Goal: Check status: Check status

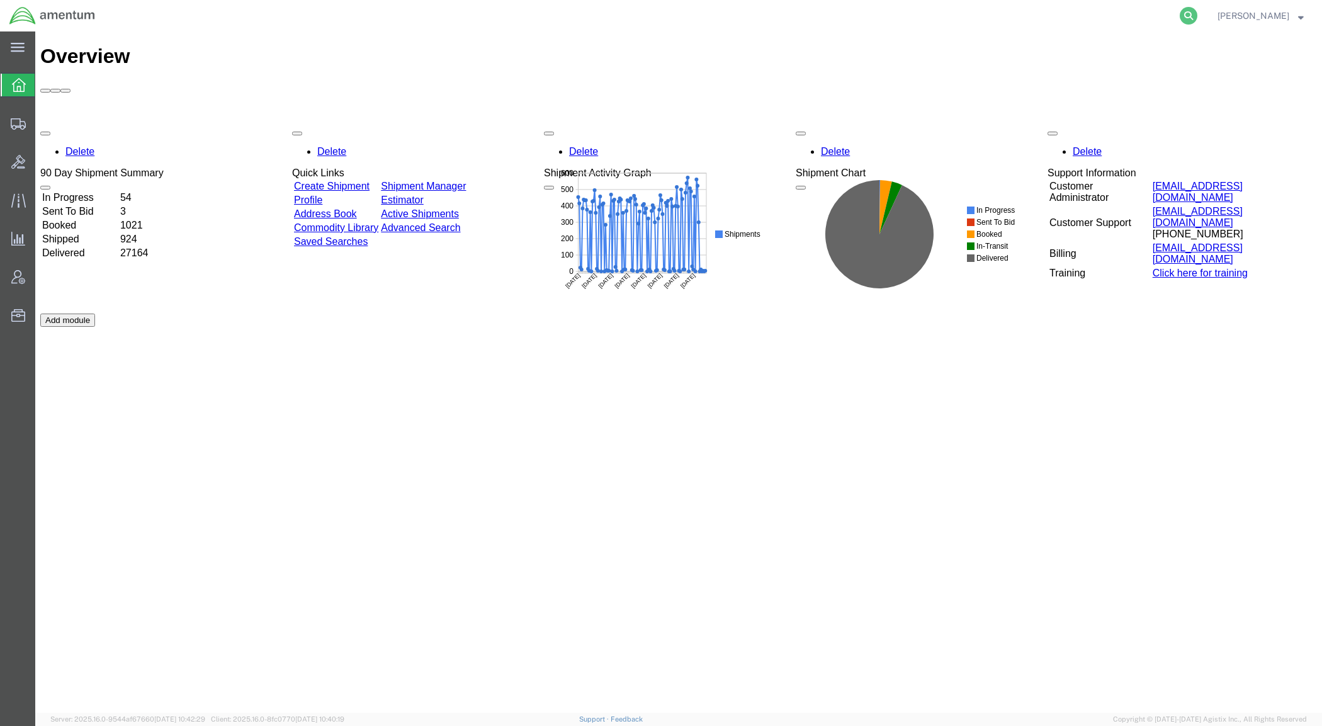
click at [1197, 14] on icon at bounding box center [1188, 16] width 18 height 18
click at [975, 19] on input "search" at bounding box center [988, 16] width 383 height 30
paste input "532420102"
click at [1197, 16] on icon at bounding box center [1188, 16] width 18 height 18
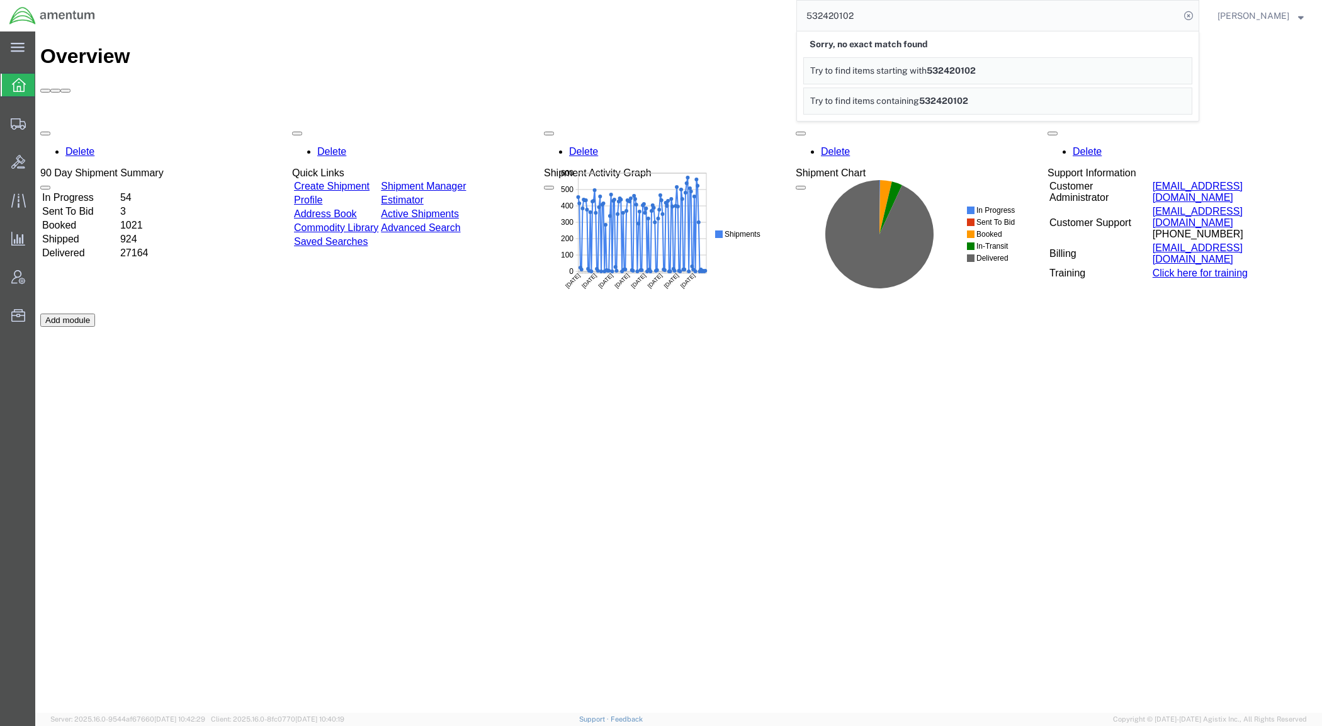
drag, startPoint x: 883, startPoint y: 13, endPoint x: 707, endPoint y: 3, distance: 176.5
click at [707, 3] on div "532420102 Sorry, no exact match found Try to find items starting with 532420102…" at bounding box center [651, 15] width 1094 height 31
click at [894, 14] on input "55425" at bounding box center [988, 16] width 383 height 30
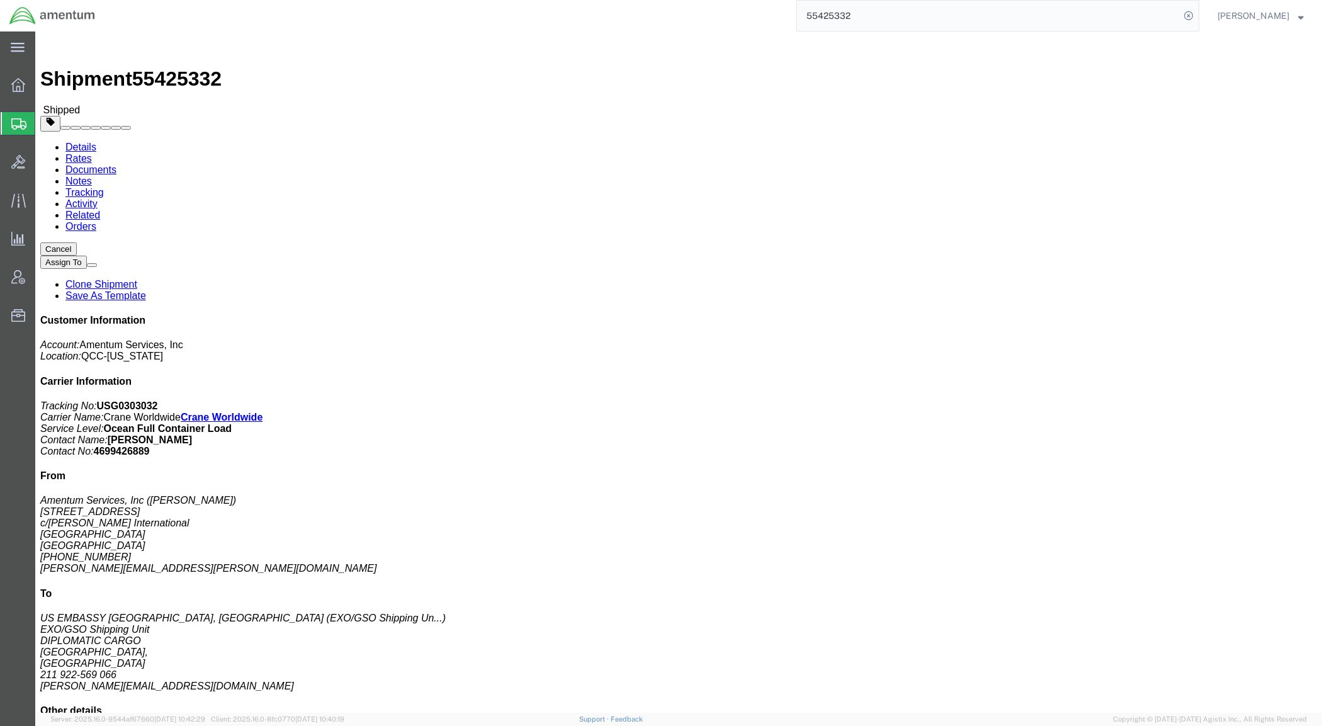
click b "55463595"
click link "Rates"
click at [93, 142] on link "Details" at bounding box center [80, 147] width 31 height 11
click button "button"
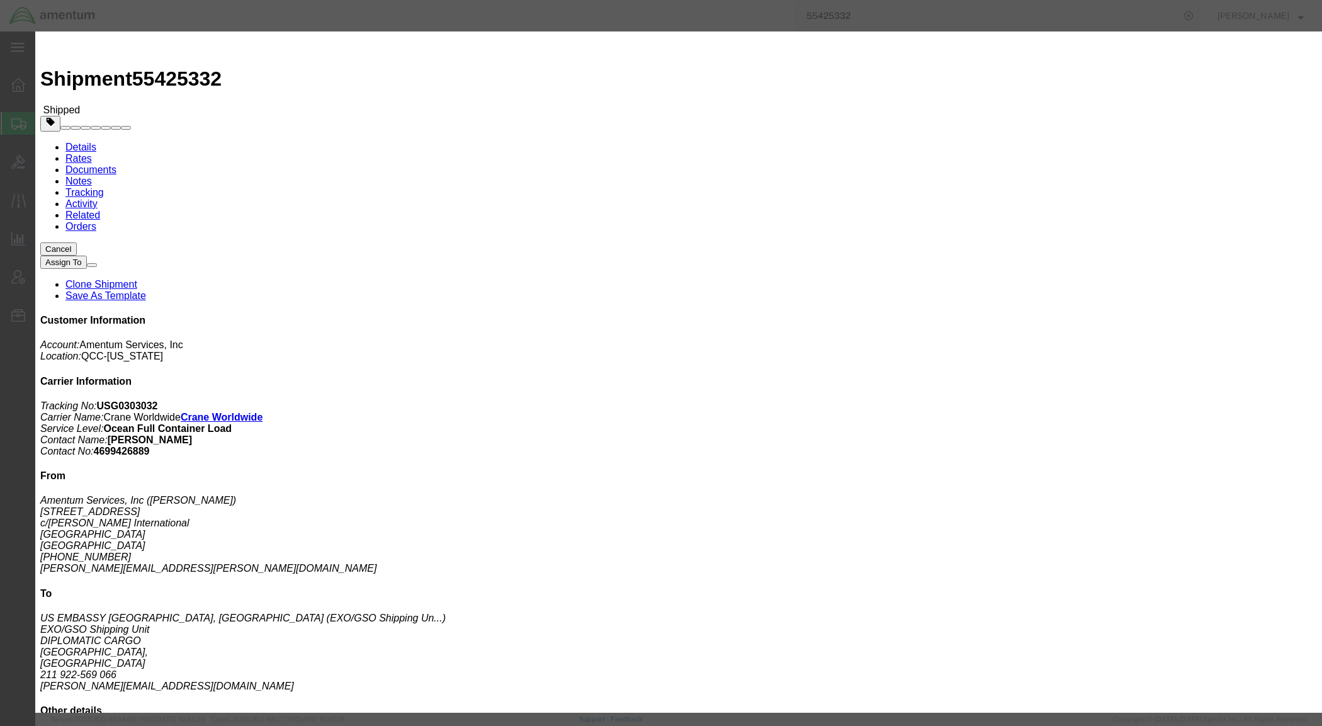
click input "55463595"
click h2 "Edit References"
click icon "button"
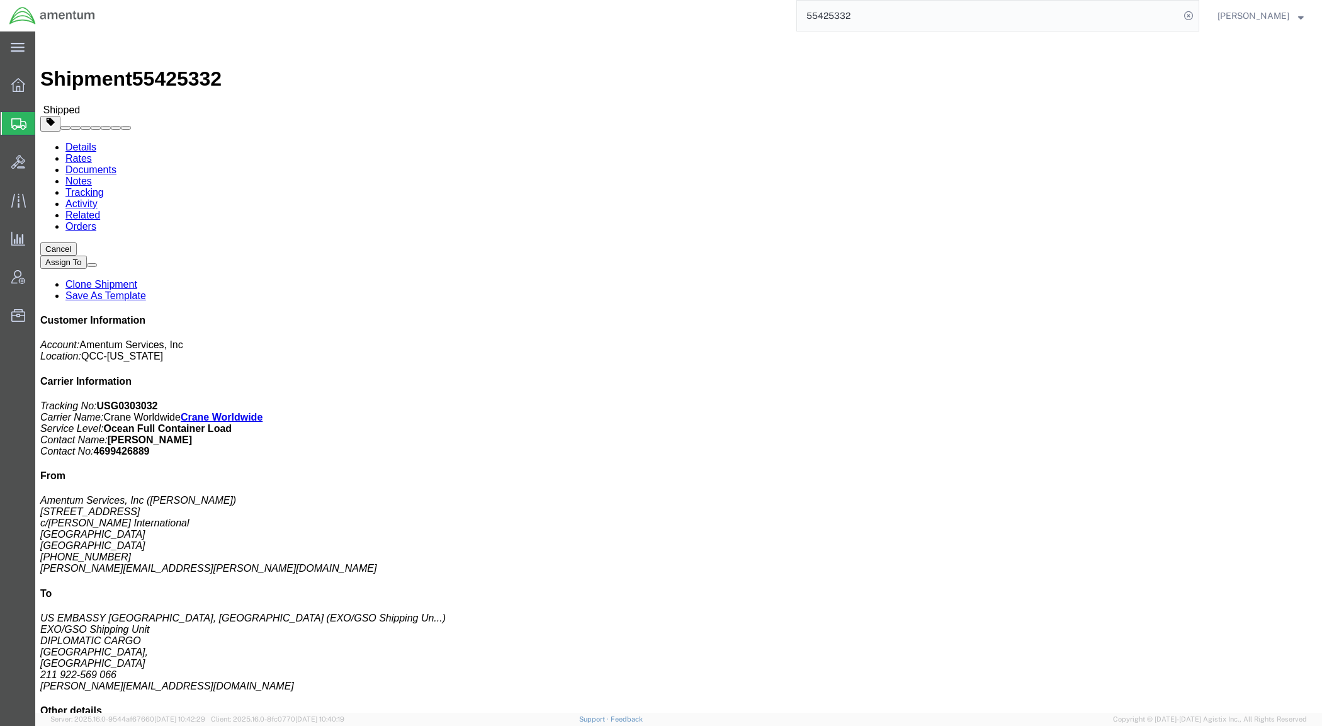
click at [859, 13] on input "55425332" at bounding box center [988, 16] width 383 height 30
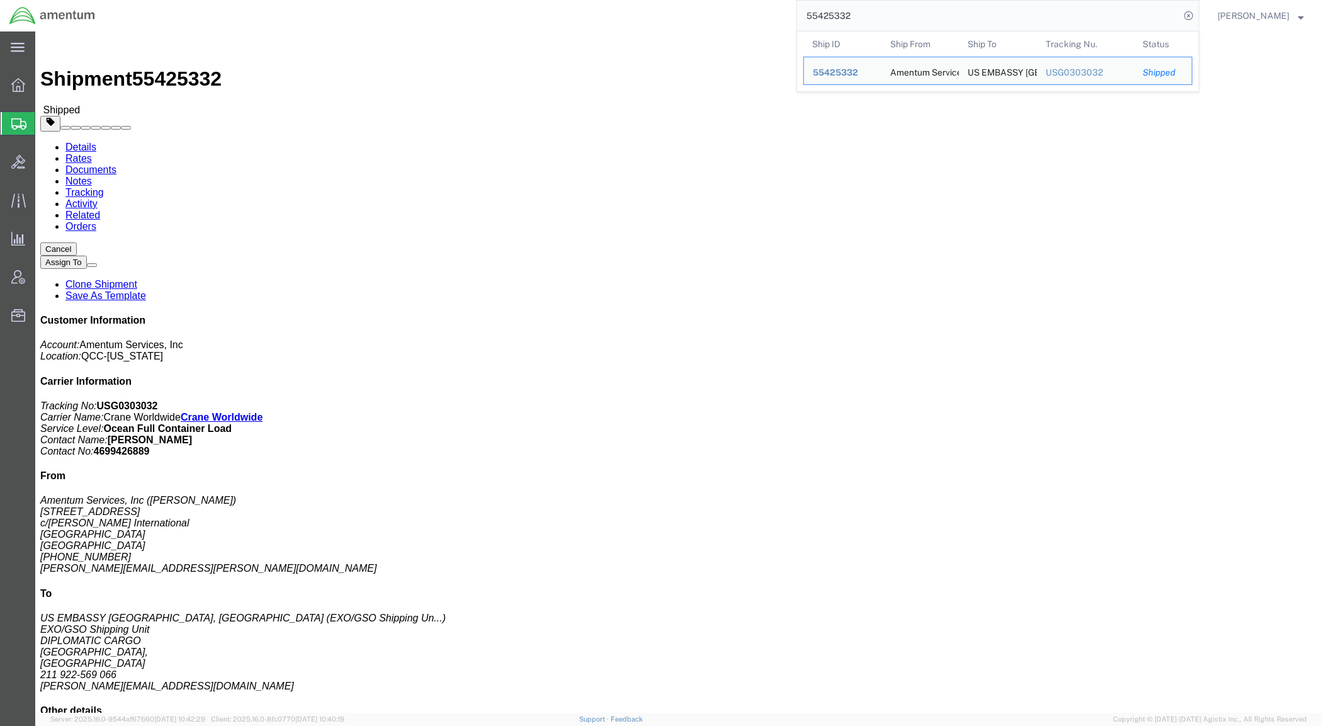
click at [859, 13] on input "55425332" at bounding box center [988, 16] width 383 height 30
paste input "63595"
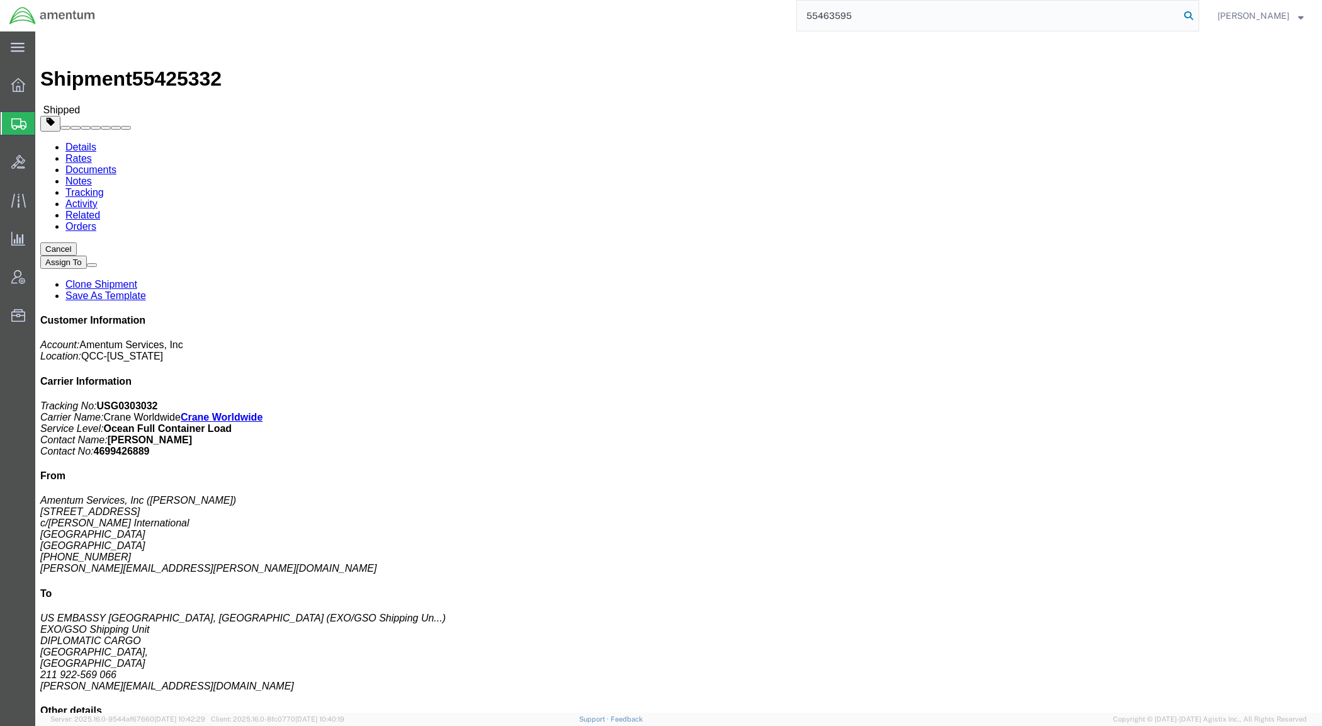
click at [1197, 16] on icon at bounding box center [1188, 16] width 18 height 18
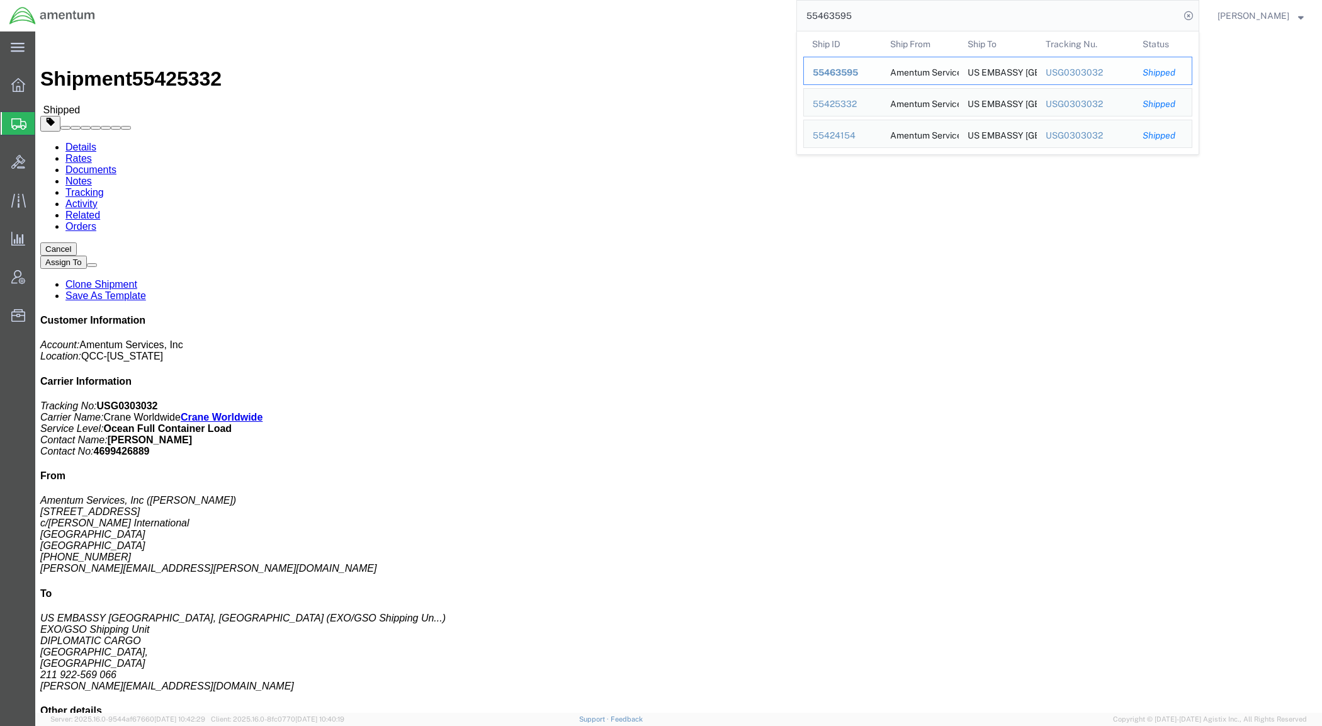
click at [858, 71] on span "55463595" at bounding box center [834, 72] width 45 height 10
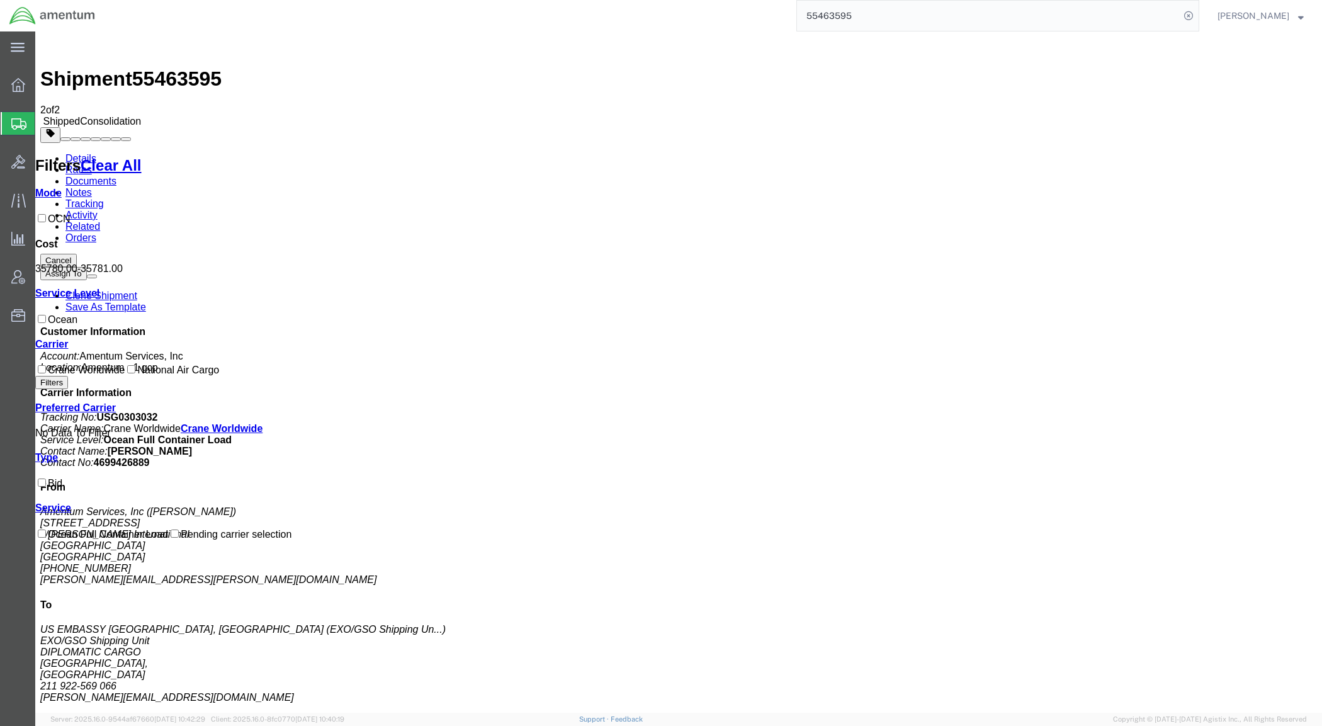
click at [862, 19] on input "55463595" at bounding box center [988, 16] width 383 height 30
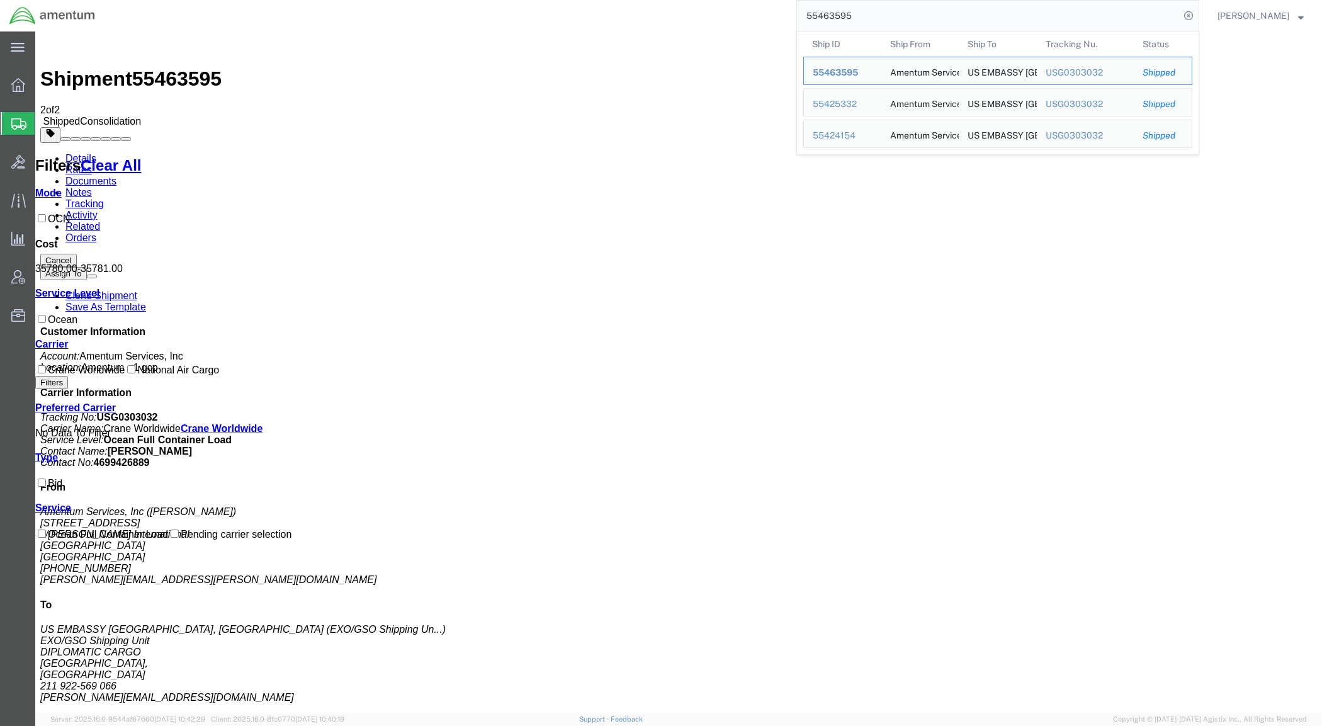
click at [862, 19] on input "55463595" at bounding box center [988, 16] width 383 height 30
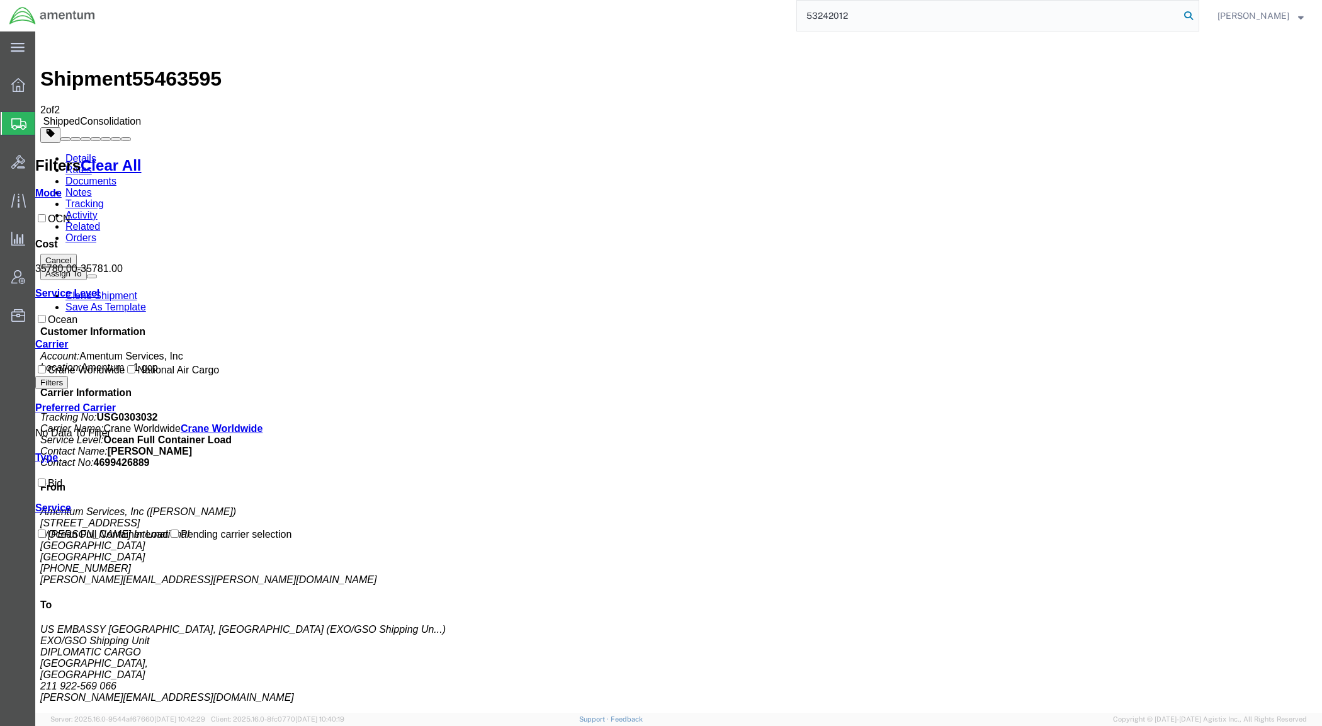
click at [1197, 16] on icon at bounding box center [1188, 16] width 18 height 18
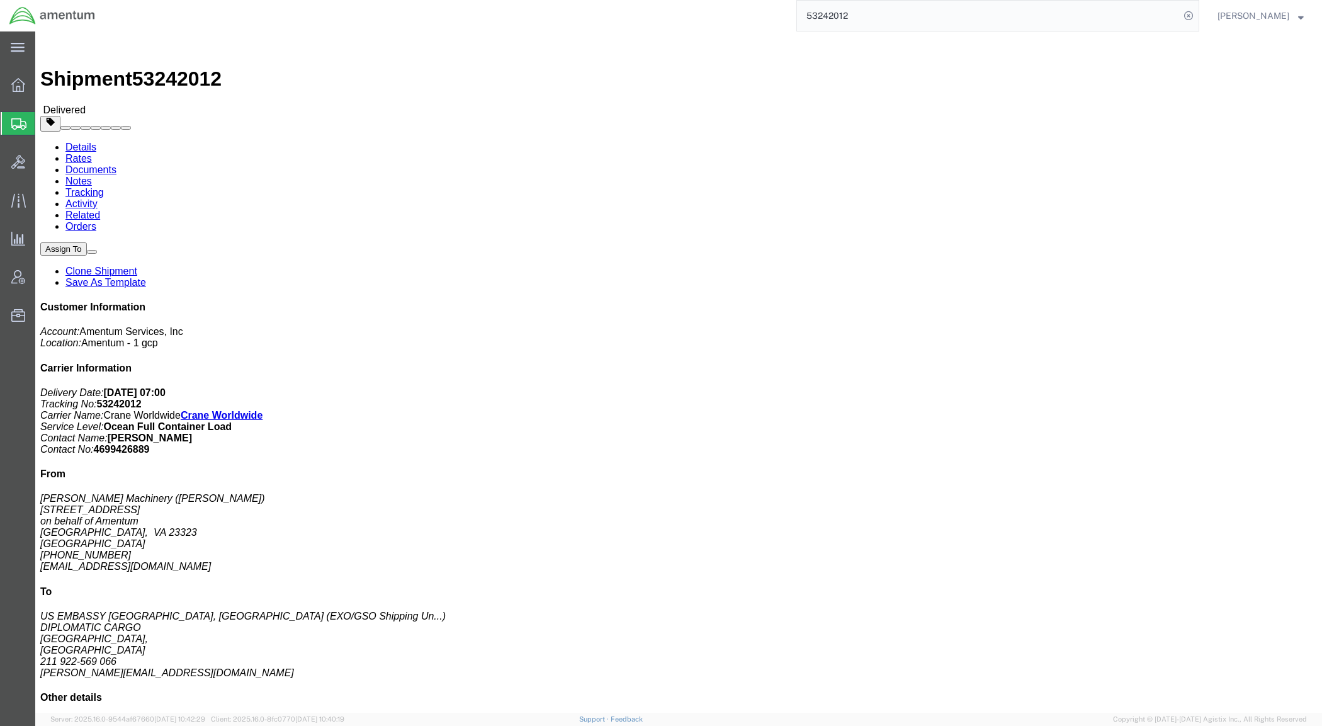
click link "Rates"
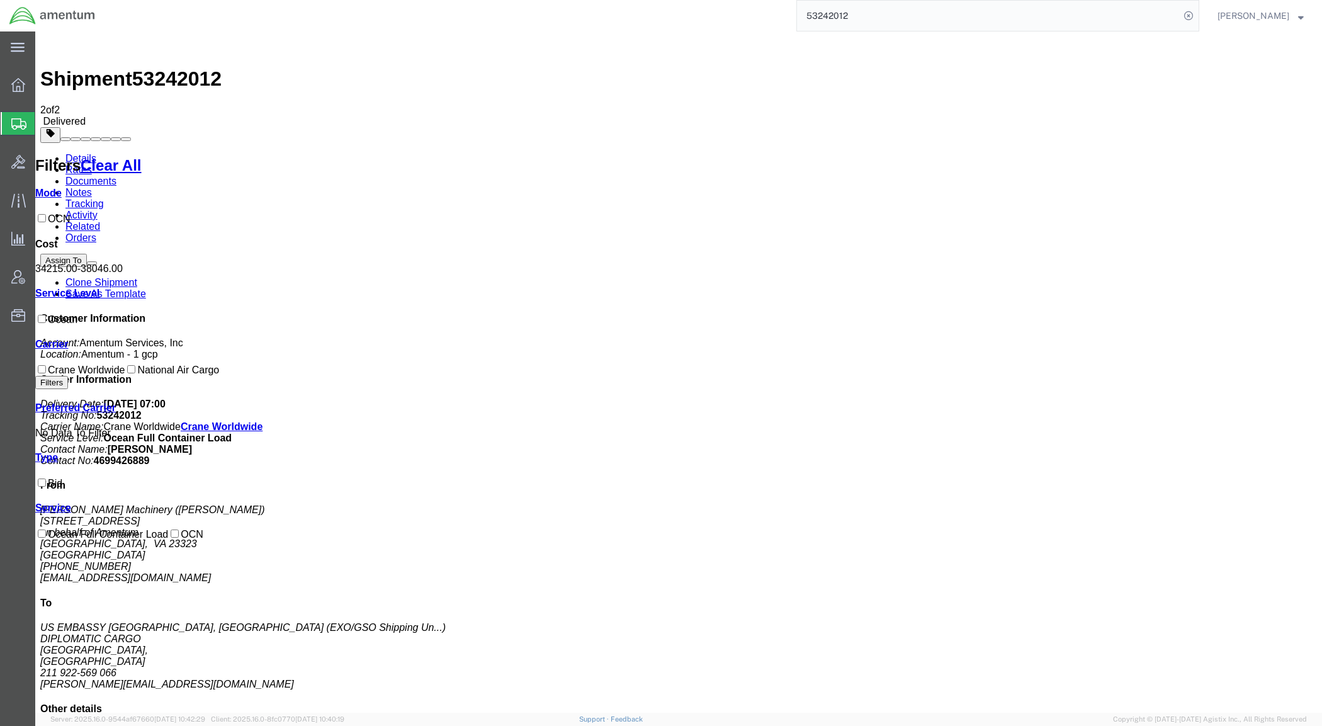
click at [85, 153] on link "Details" at bounding box center [80, 158] width 31 height 11
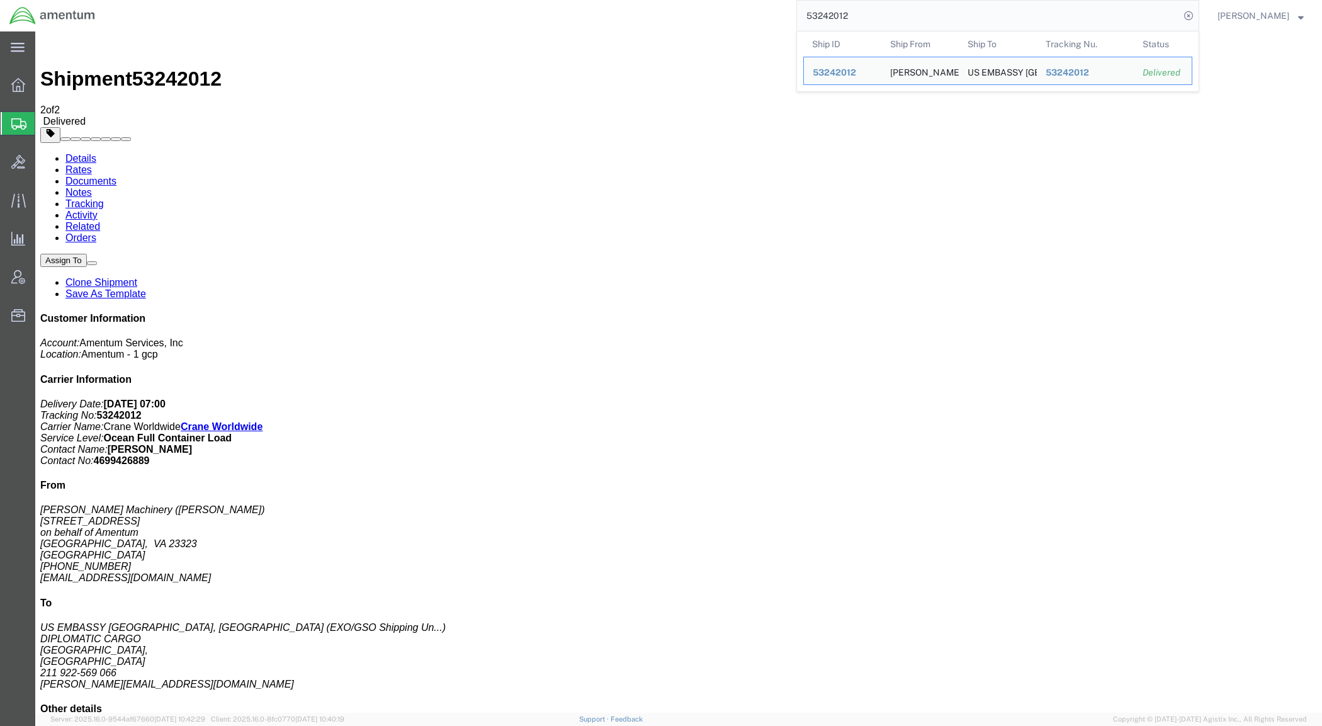
drag, startPoint x: 901, startPoint y: 13, endPoint x: 704, endPoint y: -11, distance: 199.0
click at [704, 0] on html "main_menu Created with Sketch. Collapse Menu Overview Shipments Shipment Manage…" at bounding box center [661, 363] width 1322 height 726
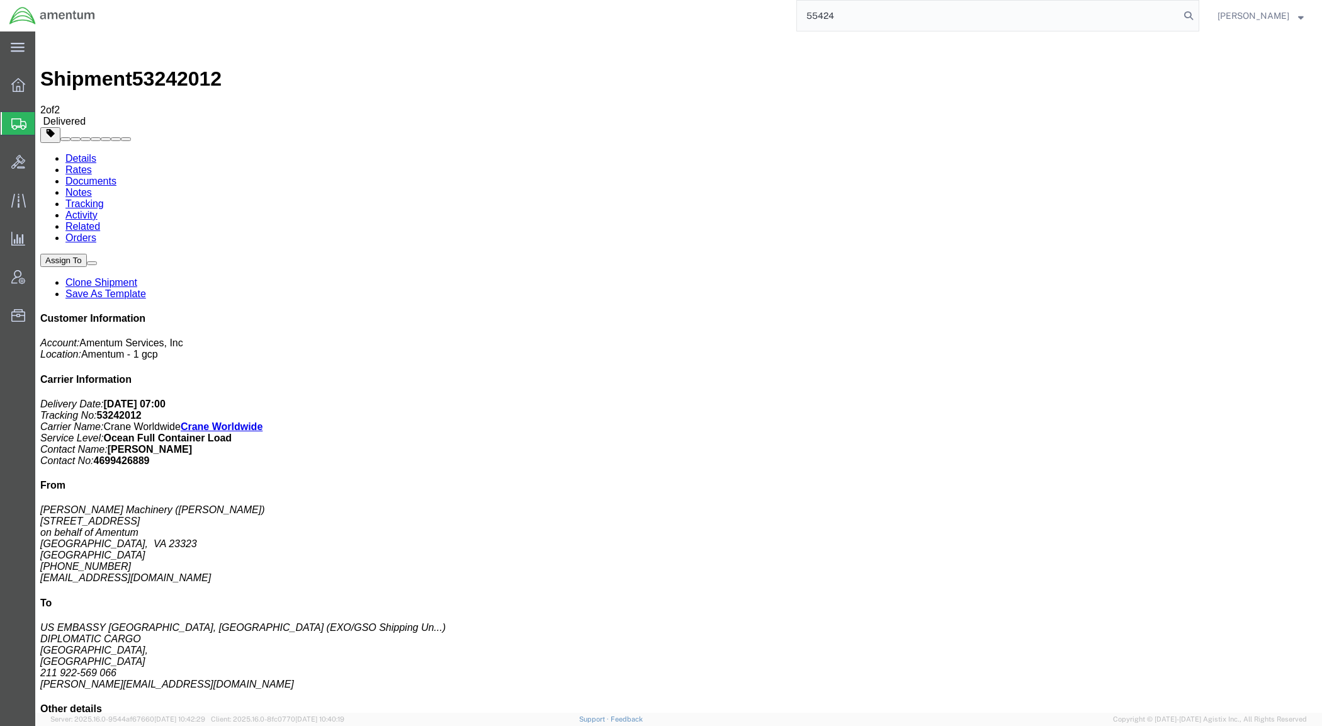
click at [872, 20] on input "55424" at bounding box center [988, 16] width 383 height 30
click at [975, 65] on span "554240154" at bounding box center [950, 70] width 49 height 10
drag, startPoint x: 895, startPoint y: 20, endPoint x: 741, endPoint y: 4, distance: 155.0
click at [753, 9] on div "554240154" at bounding box center [651, 15] width 1094 height 31
drag, startPoint x: 865, startPoint y: 16, endPoint x: 731, endPoint y: 7, distance: 135.0
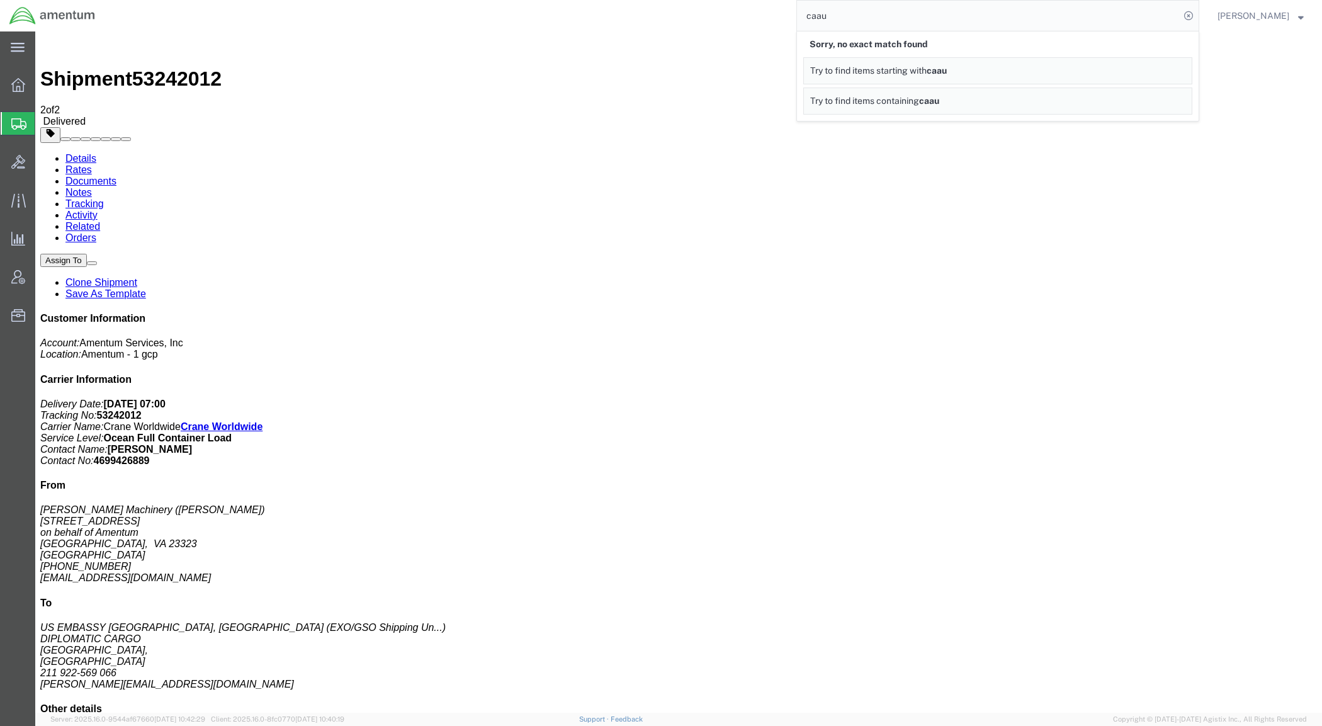
click at [733, 8] on div "caau Sorry, no exact match found Try to find items starting with caau Try to fi…" at bounding box center [651, 15] width 1094 height 31
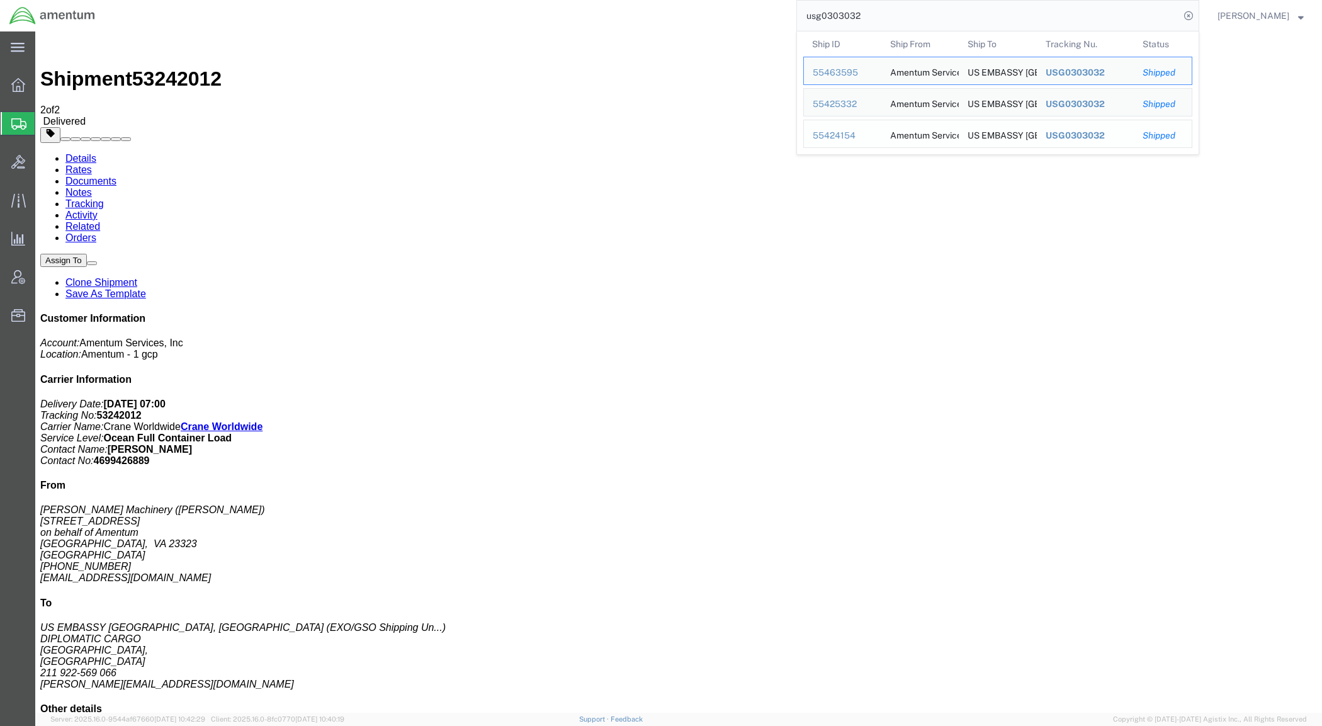
click at [869, 135] on div "55424154" at bounding box center [842, 135] width 60 height 13
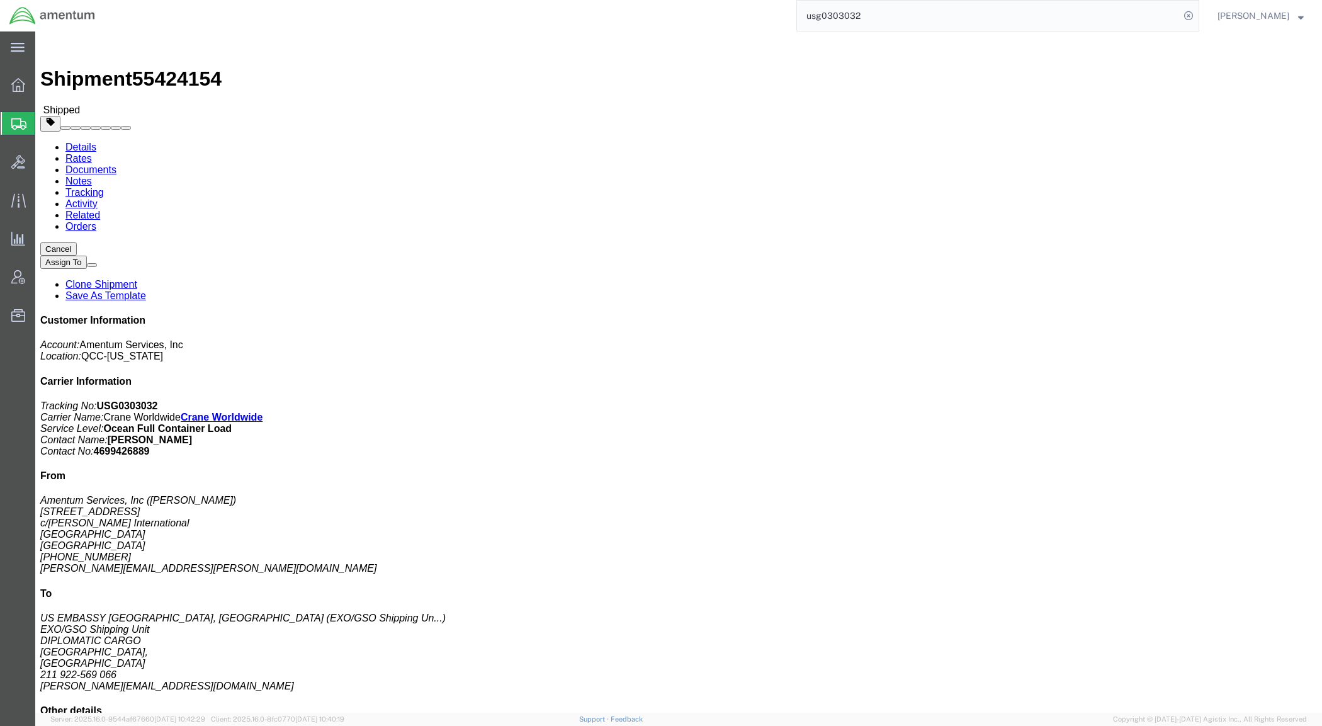
click b "55463595"
copy b "55463595"
click link "Rates"
click at [73, 142] on link "Details" at bounding box center [80, 147] width 31 height 11
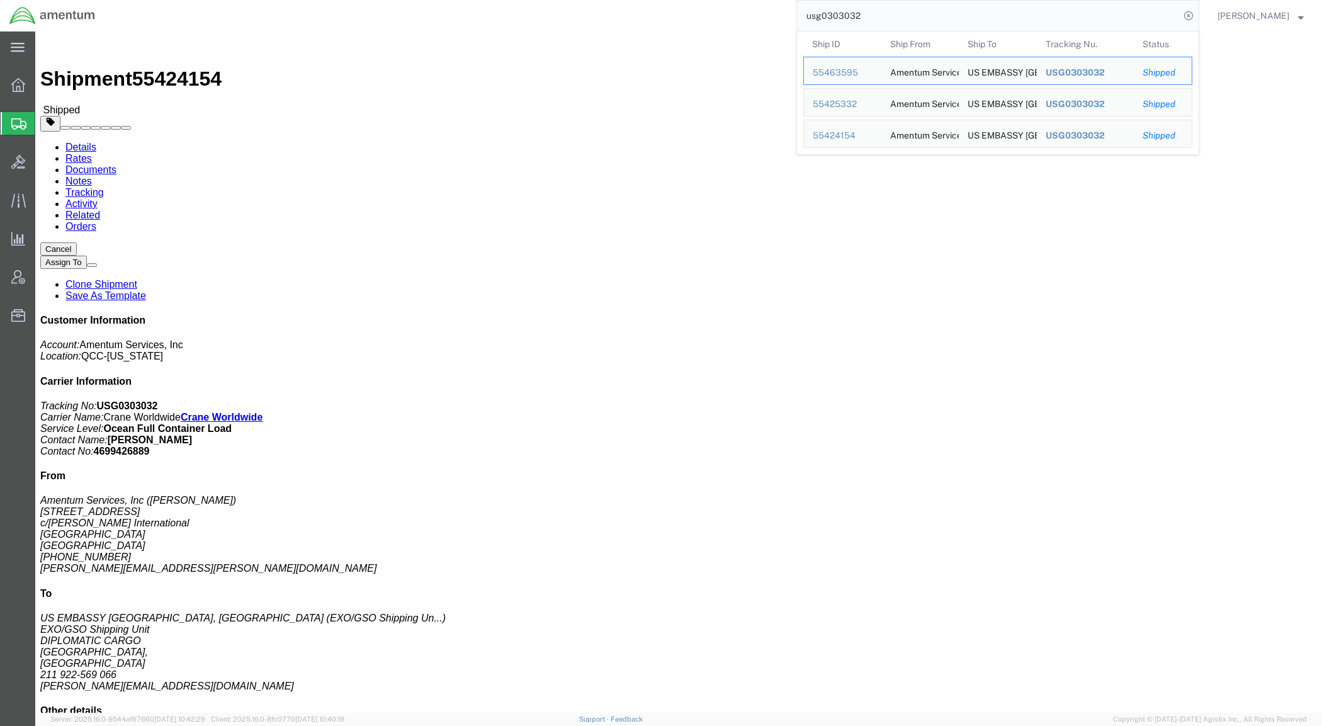
drag, startPoint x: 788, startPoint y: 13, endPoint x: 758, endPoint y: 13, distance: 29.6
click at [759, 13] on div "usg0303032 Ship ID Ship From Ship To Tracking Nu. Status Ship ID 55463595 Ship …" at bounding box center [651, 15] width 1094 height 31
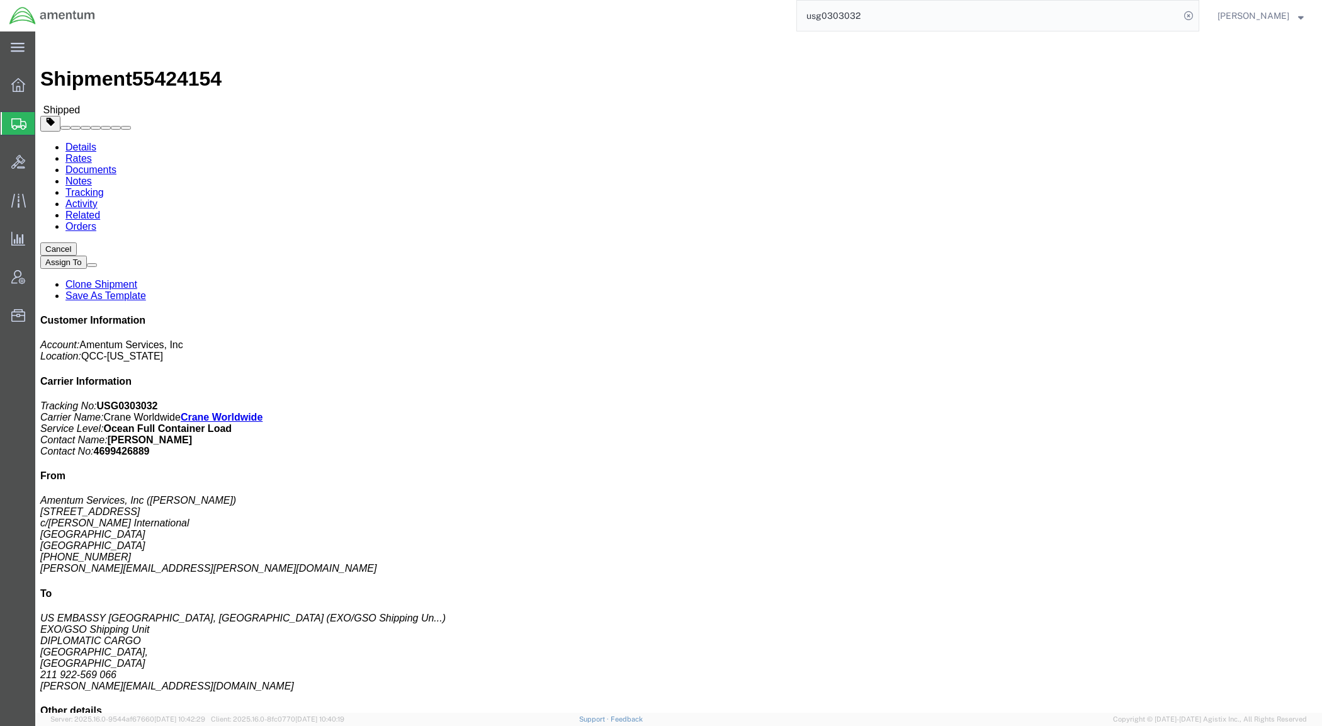
paste input "0306725"
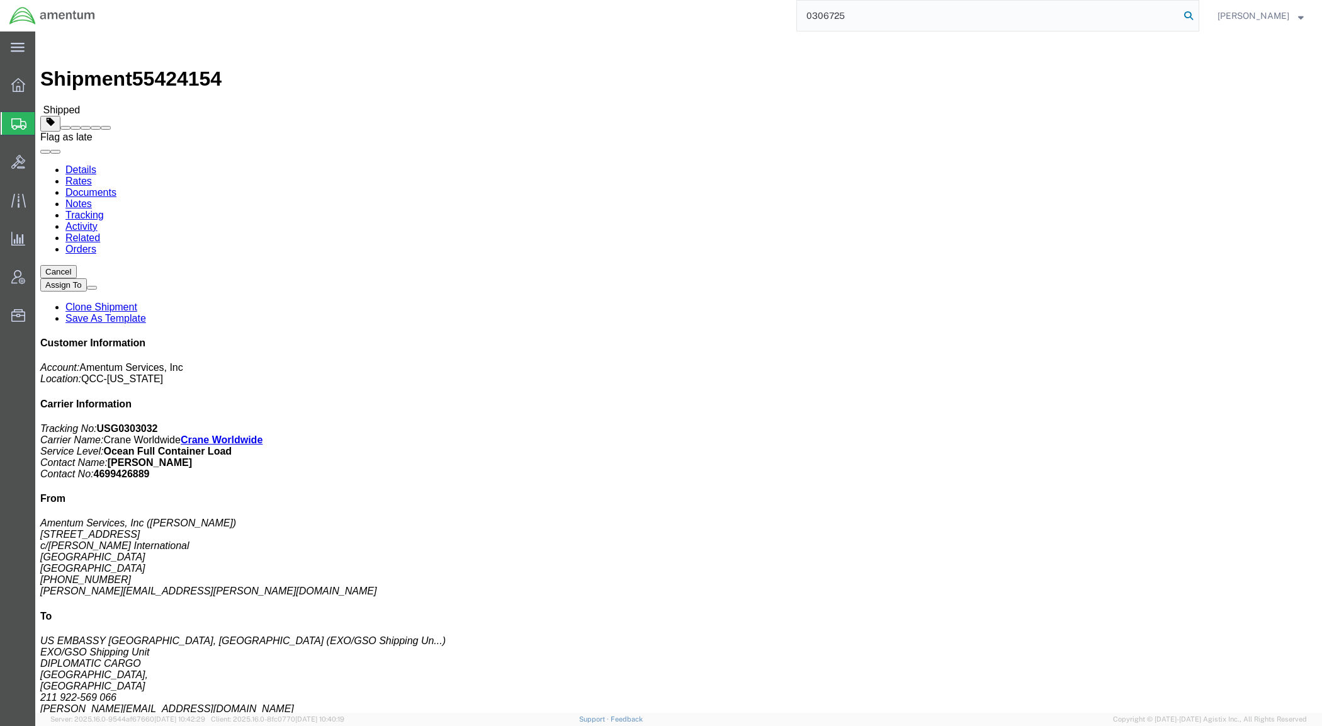
click at [1197, 13] on icon at bounding box center [1188, 16] width 18 height 18
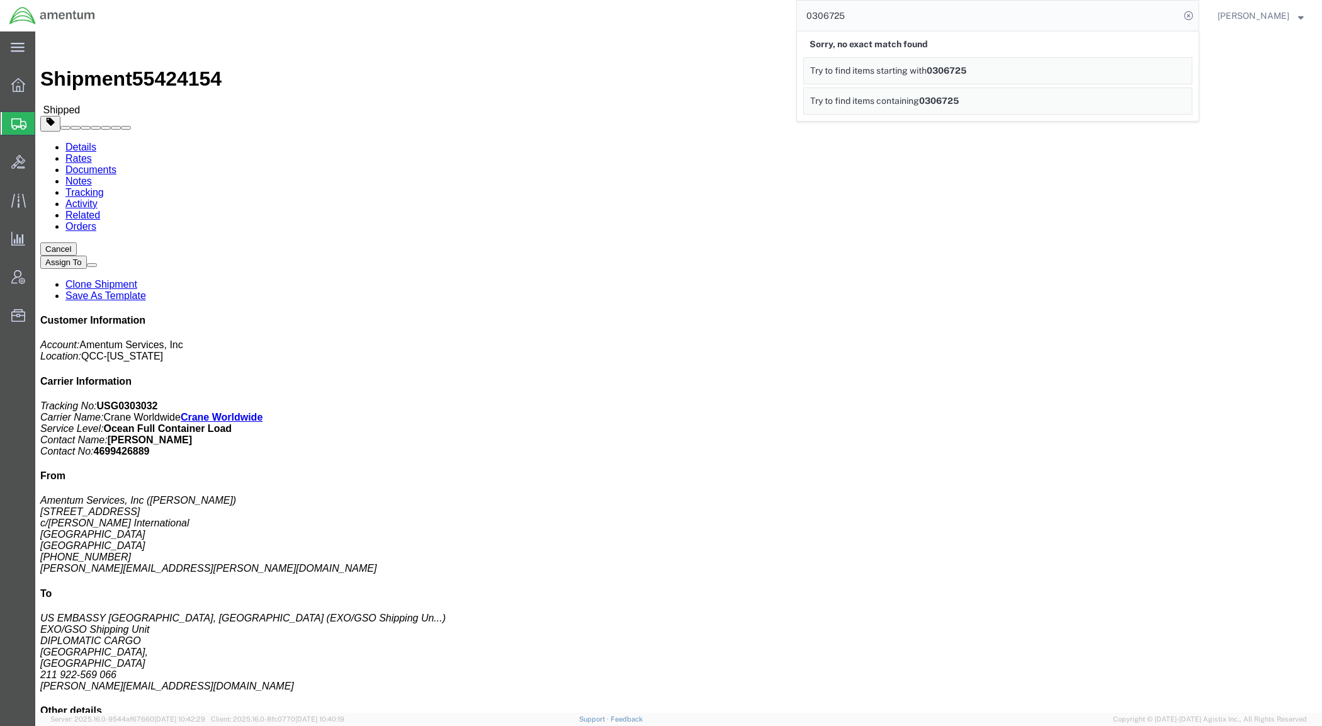
drag, startPoint x: 873, startPoint y: 17, endPoint x: 634, endPoint y: 0, distance: 239.7
click at [634, 0] on div "0306725 Sorry, no exact match found Try to find items starting with 0306725 Try…" at bounding box center [651, 15] width 1094 height 31
click at [902, 20] on input "CMAU55" at bounding box center [988, 16] width 383 height 30
drag, startPoint x: 926, startPoint y: 24, endPoint x: 609, endPoint y: 4, distance: 317.8
click at [612, 4] on div "CMAU5538251 Sorry, no exact match found Try to find items starting with CMAU553…" at bounding box center [651, 15] width 1094 height 31
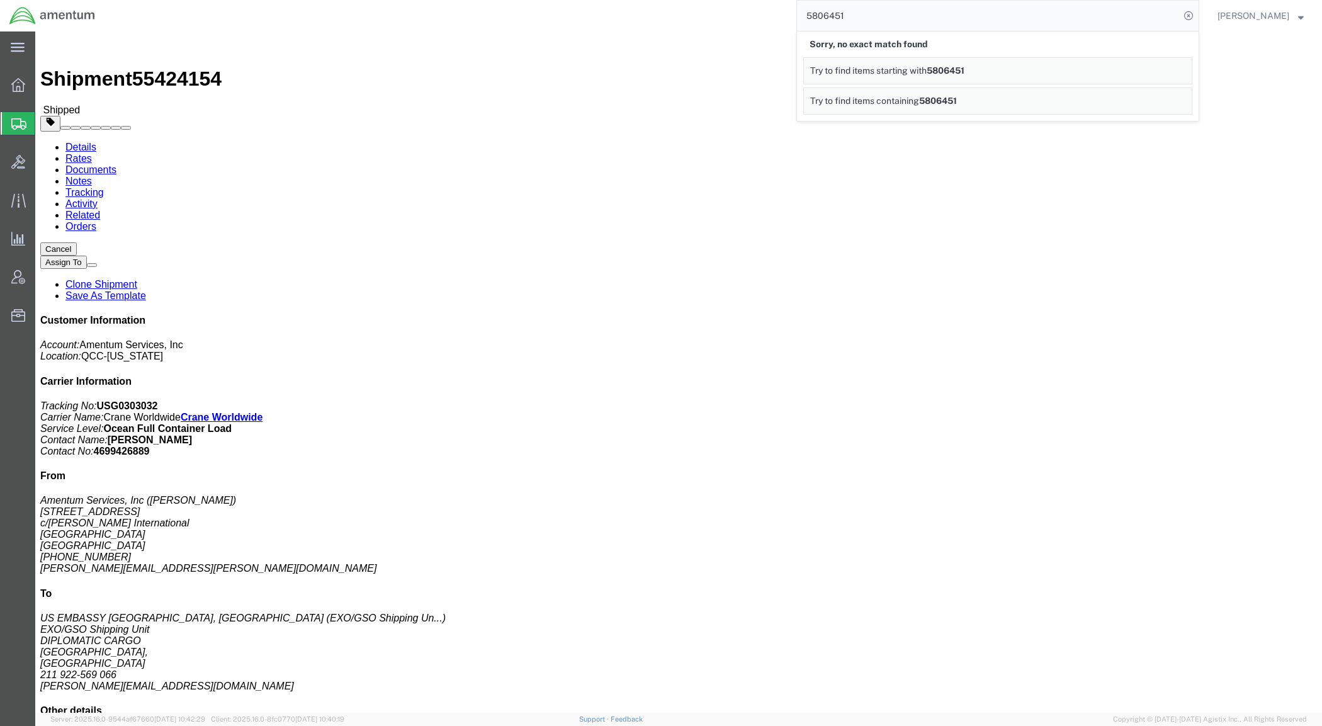
drag, startPoint x: 873, startPoint y: 19, endPoint x: 656, endPoint y: 8, distance: 217.4
click at [658, 9] on div "5806451 Sorry, no exact match found Try to find items starting with 5806451 Try…" at bounding box center [651, 15] width 1094 height 31
paste input "USG0306725"
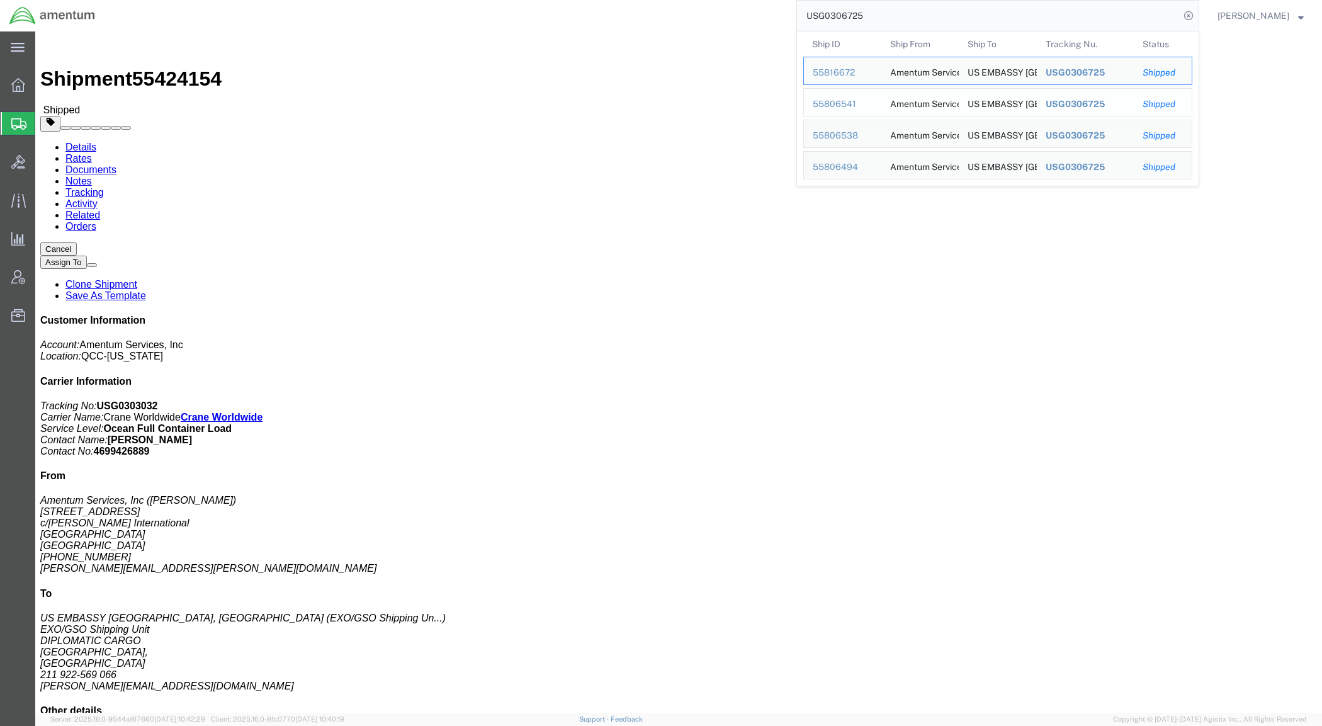
click at [866, 102] on div "55806541" at bounding box center [842, 104] width 60 height 13
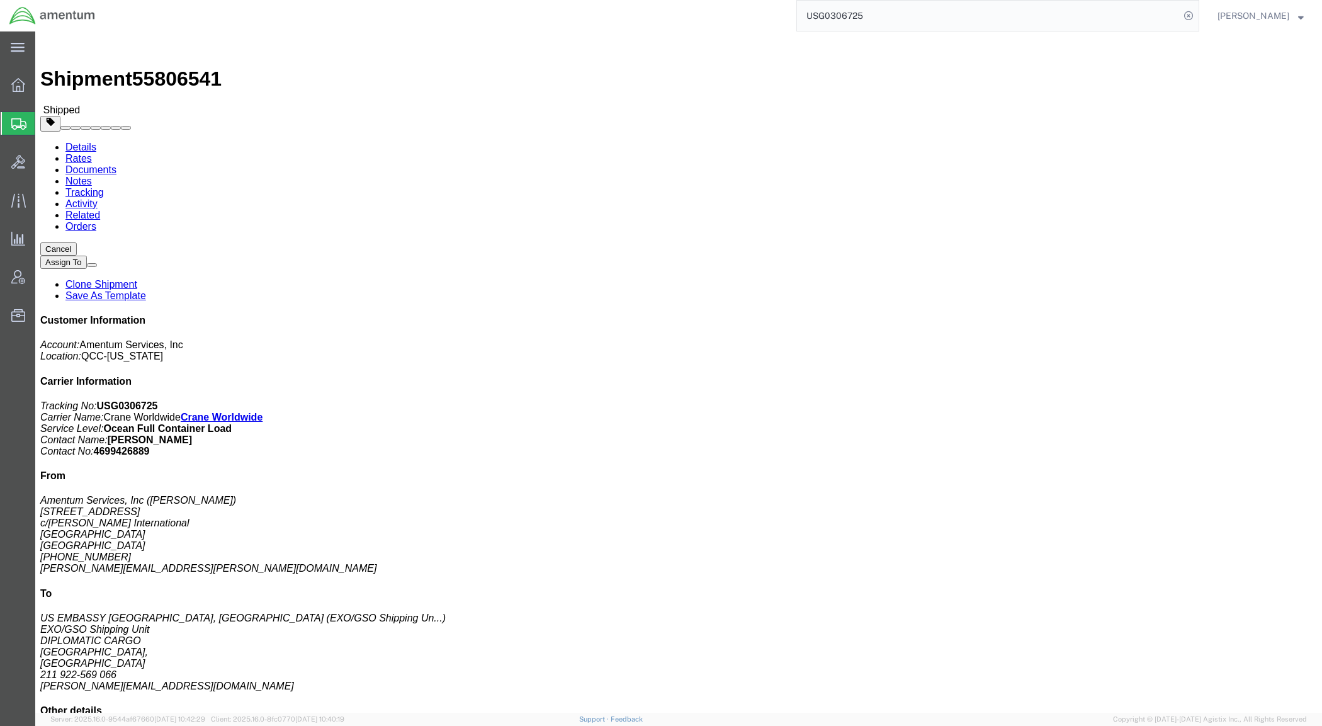
click b "55816672"
copy b "55816672"
click link "Rates"
click at [80, 142] on link "Details" at bounding box center [80, 147] width 31 height 11
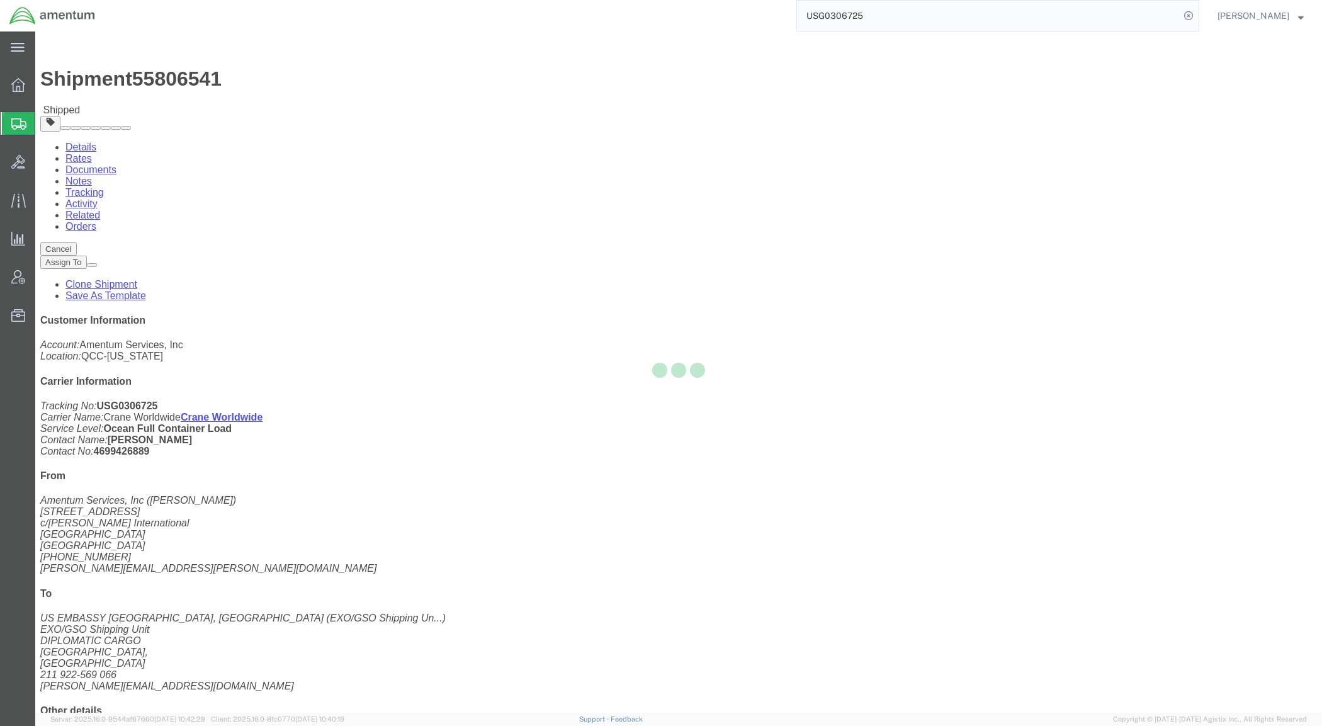
click at [872, 13] on input "USG0306725" at bounding box center [988, 16] width 383 height 30
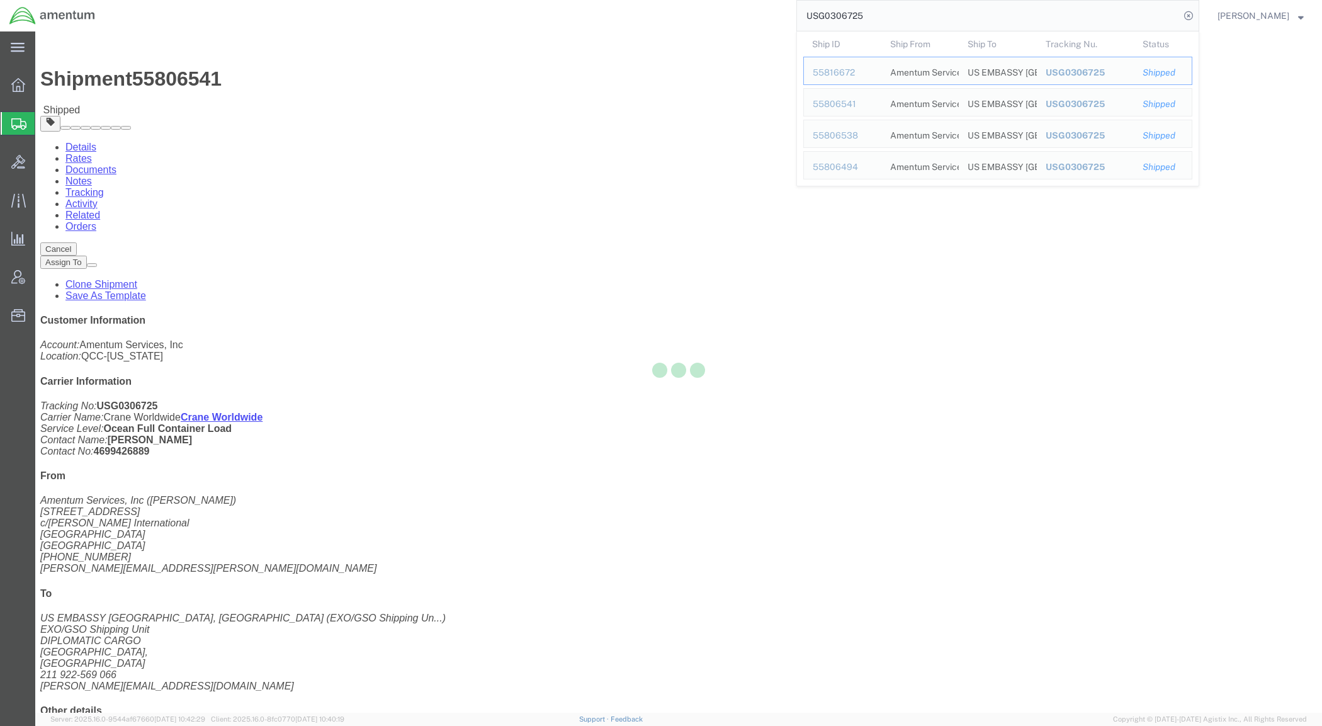
click at [872, 13] on input "USG0306725" at bounding box center [988, 16] width 383 height 30
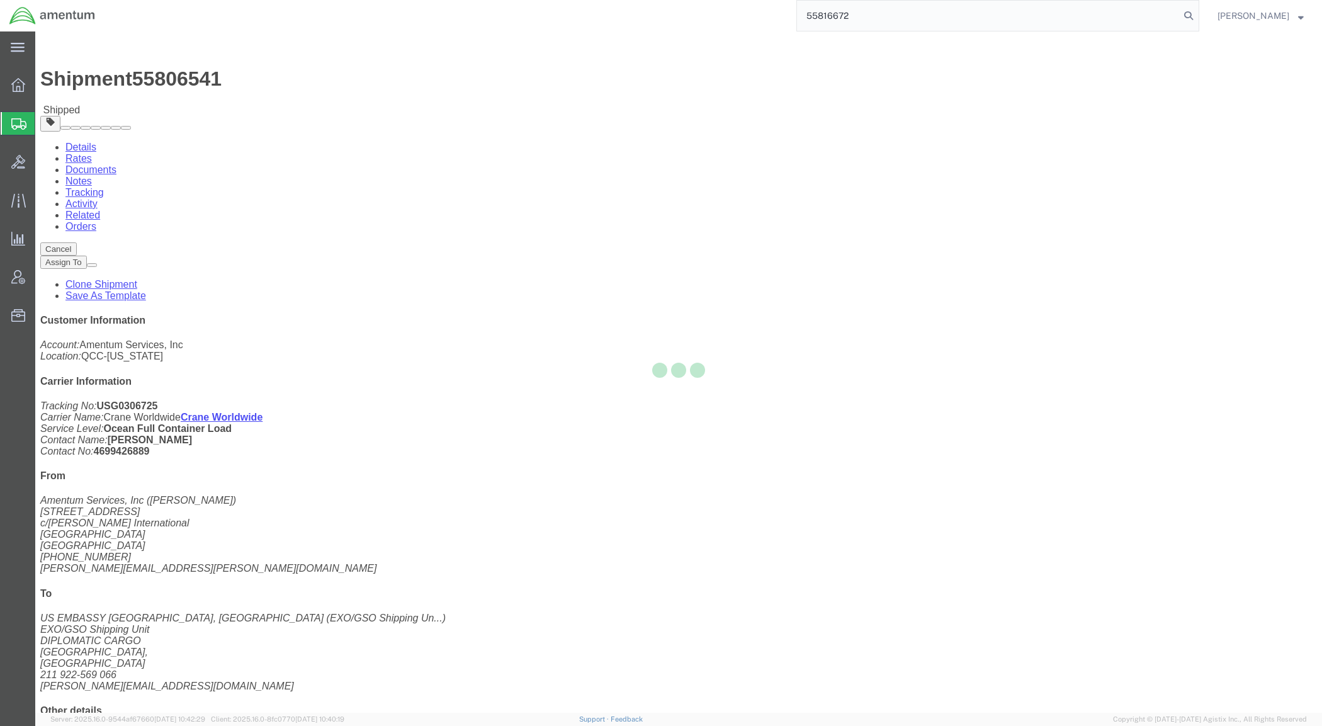
click at [1197, 18] on icon at bounding box center [1188, 16] width 18 height 18
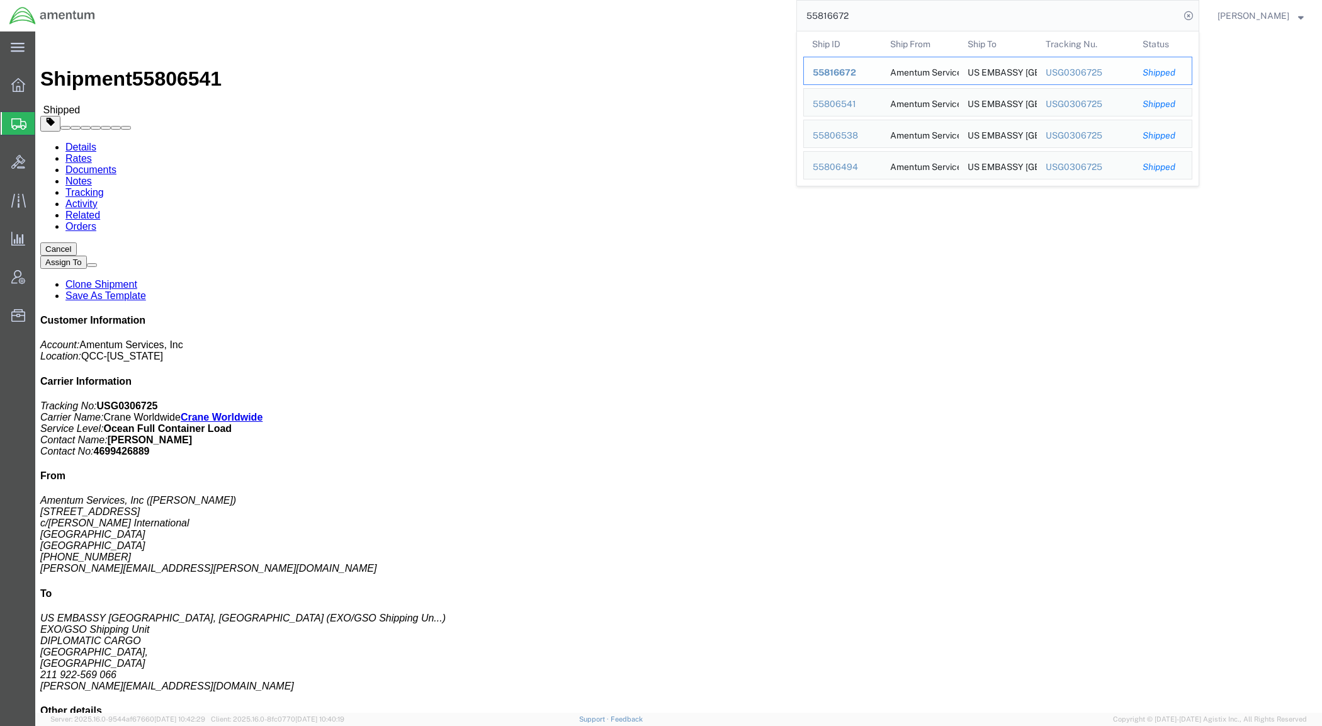
click at [856, 68] on span "55816672" at bounding box center [833, 72] width 43 height 10
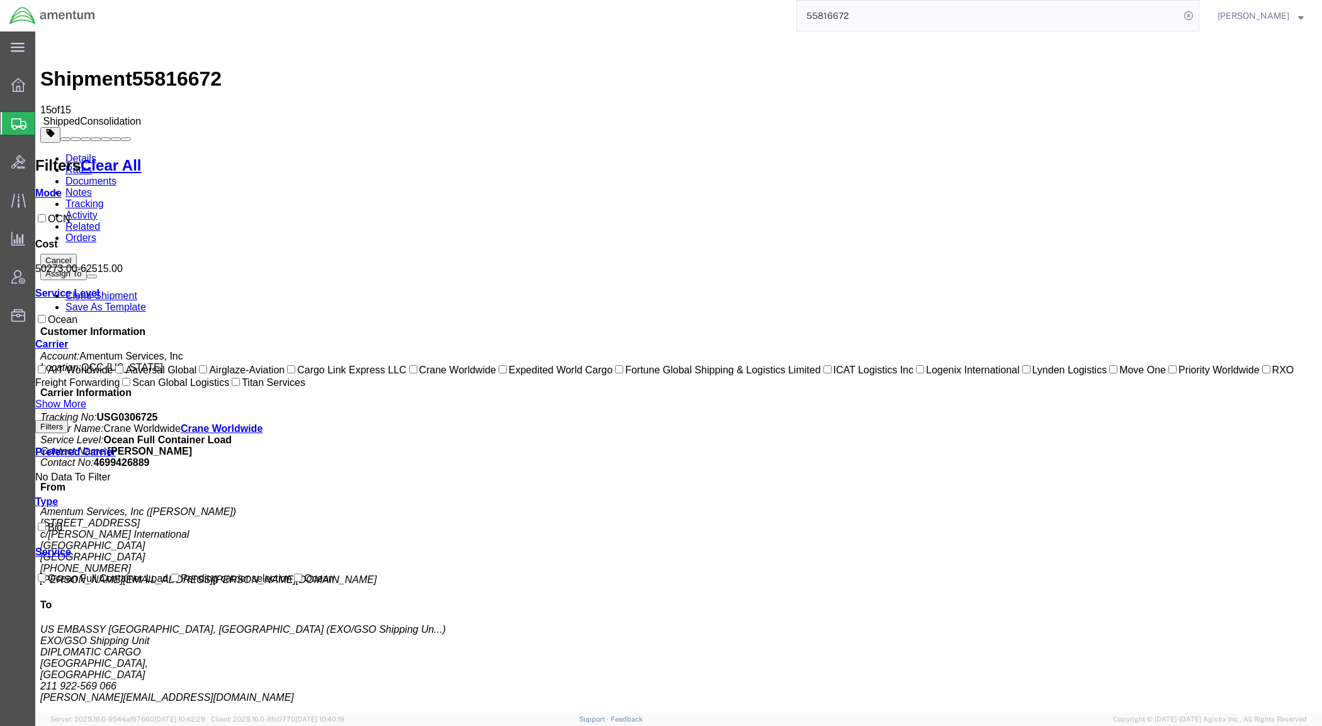
click at [868, 14] on input "55816672" at bounding box center [988, 16] width 383 height 30
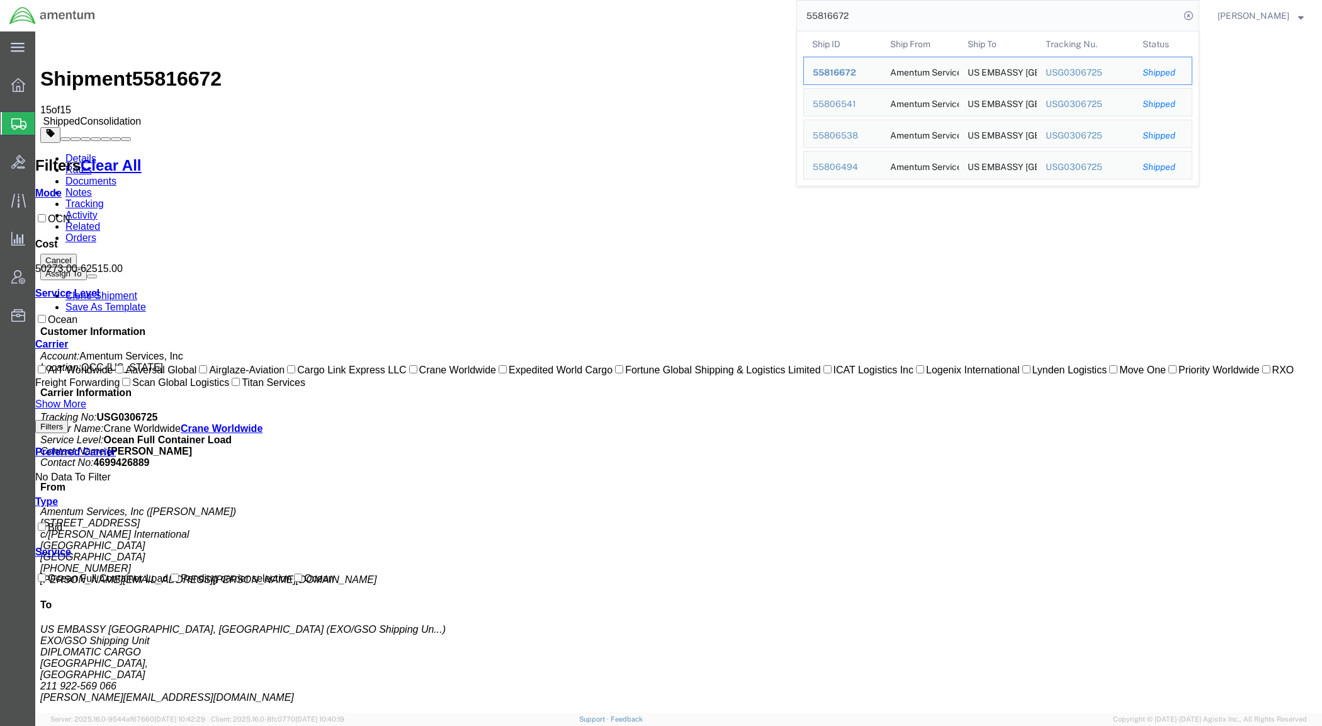
click at [868, 14] on input "55816672" at bounding box center [988, 16] width 383 height 30
paste input "INJMAG25070133"
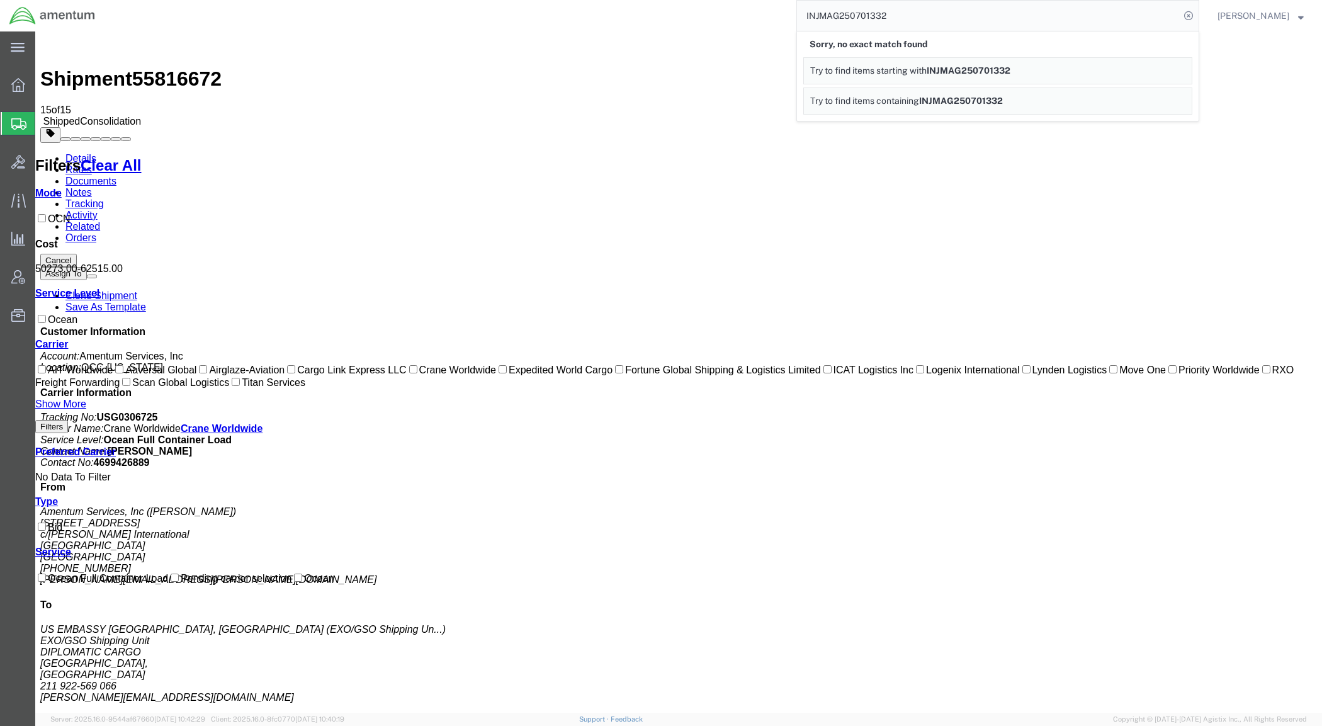
drag, startPoint x: 919, startPoint y: 9, endPoint x: 646, endPoint y: 1, distance: 273.3
click at [646, 1] on div "INJMAG250701332 Sorry, no exact match found Try to find items starting with INJ…" at bounding box center [651, 15] width 1094 height 31
paste input "BEAU4084970"
drag, startPoint x: 947, startPoint y: 16, endPoint x: 632, endPoint y: -4, distance: 315.3
click at [632, 0] on html "main_menu Created with Sketch. Collapse Menu Overview Shipments Shipment Manage…" at bounding box center [661, 363] width 1322 height 726
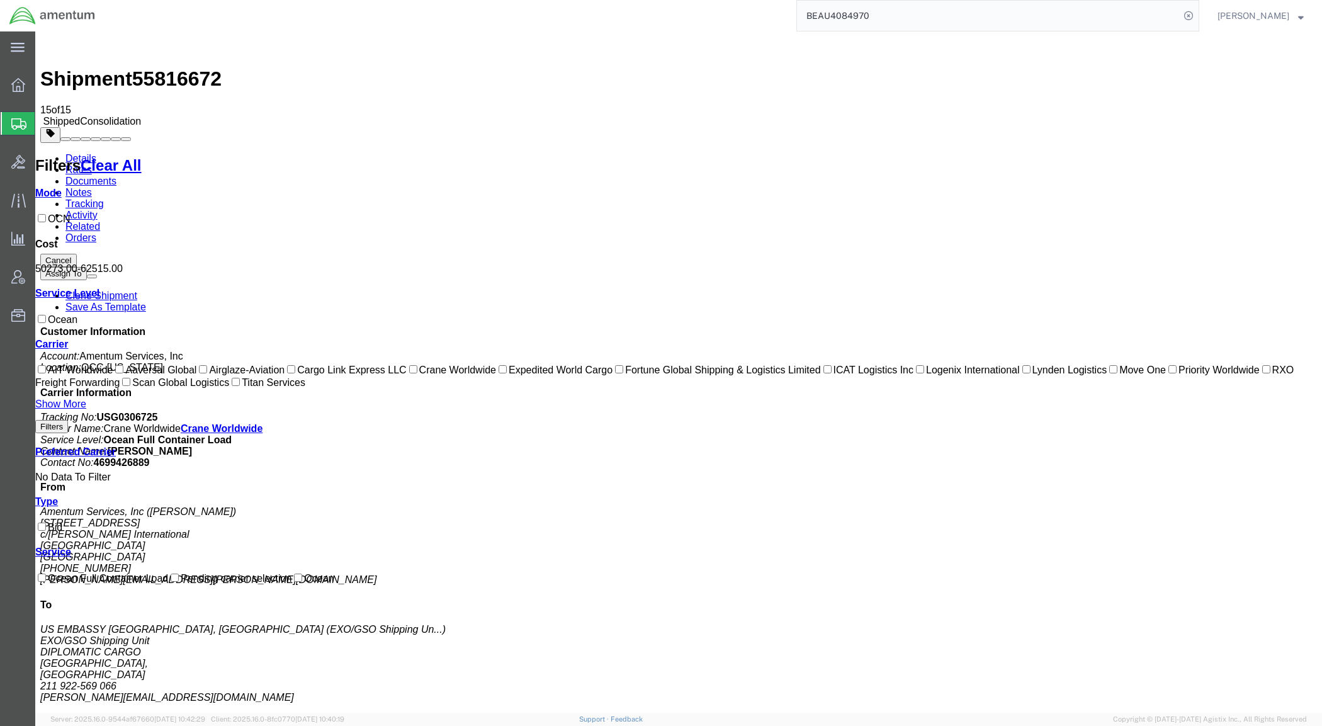
paste input "USG0306725"
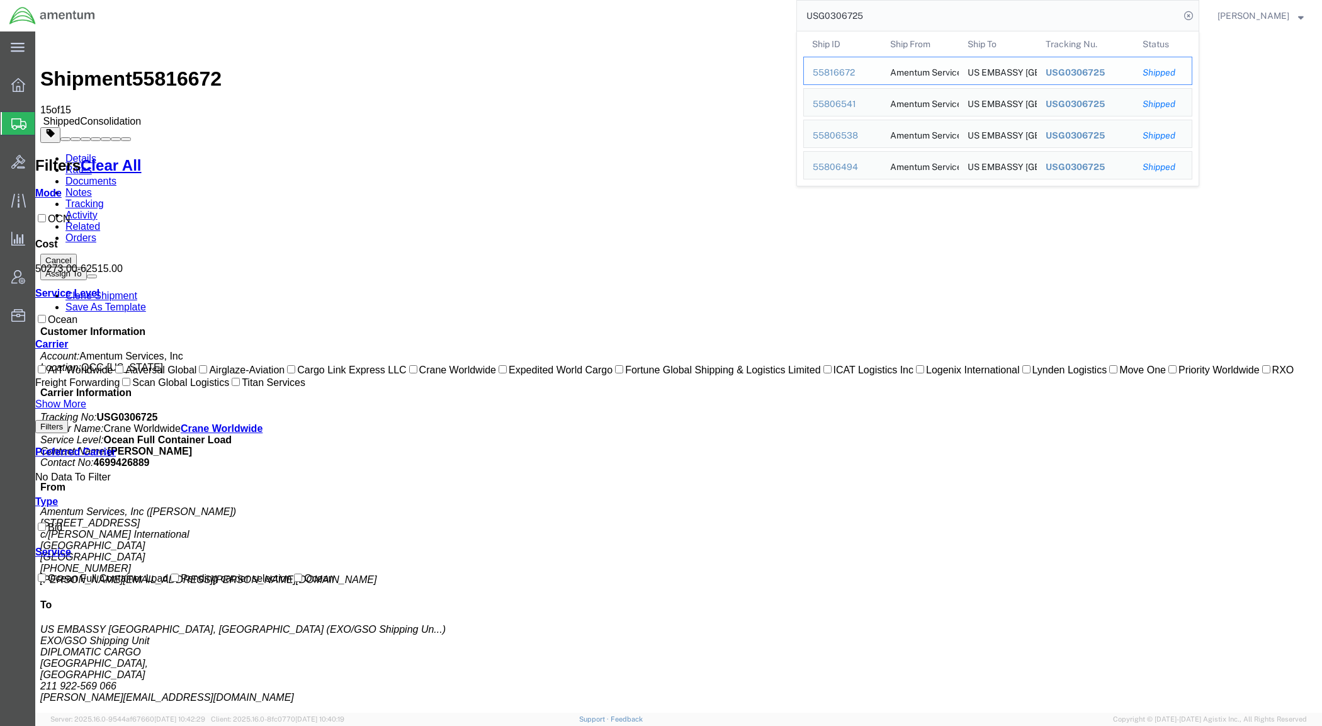
click at [867, 73] on div "55816672" at bounding box center [842, 72] width 60 height 13
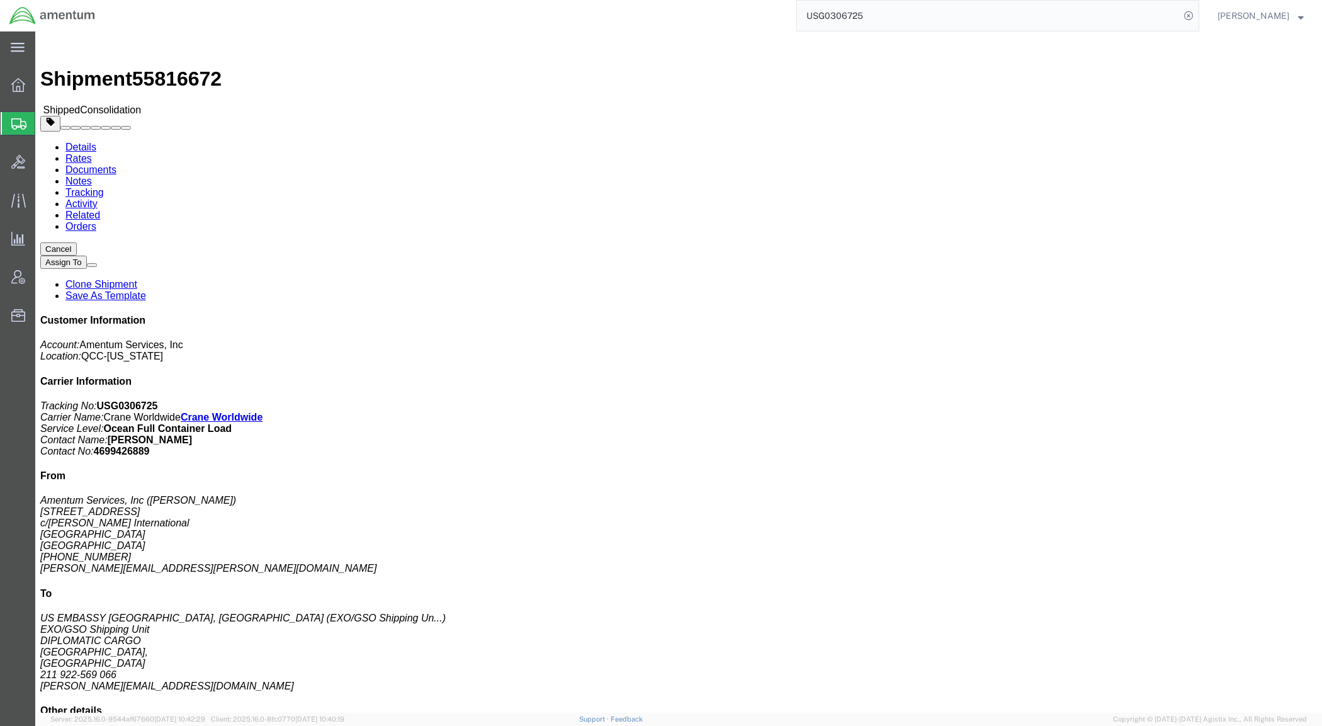
click link "Rates"
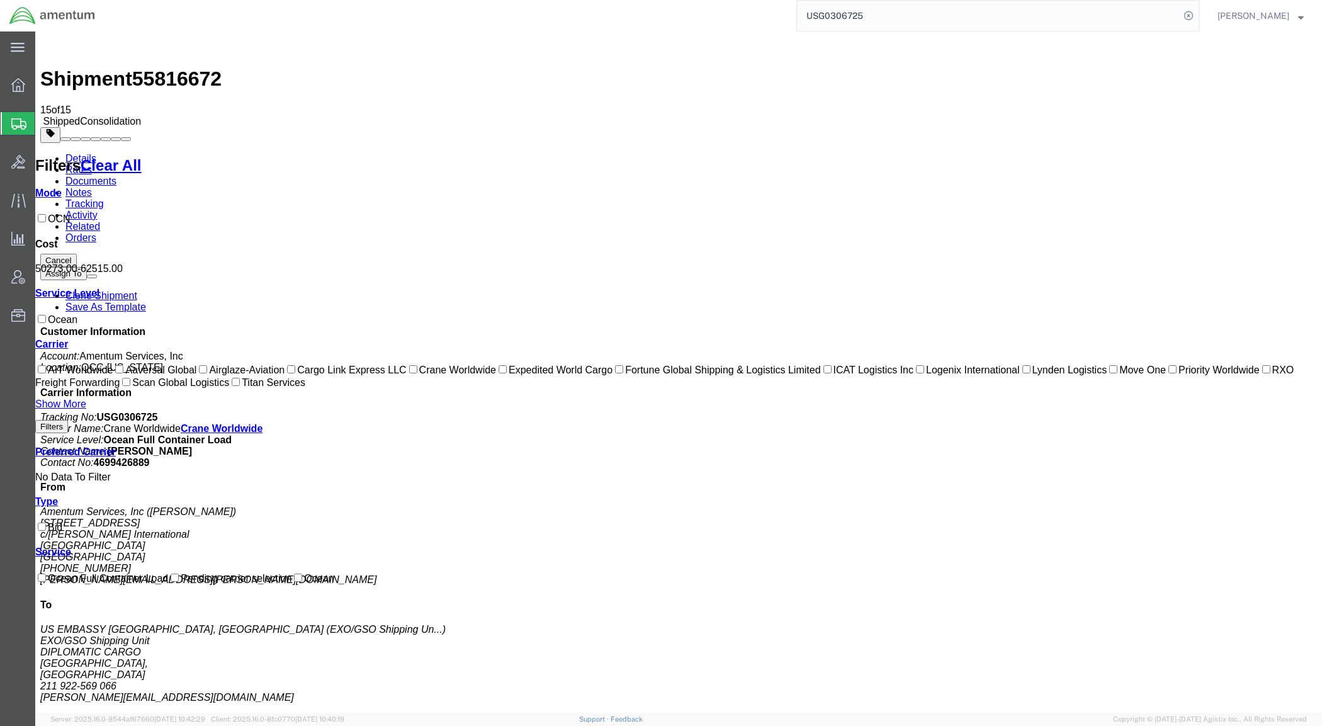
click at [853, 14] on input "USG0306725" at bounding box center [988, 16] width 383 height 30
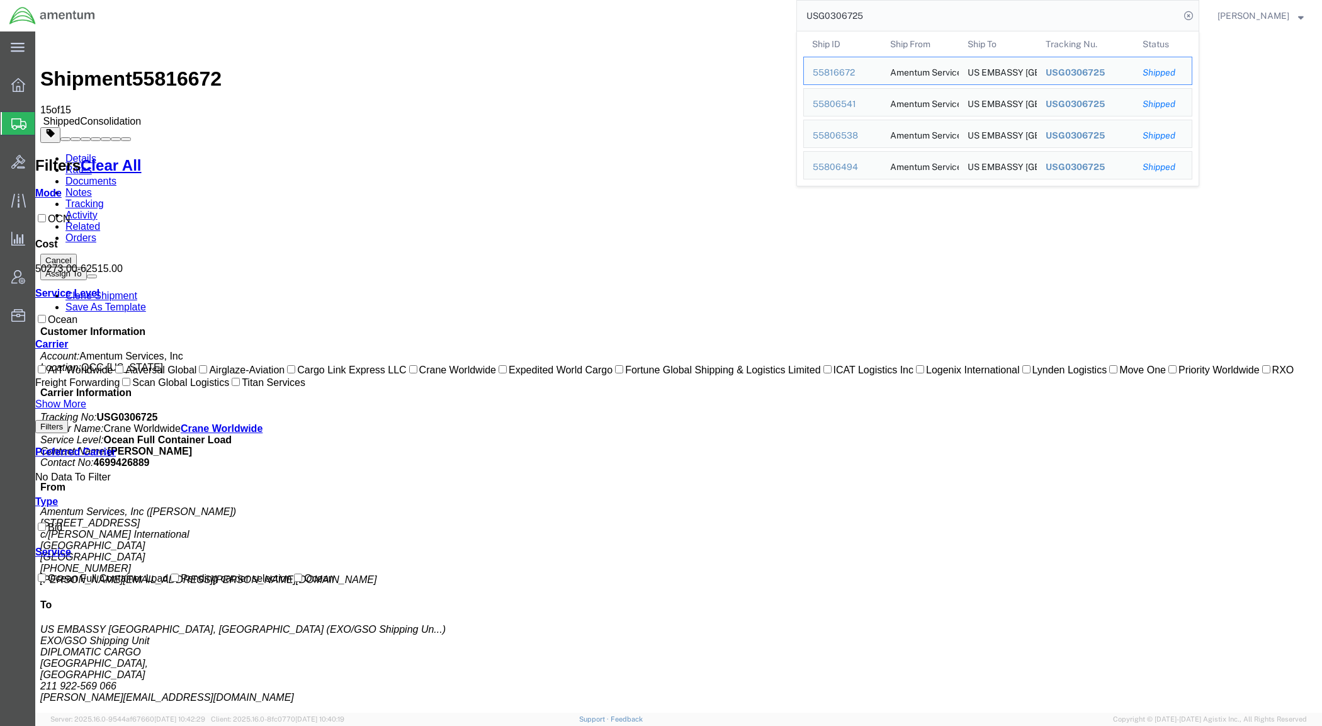
click at [853, 14] on input "USG0306725" at bounding box center [988, 16] width 383 height 30
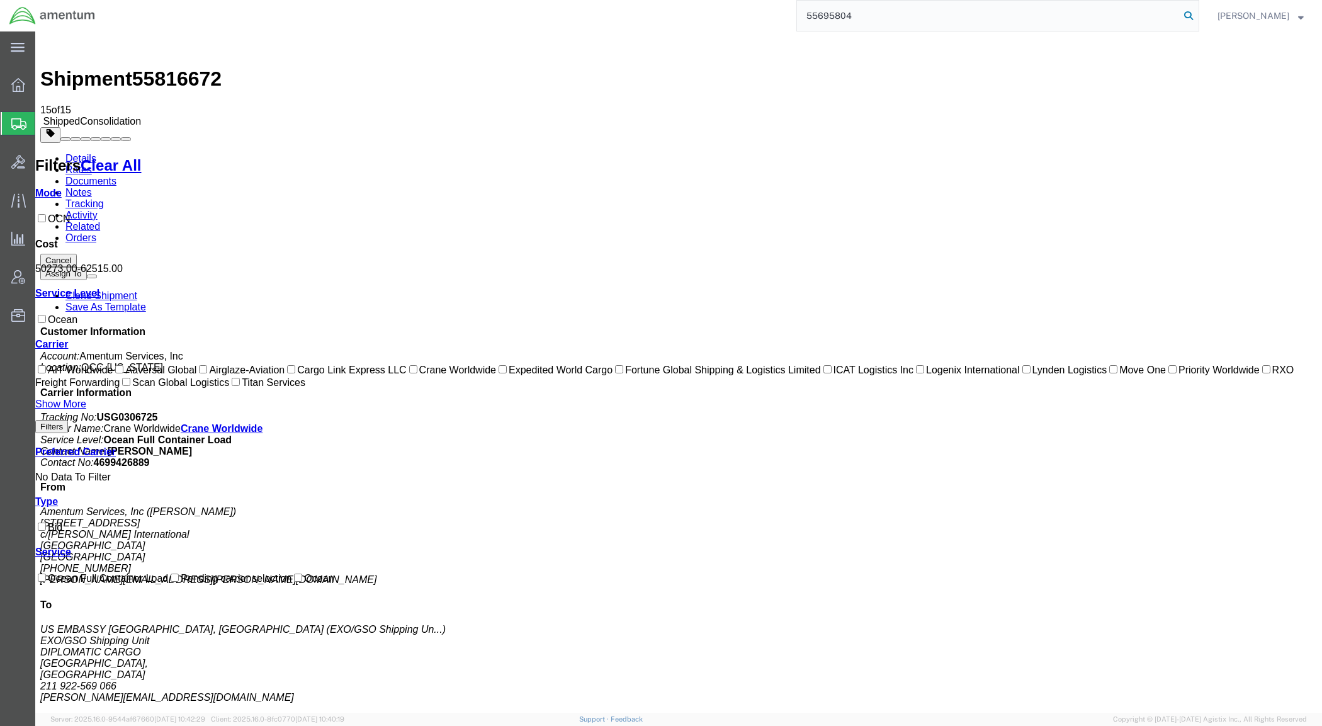
click at [1197, 13] on icon at bounding box center [1188, 16] width 18 height 18
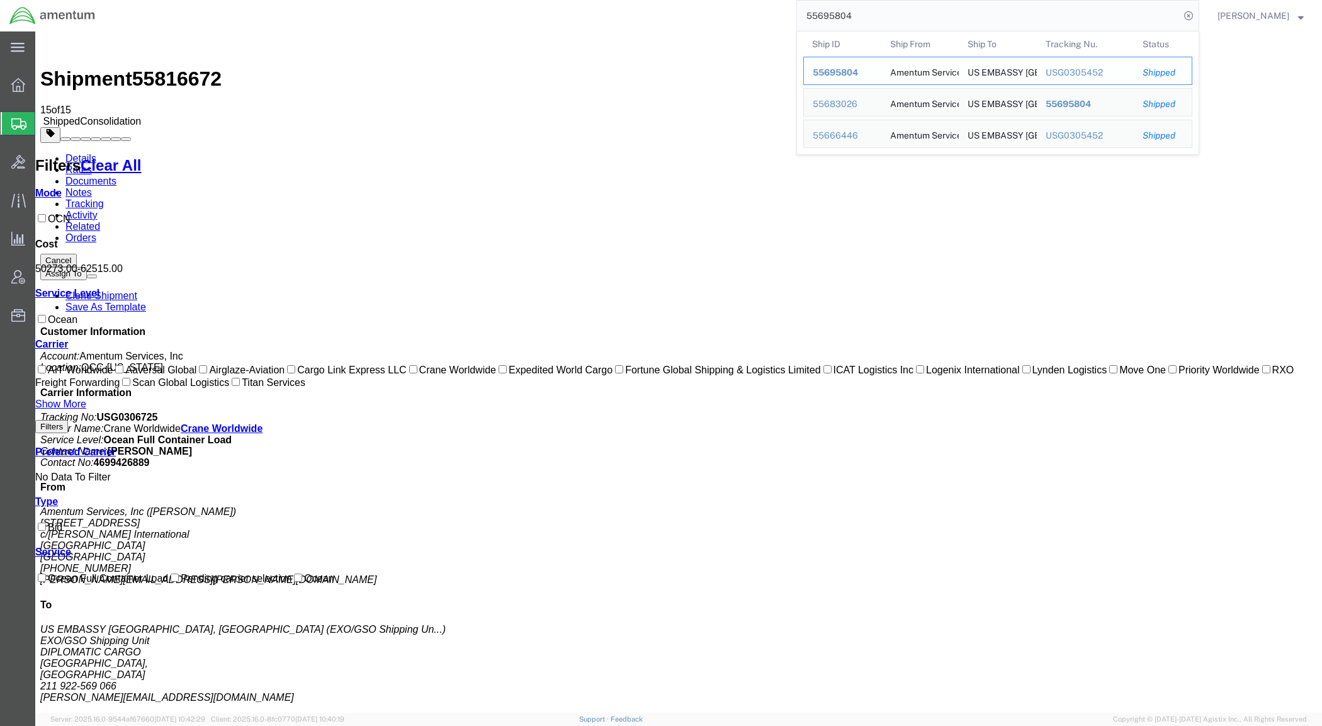
click at [856, 69] on span "55695804" at bounding box center [834, 72] width 45 height 10
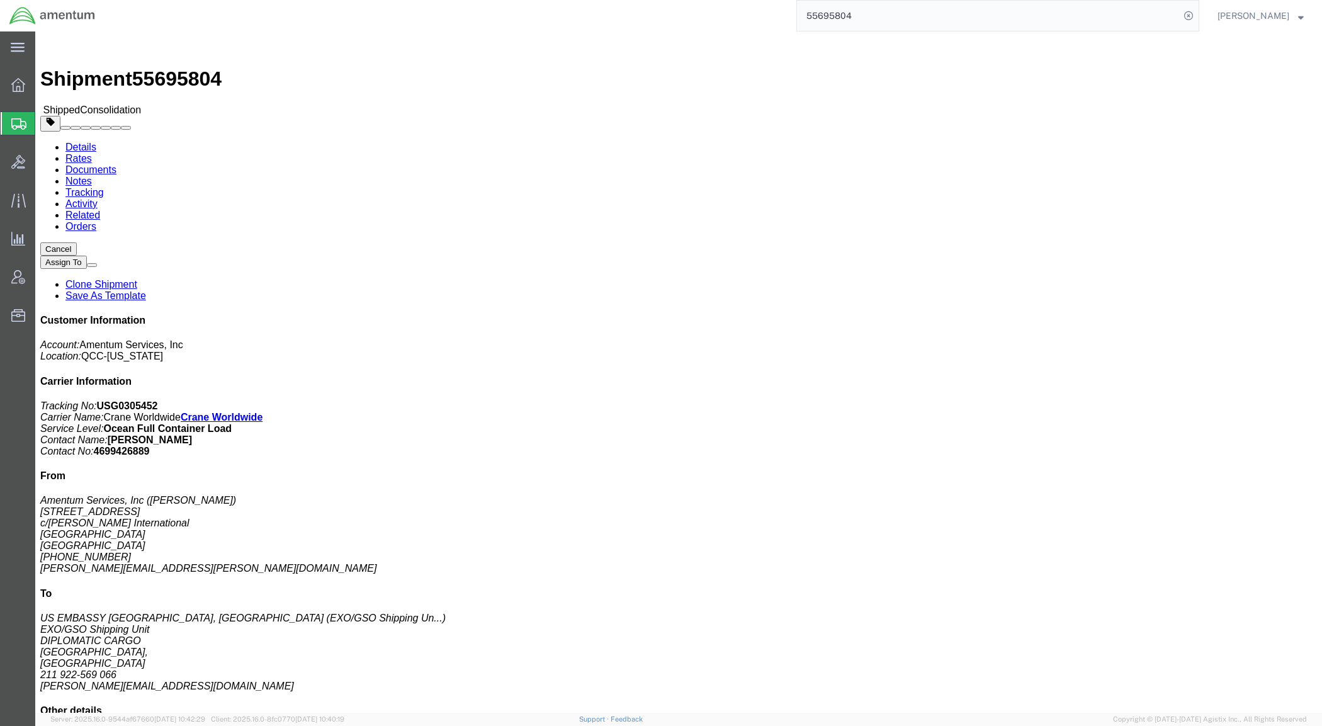
click link "Rates"
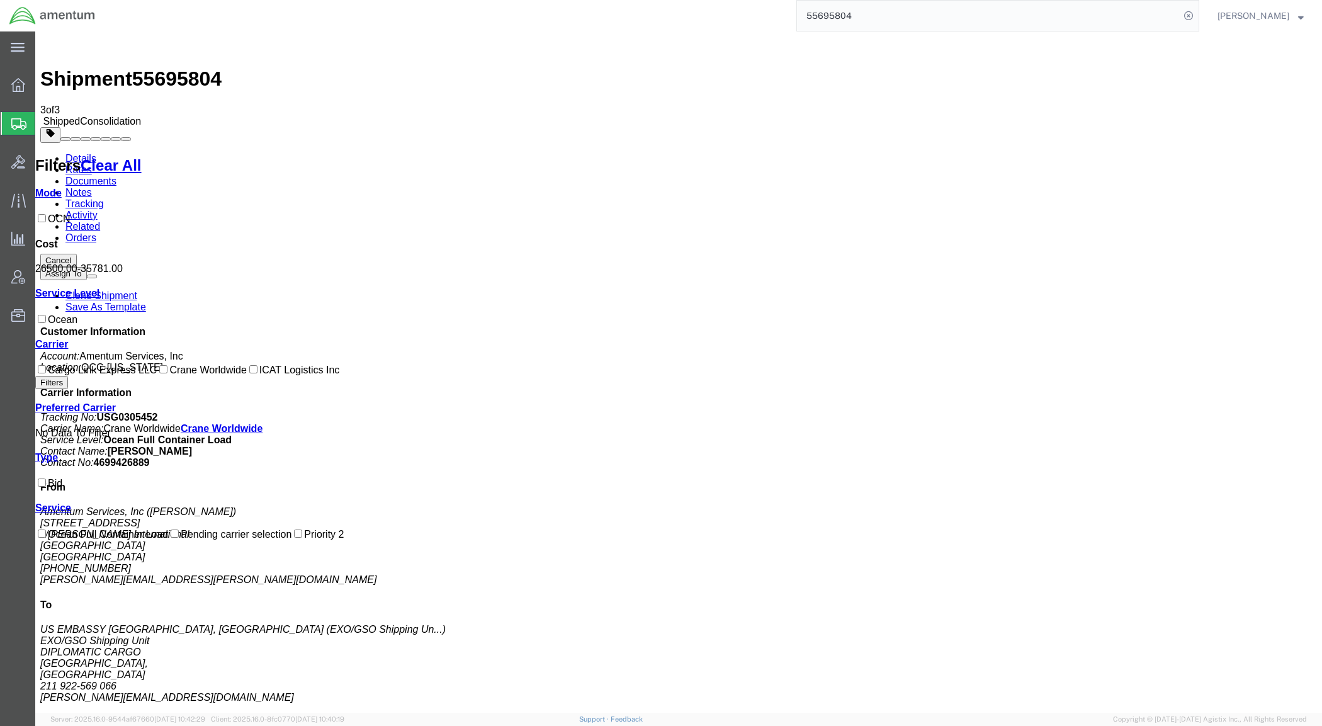
click at [856, 13] on input "55695804" at bounding box center [988, 16] width 383 height 30
click at [1197, 16] on icon at bounding box center [1188, 16] width 18 height 18
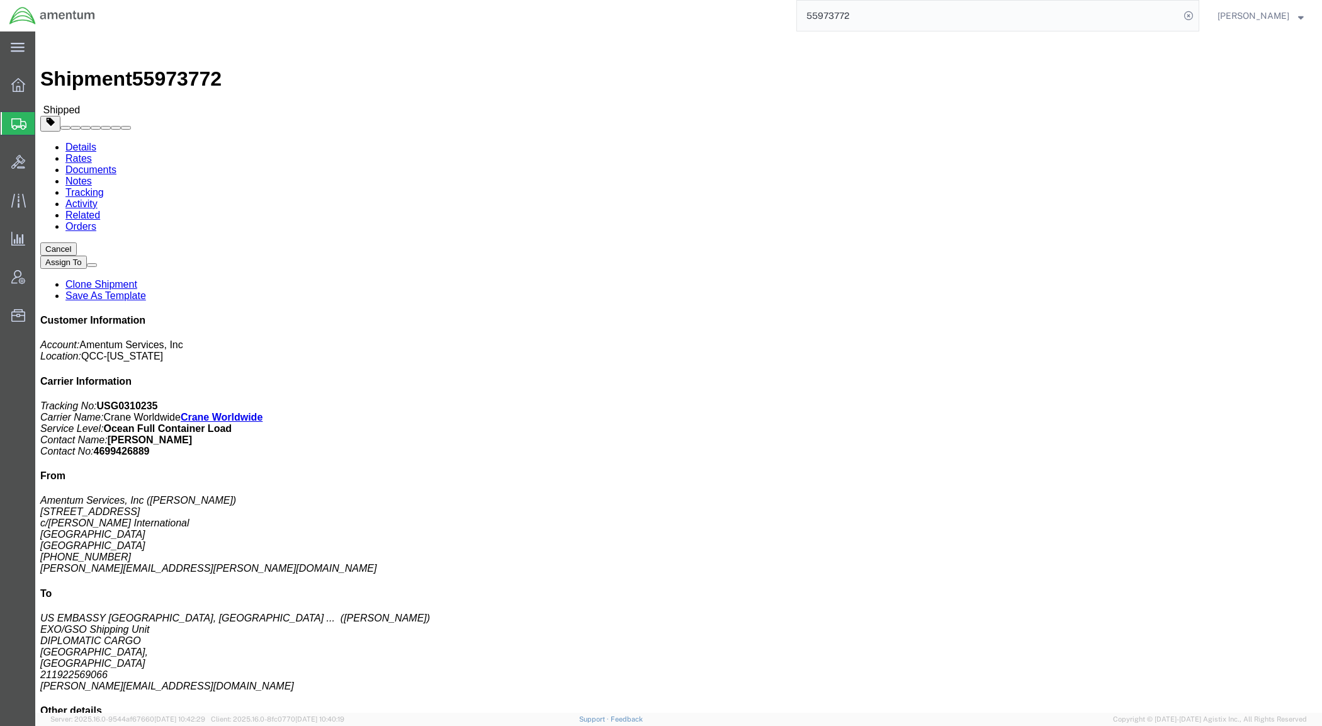
click link "Rates"
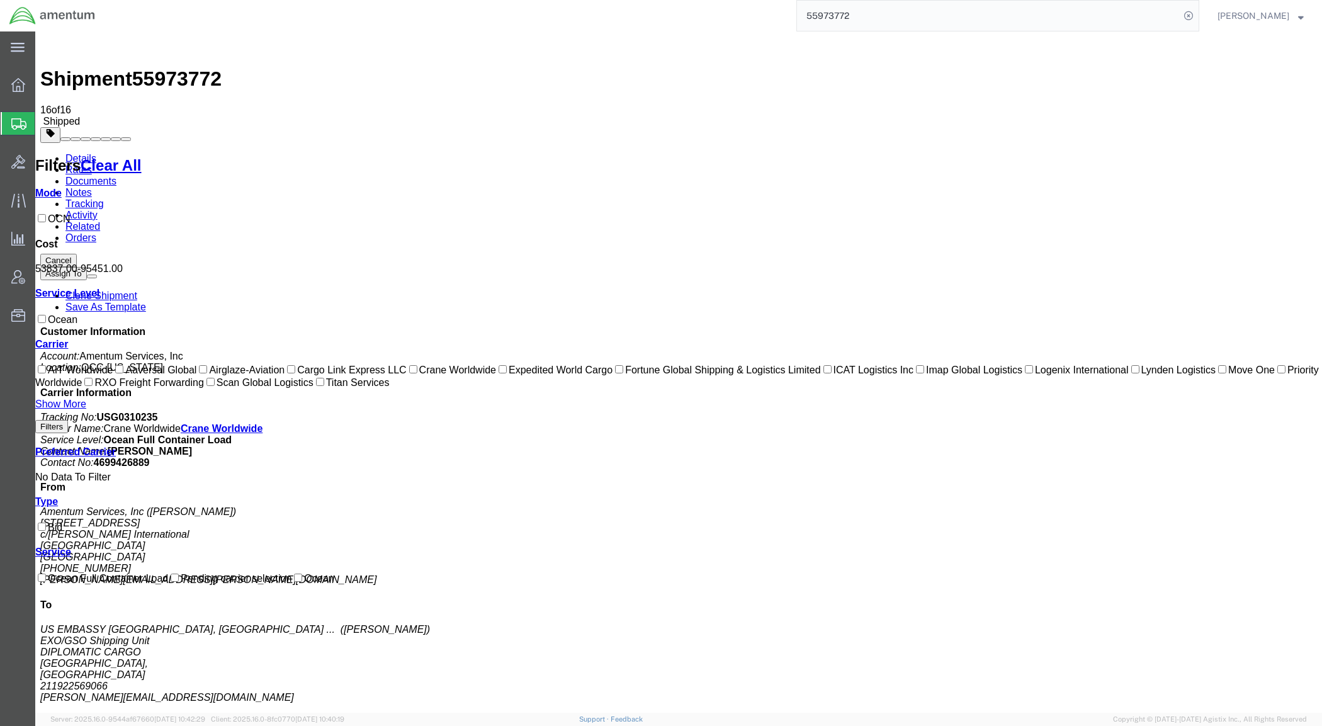
click at [116, 176] on link "Documents" at bounding box center [90, 181] width 51 height 11
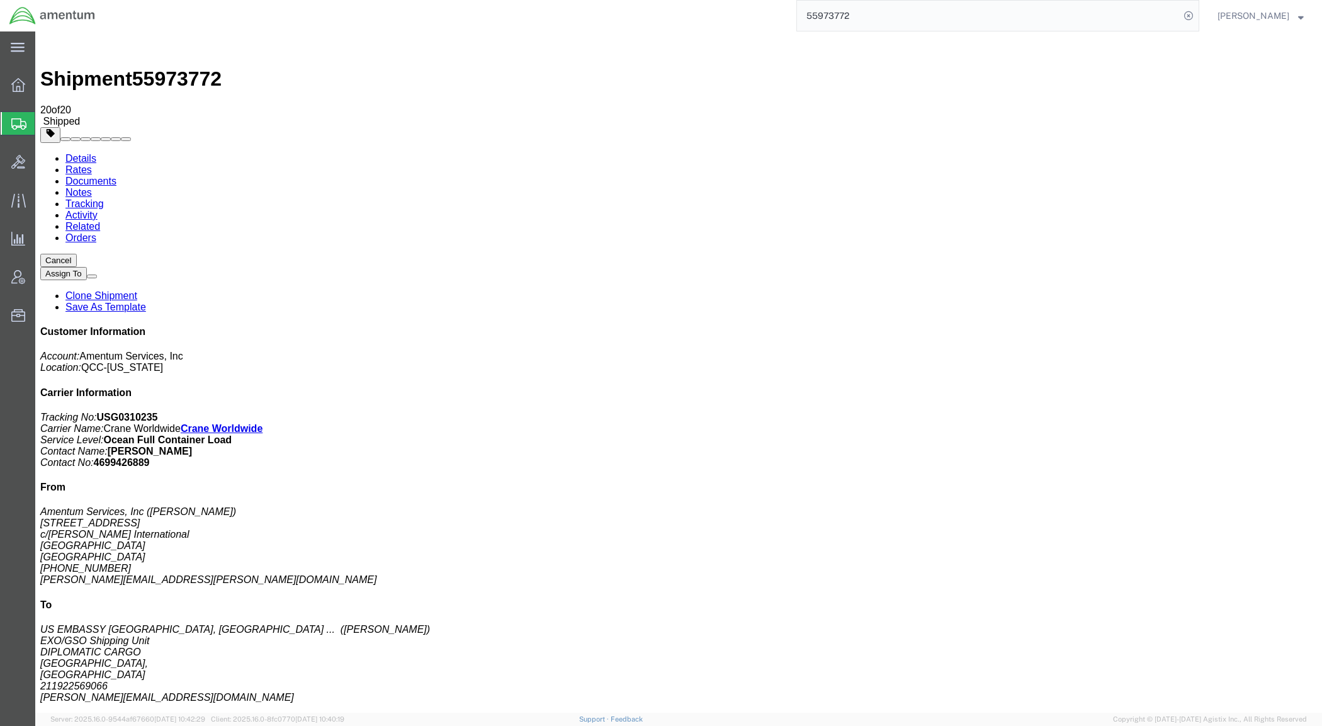
click at [82, 153] on link "Details" at bounding box center [80, 158] width 31 height 11
click at [860, 13] on input "55973772" at bounding box center [988, 16] width 383 height 30
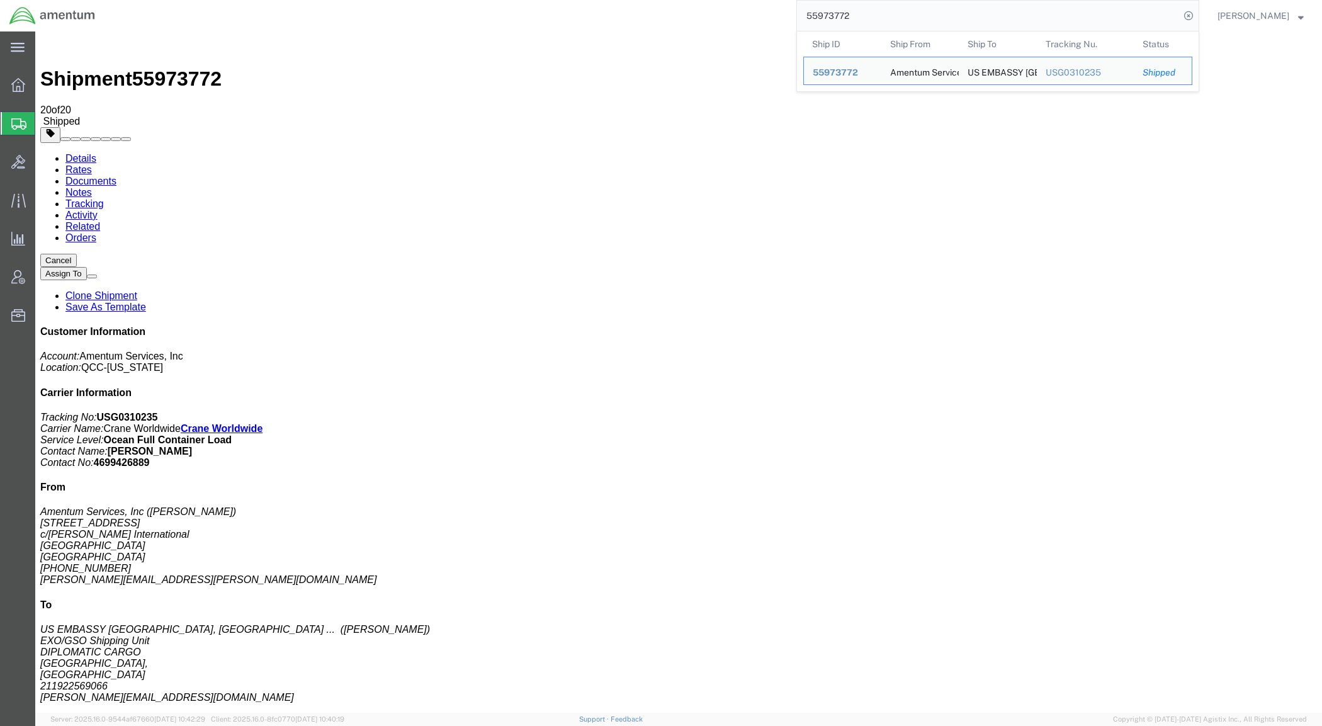
click at [860, 13] on input "55973772" at bounding box center [988, 16] width 383 height 30
paste input "298255"
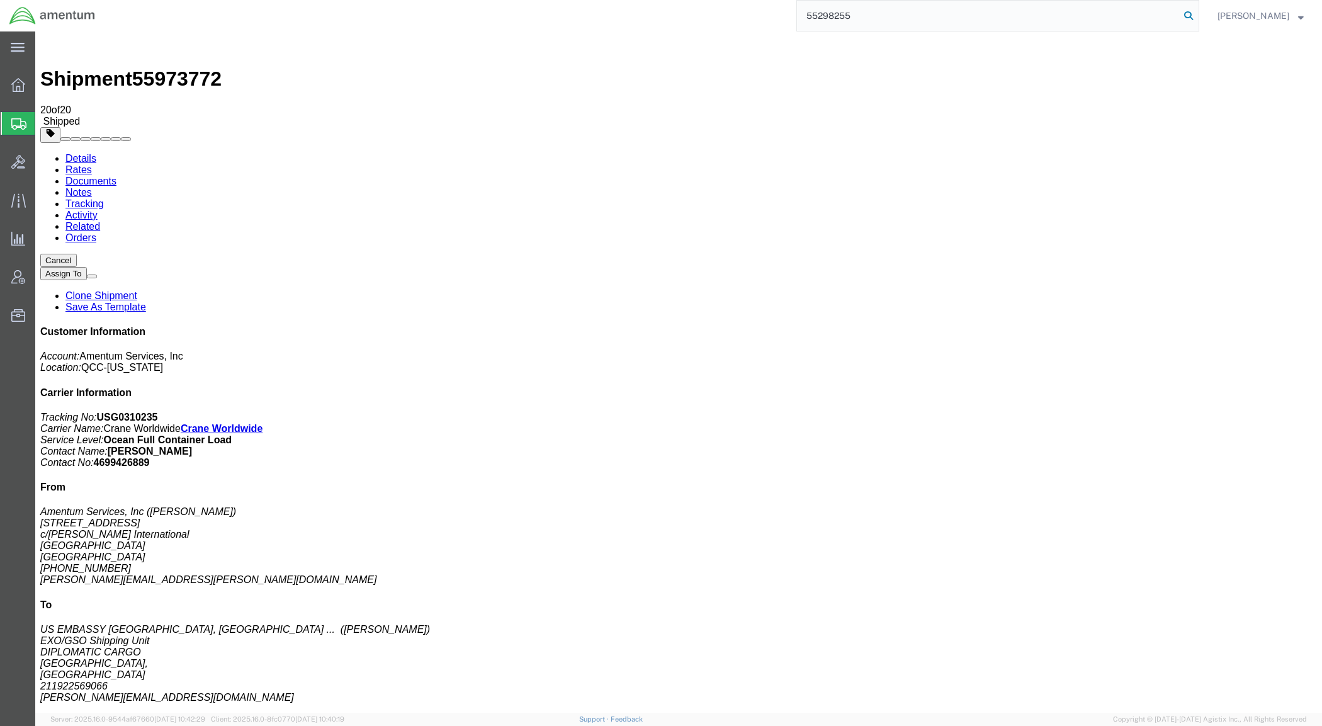
click at [1197, 17] on icon at bounding box center [1188, 16] width 18 height 18
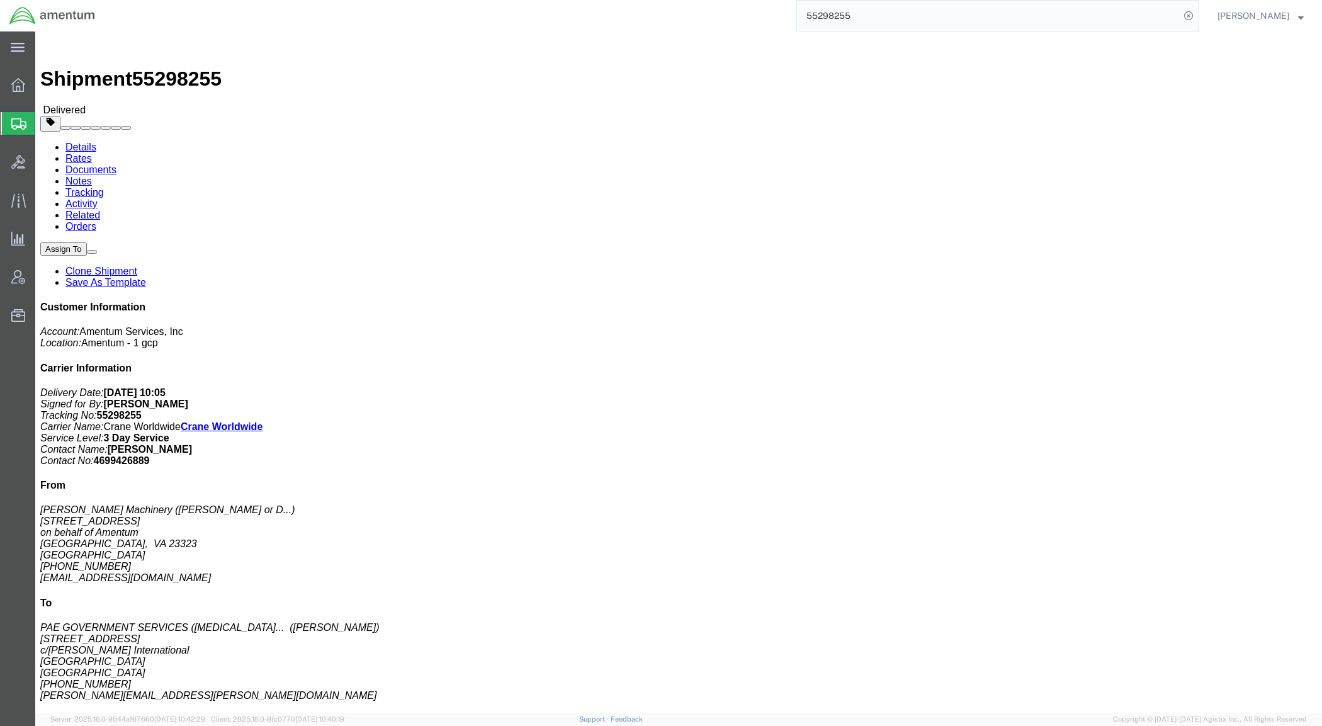
click link "Rates"
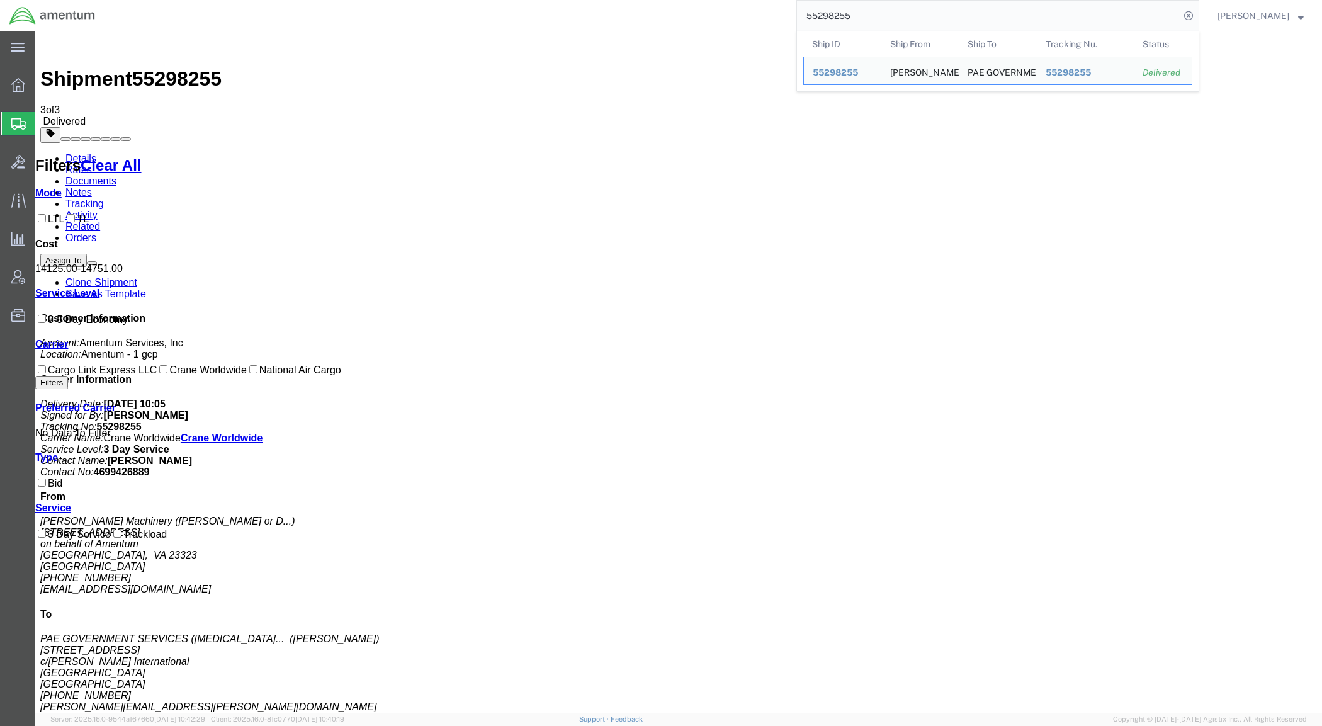
click at [872, 21] on input "55298255" at bounding box center [988, 16] width 383 height 30
click at [870, 21] on input "55298255" at bounding box center [988, 16] width 383 height 30
click at [857, 17] on input "55298255" at bounding box center [988, 16] width 383 height 30
click at [856, 17] on input "55298255" at bounding box center [988, 16] width 383 height 30
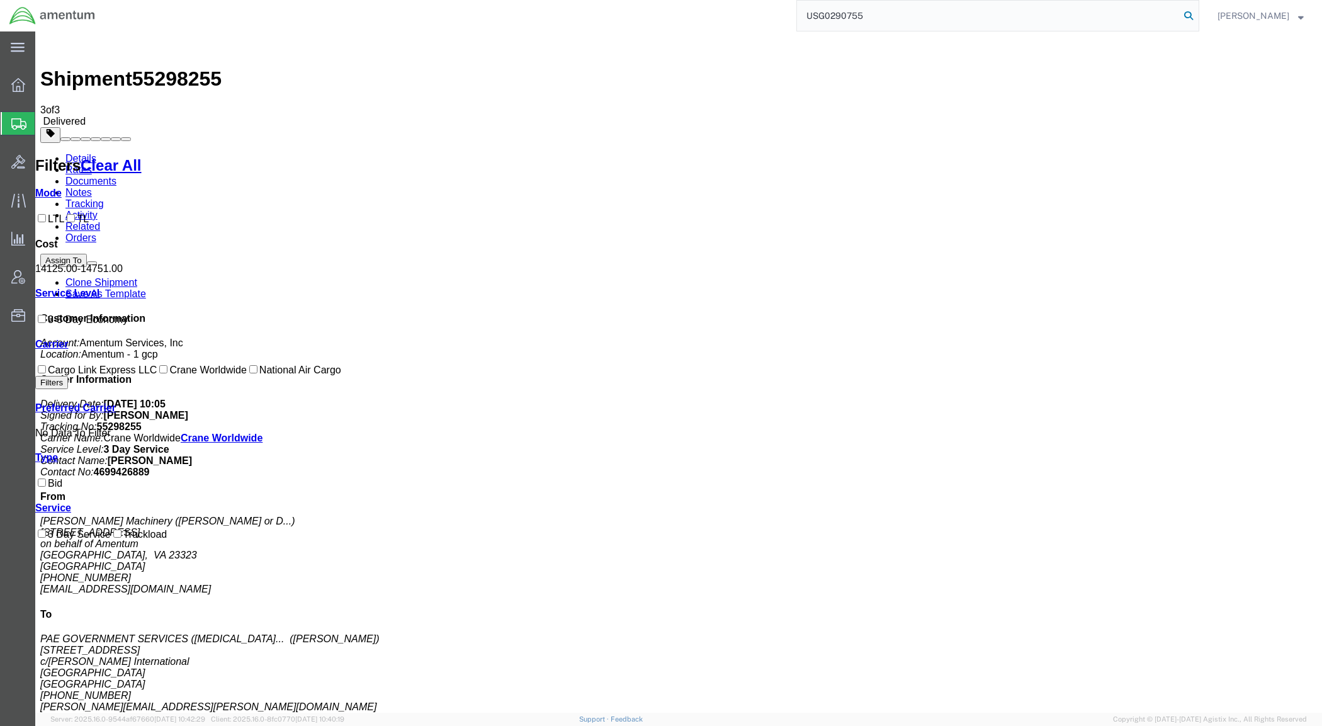
click at [1197, 14] on icon at bounding box center [1188, 16] width 18 height 18
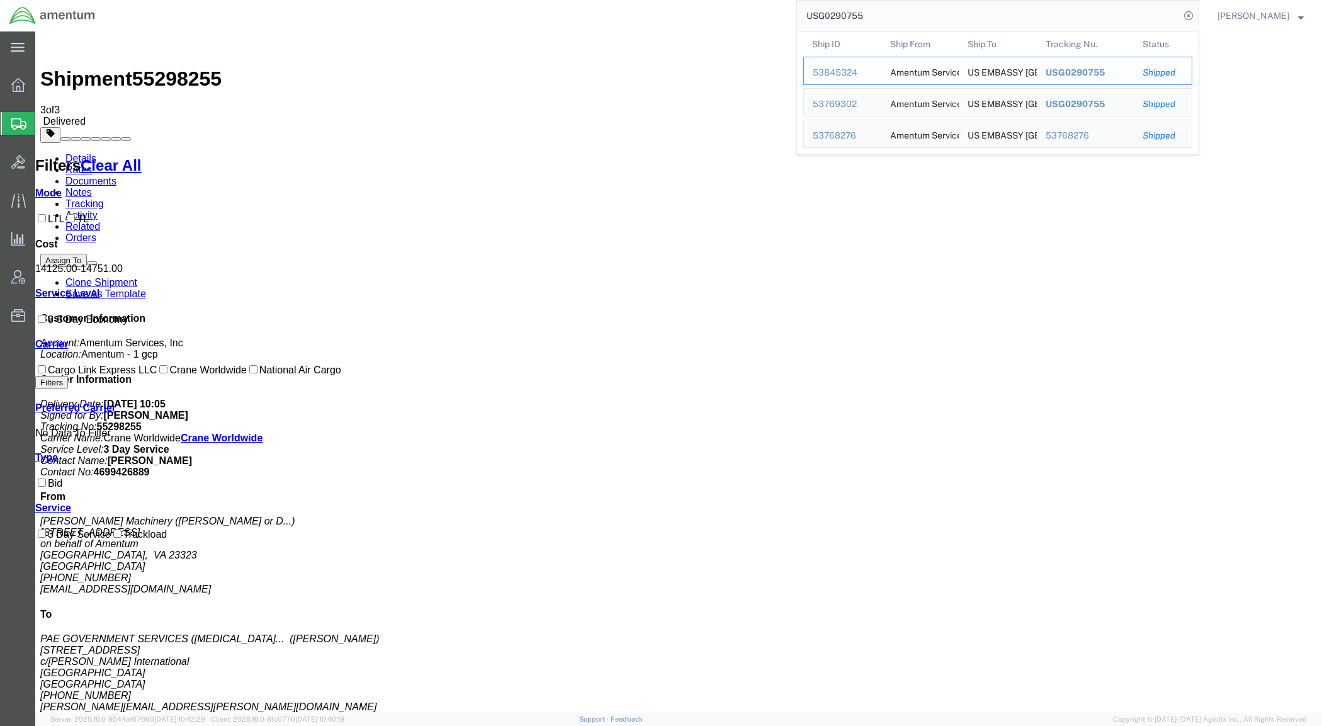
click at [856, 70] on div "53845324" at bounding box center [842, 72] width 60 height 13
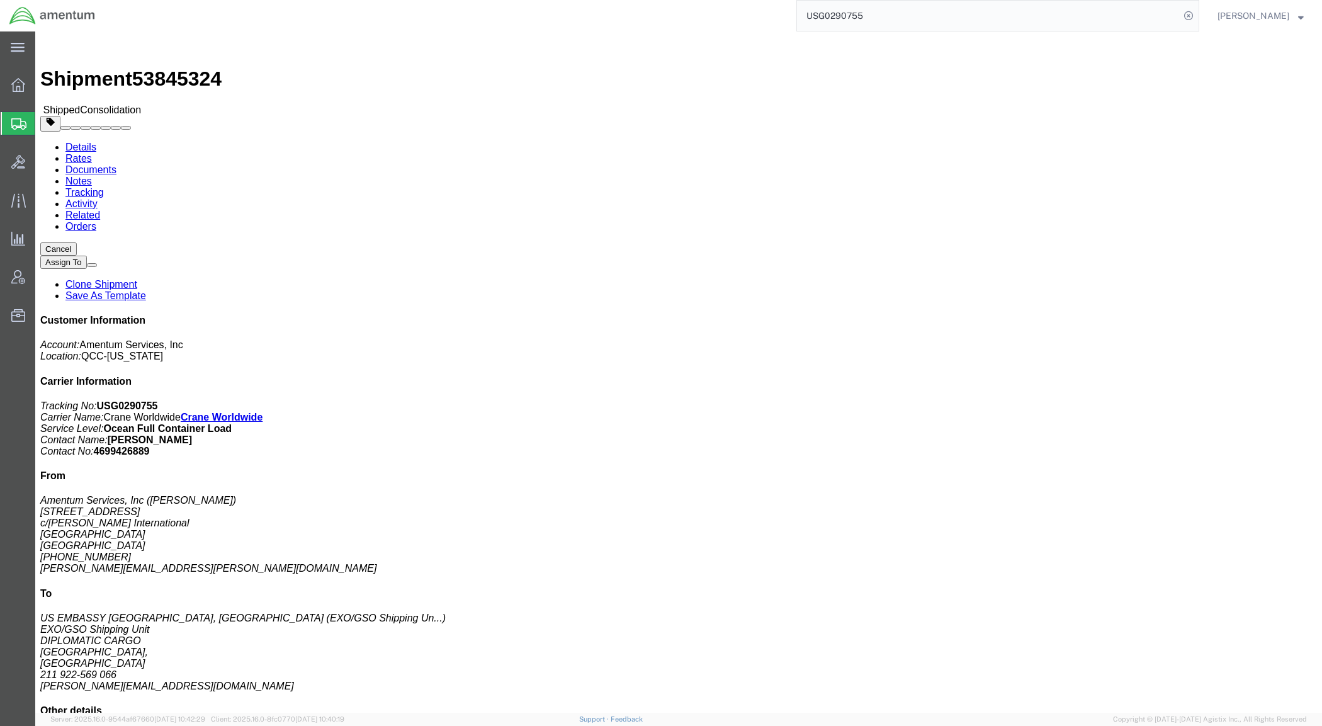
click link "Rates"
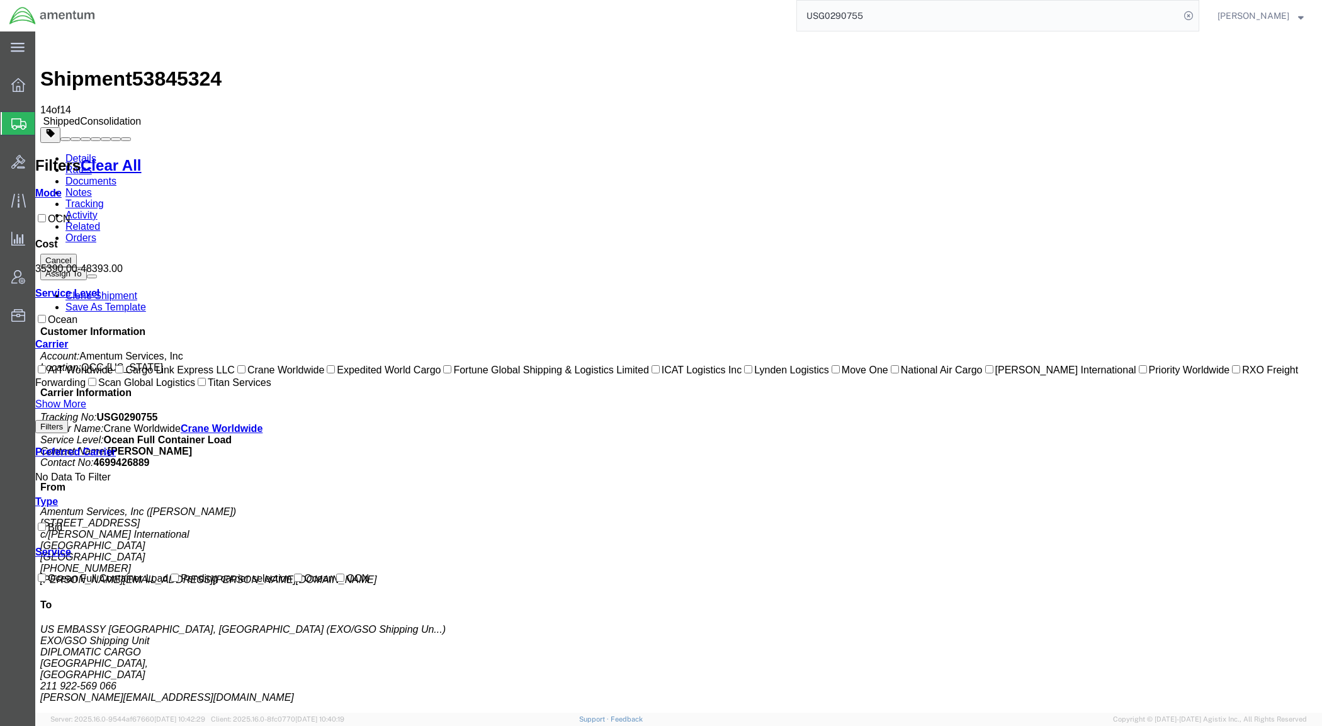
click at [889, 14] on input "USG0290755" at bounding box center [988, 16] width 383 height 30
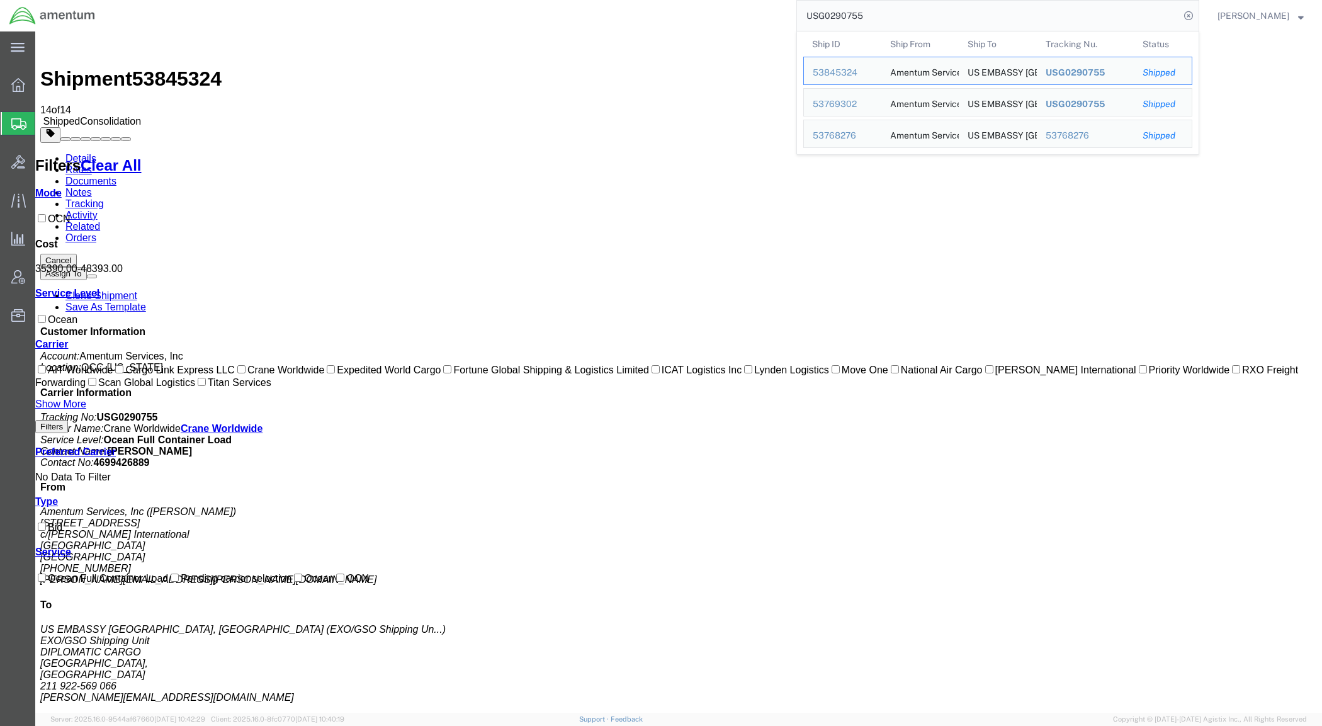
drag, startPoint x: 895, startPoint y: 16, endPoint x: 649, endPoint y: -4, distance: 246.9
click at [649, 0] on html "main_menu Created with Sketch. Collapse Menu Overview Shipments Shipment Manage…" at bounding box center [661, 363] width 1322 height 726
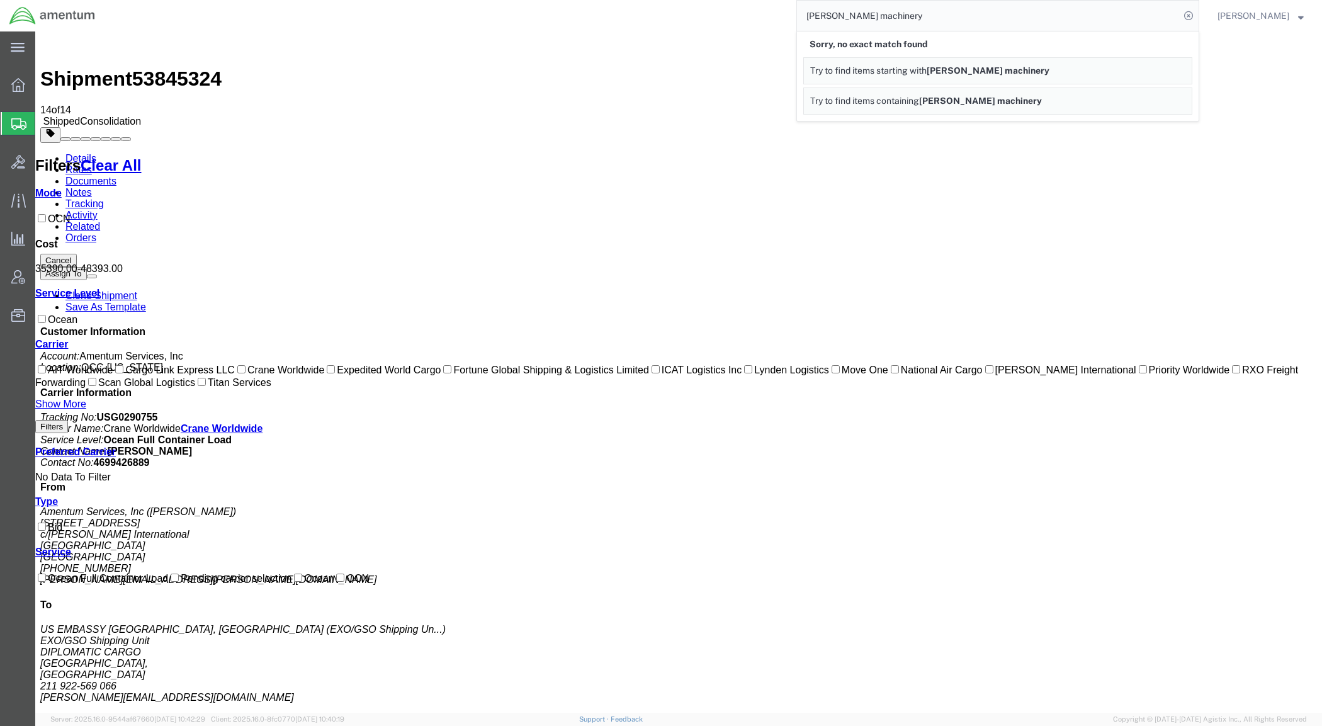
drag, startPoint x: 925, startPoint y: 22, endPoint x: 775, endPoint y: 8, distance: 151.0
click at [775, 8] on div "[PERSON_NAME] machinery Sorry, no exact match found Try to find items starting …" at bounding box center [651, 15] width 1094 height 31
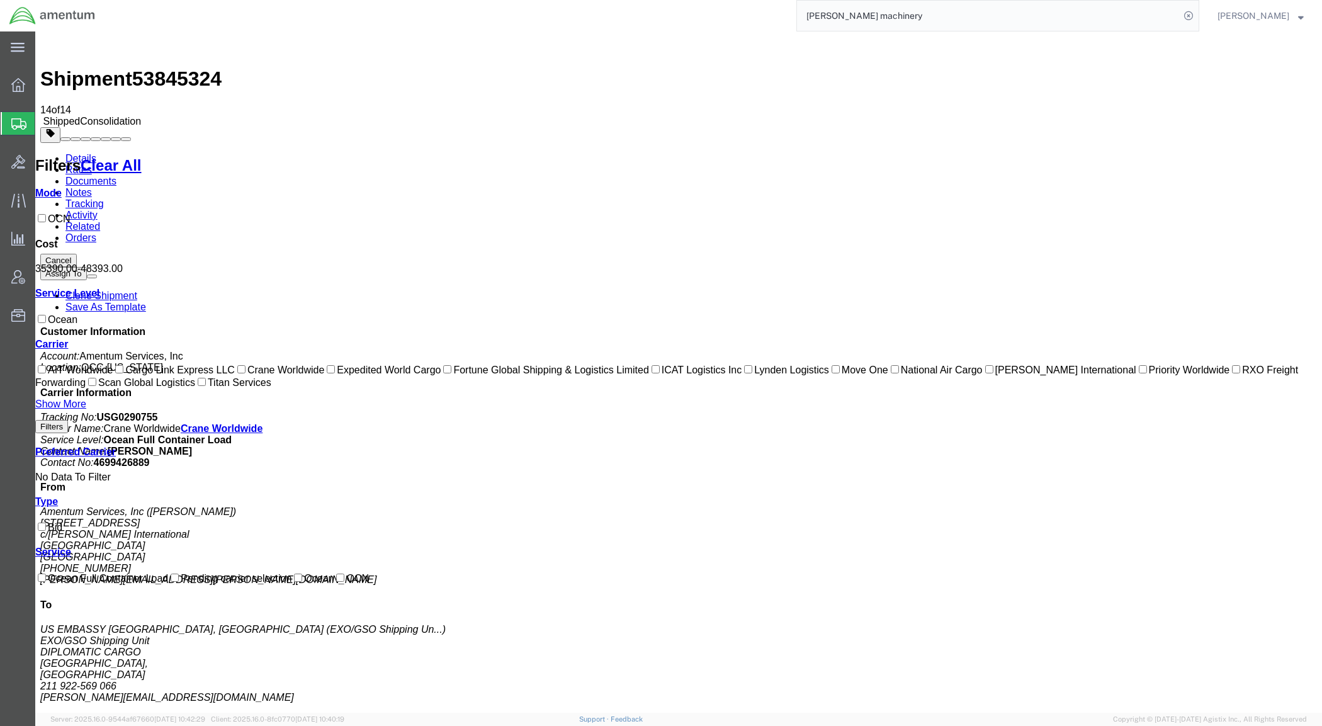
click at [912, 16] on input "[PERSON_NAME] machinery" at bounding box center [988, 16] width 383 height 30
click at [909, 14] on input "[PERSON_NAME] machinery" at bounding box center [988, 16] width 383 height 30
click at [892, 13] on input "[PERSON_NAME] machinery" at bounding box center [988, 16] width 383 height 30
drag, startPoint x: 913, startPoint y: 19, endPoint x: 749, endPoint y: 6, distance: 164.7
click at [749, 6] on div "[PERSON_NAME] machinery" at bounding box center [651, 15] width 1094 height 31
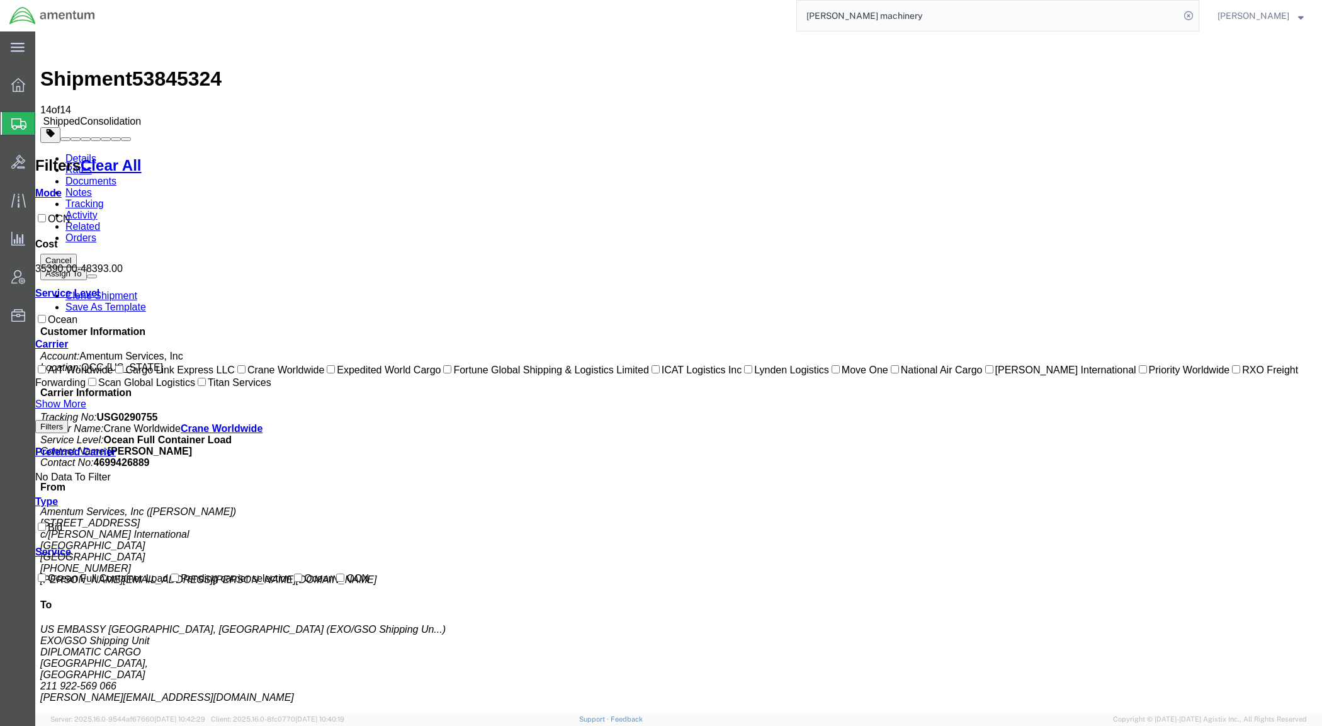
paste input "55973772"
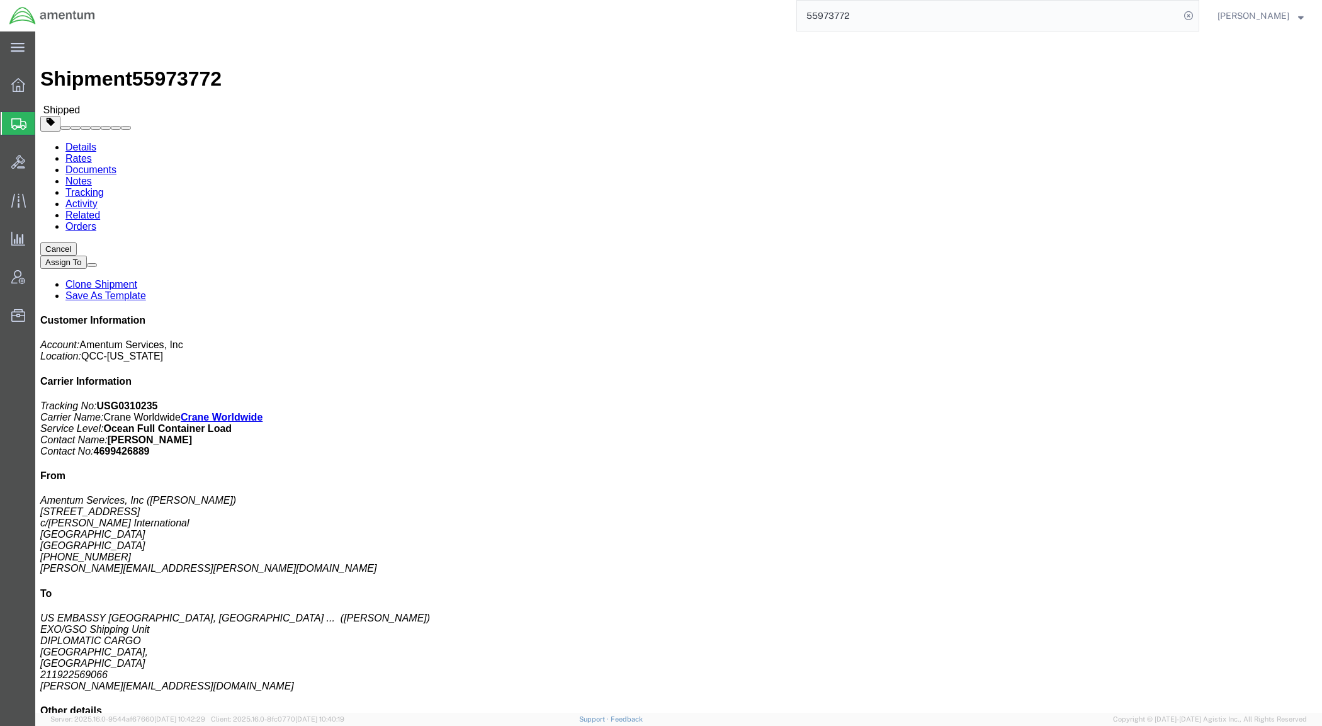
click at [898, 20] on input "55973772" at bounding box center [988, 16] width 383 height 30
click at [898, 17] on input "55973772" at bounding box center [988, 16] width 383 height 30
click b "7547.02.SS.RC.0003"
drag, startPoint x: 854, startPoint y: 134, endPoint x: 937, endPoint y: 132, distance: 83.1
click p "Project Number: 7547.02.SS.RC.0003 Customer Ref: Prime Contract #: 72066822C000…"
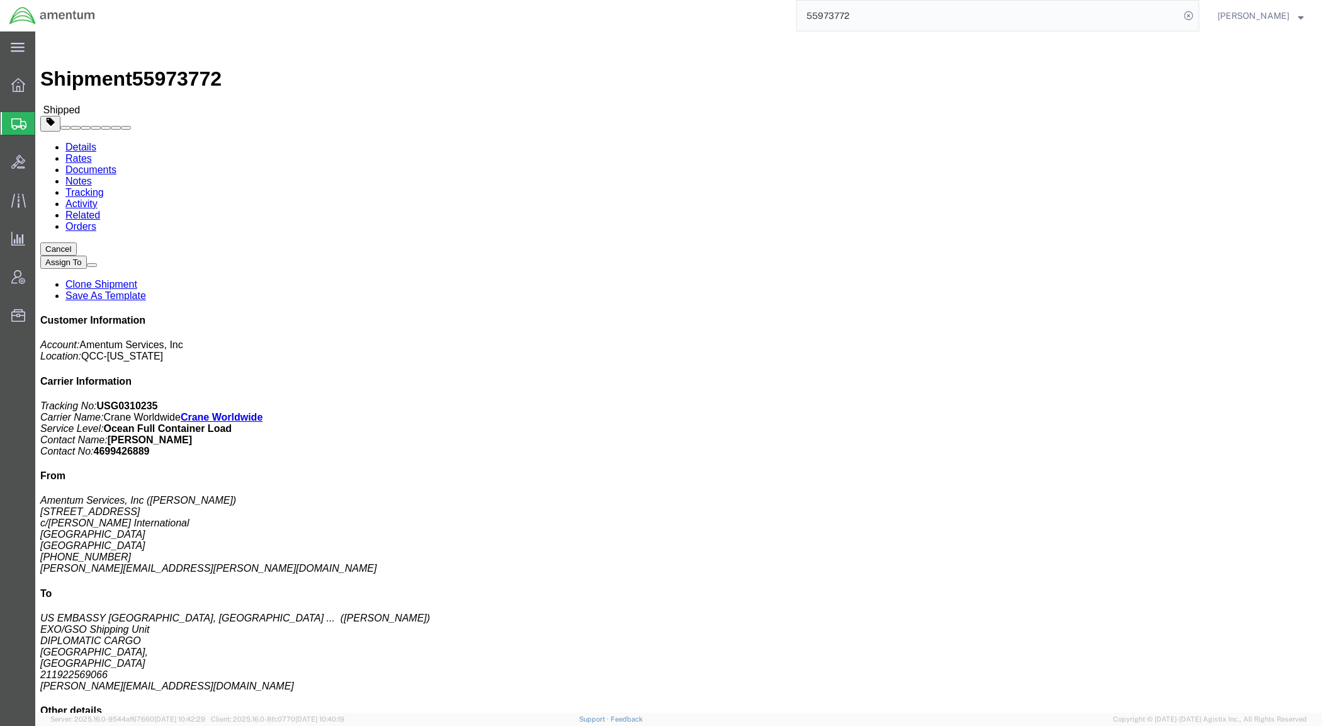
click b "7547.02.SS.RC.0003"
click p "Project Number: 7547.02.SS.RC.0003 Customer Ref: Prime Contract #: 72066822C000…"
click at [43, 237] on span "Analytics" at bounding box center [39, 238] width 9 height 25
click at [856, 16] on input "55973772" at bounding box center [988, 16] width 383 height 30
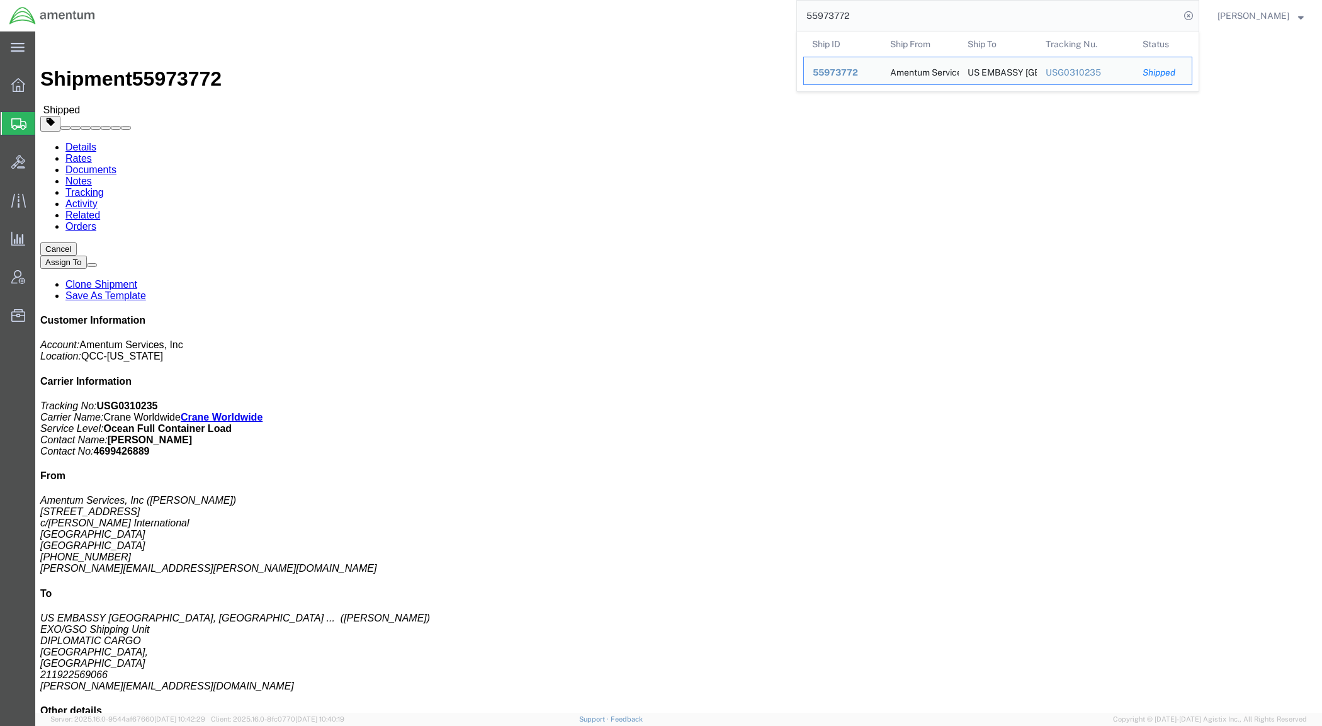
paste input "[PERSON_NAME]"
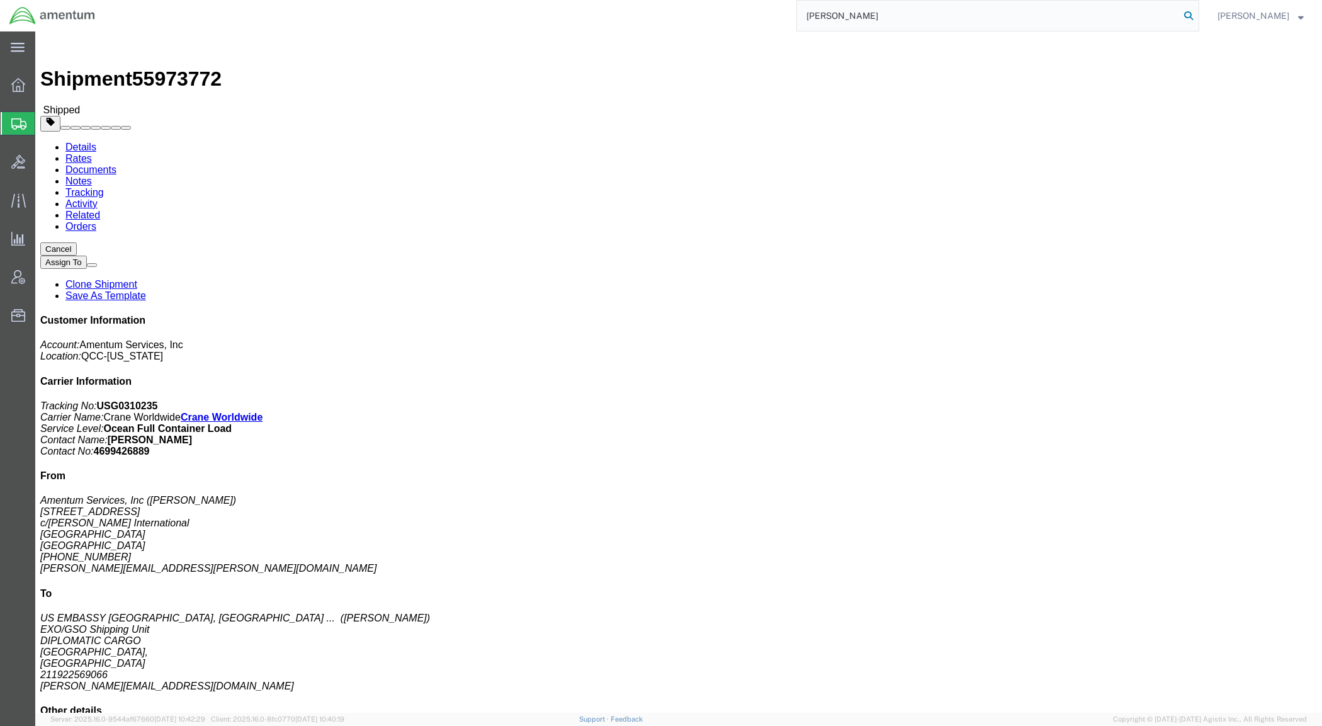
type input "[PERSON_NAME]"
click at [1197, 16] on icon at bounding box center [1188, 16] width 18 height 18
click at [0, 0] on span "Shipment Manager" at bounding box center [0, 0] width 0 height 0
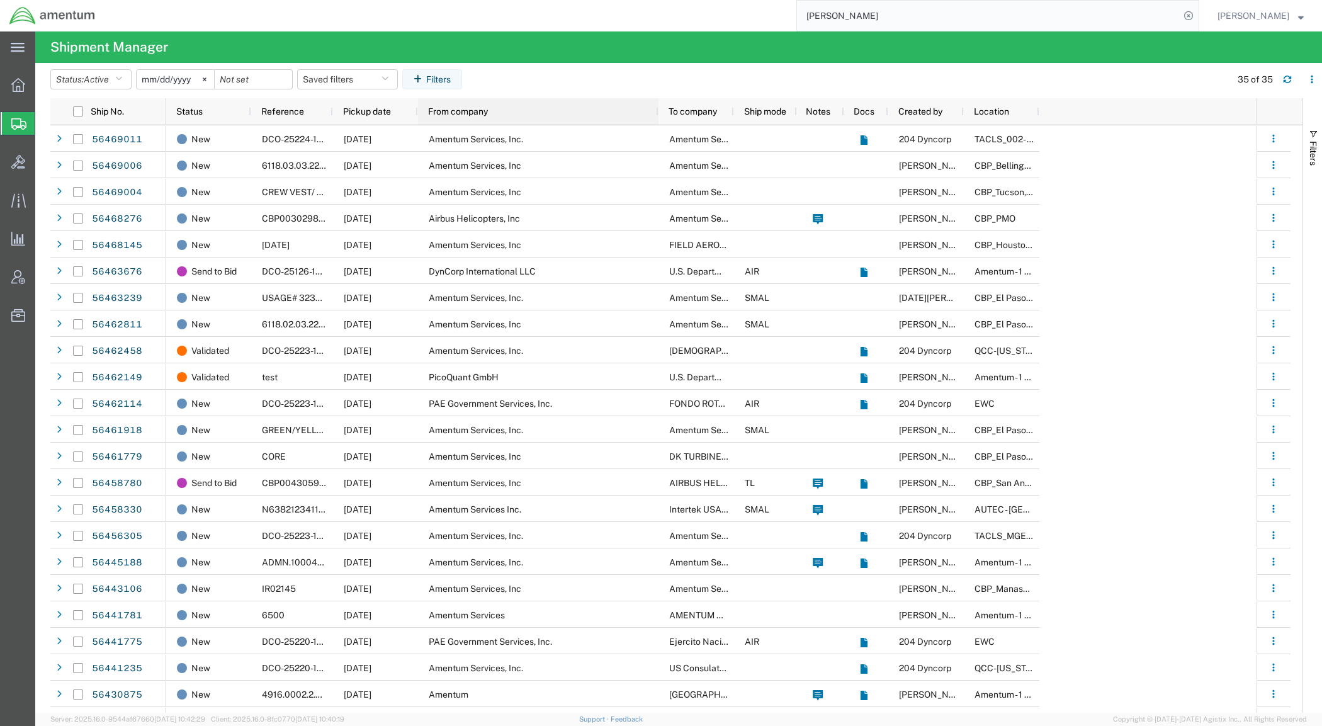
drag, startPoint x: 493, startPoint y: 113, endPoint x: 658, endPoint y: 117, distance: 164.9
click at [658, 117] on div at bounding box center [657, 111] width 5 height 26
click at [206, 81] on icon at bounding box center [205, 79] width 4 height 4
click at [433, 82] on button "Filters" at bounding box center [432, 79] width 60 height 20
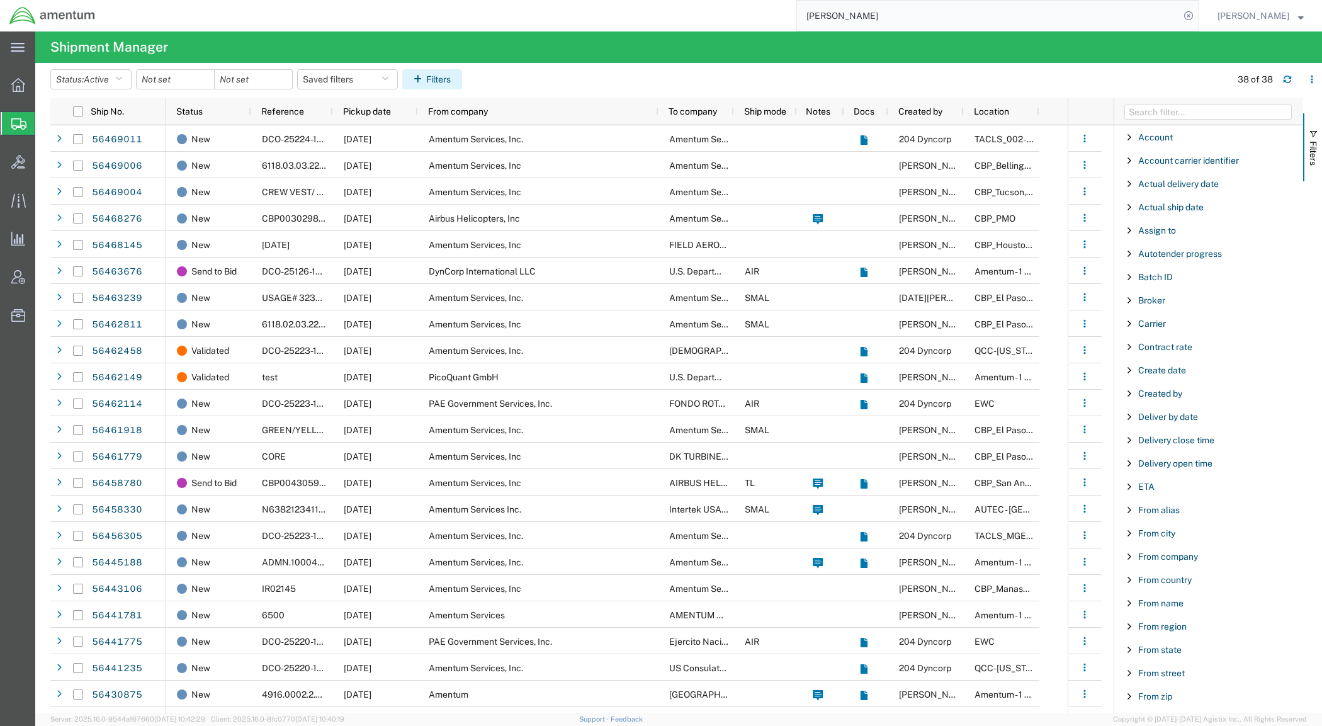
click at [454, 82] on button "Filters" at bounding box center [432, 79] width 60 height 20
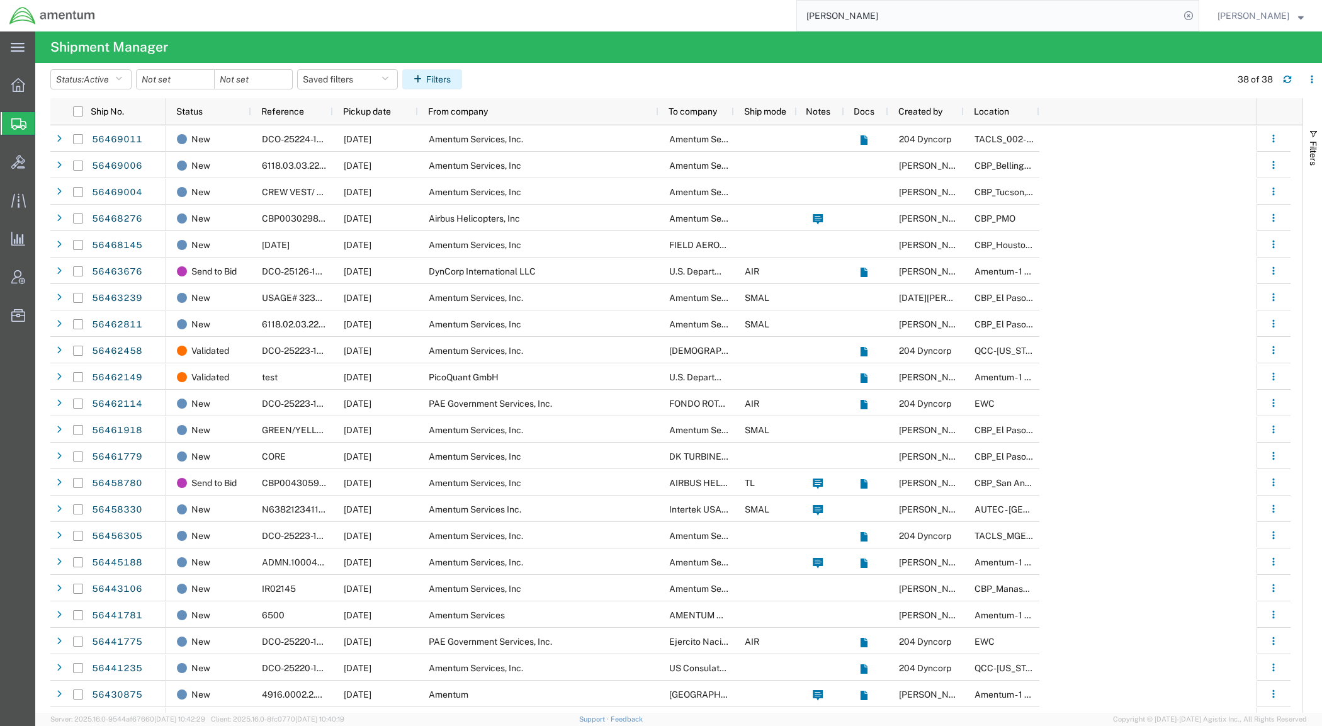
click at [454, 82] on button "Filters" at bounding box center [432, 79] width 60 height 20
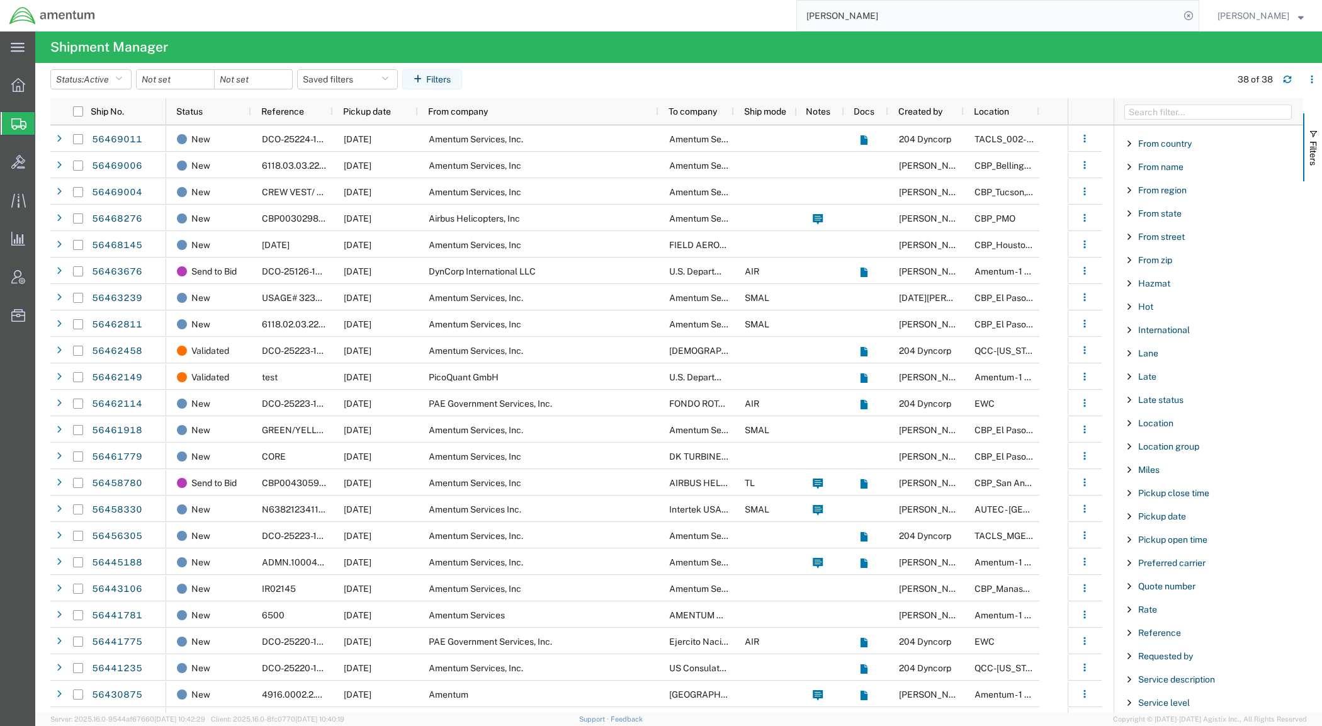
scroll to position [409, 0]
click at [1130, 198] on span "Filter List 66 Filters" at bounding box center [1129, 194] width 10 height 10
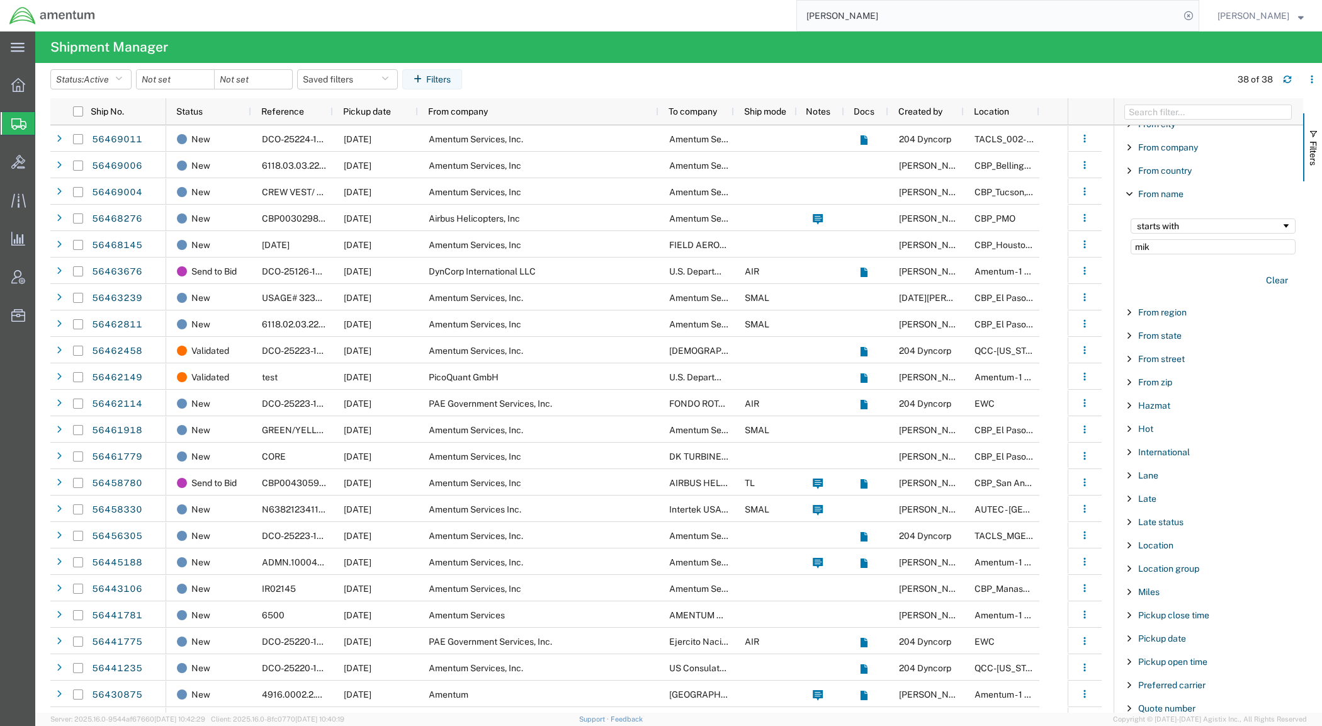
type input "[PERSON_NAME]"
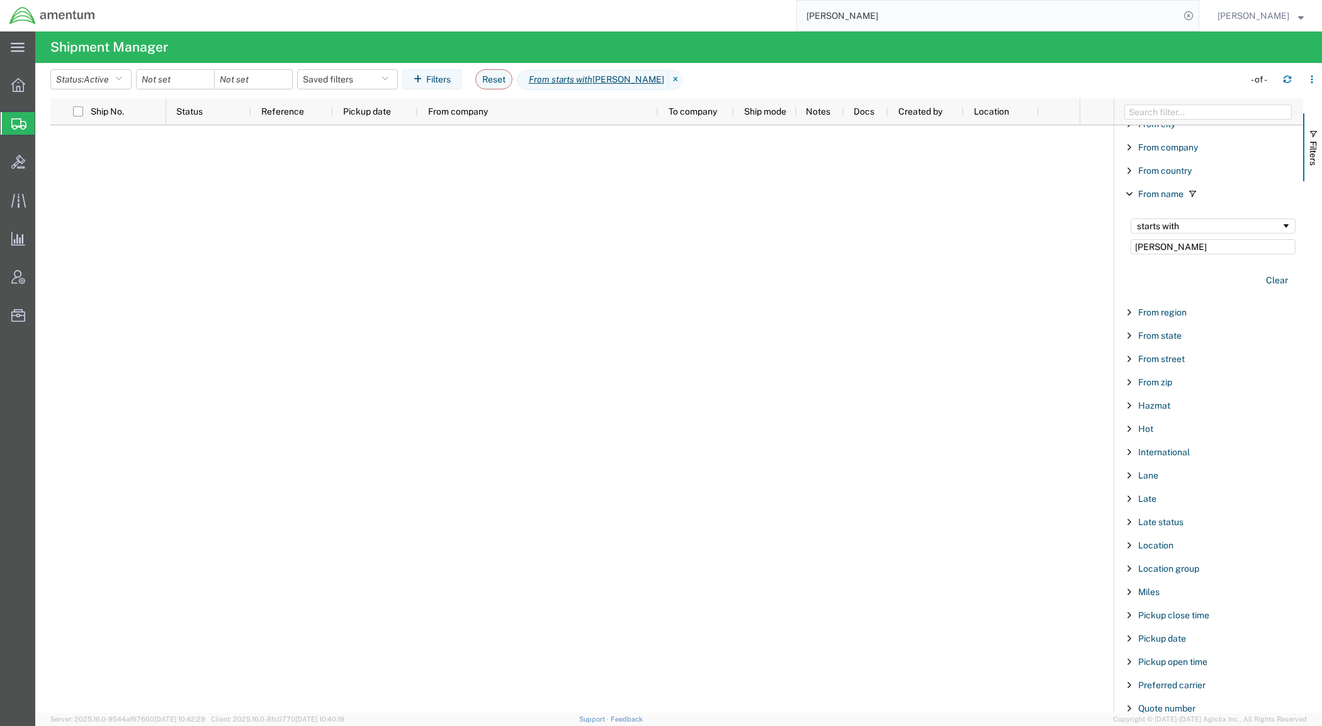
drag, startPoint x: 1191, startPoint y: 249, endPoint x: 1065, endPoint y: 250, distance: 126.5
click at [1065, 250] on div "Ship No. Status Reference Pickup date From company To company Ship mode Notes D…" at bounding box center [685, 405] width 1271 height 614
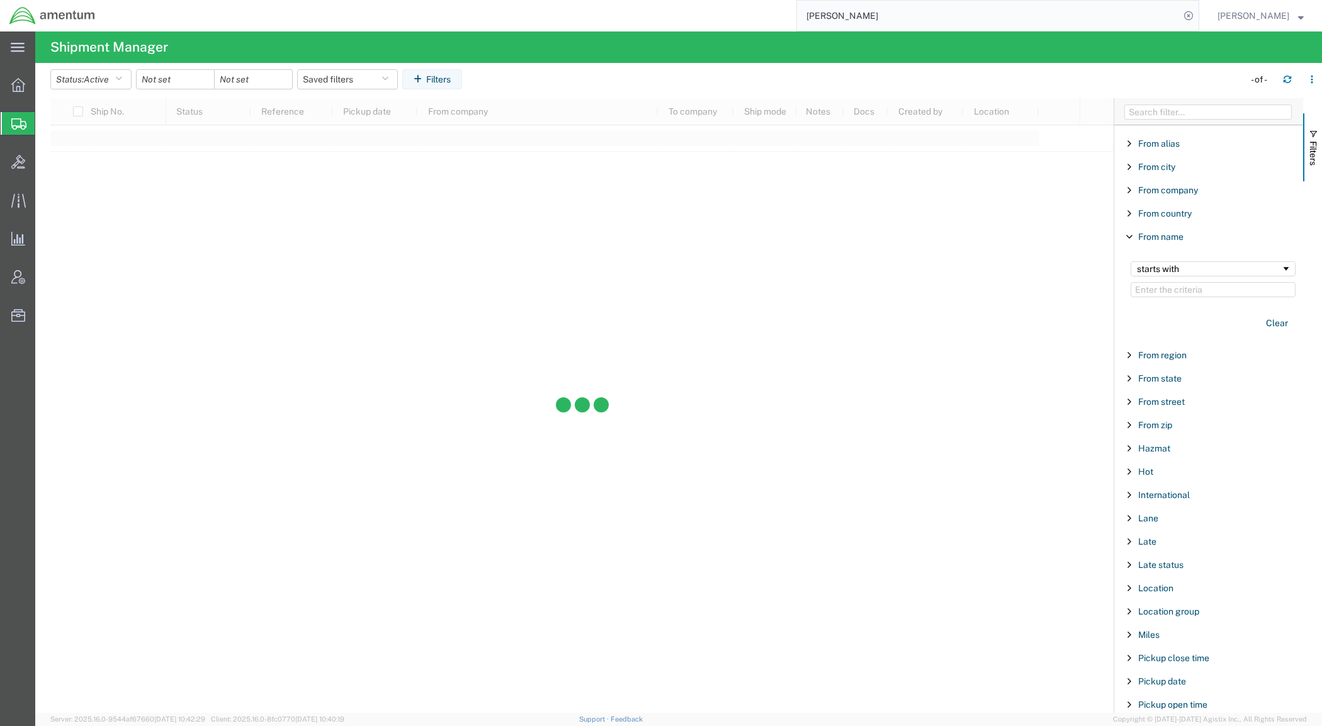
scroll to position [330, 0]
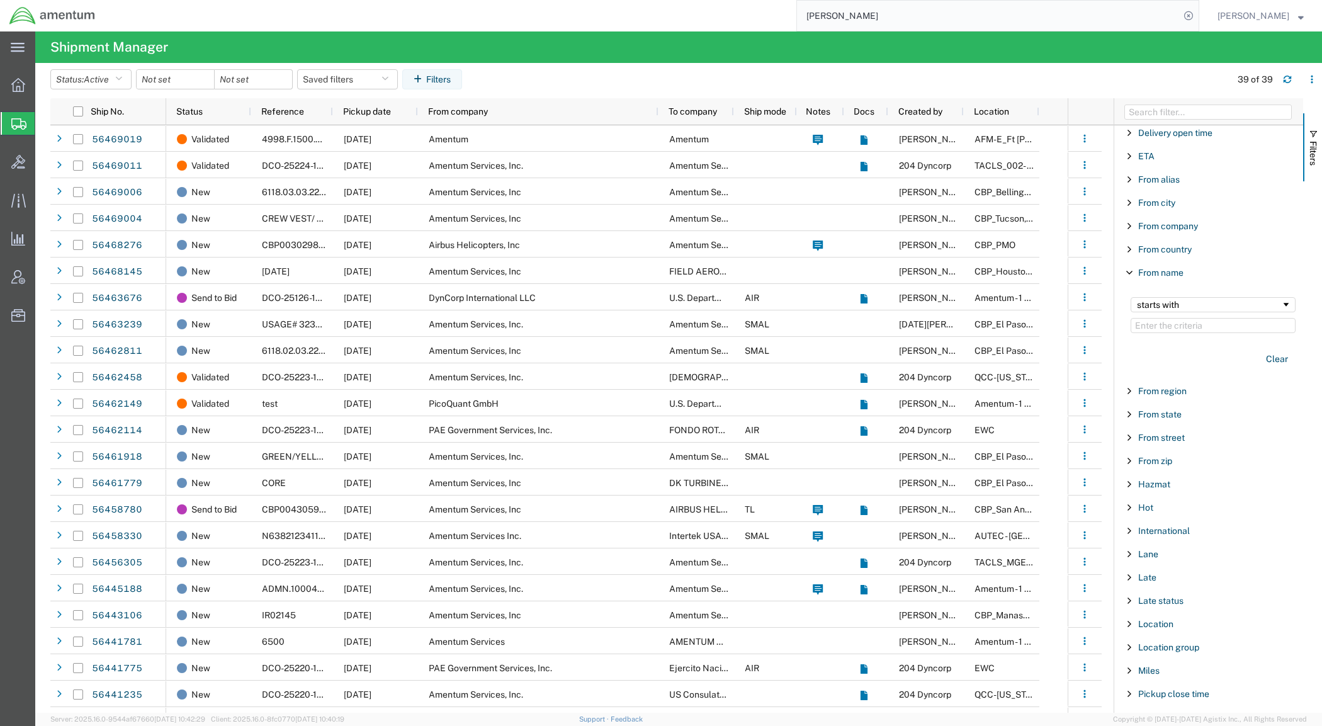
click at [1127, 228] on span "Filter List 66 Filters" at bounding box center [1129, 226] width 10 height 10
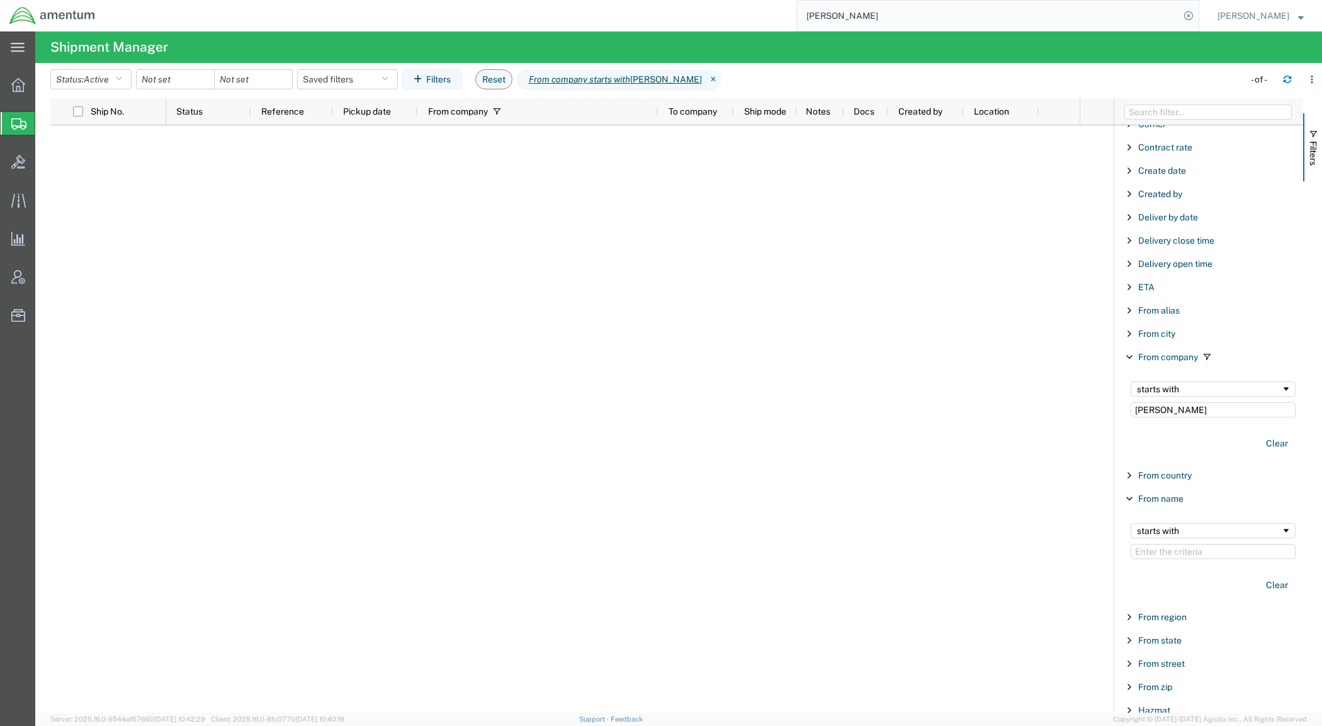
scroll to position [173, 0]
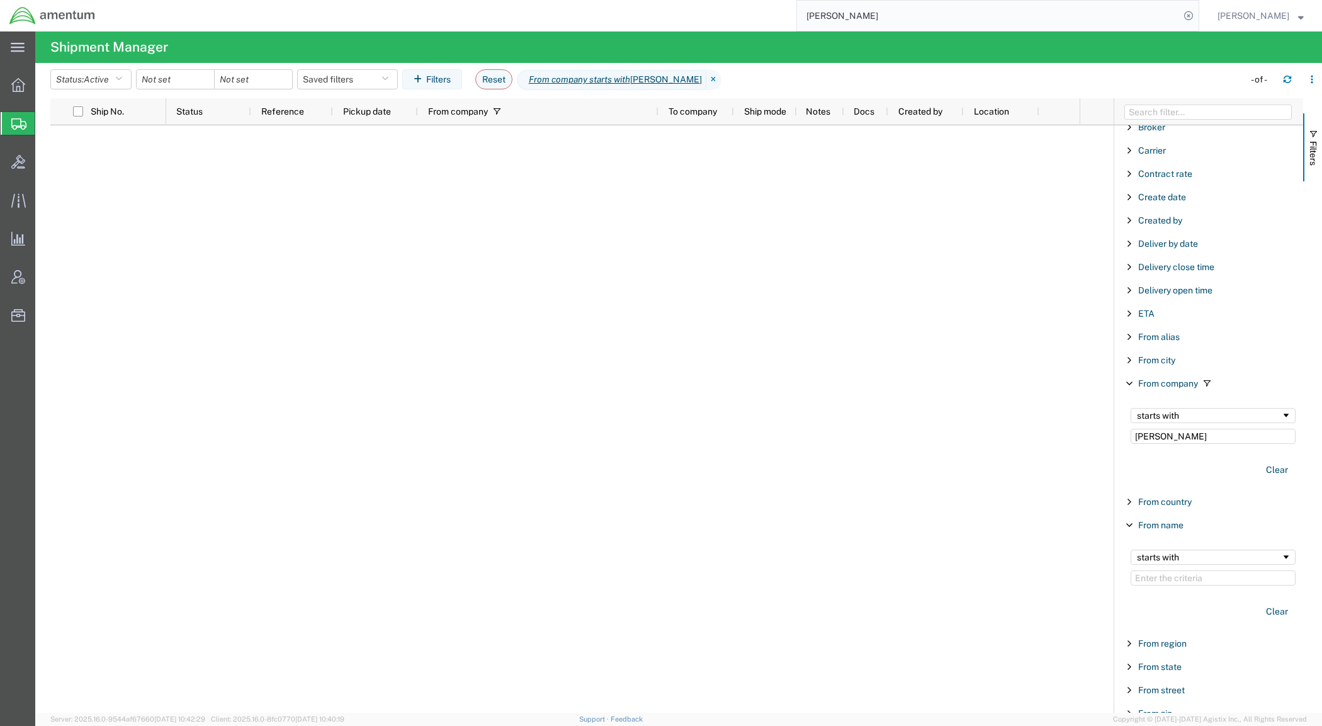
type input "[PERSON_NAME]"
click at [1128, 221] on span "Filter List 66 Filters" at bounding box center [1129, 220] width 10 height 10
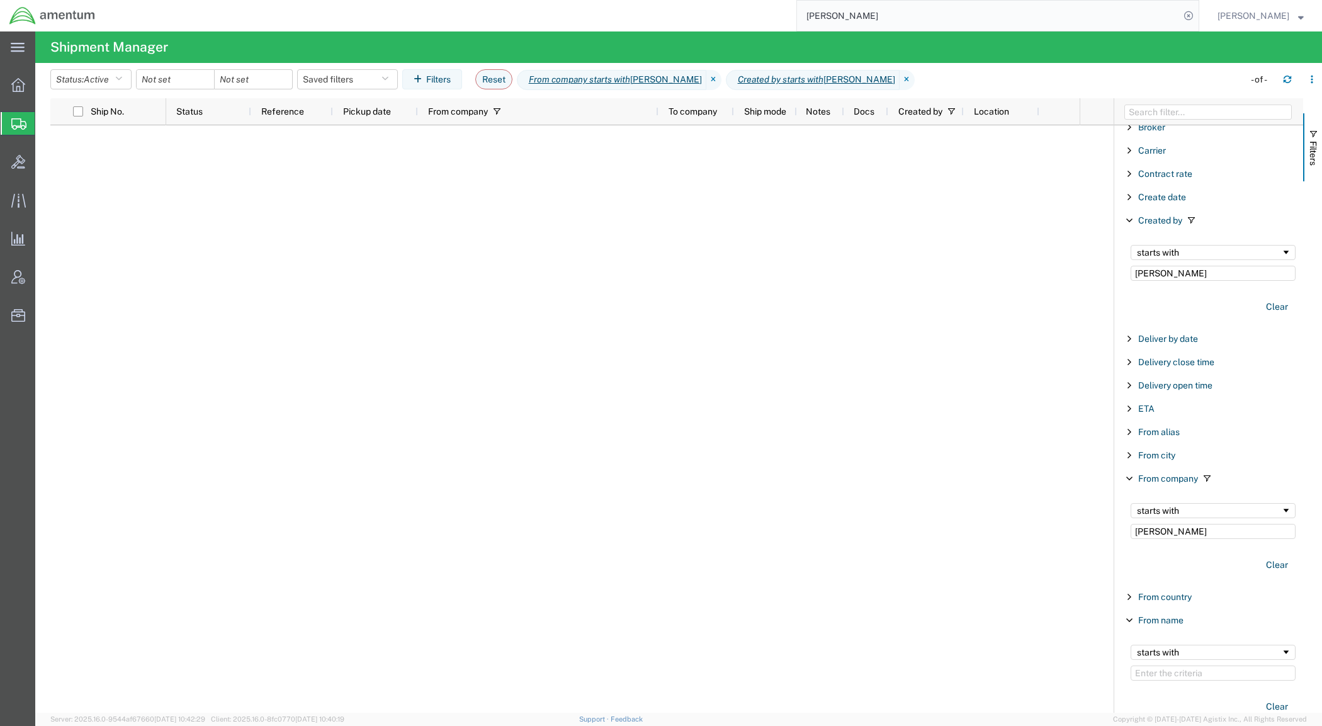
type input "[PERSON_NAME]"
drag, startPoint x: 1180, startPoint y: 537, endPoint x: 1120, endPoint y: 530, distance: 60.2
click at [1120, 530] on div "starts with [PERSON_NAME]" at bounding box center [1210, 538] width 185 height 87
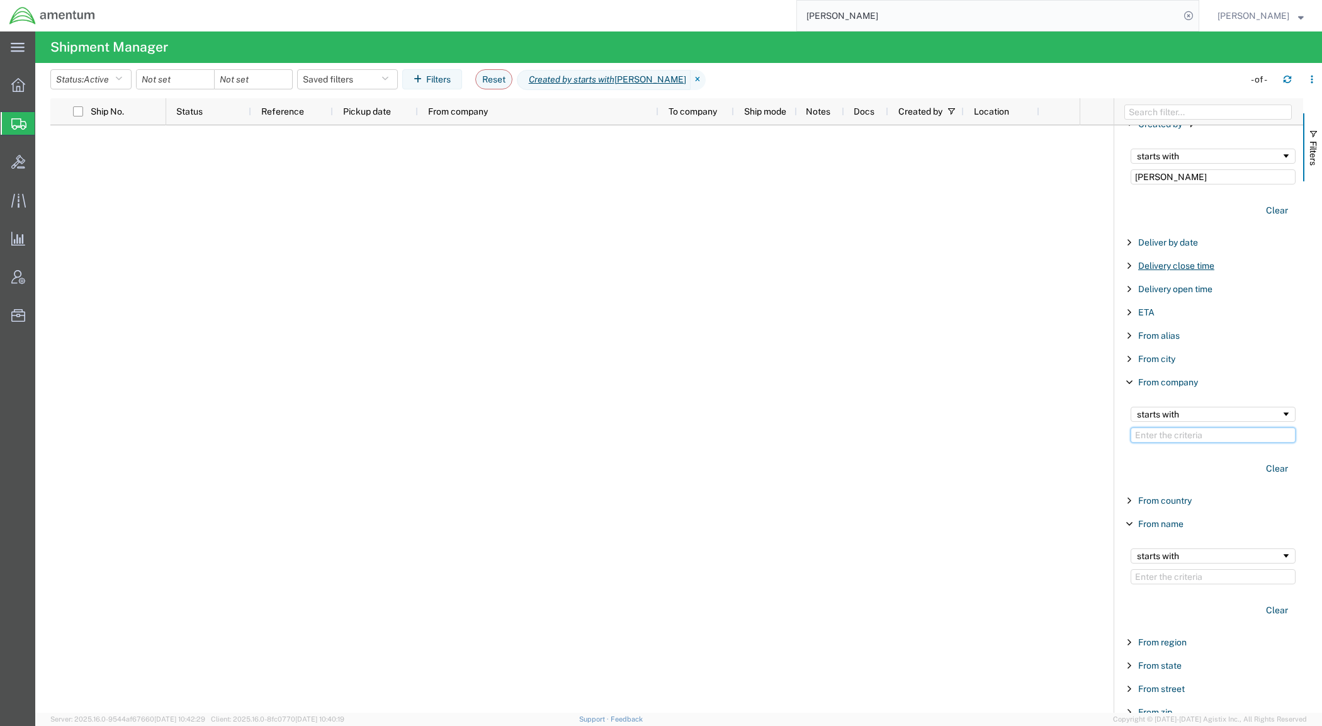
scroll to position [315, 0]
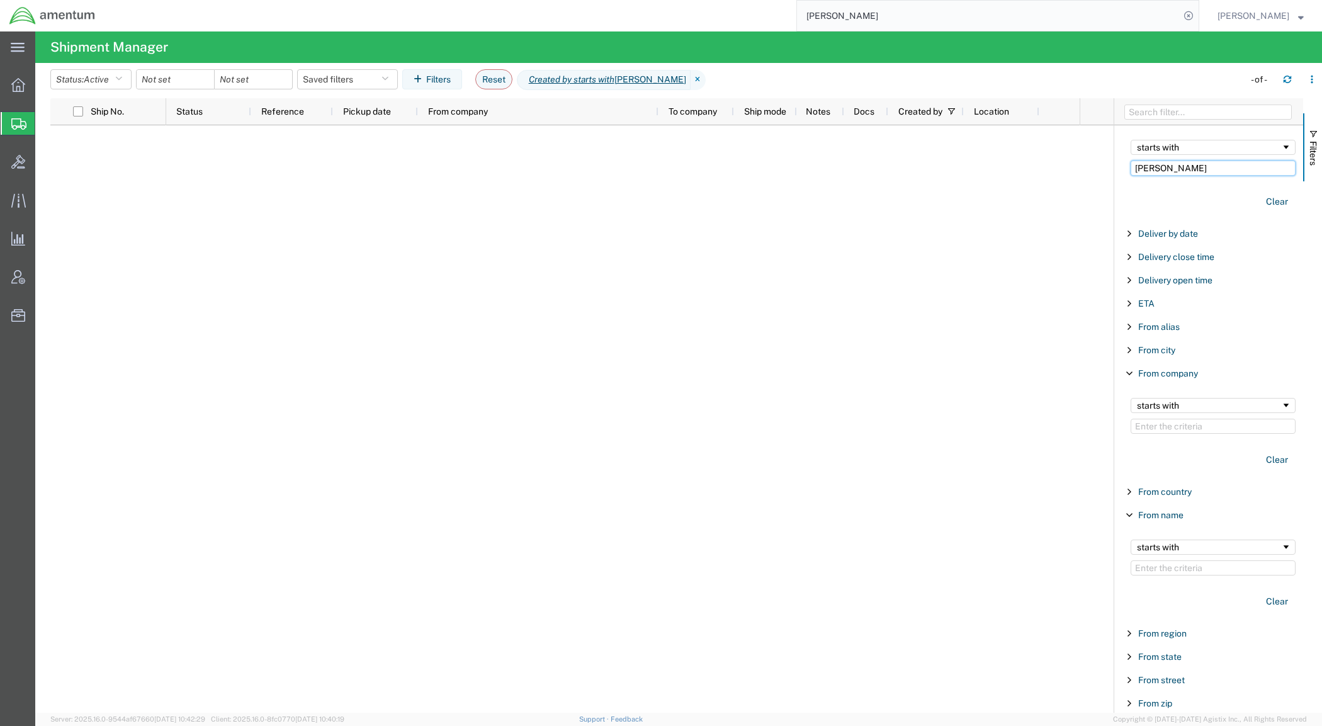
drag, startPoint x: 1159, startPoint y: 137, endPoint x: 1067, endPoint y: 134, distance: 91.9
click at [1067, 134] on div "Ship No. Status Reference Pickup date From company To company Ship mode Notes D…" at bounding box center [685, 405] width 1271 height 614
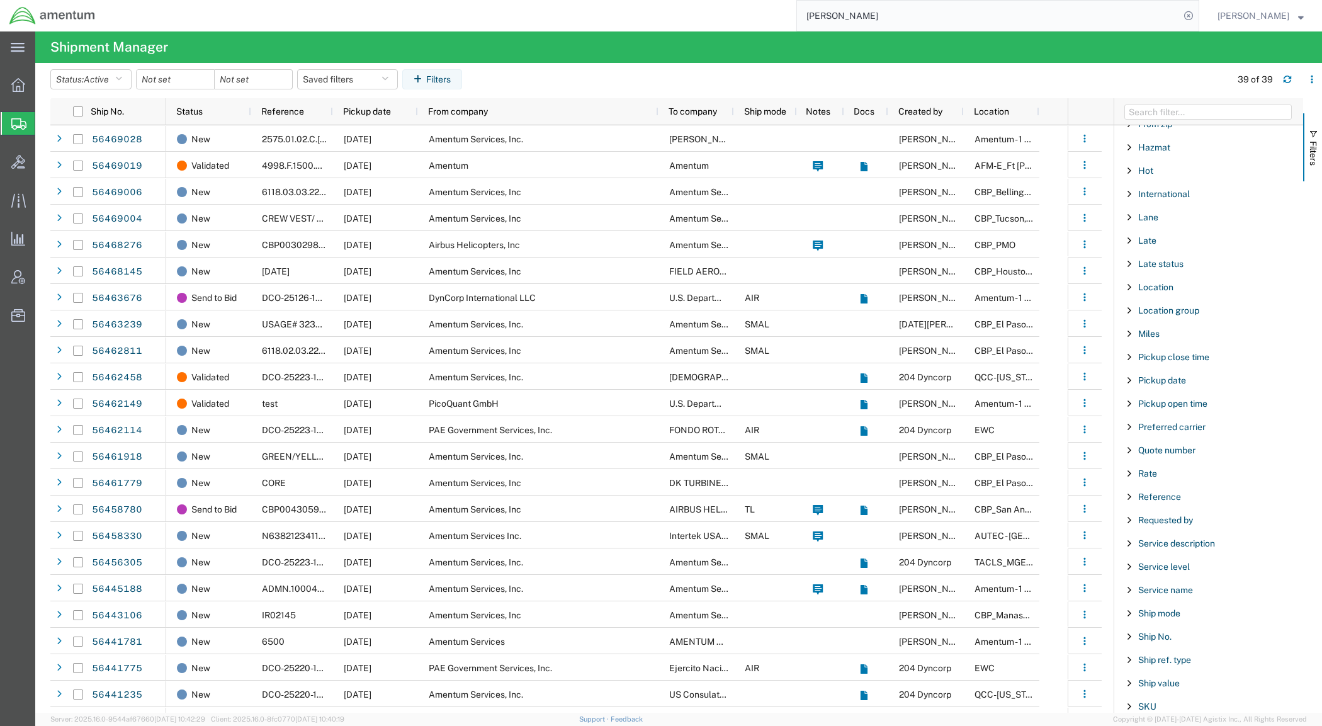
scroll to position [895, 0]
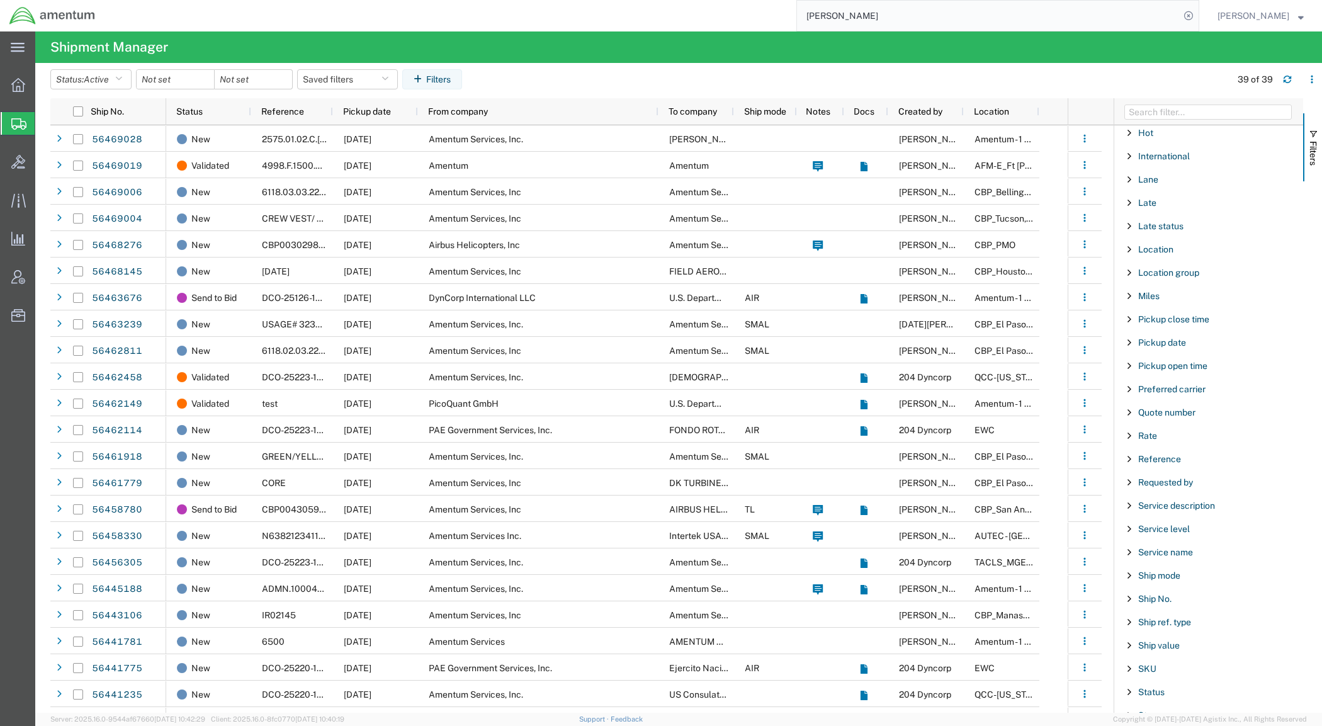
drag, startPoint x: 923, startPoint y: 13, endPoint x: 724, endPoint y: 5, distance: 199.0
click at [727, 7] on div "[PERSON_NAME]" at bounding box center [651, 15] width 1094 height 31
type input "jceup"
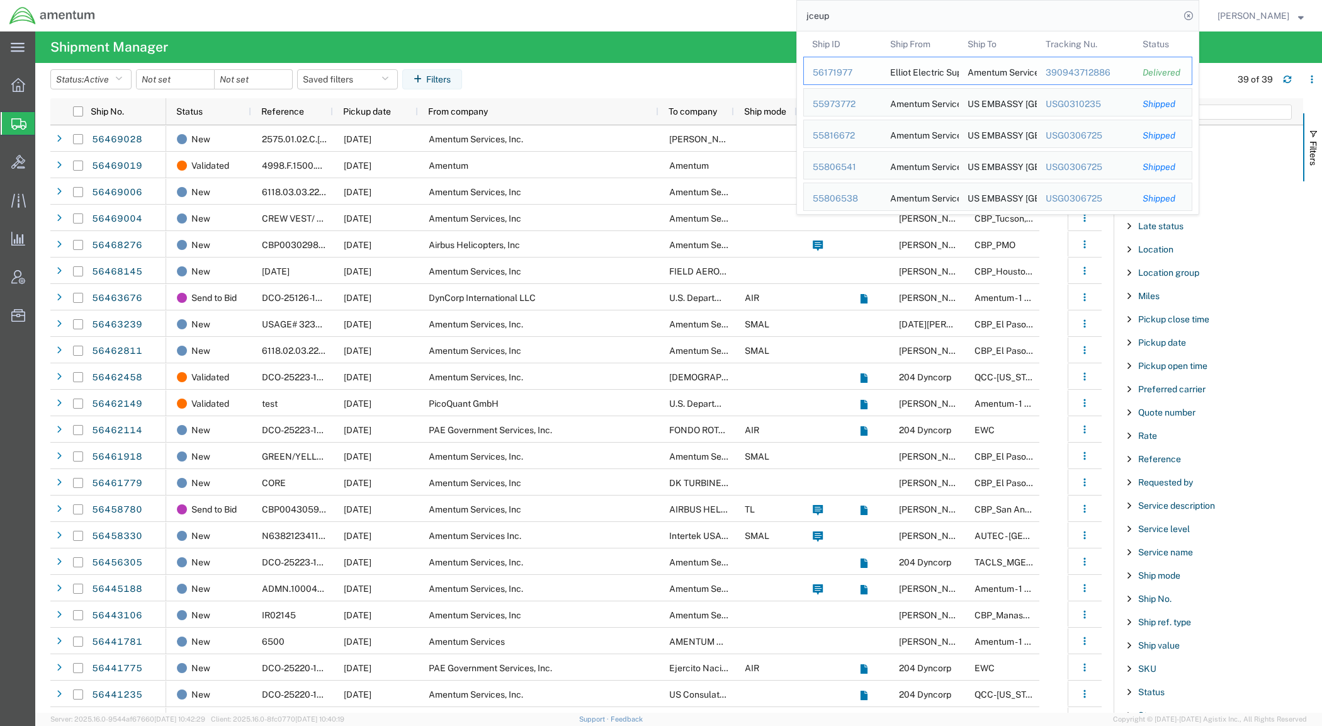
click at [860, 70] on div "56171977" at bounding box center [842, 72] width 60 height 13
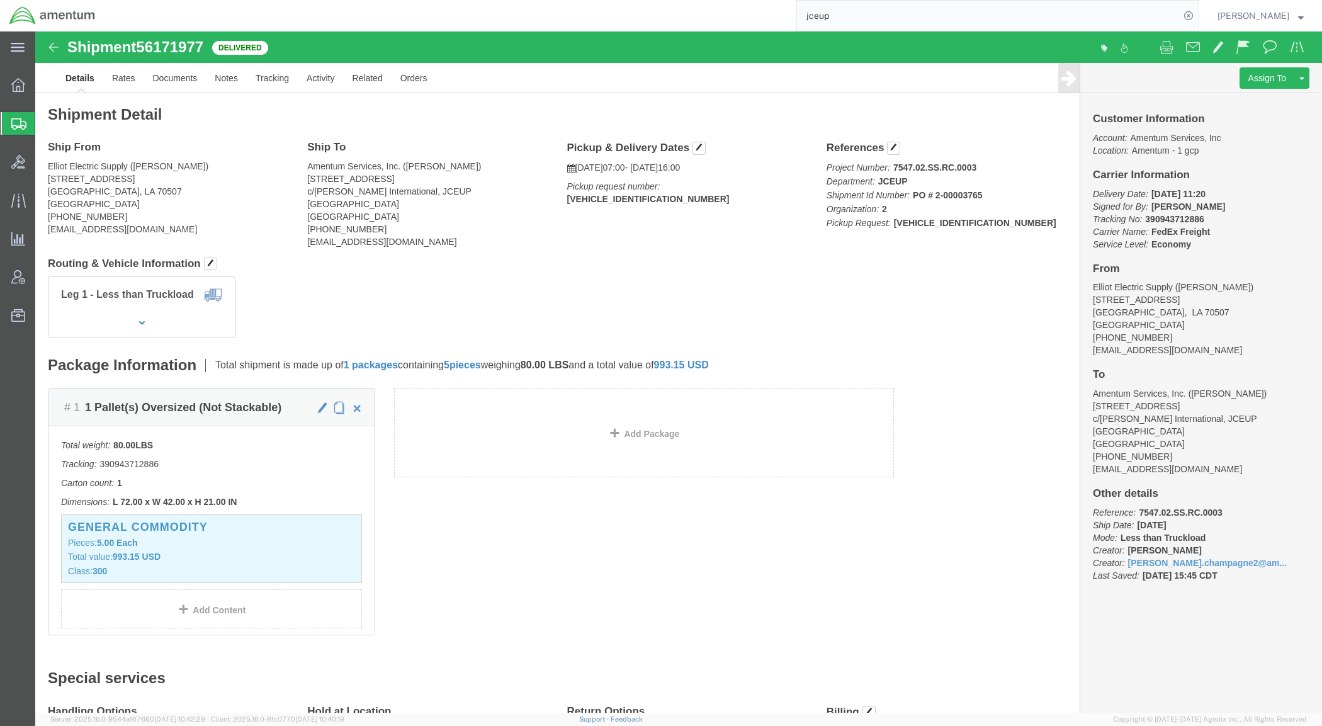
click at [0, 0] on span "Shipment Manager" at bounding box center [0, 0] width 0 height 0
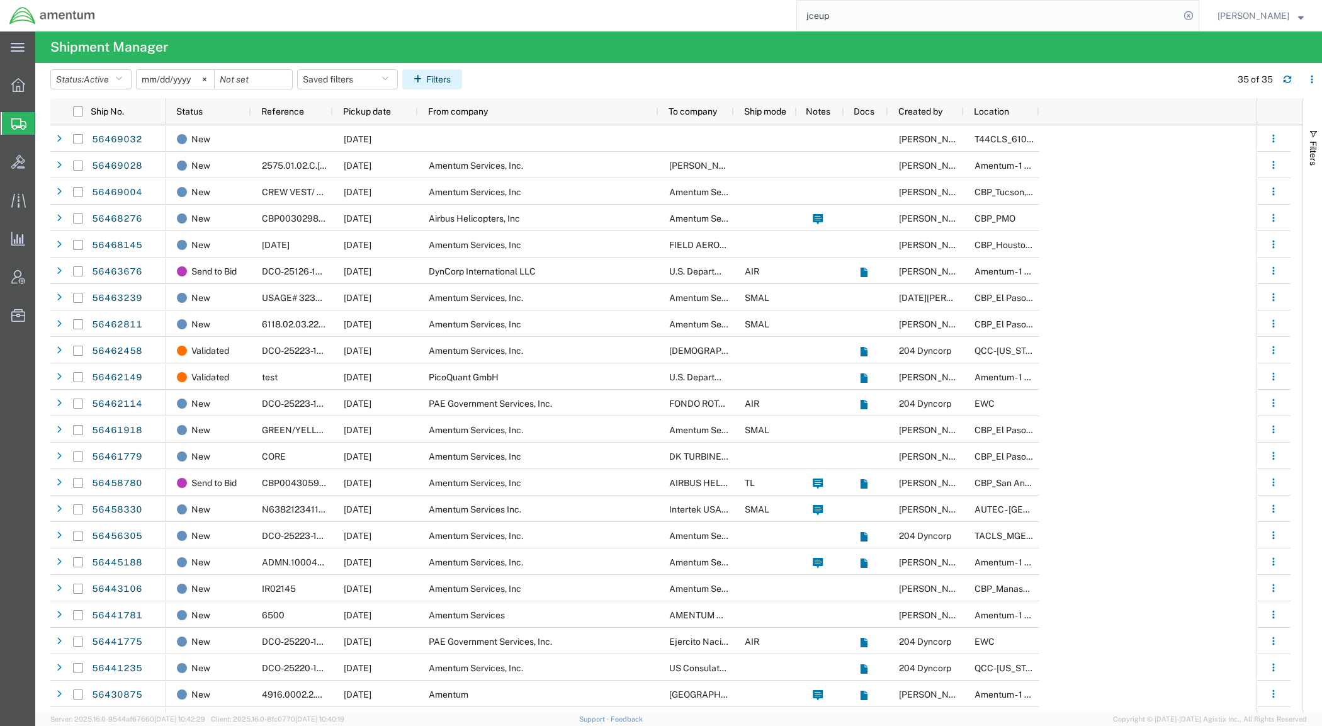
click at [426, 76] on icon "button" at bounding box center [419, 79] width 13 height 9
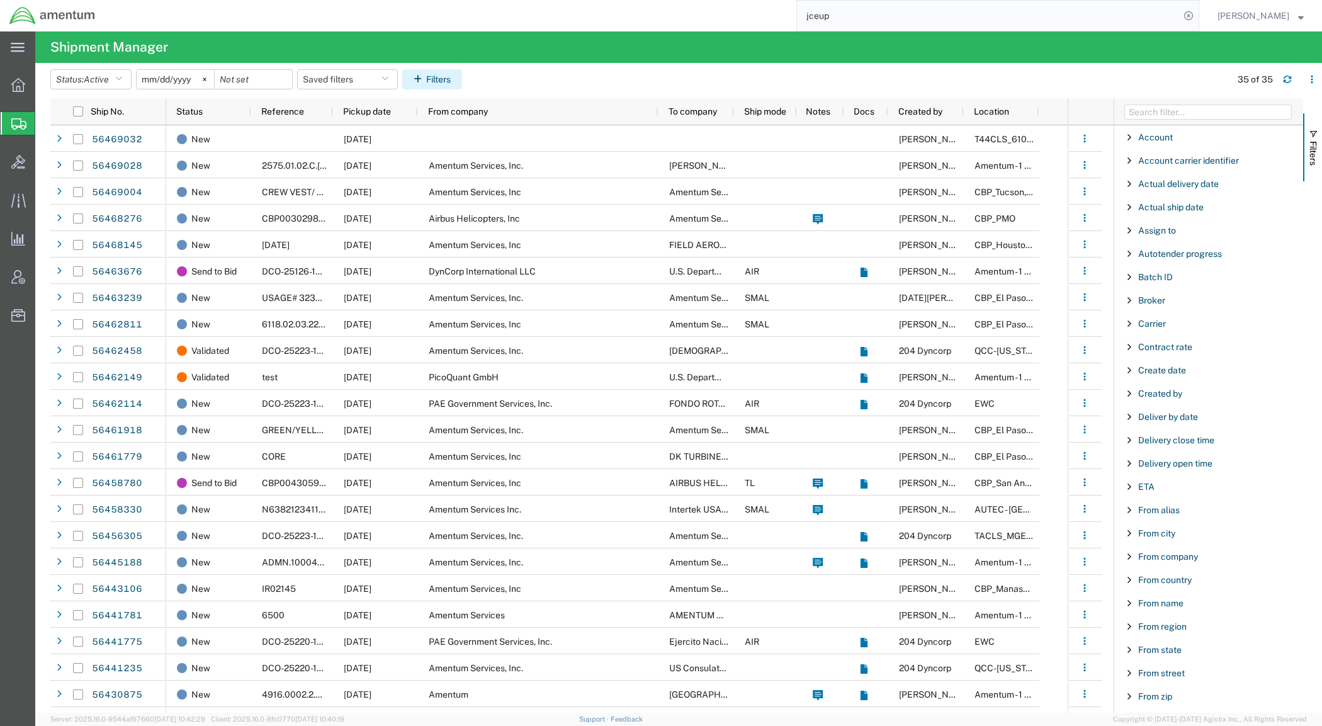
click at [450, 86] on button "Filters" at bounding box center [432, 79] width 60 height 20
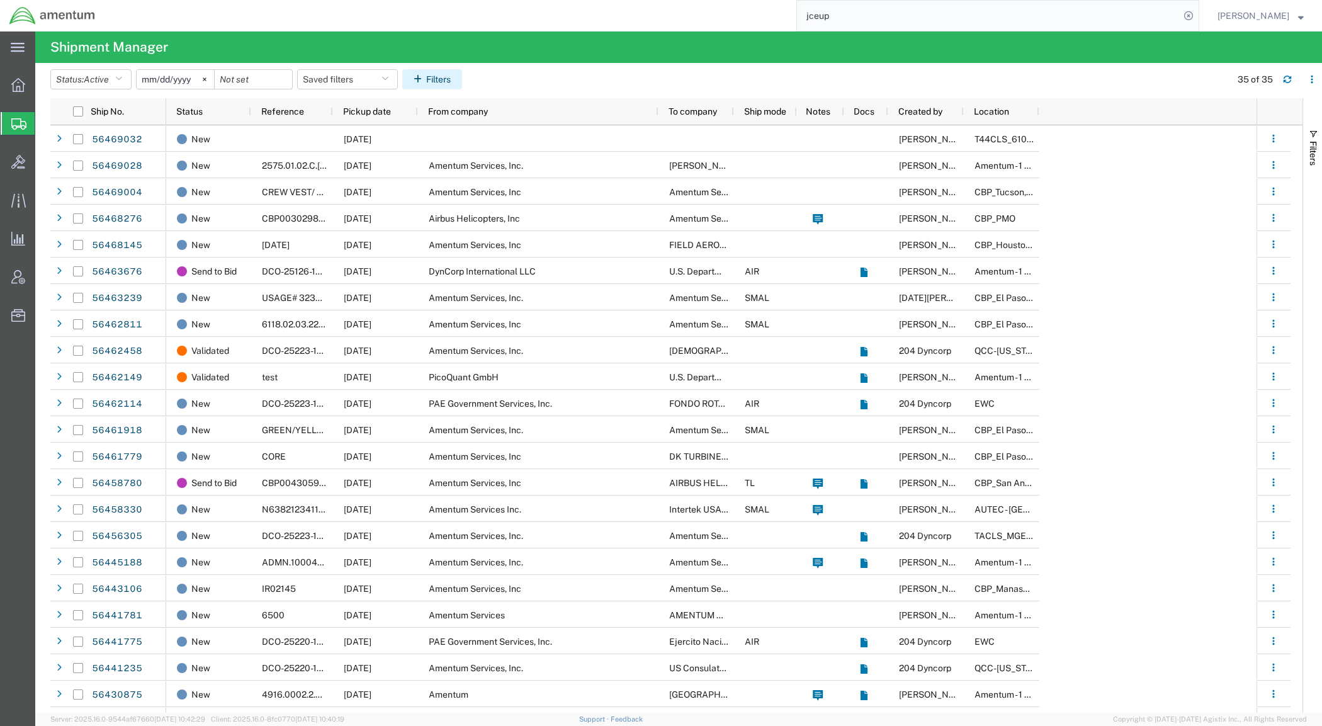
click at [451, 82] on button "Filters" at bounding box center [432, 79] width 60 height 20
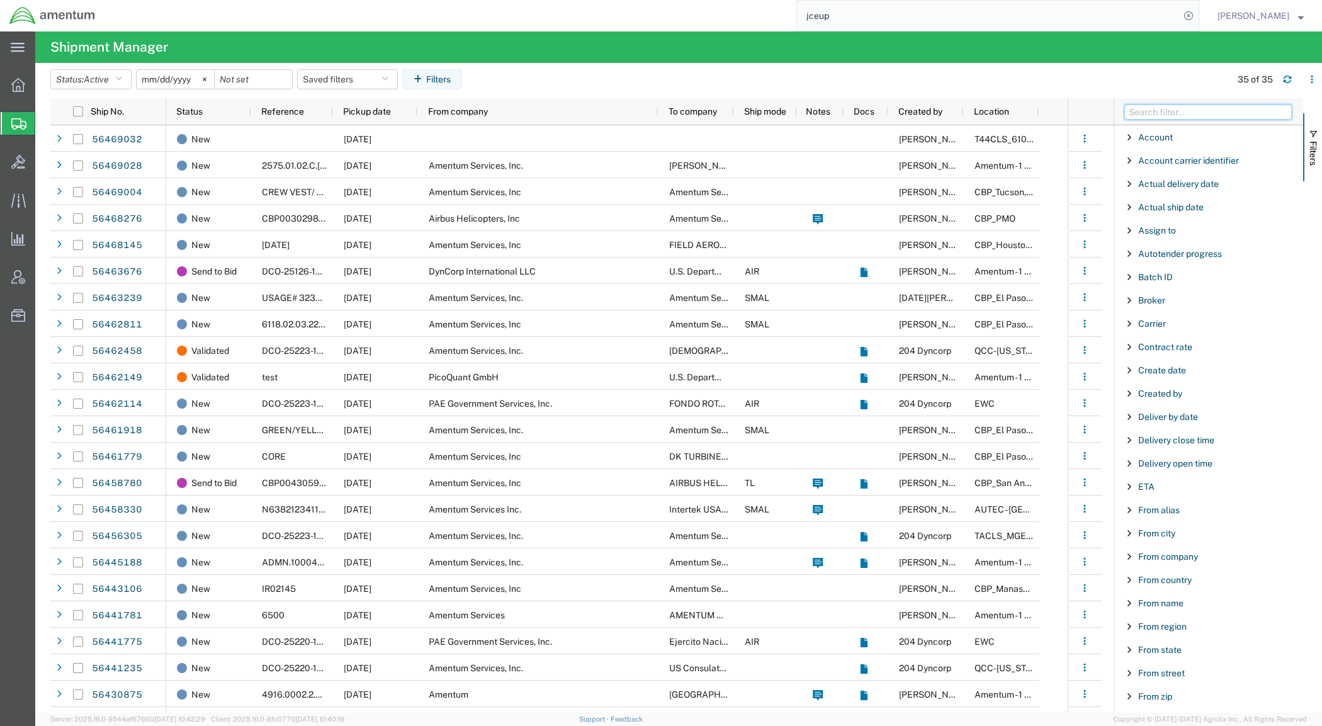
click at [1153, 108] on input "Filter Columns Input" at bounding box center [1207, 111] width 167 height 15
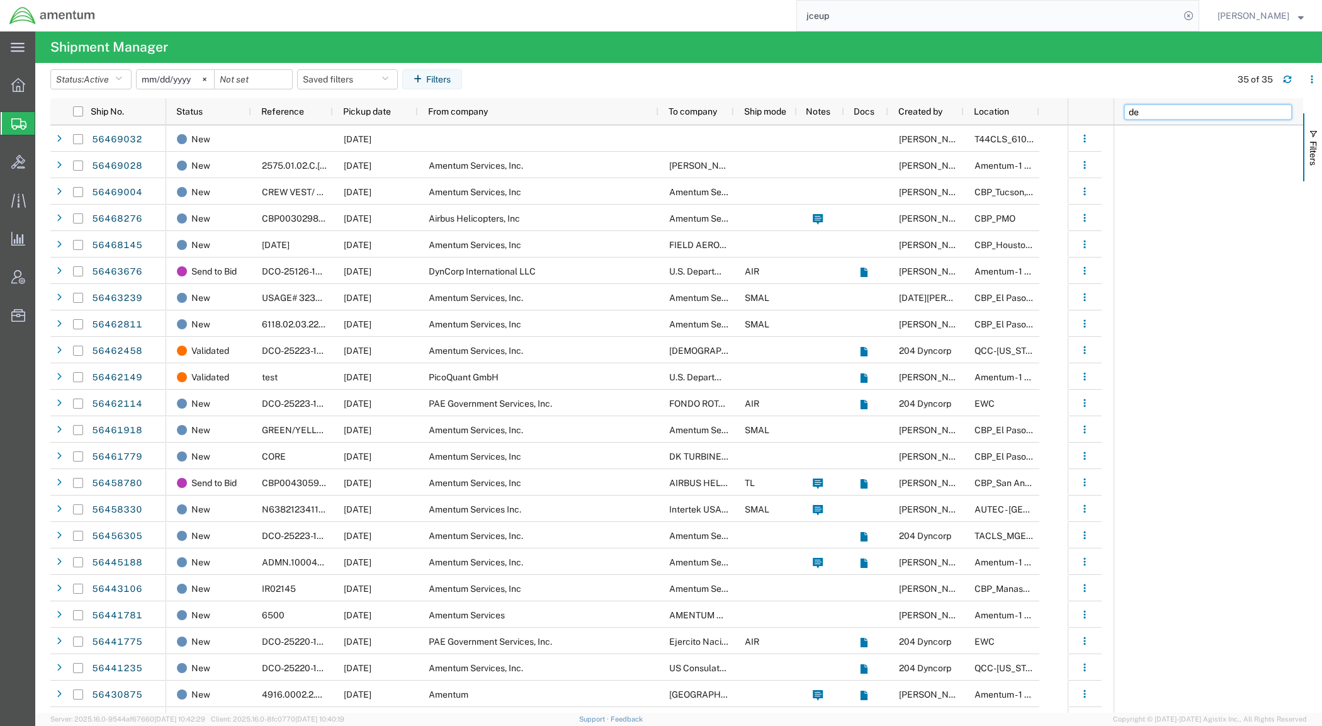
type input "d"
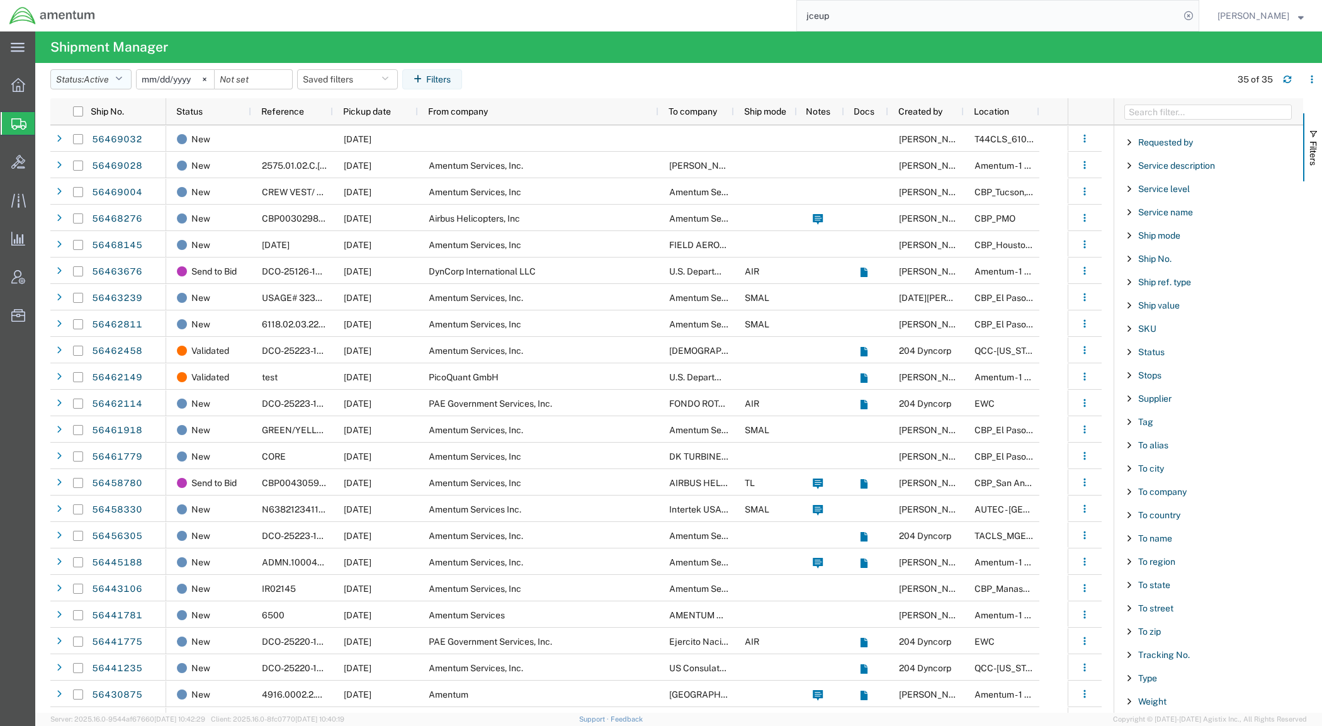
click at [122, 80] on icon "button" at bounding box center [118, 79] width 7 height 9
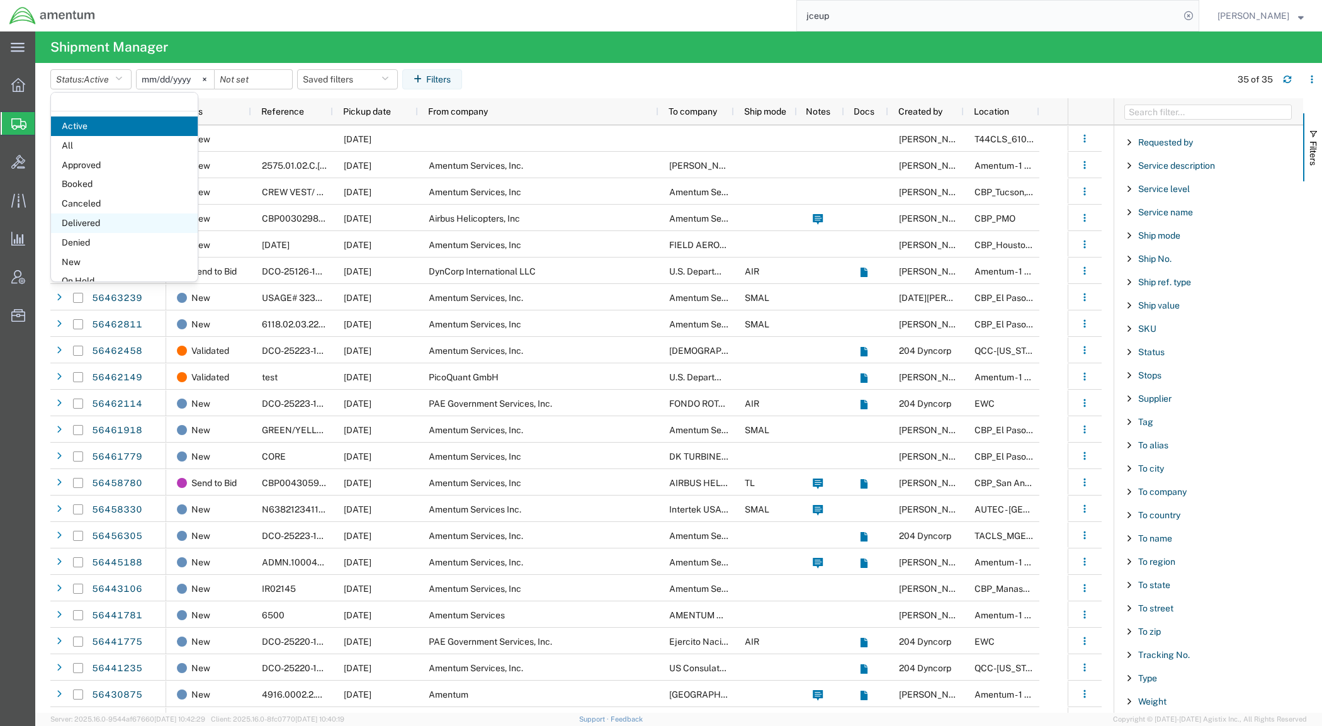
click at [145, 219] on span "Delivered" at bounding box center [124, 223] width 147 height 20
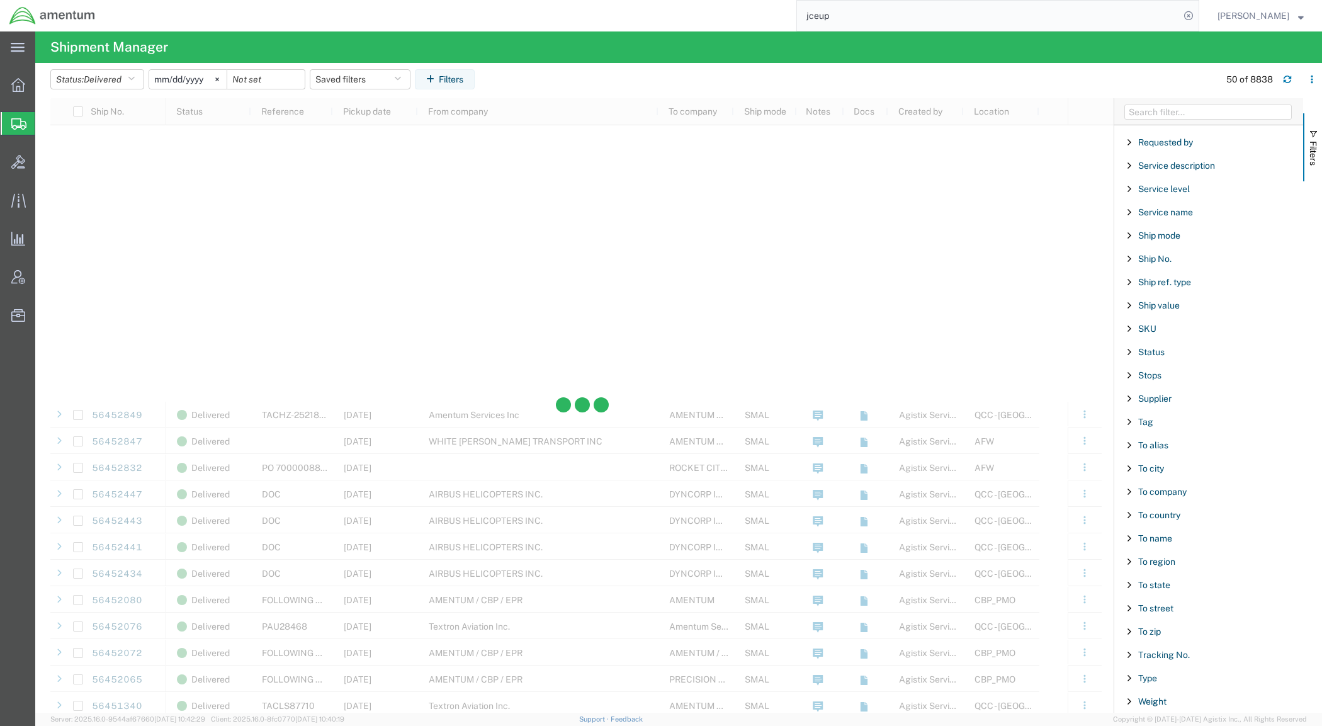
scroll to position [2360, 0]
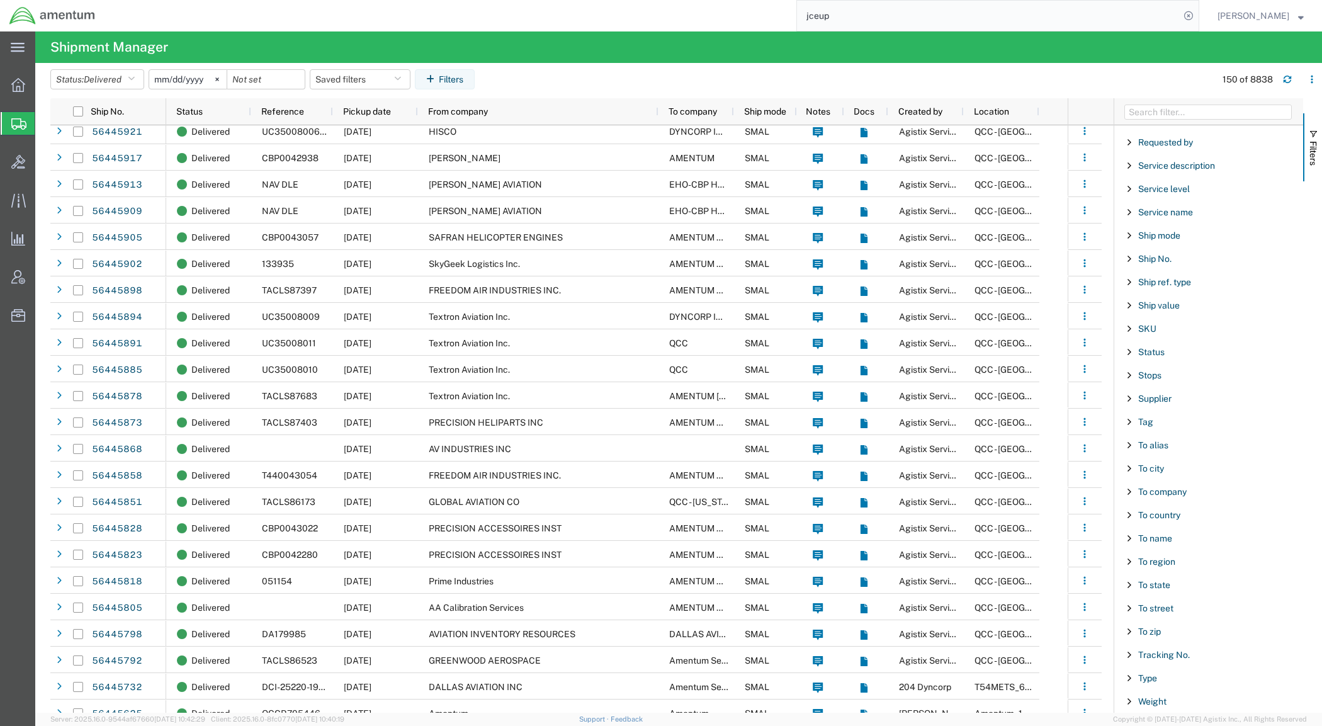
click at [200, 81] on input "[DATE]" at bounding box center [187, 79] width 77 height 19
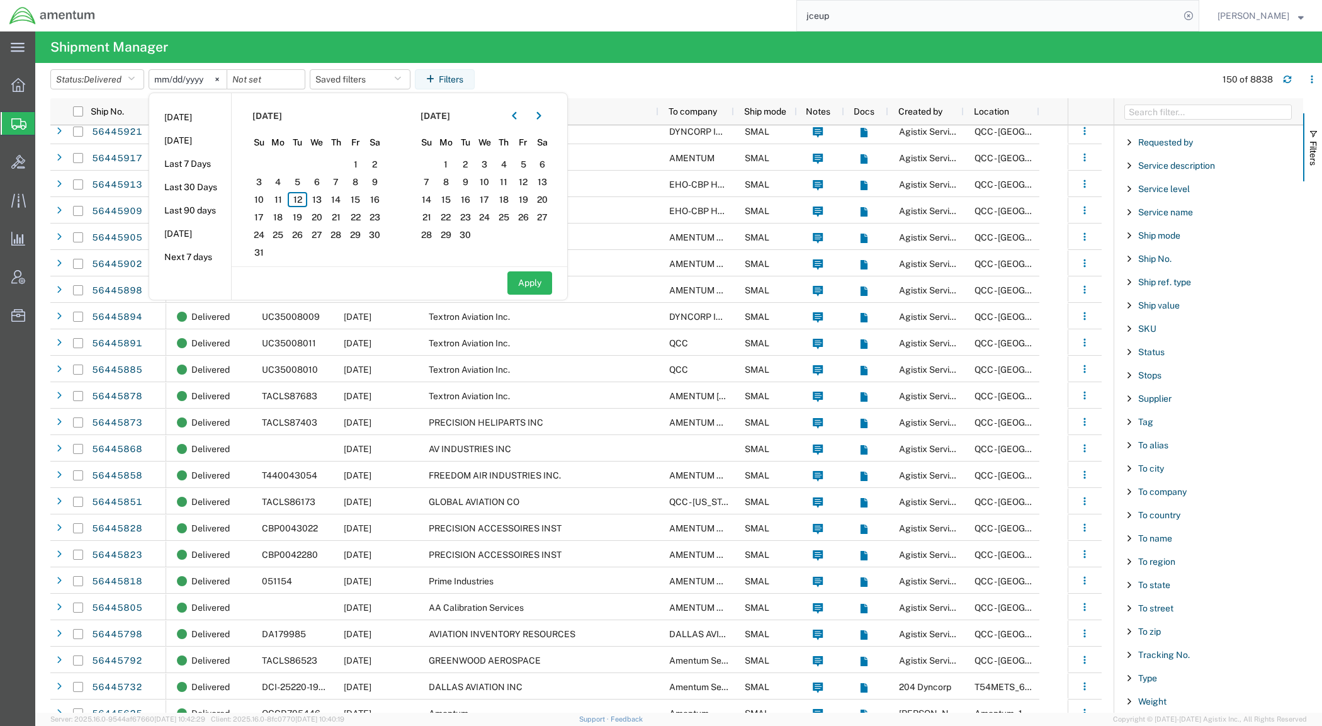
click at [180, 82] on input "[DATE]" at bounding box center [187, 79] width 77 height 19
click at [512, 115] on button "button" at bounding box center [514, 116] width 20 height 20
click at [513, 115] on button "button" at bounding box center [514, 116] width 20 height 20
click at [514, 115] on button "button" at bounding box center [514, 116] width 20 height 20
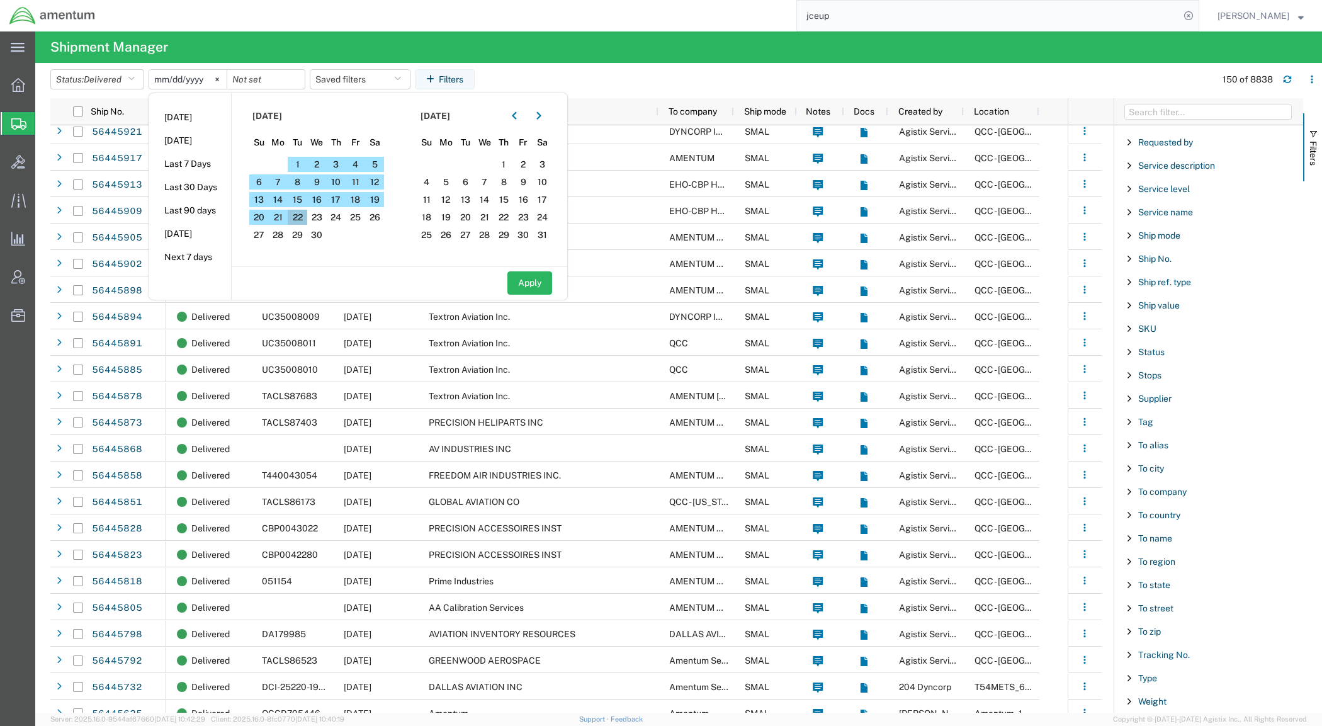
click at [303, 217] on span "22" at bounding box center [298, 217] width 20 height 15
click at [535, 282] on button "Apply" at bounding box center [529, 282] width 45 height 23
type input "[DATE]"
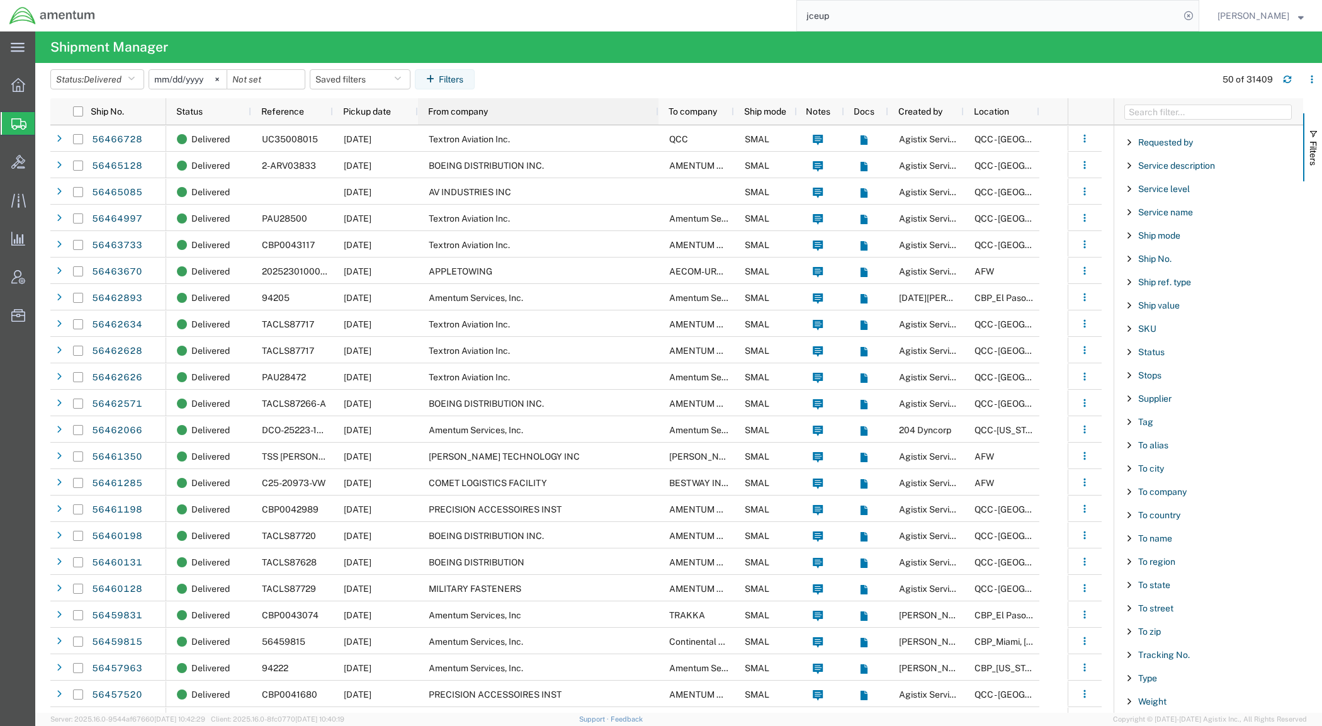
click at [495, 112] on div "From company" at bounding box center [540, 111] width 225 height 20
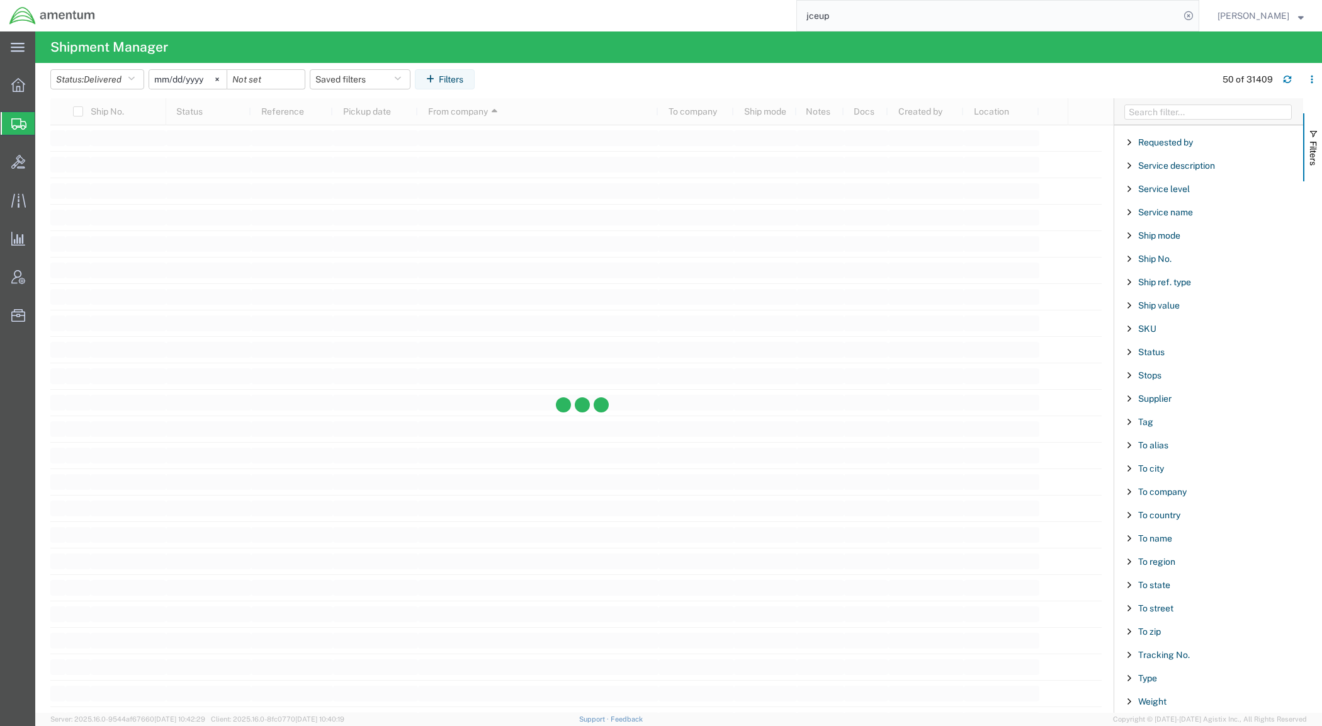
click at [520, 115] on div at bounding box center [581, 405] width 1063 height 614
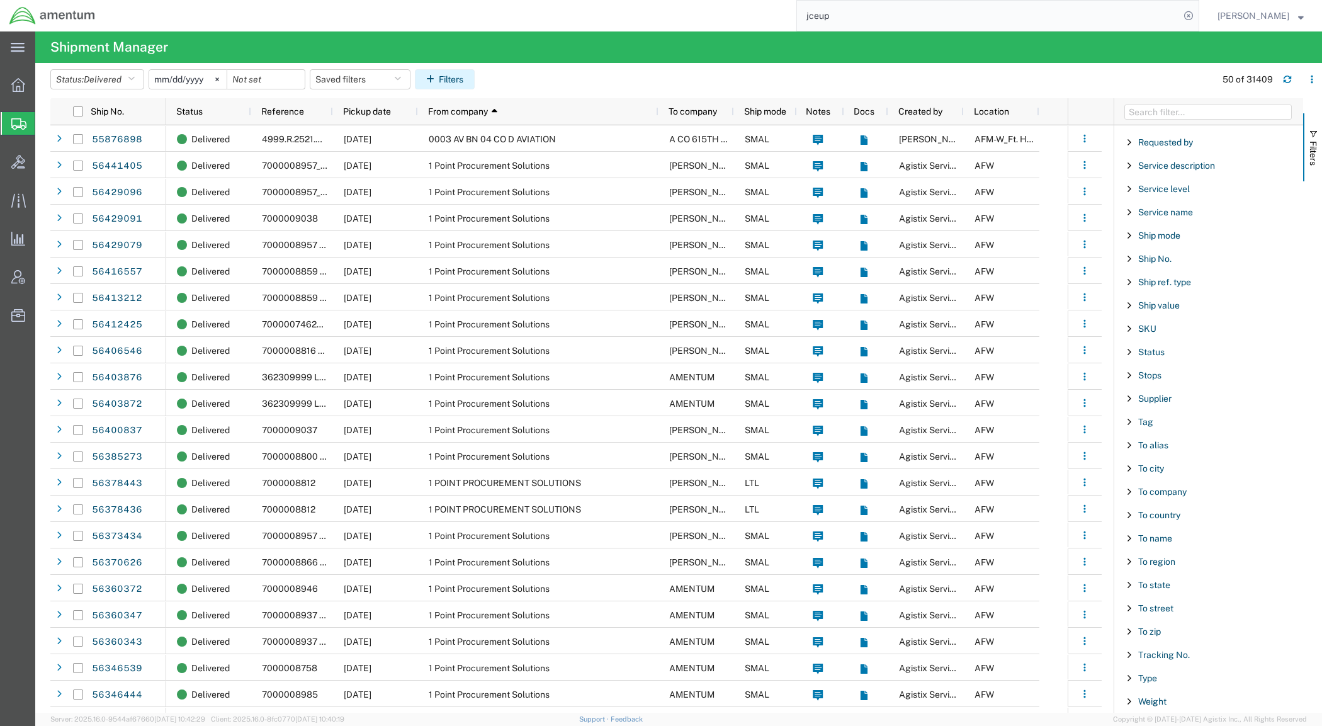
click at [453, 77] on button "Filters" at bounding box center [445, 79] width 60 height 20
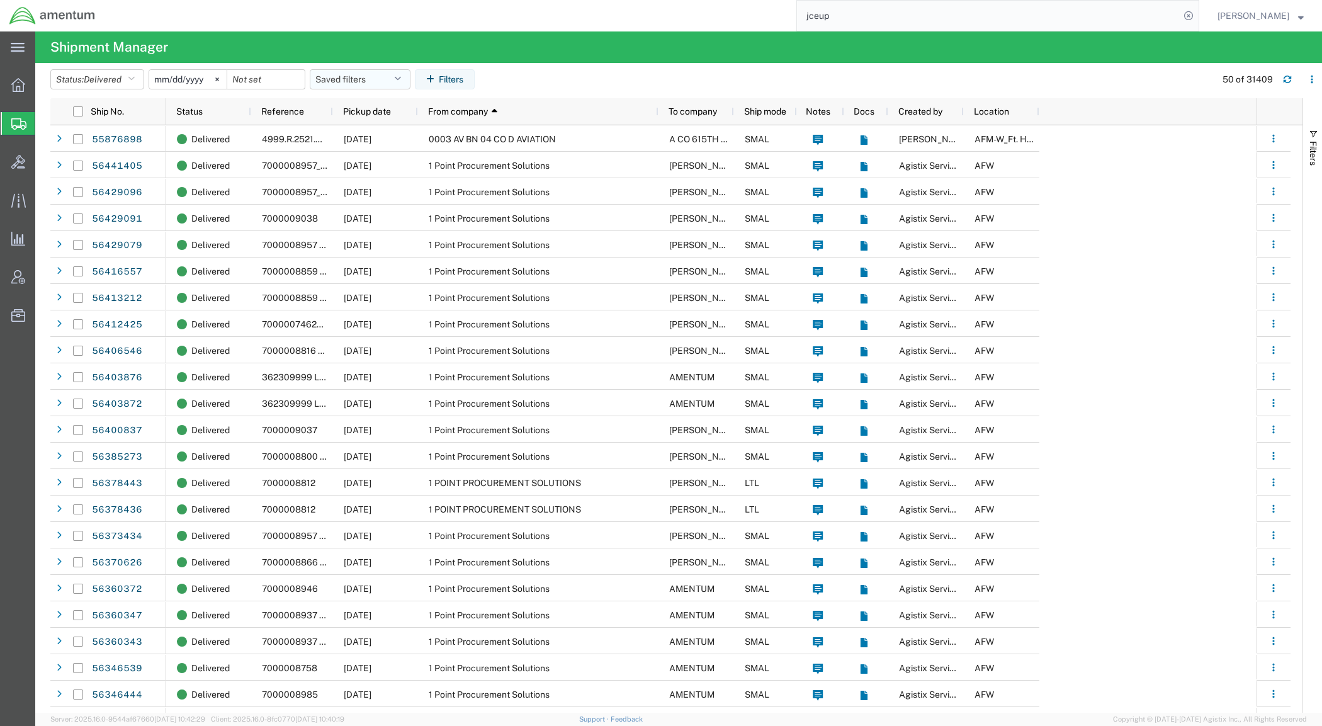
click at [375, 79] on button "Saved filters" at bounding box center [360, 79] width 101 height 20
click at [414, 106] on input "search" at bounding box center [406, 110] width 156 height 20
click at [446, 77] on button "Filters" at bounding box center [445, 79] width 60 height 20
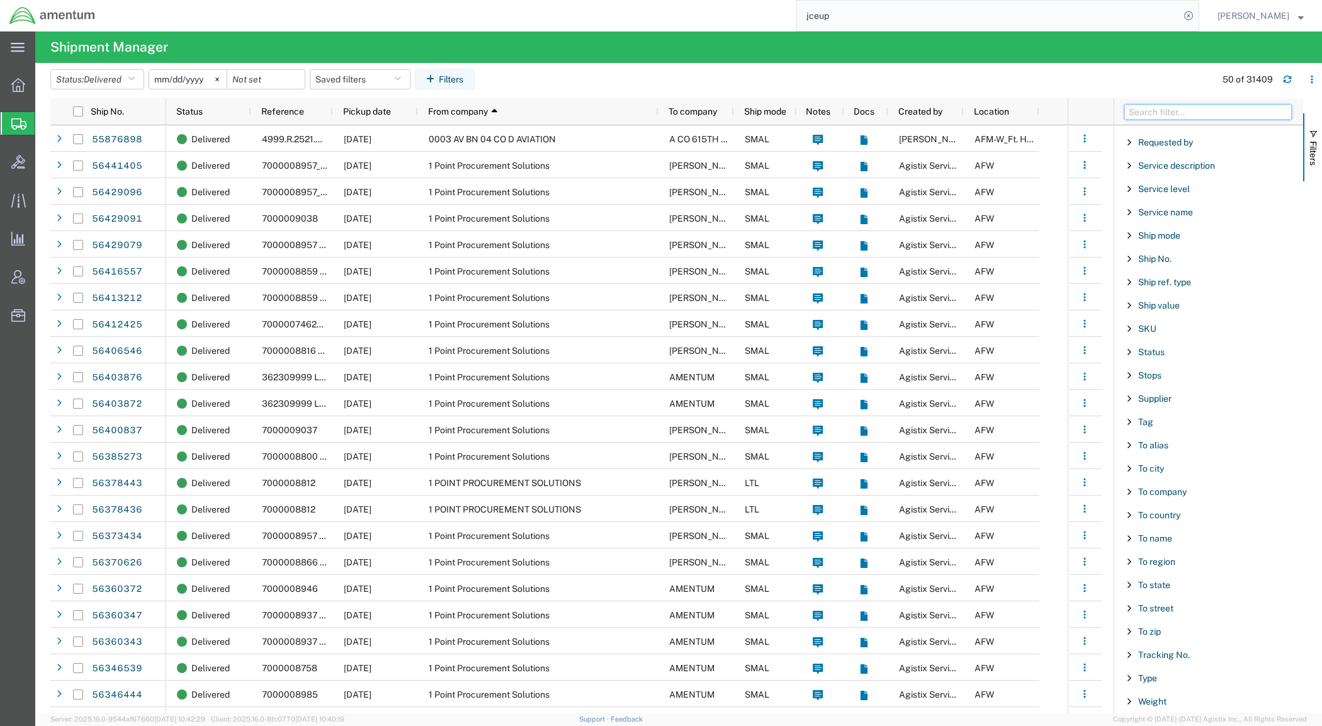
click at [1163, 106] on input "Filter Columns Input" at bounding box center [1207, 111] width 167 height 15
click at [1144, 191] on span "Reference" at bounding box center [1159, 187] width 43 height 10
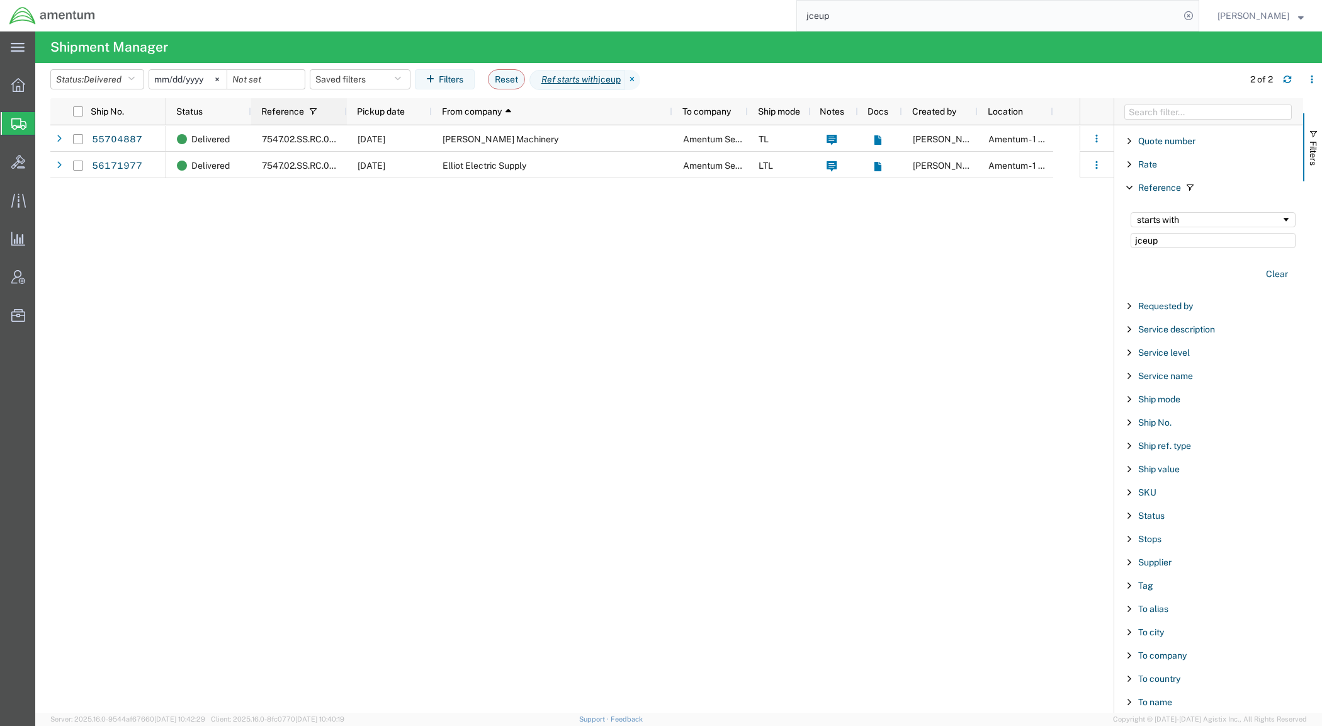
drag, startPoint x: 329, startPoint y: 111, endPoint x: 381, endPoint y: 111, distance: 52.2
click at [349, 111] on div at bounding box center [346, 111] width 5 height 26
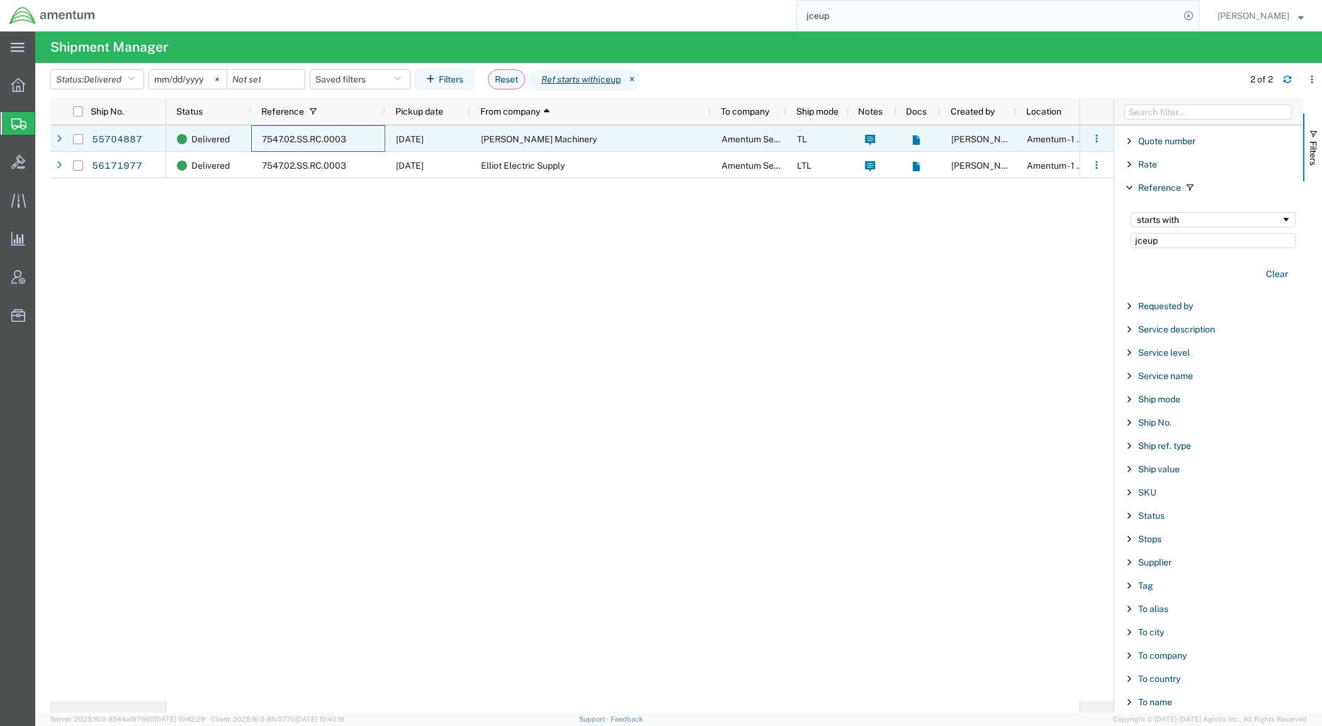
drag, startPoint x: 353, startPoint y: 133, endPoint x: 266, endPoint y: 140, distance: 87.1
click at [265, 140] on div "7547.02.SS.RC.0003" at bounding box center [318, 138] width 134 height 26
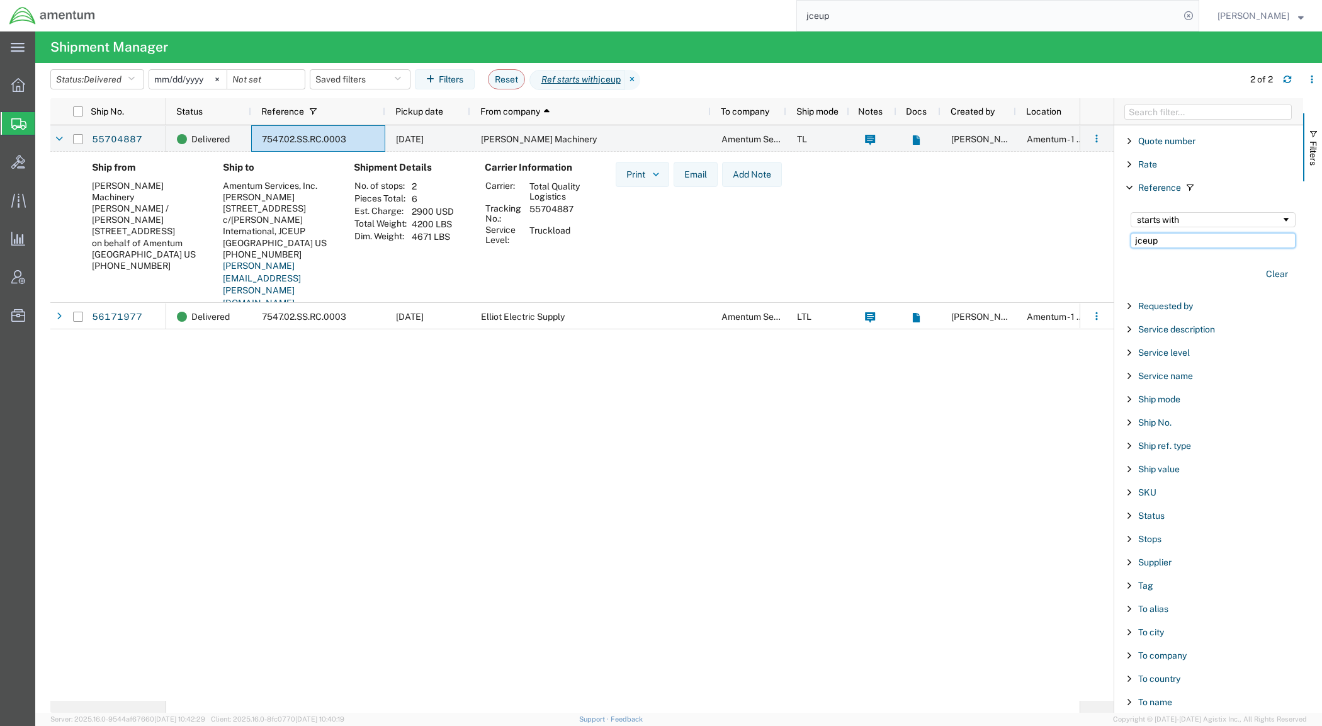
drag, startPoint x: 1206, startPoint y: 247, endPoint x: 1060, endPoint y: 240, distance: 146.2
click at [1062, 240] on div "Ship No. Status Reference Pickup date From company 1 To company Ship mode Notes…" at bounding box center [685, 405] width 1271 height 614
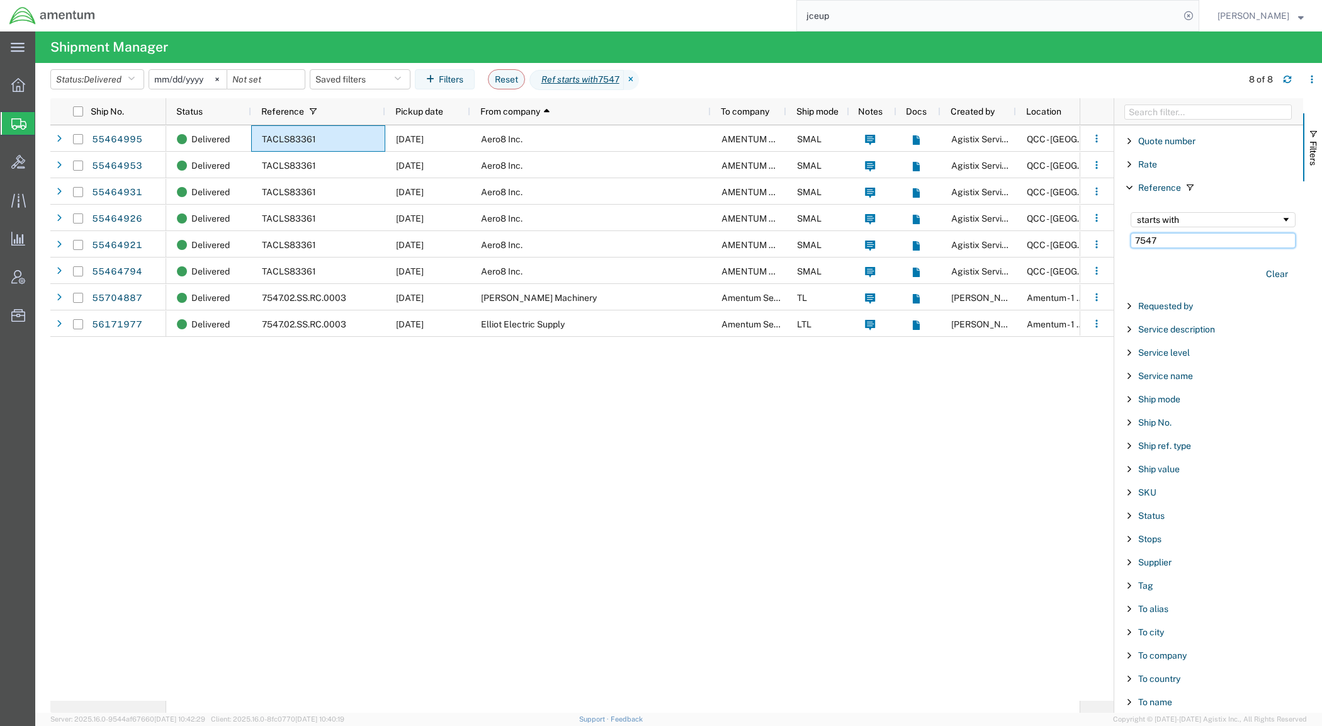
click at [1196, 248] on input "7547" at bounding box center [1212, 240] width 165 height 15
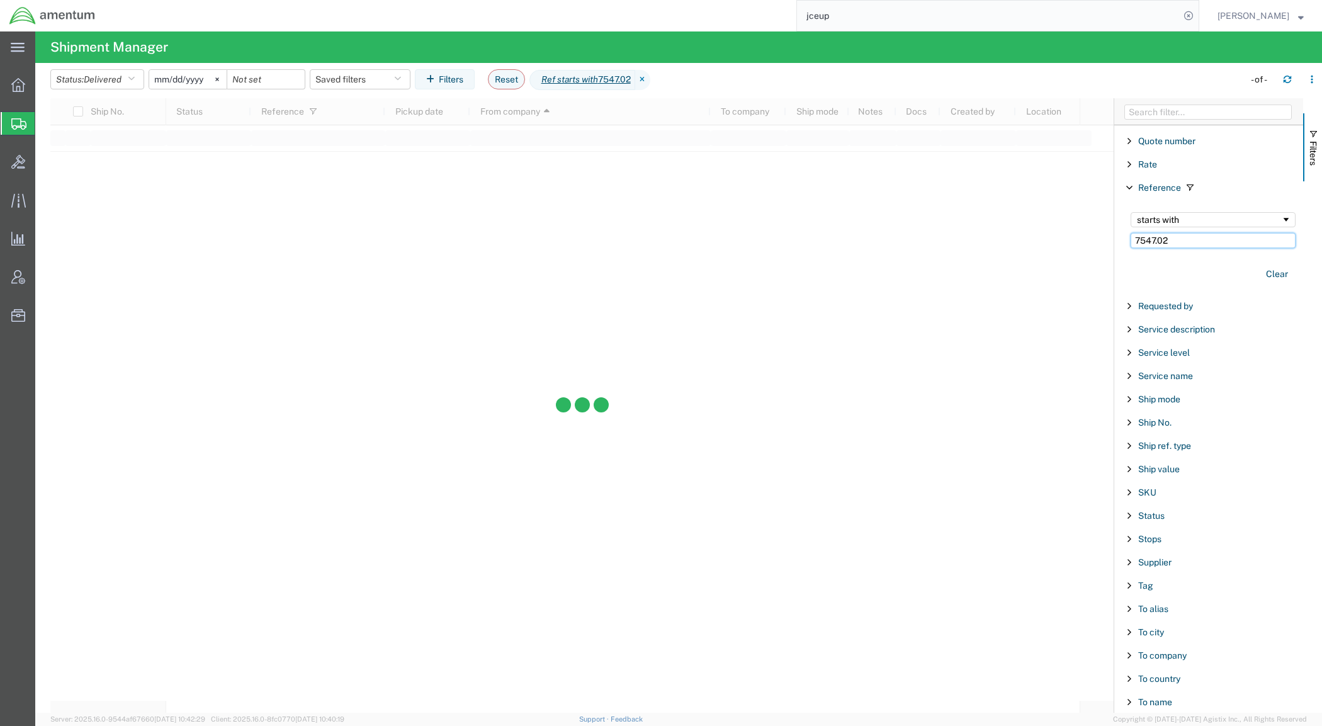
type input "7547.02"
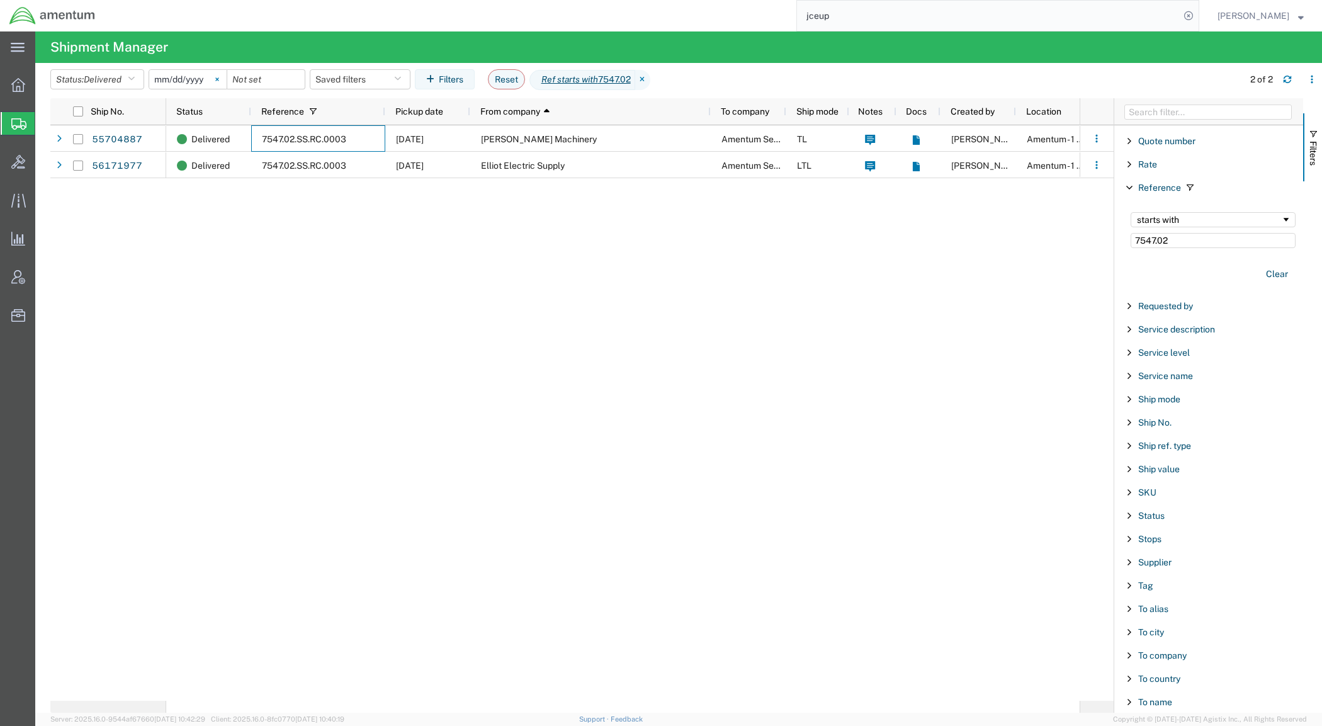
click at [218, 79] on icon at bounding box center [216, 78] width 3 height 3
click at [1223, 242] on input "7547.02" at bounding box center [1212, 240] width 165 height 15
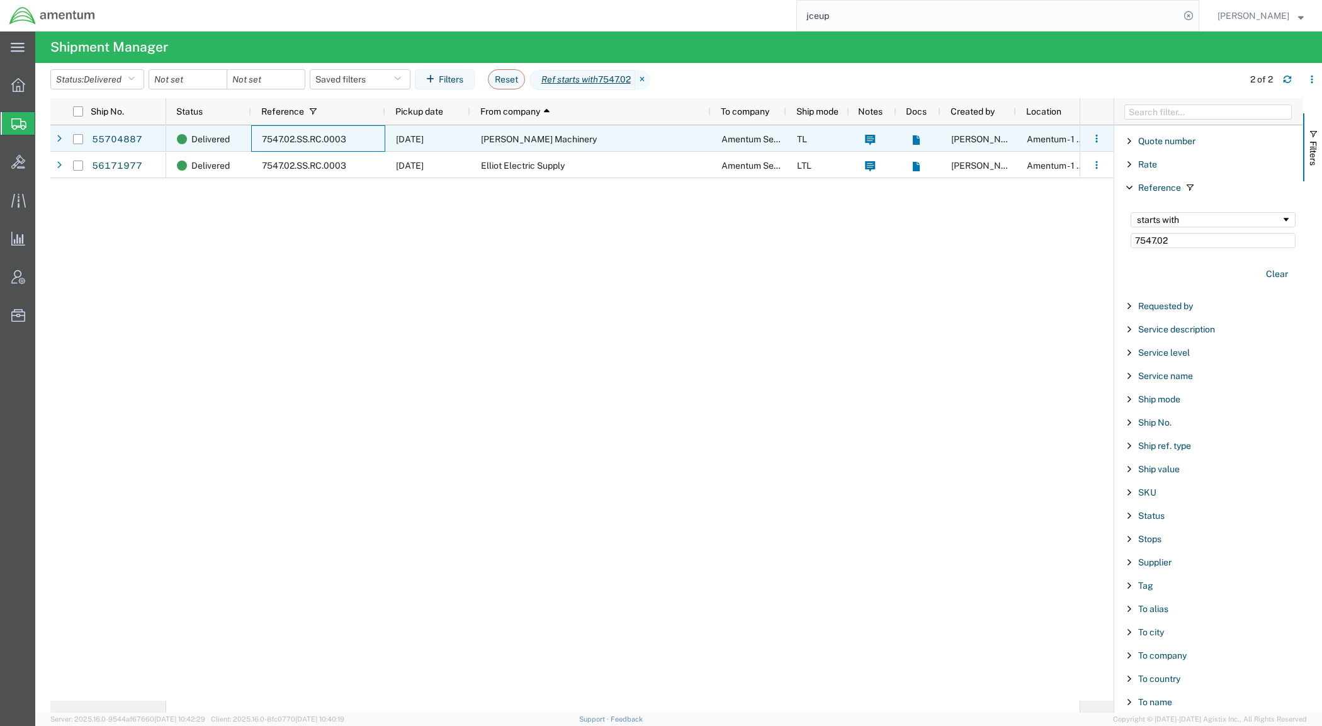
click at [329, 134] on span "7547.02.SS.RC.0003" at bounding box center [304, 139] width 84 height 10
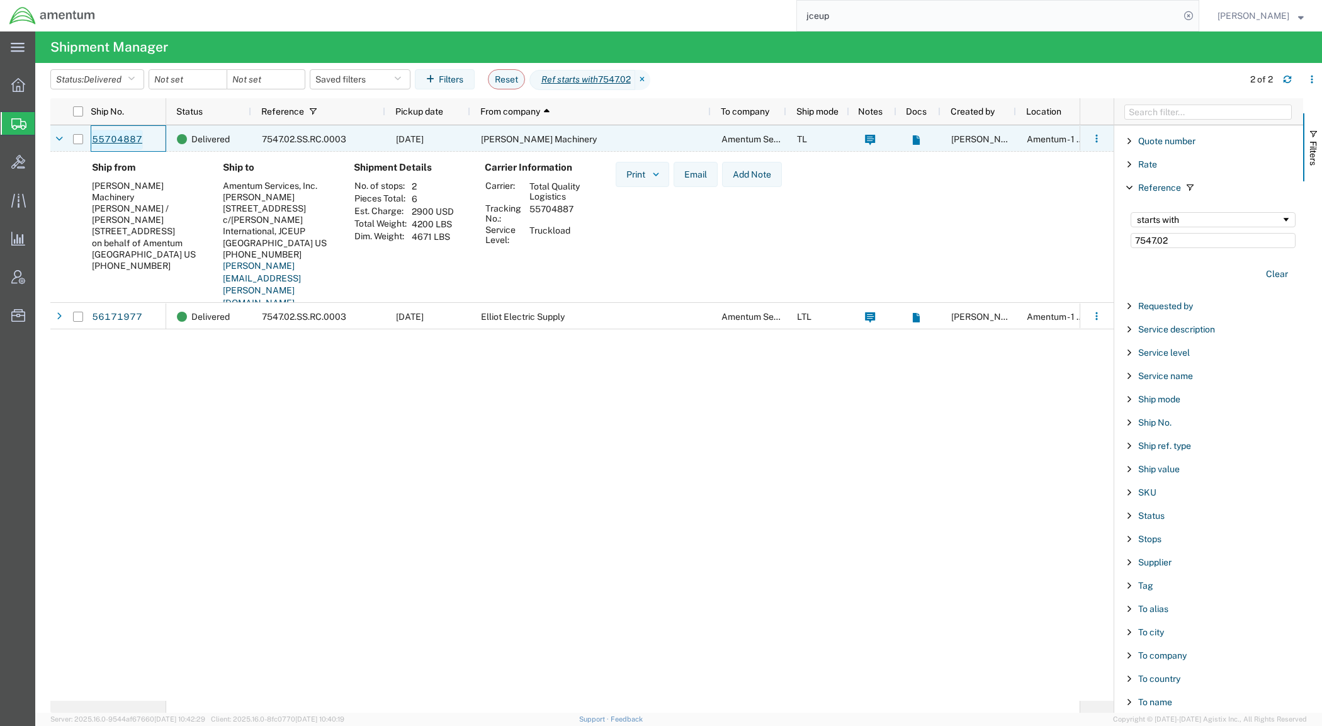
drag, startPoint x: 148, startPoint y: 140, endPoint x: 95, endPoint y: 140, distance: 52.9
click at [95, 140] on div "55704887" at bounding box center [129, 138] width 76 height 26
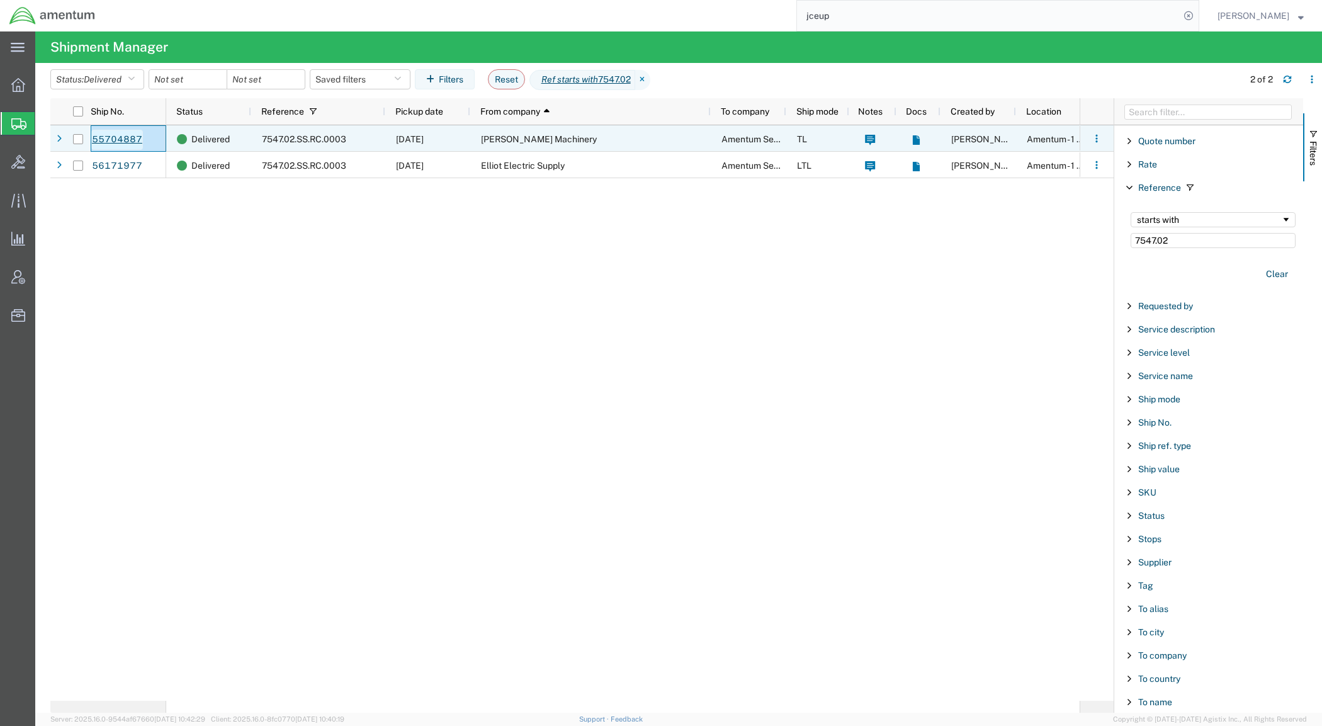
click at [130, 135] on link "55704887" at bounding box center [117, 140] width 52 height 20
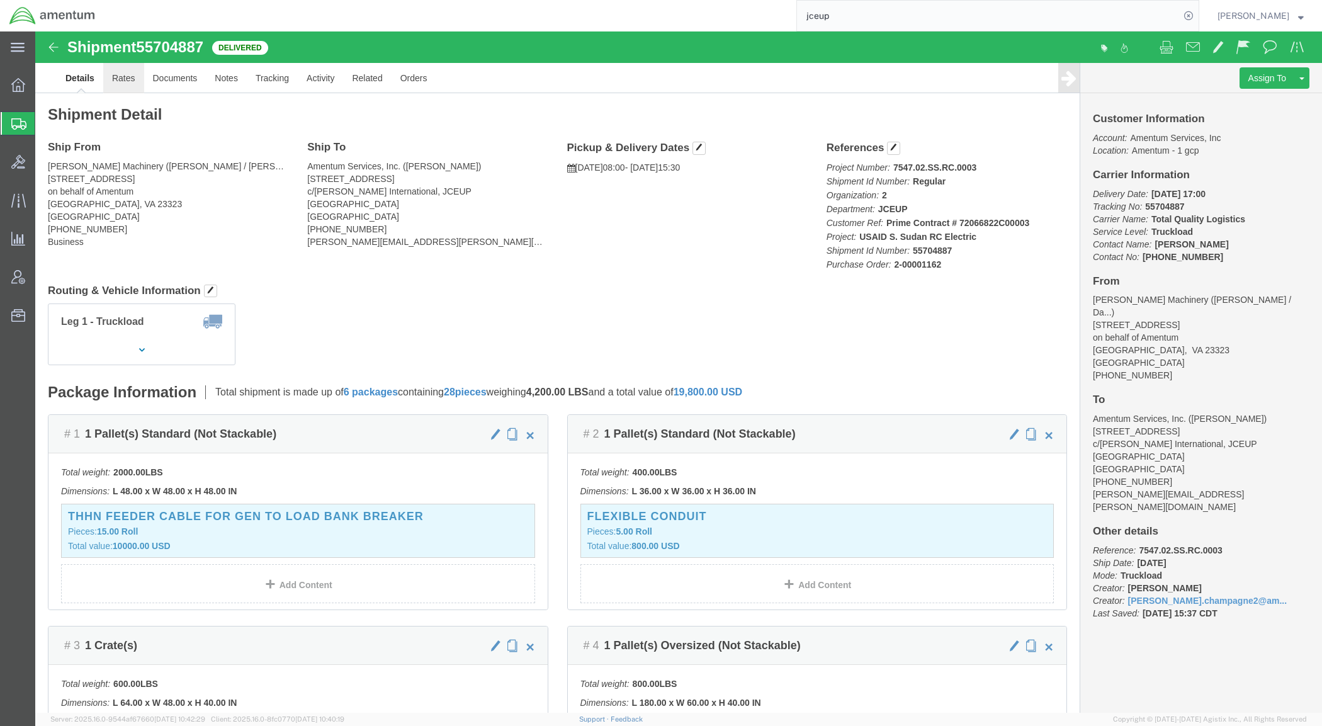
click link "Rates"
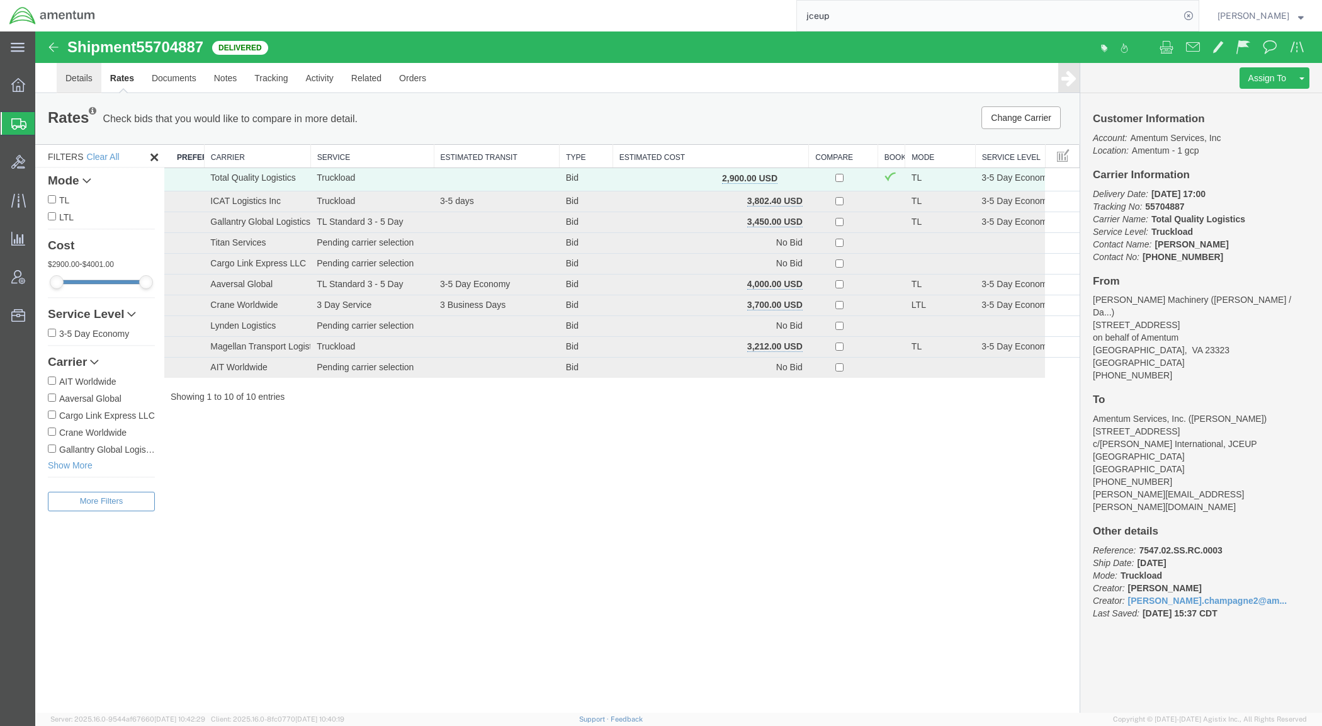
click at [84, 76] on link "Details" at bounding box center [79, 78] width 45 height 30
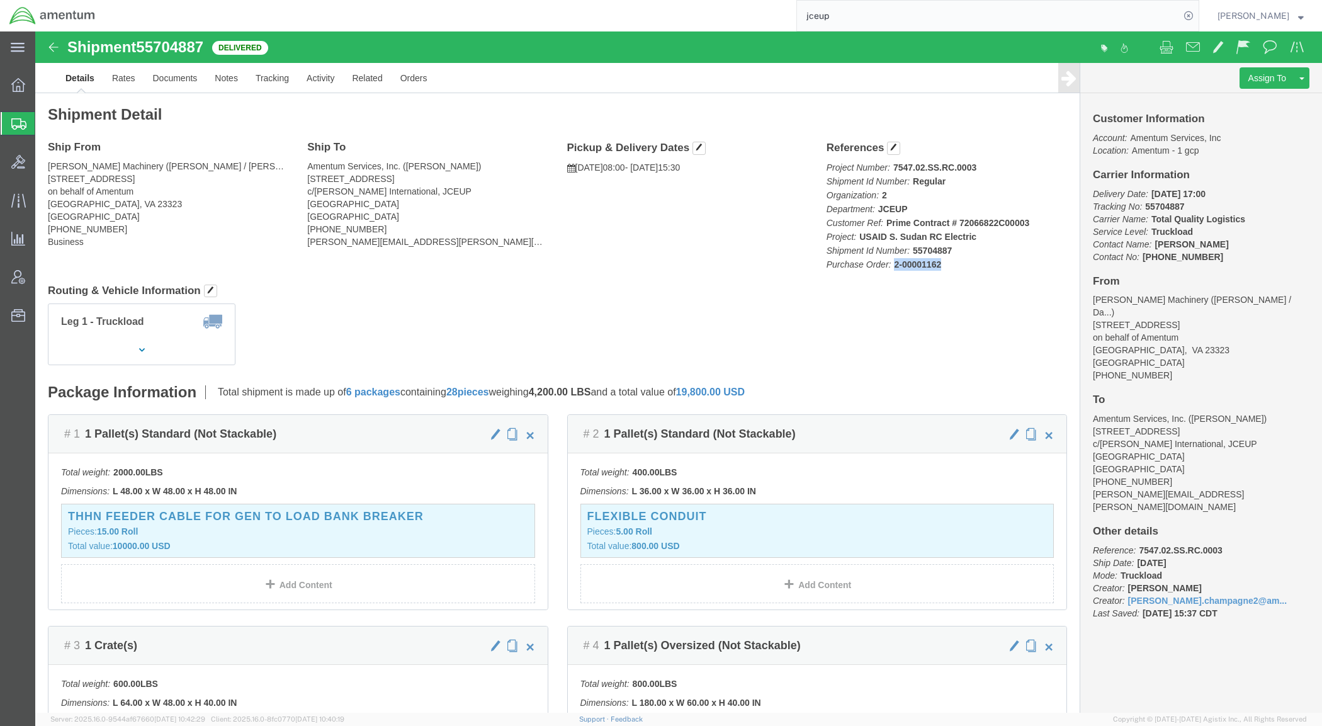
drag, startPoint x: 900, startPoint y: 237, endPoint x: 863, endPoint y: 242, distance: 37.6
click p "Project Number: 7547.02.SS.RC.0003 Shipment Id Number: Regular Organization: 2 …"
copy b "2-00001162"
click button "button"
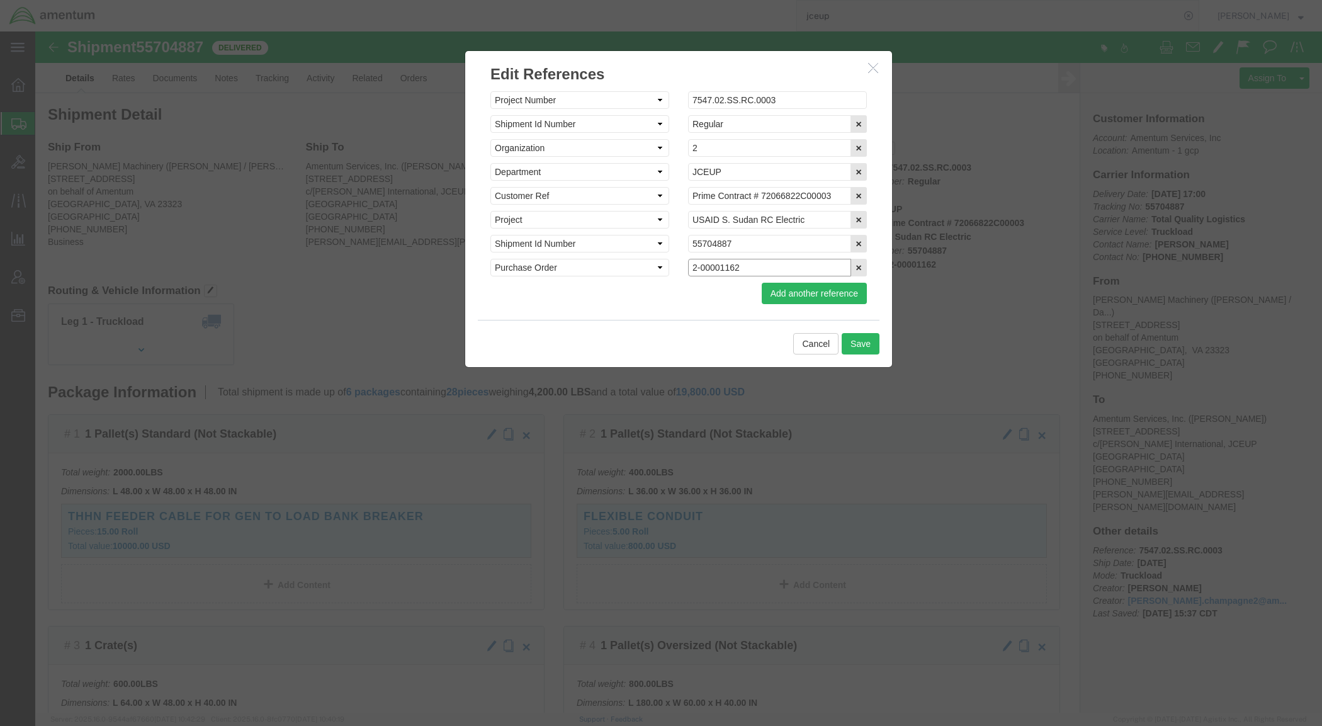
drag, startPoint x: 721, startPoint y: 237, endPoint x: 512, endPoint y: 215, distance: 210.1
click div "Select Account Type Activity ID Airline Appointment Number ASN Batch Request # …"
drag, startPoint x: 834, startPoint y: 30, endPoint x: 1009, endPoint y: 81, distance: 182.0
click icon "button"
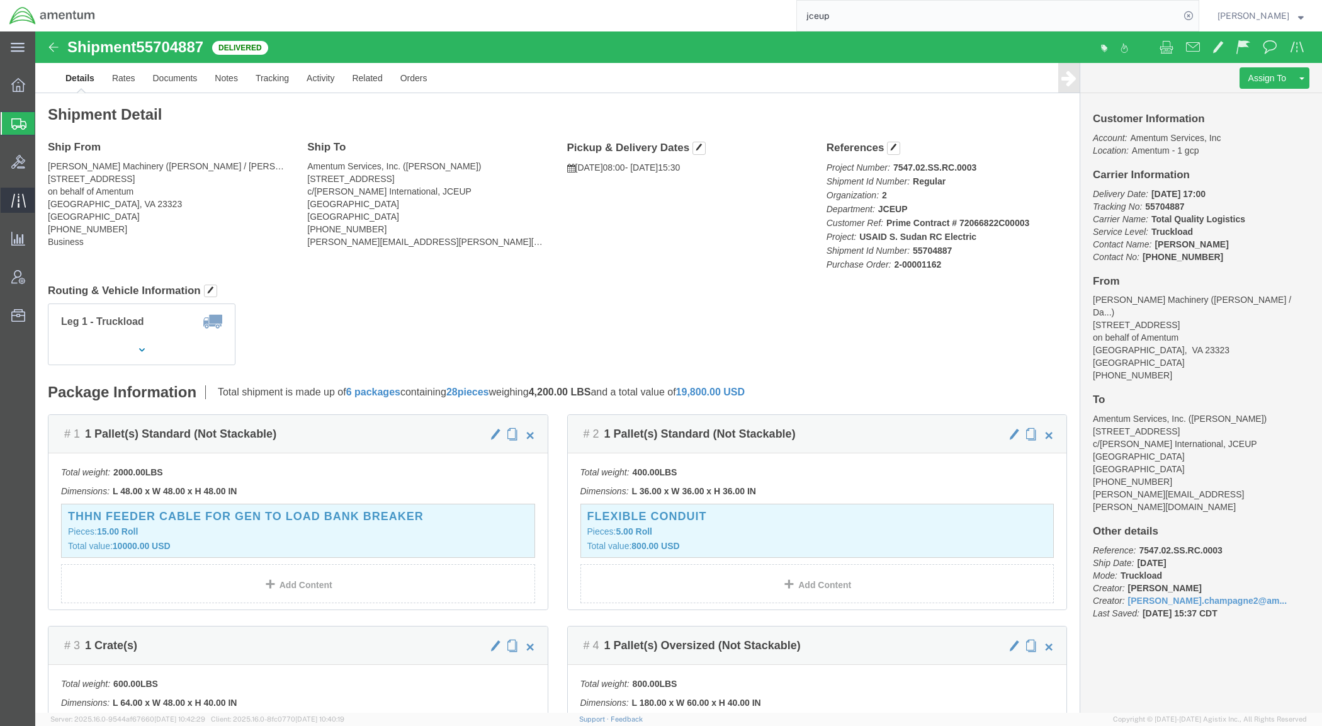
click at [43, 197] on span "Traffic" at bounding box center [39, 200] width 9 height 25
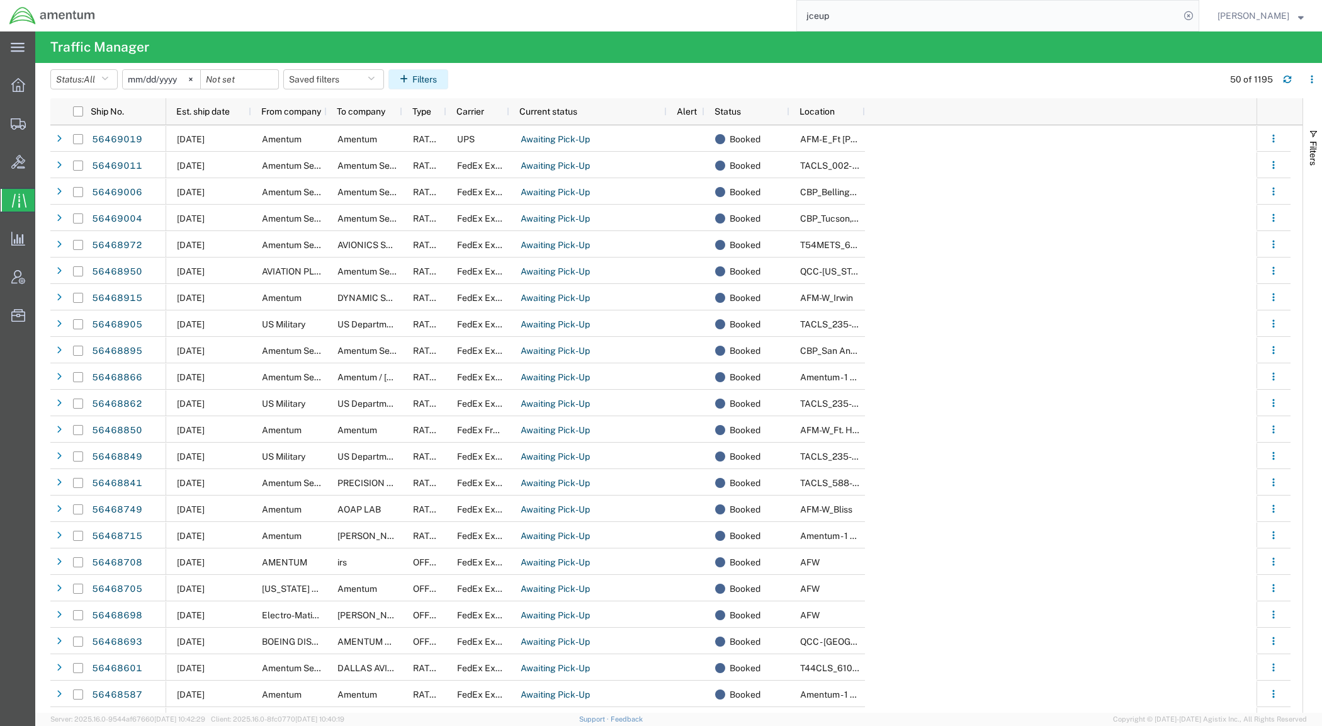
click at [442, 79] on button "Filters" at bounding box center [418, 79] width 60 height 20
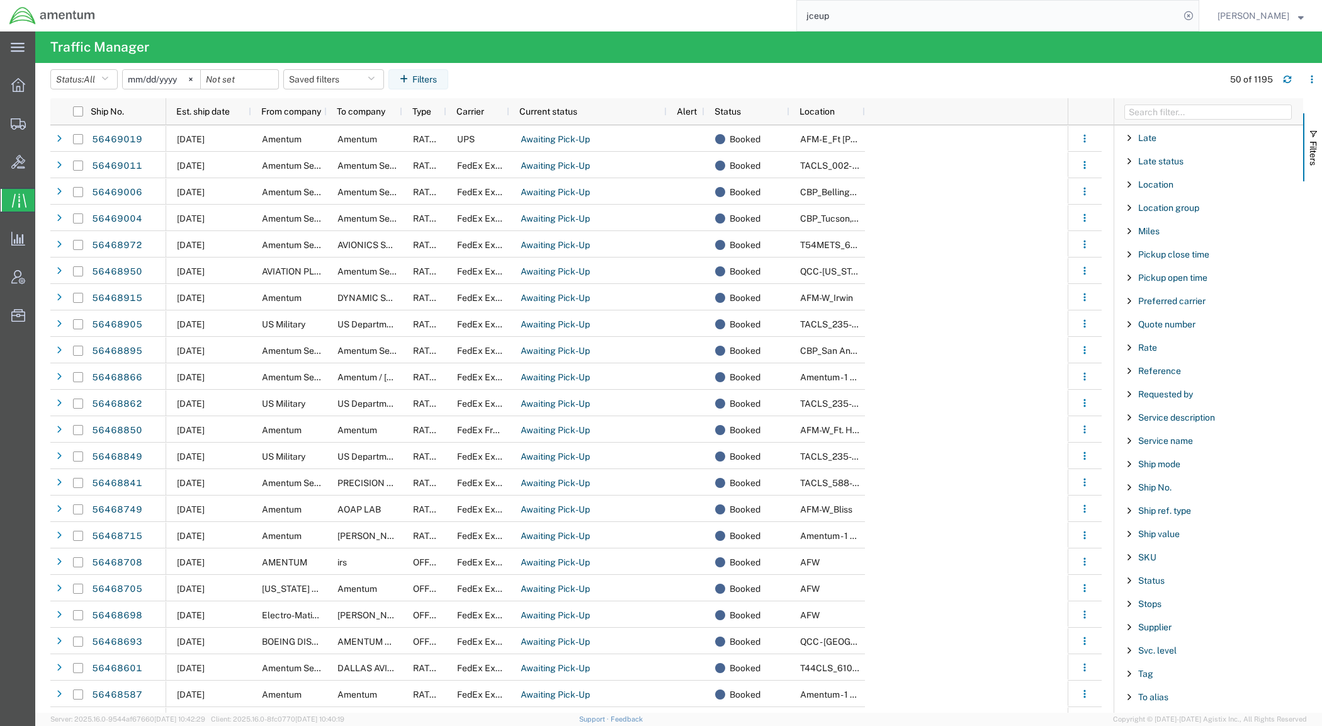
scroll to position [708, 0]
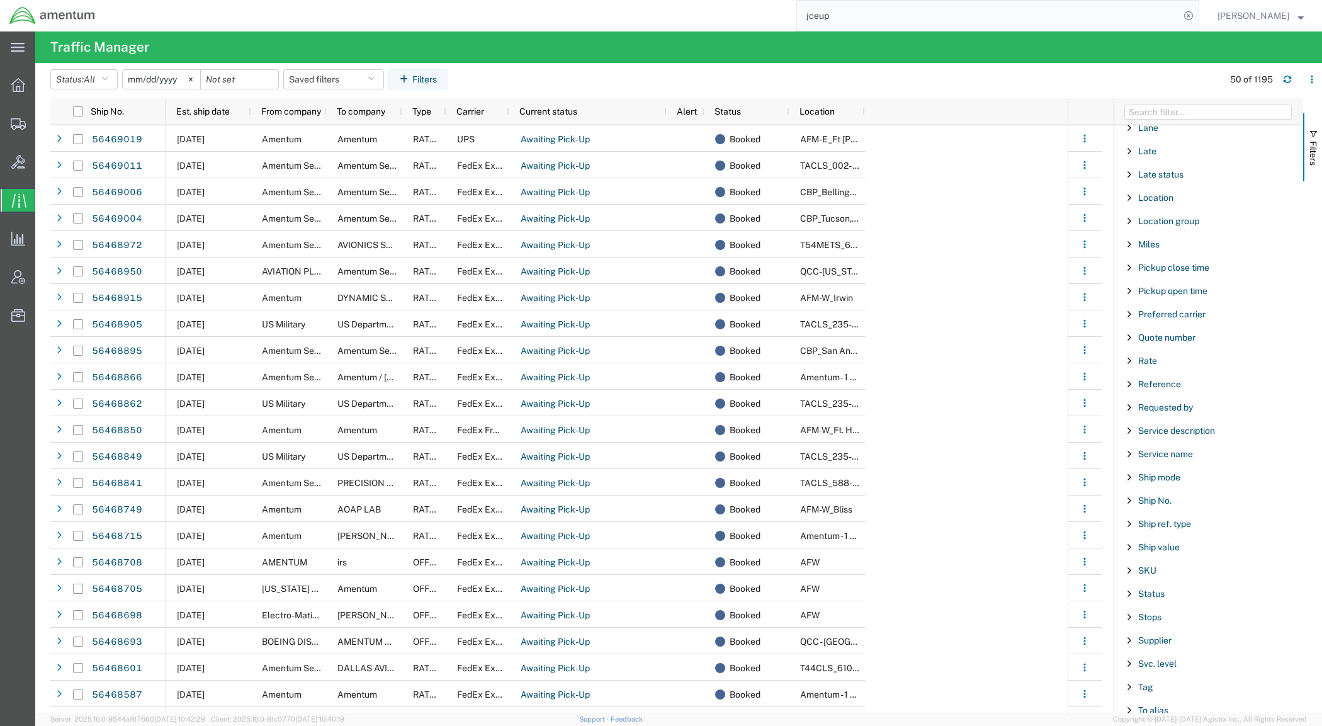
click at [1126, 389] on span "Filter List 67 Filters" at bounding box center [1129, 384] width 10 height 10
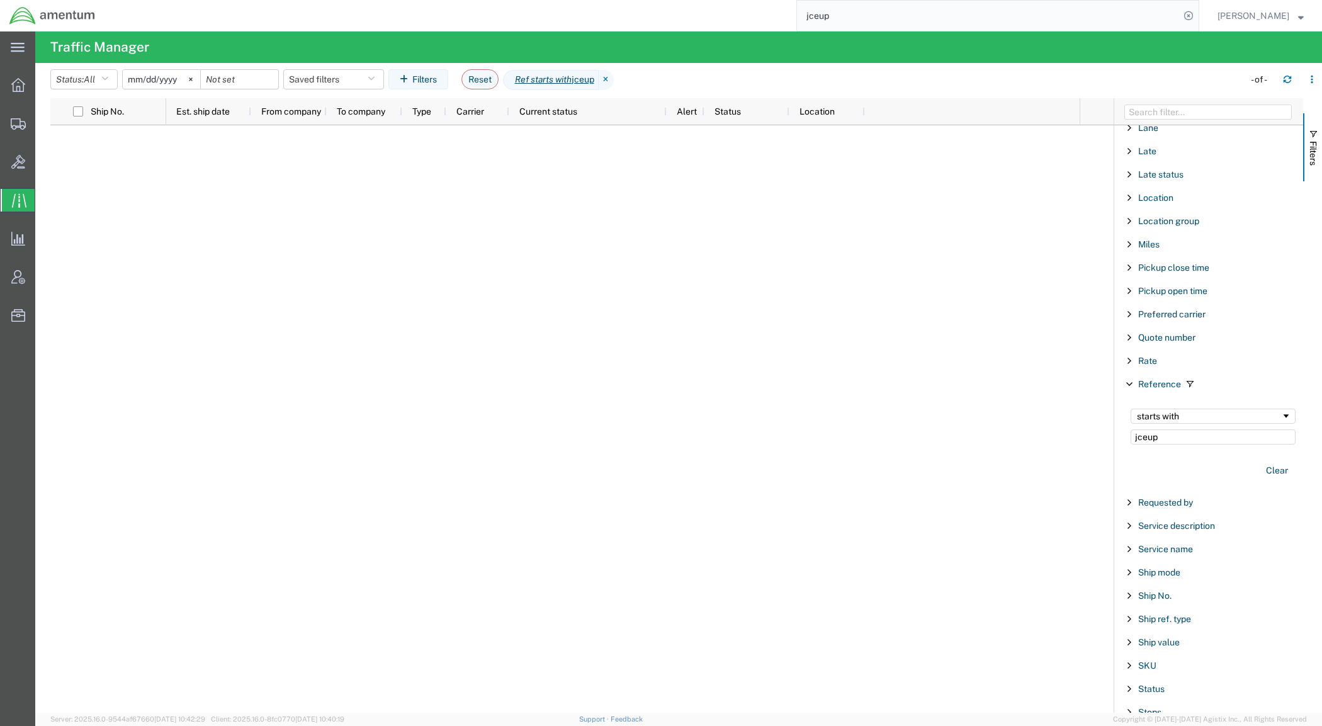
type input "jceup"
click at [614, 76] on icon at bounding box center [605, 80] width 15 height 20
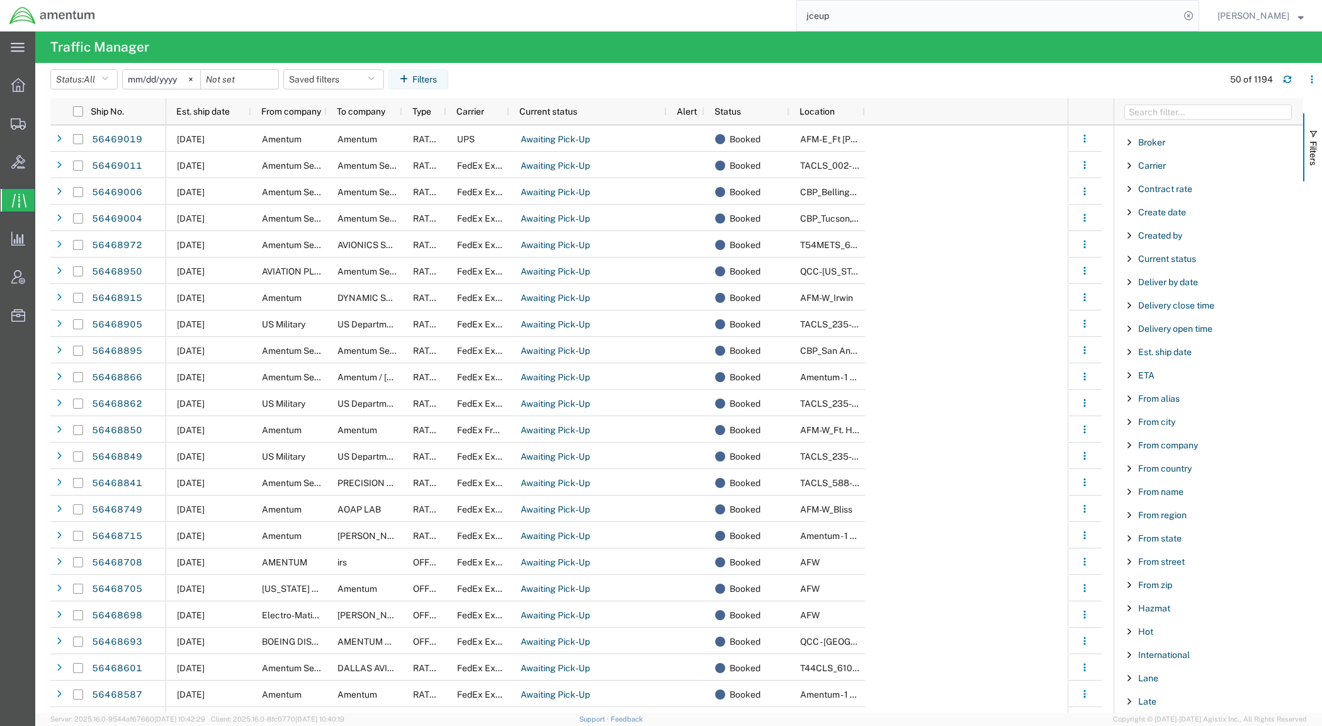
scroll to position [157, 0]
click at [1126, 494] on span "Filter List 67 Filters" at bounding box center [1129, 492] width 10 height 10
click at [1179, 526] on div "starts with" at bounding box center [1208, 524] width 144 height 10
click at [1187, 551] on input "Filter Value" at bounding box center [1212, 544] width 165 height 15
type input "[PERSON_NAME]"
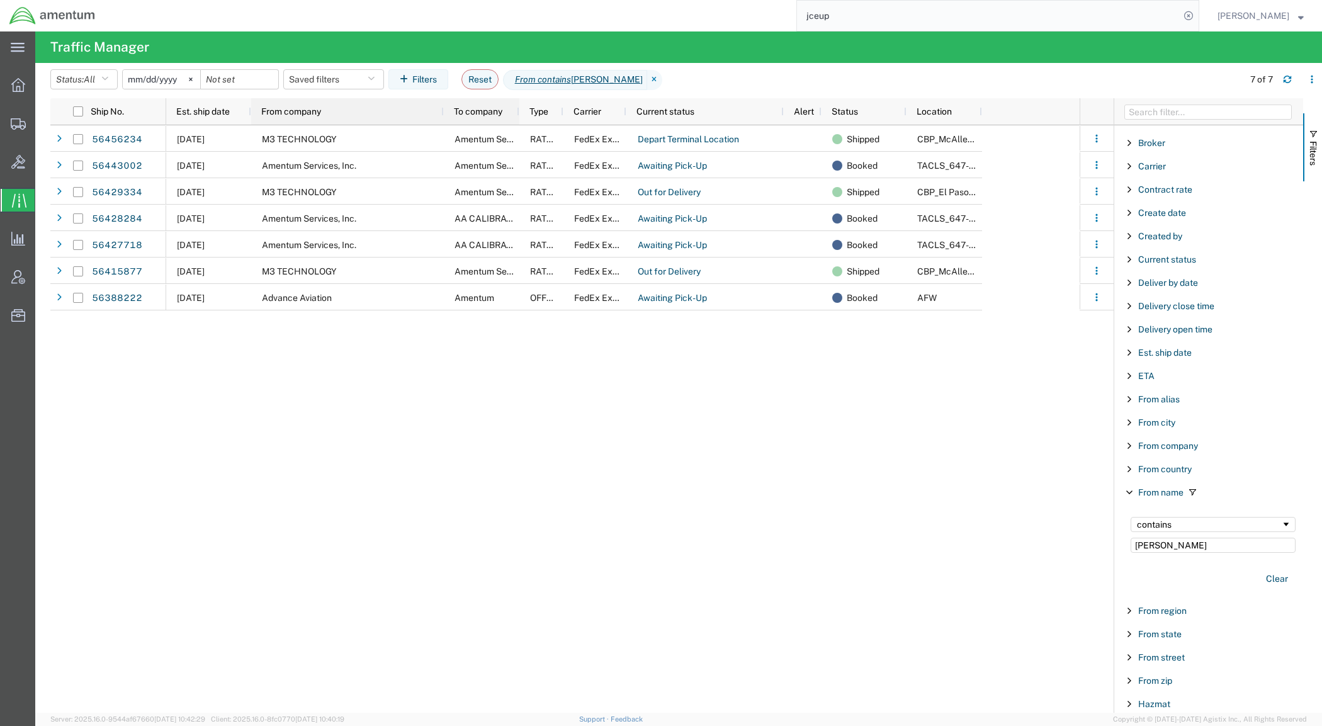
drag, startPoint x: 328, startPoint y: 115, endPoint x: 442, endPoint y: 111, distance: 114.0
click at [442, 111] on div at bounding box center [443, 111] width 5 height 26
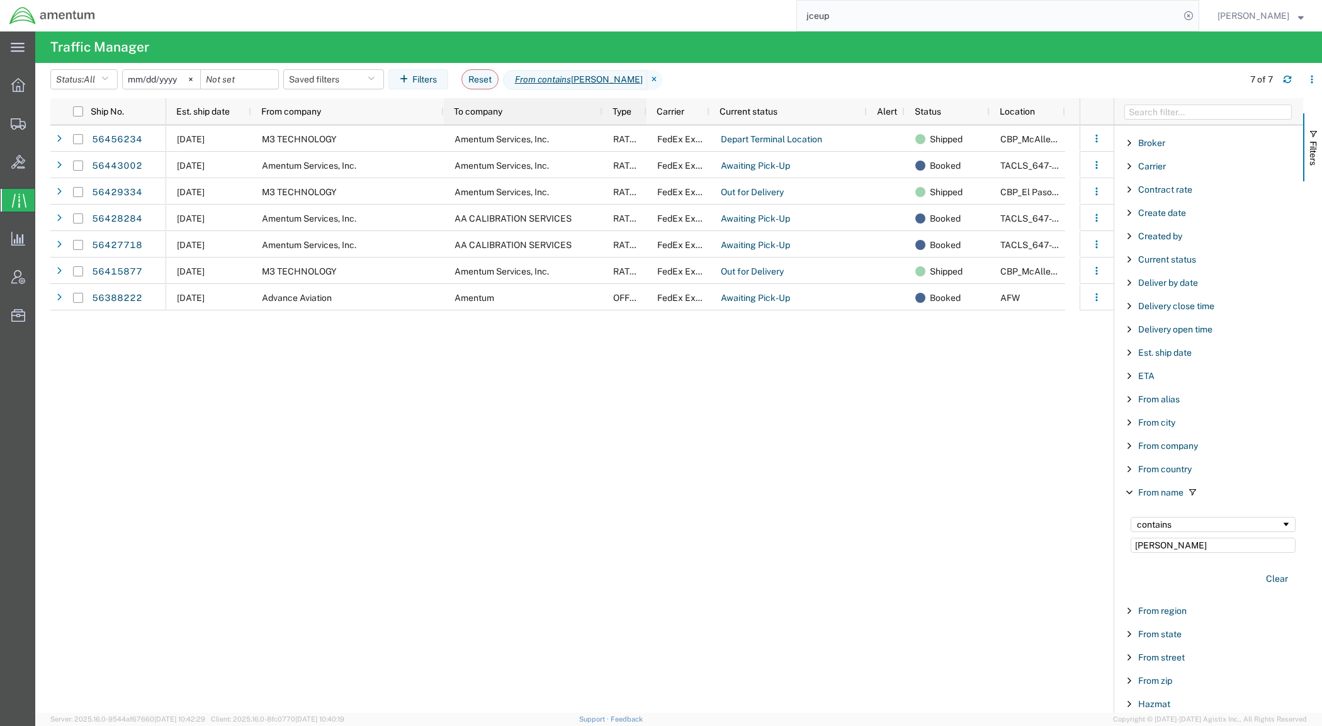
drag, startPoint x: 518, startPoint y: 108, endPoint x: 601, endPoint y: 117, distance: 83.5
click at [601, 117] on div at bounding box center [601, 111] width 5 height 26
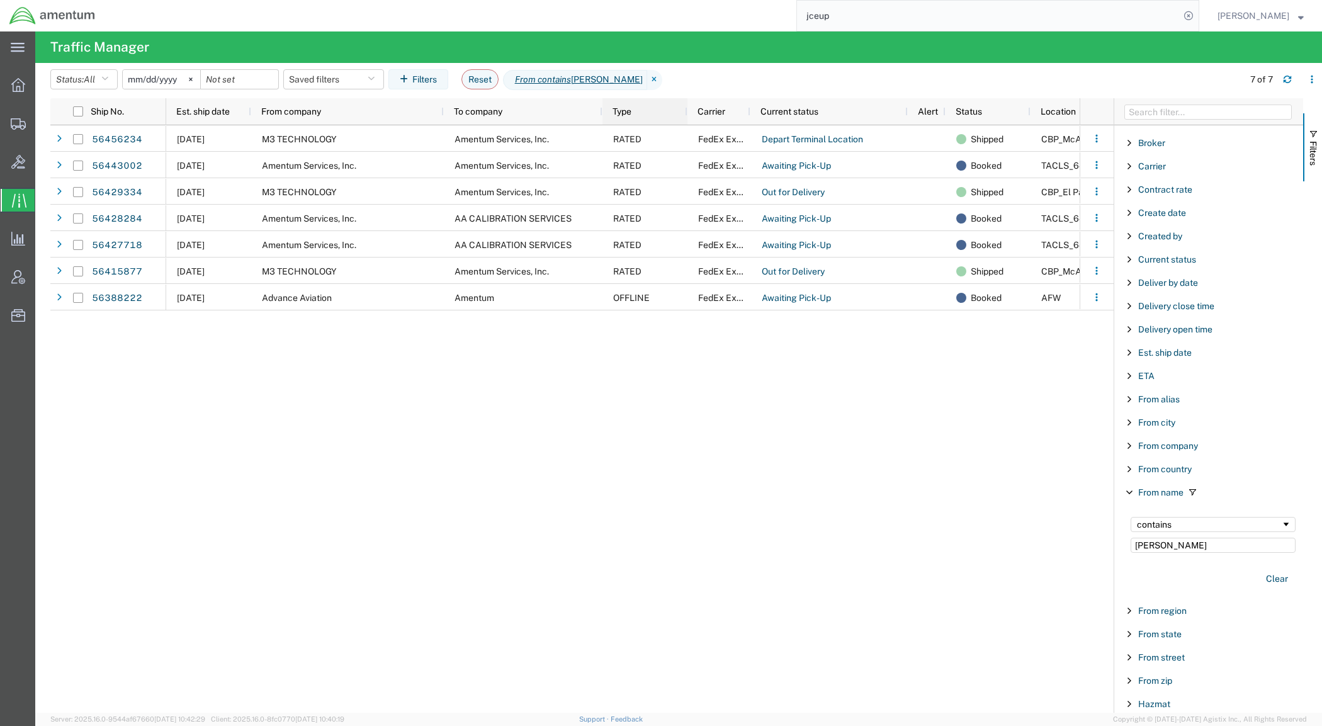
drag, startPoint x: 666, startPoint y: 114, endPoint x: 693, endPoint y: 115, distance: 27.1
click at [689, 115] on div at bounding box center [686, 111] width 5 height 26
click at [1203, 551] on input "[PERSON_NAME]" at bounding box center [1212, 544] width 165 height 15
click at [1263, 578] on button "Clear" at bounding box center [1276, 578] width 37 height 21
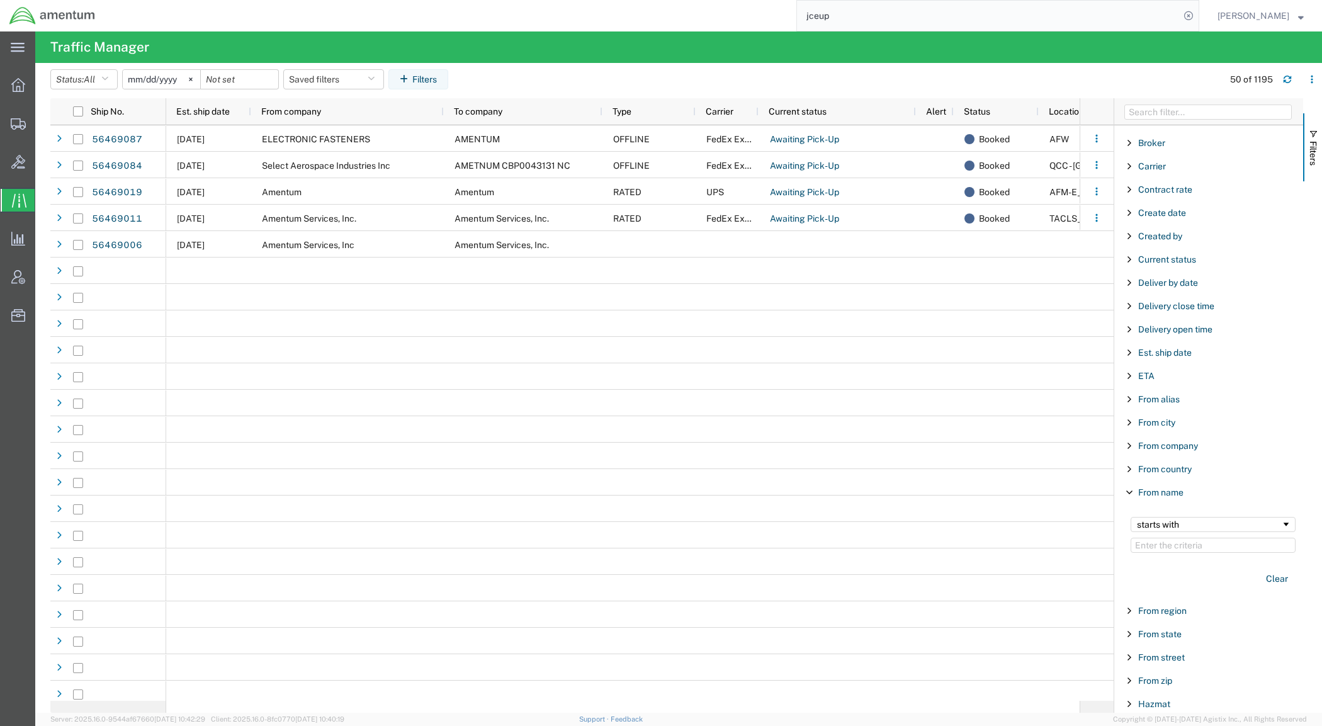
click at [1125, 444] on span "Filter List 67 Filters" at bounding box center [1129, 446] width 10 height 10
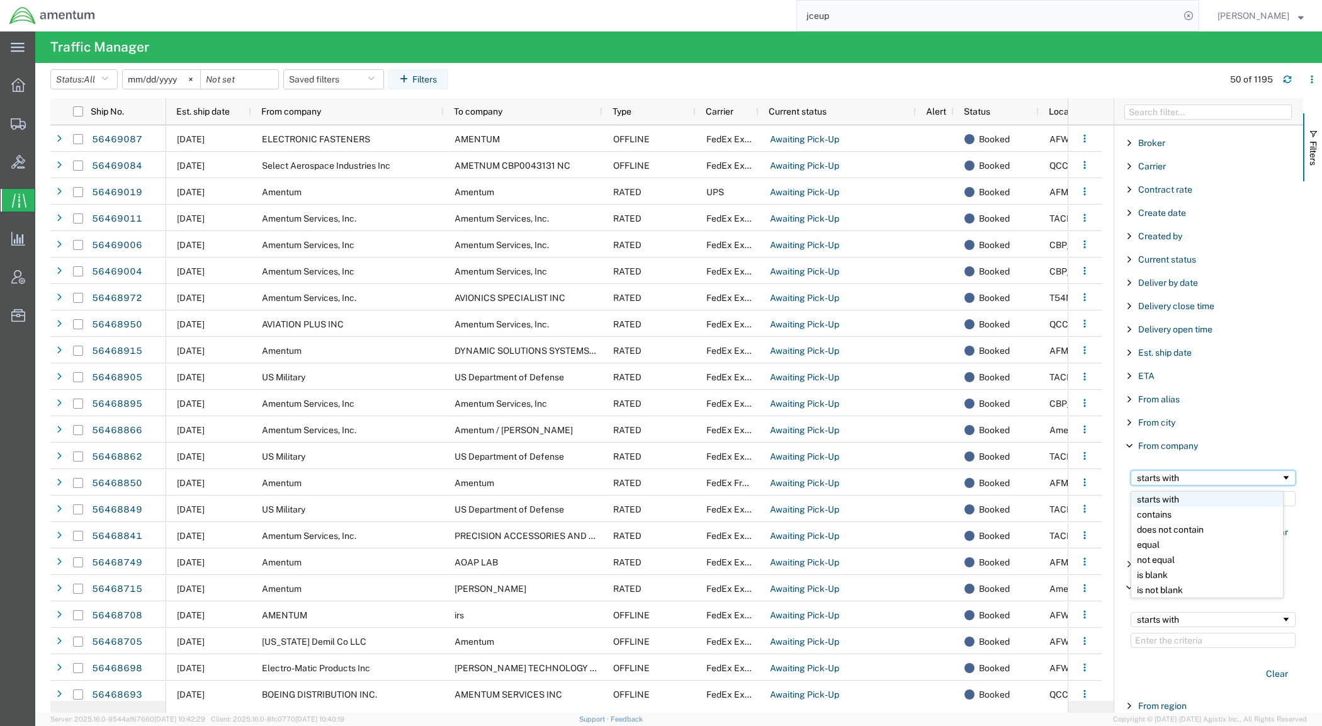
click at [1184, 481] on div "starts with" at bounding box center [1208, 478] width 144 height 10
click at [1169, 502] on input "Filter Value" at bounding box center [1212, 498] width 165 height 15
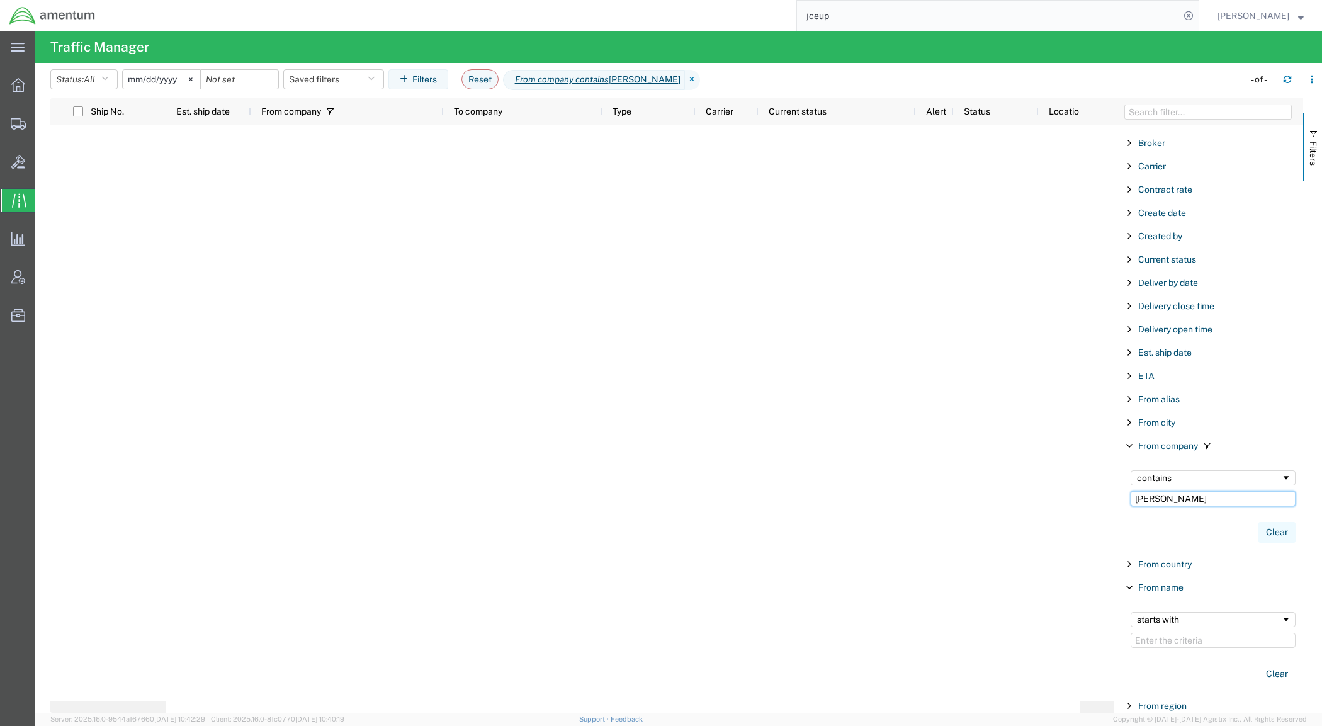
type input "[PERSON_NAME]"
click at [1262, 535] on button "Clear" at bounding box center [1276, 532] width 37 height 21
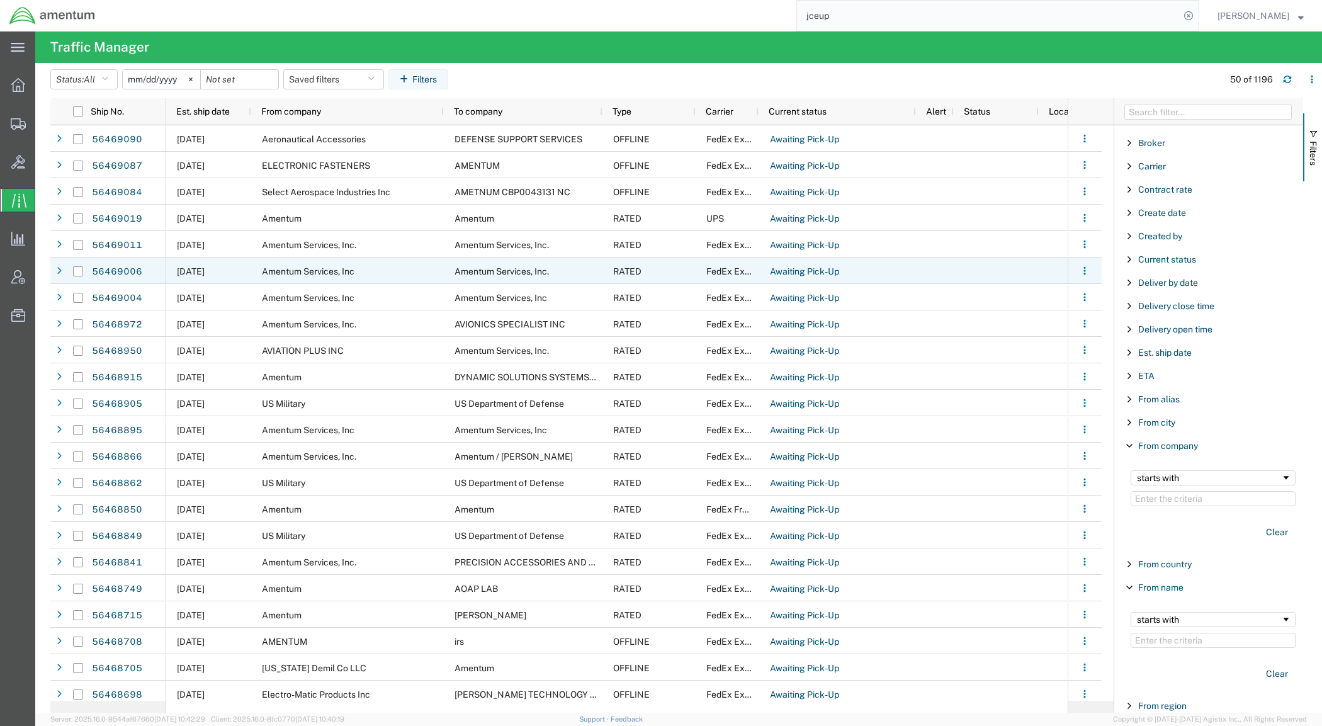
scroll to position [157, 0]
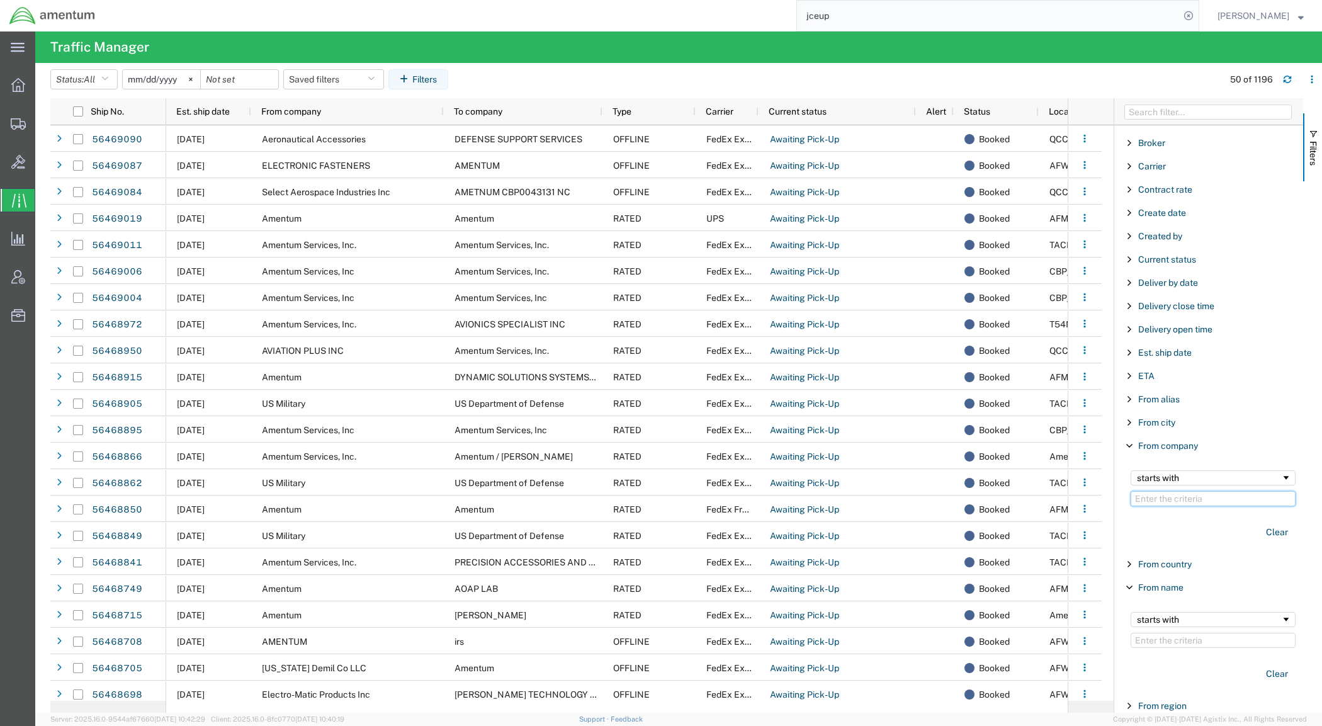
click at [1185, 502] on input "Filter Value" at bounding box center [1212, 498] width 165 height 15
click at [1201, 483] on div "starts with" at bounding box center [1208, 478] width 144 height 10
click at [1177, 505] on input "Filter Value" at bounding box center [1212, 498] width 165 height 15
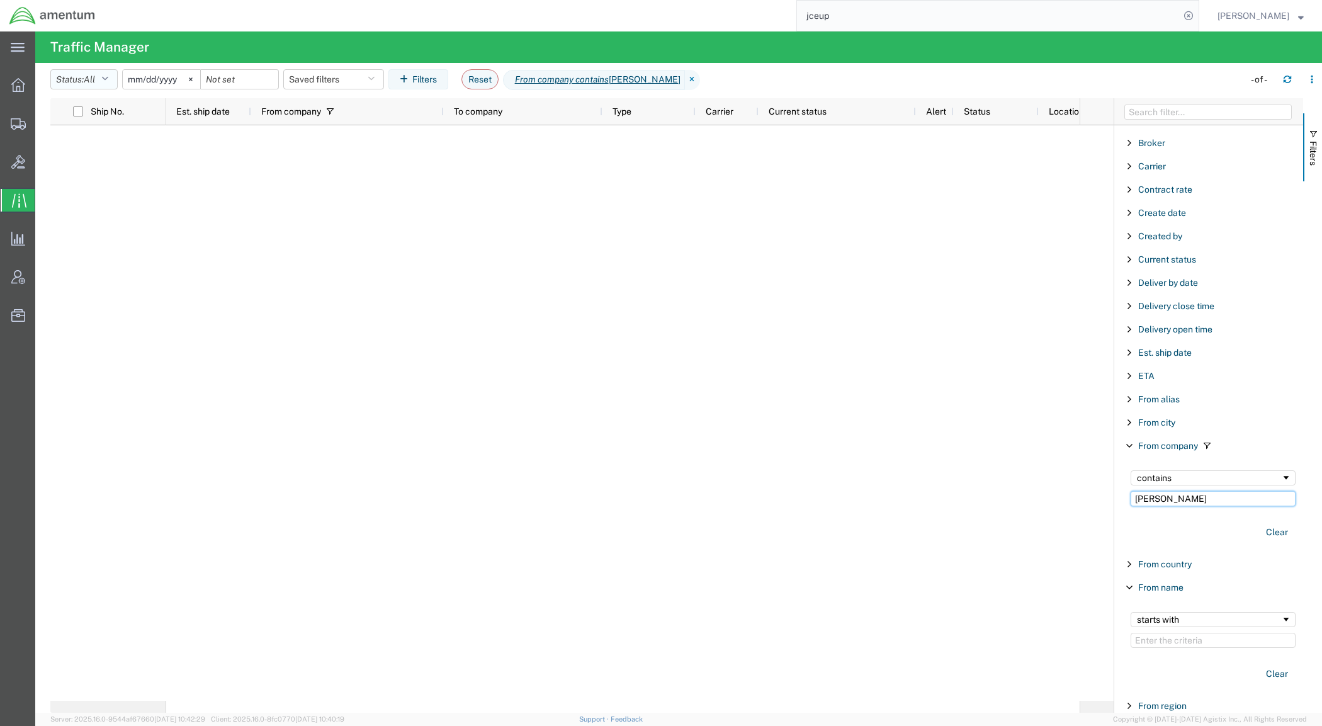
type input "[PERSON_NAME]"
click at [101, 76] on button "Status: All" at bounding box center [83, 79] width 67 height 20
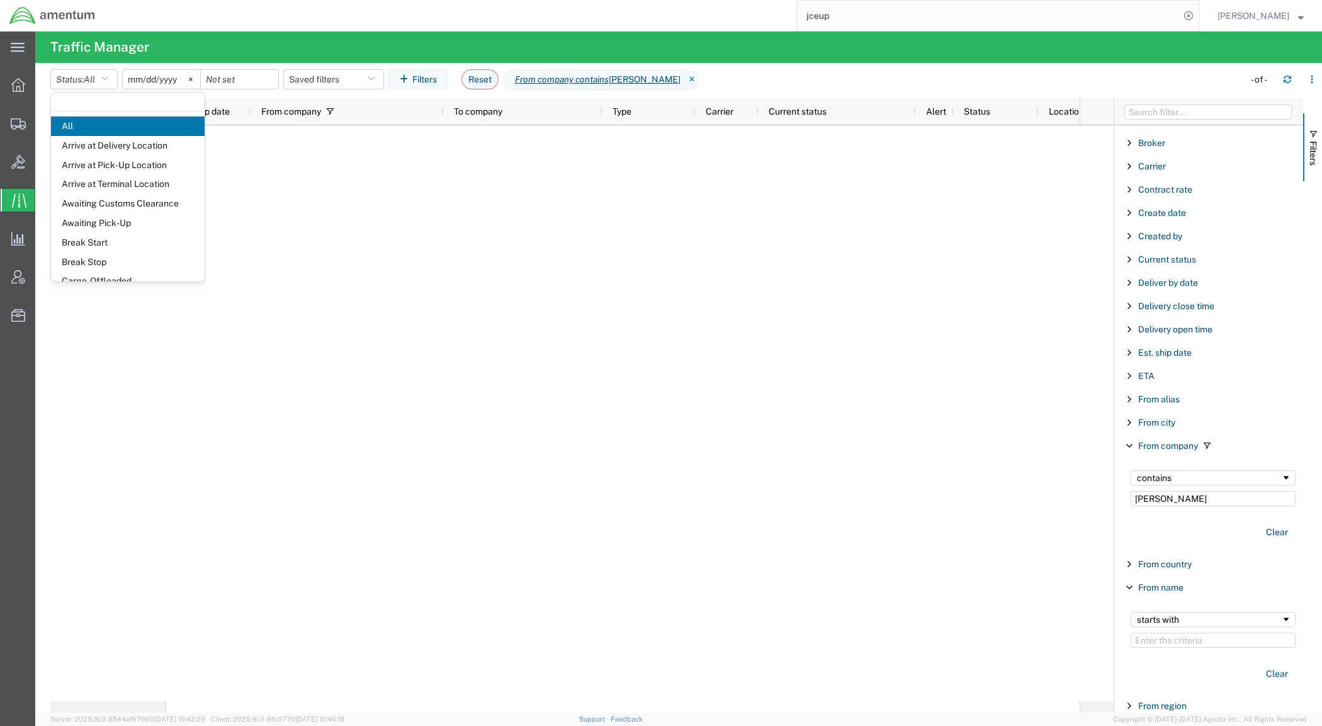
click at [771, 82] on agx-table-filter-chips "Status: All All Arrive at Delivery Location Arrive at Pick-Up Location Arrive a…" at bounding box center [643, 83] width 1187 height 29
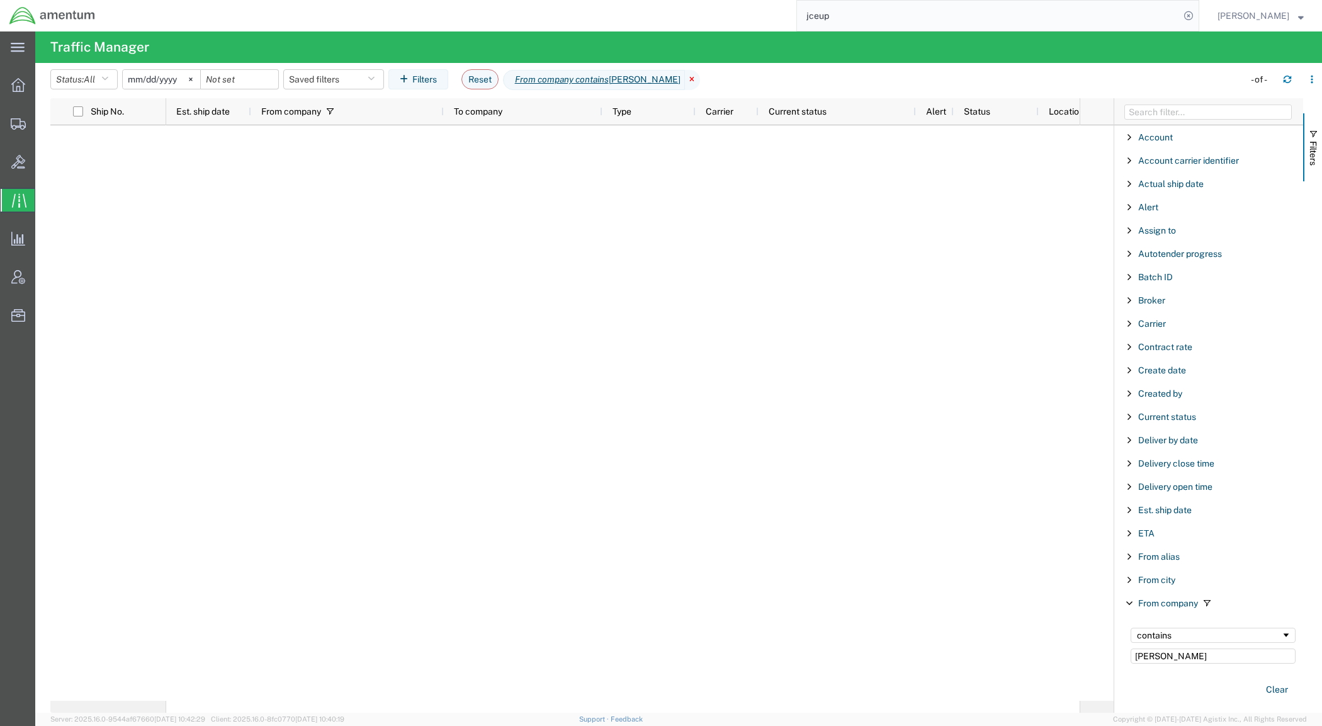
click at [685, 79] on icon at bounding box center [692, 80] width 15 height 20
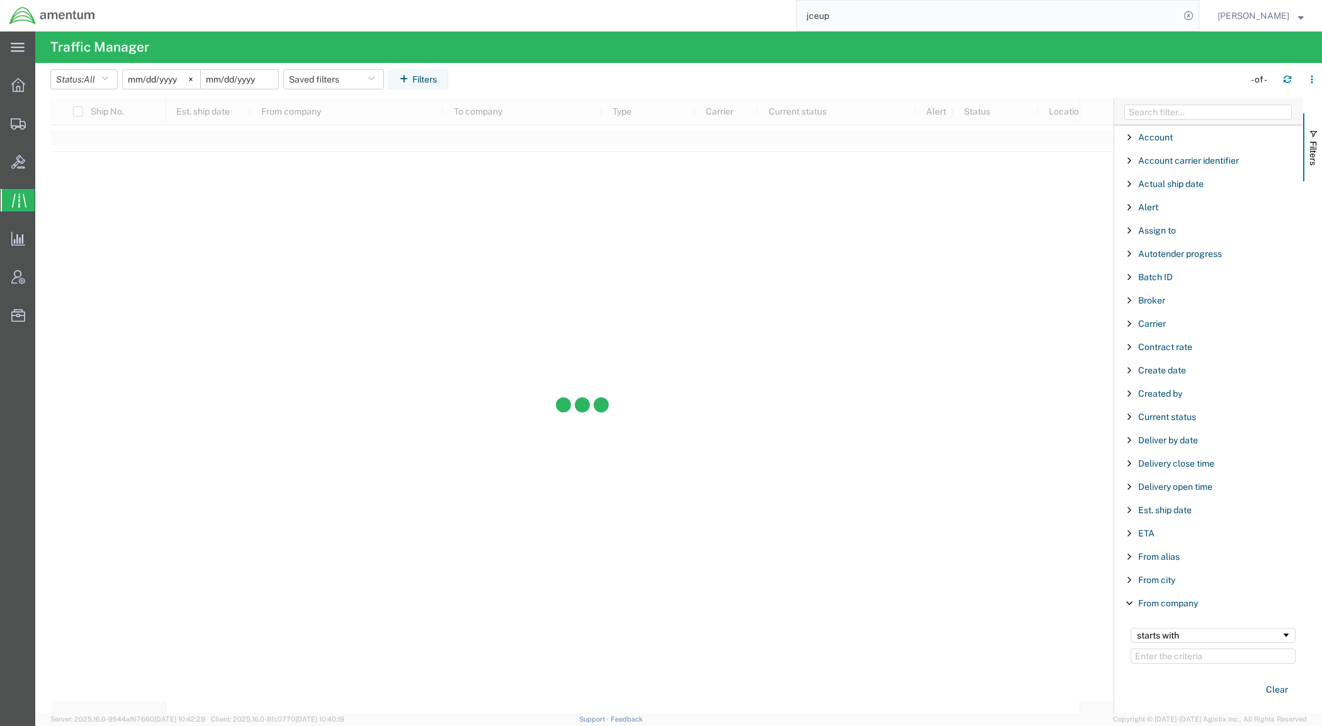
click at [243, 82] on input "date" at bounding box center [239, 79] width 77 height 19
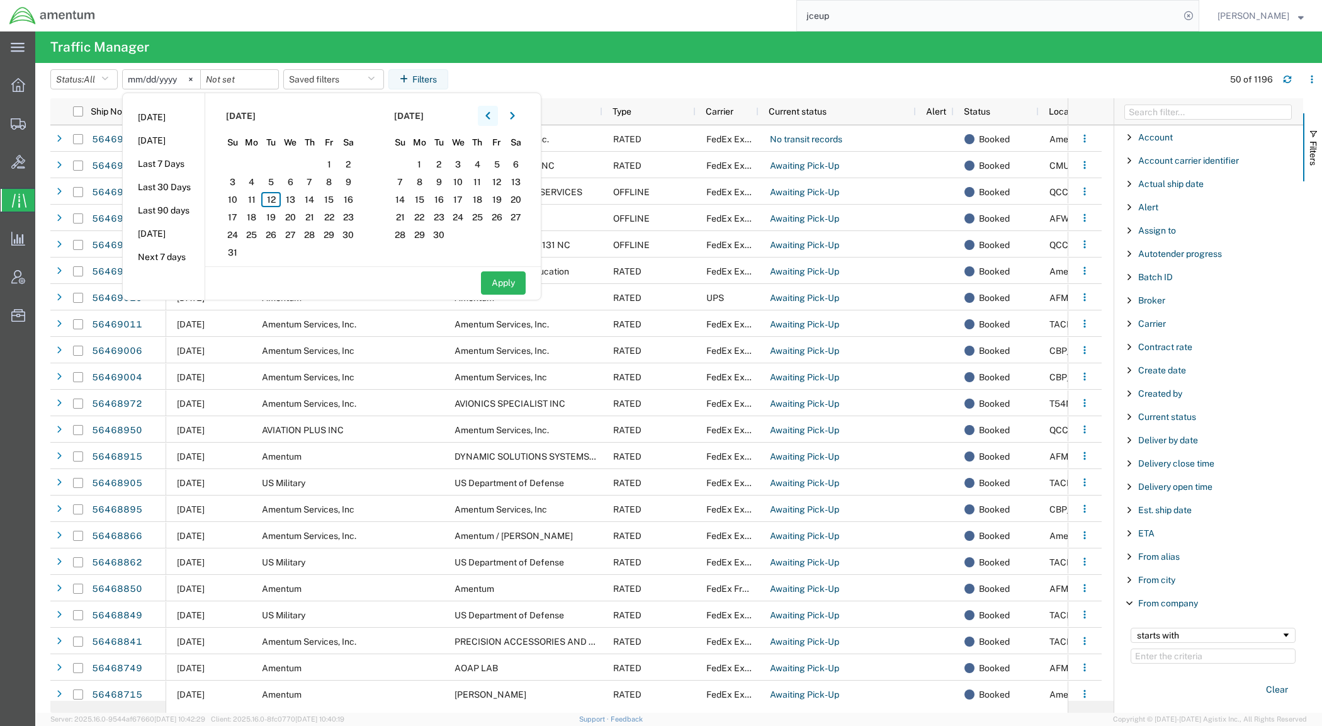
click at [490, 111] on icon "button" at bounding box center [487, 115] width 5 height 9
drag, startPoint x: 0, startPoint y: 0, endPoint x: 486, endPoint y: 114, distance: 499.0
click at [485, 114] on button "button" at bounding box center [488, 116] width 20 height 20
click at [490, 114] on icon "button" at bounding box center [487, 115] width 5 height 9
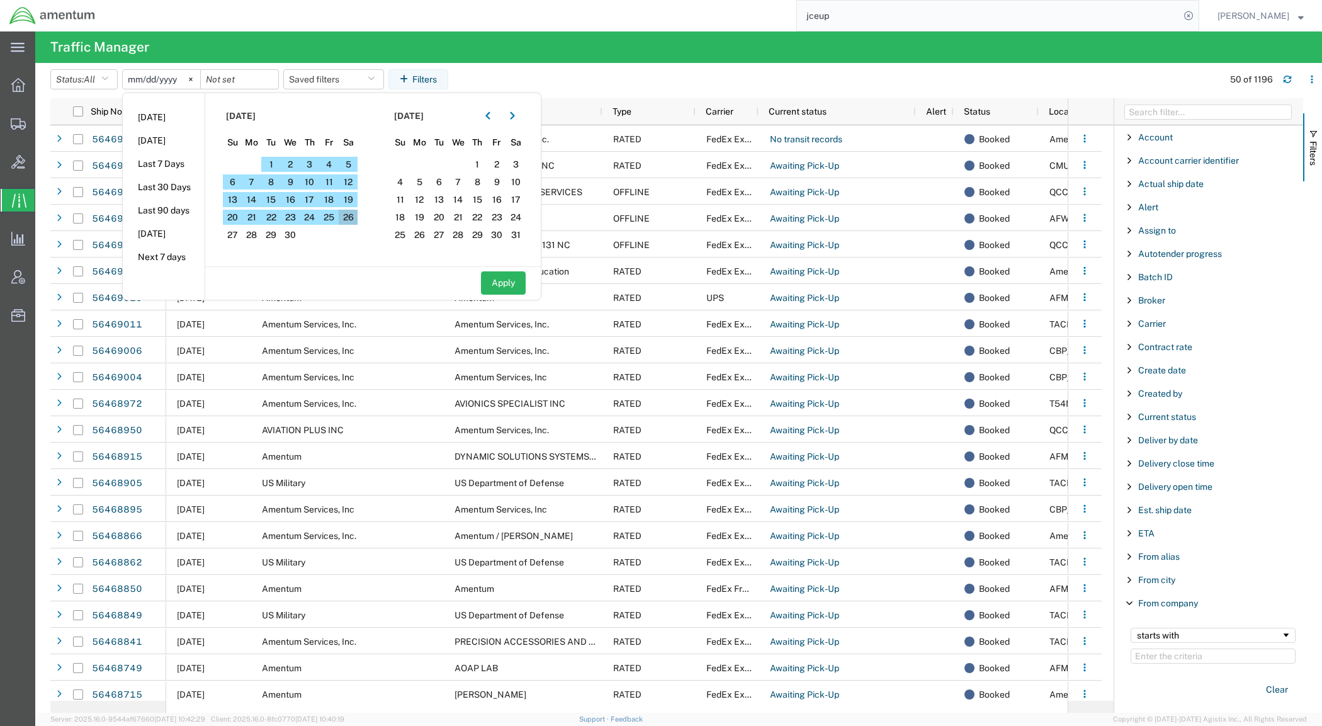
click at [349, 217] on span "26" at bounding box center [349, 217] width 20 height 15
click at [505, 287] on button "Apply" at bounding box center [503, 282] width 45 height 23
type input "2025-04-26"
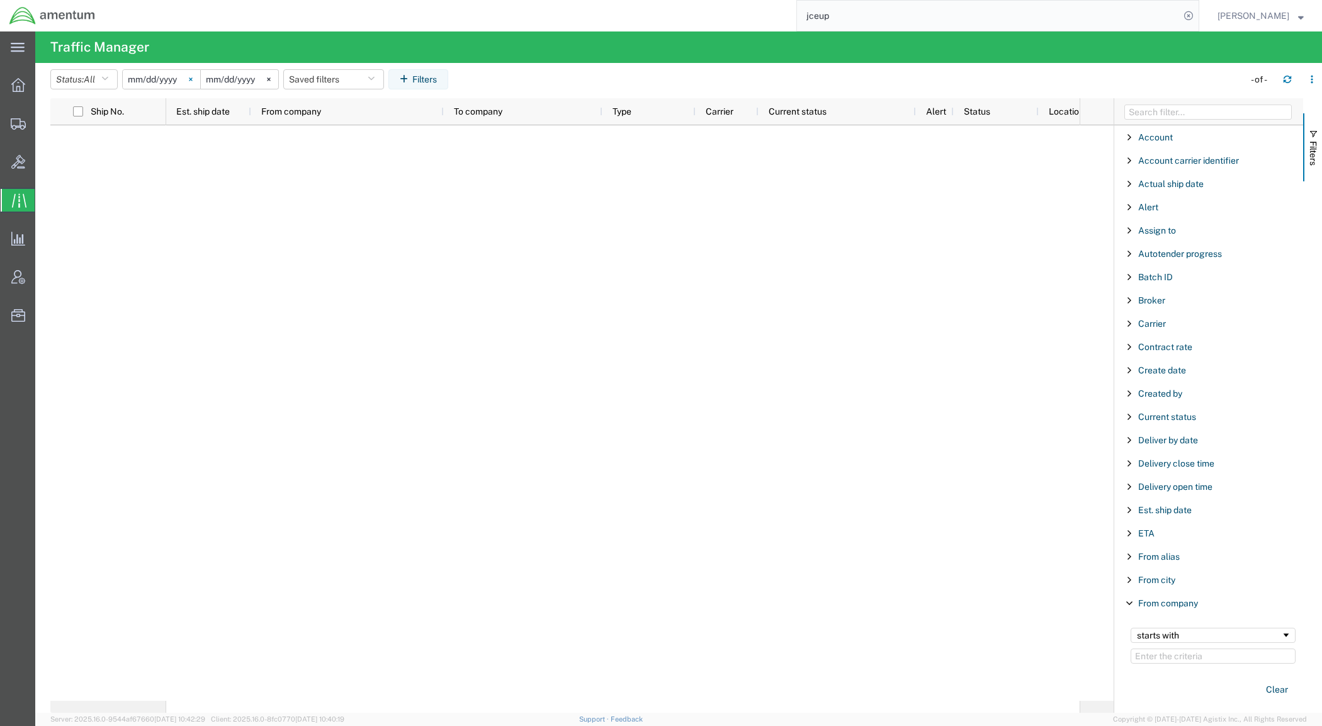
click at [193, 77] on svg-icon at bounding box center [190, 79] width 19 height 19
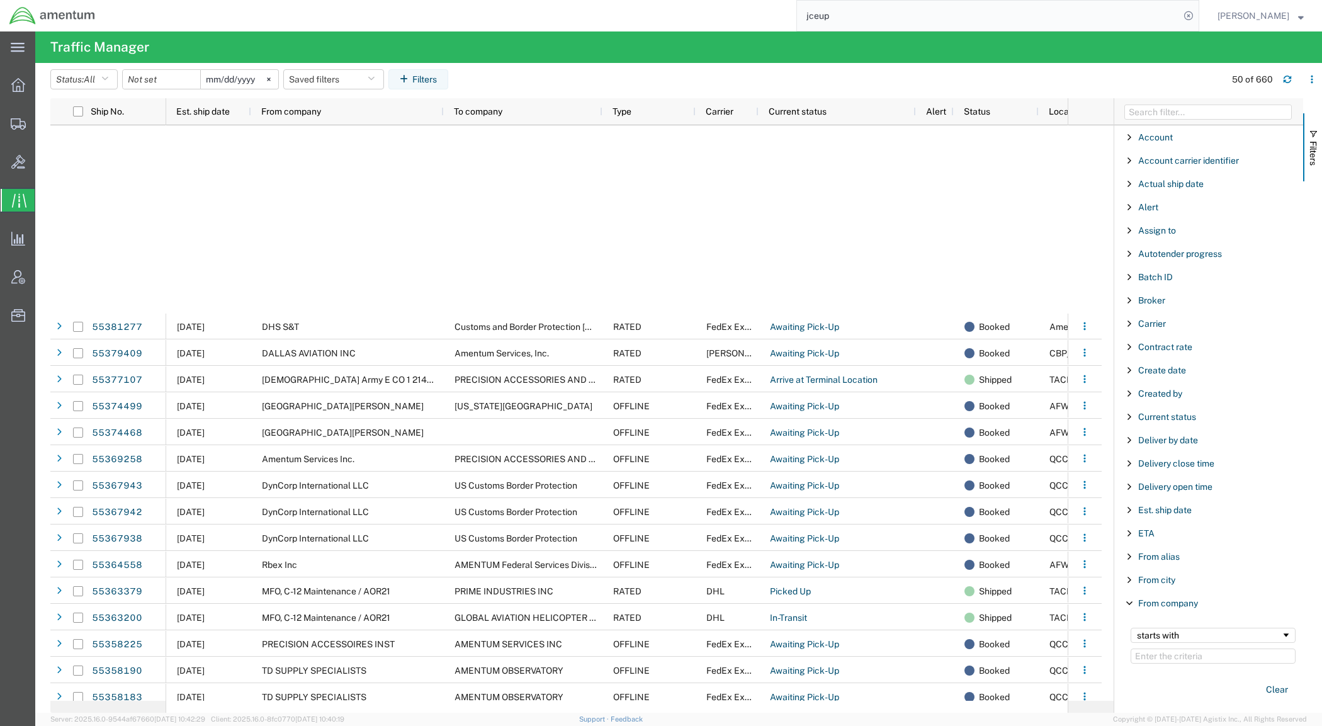
scroll to position [787, 0]
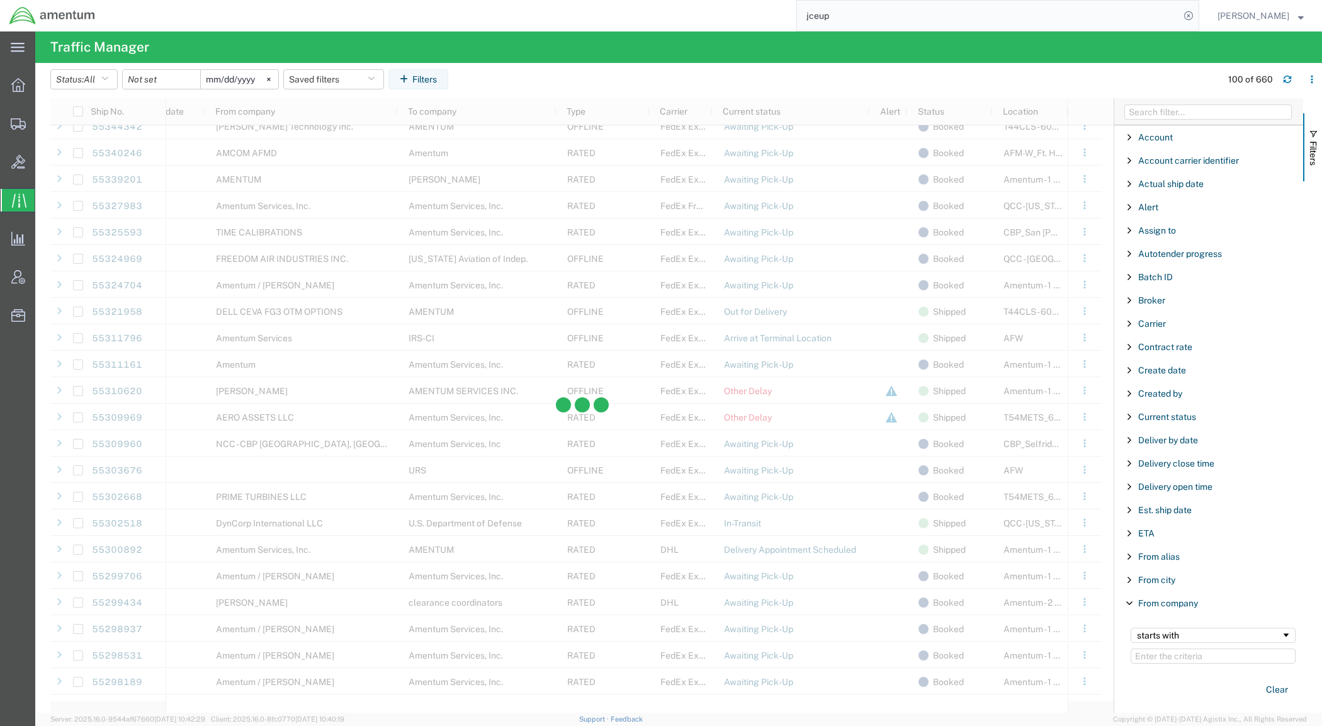
scroll to position [1809, 0]
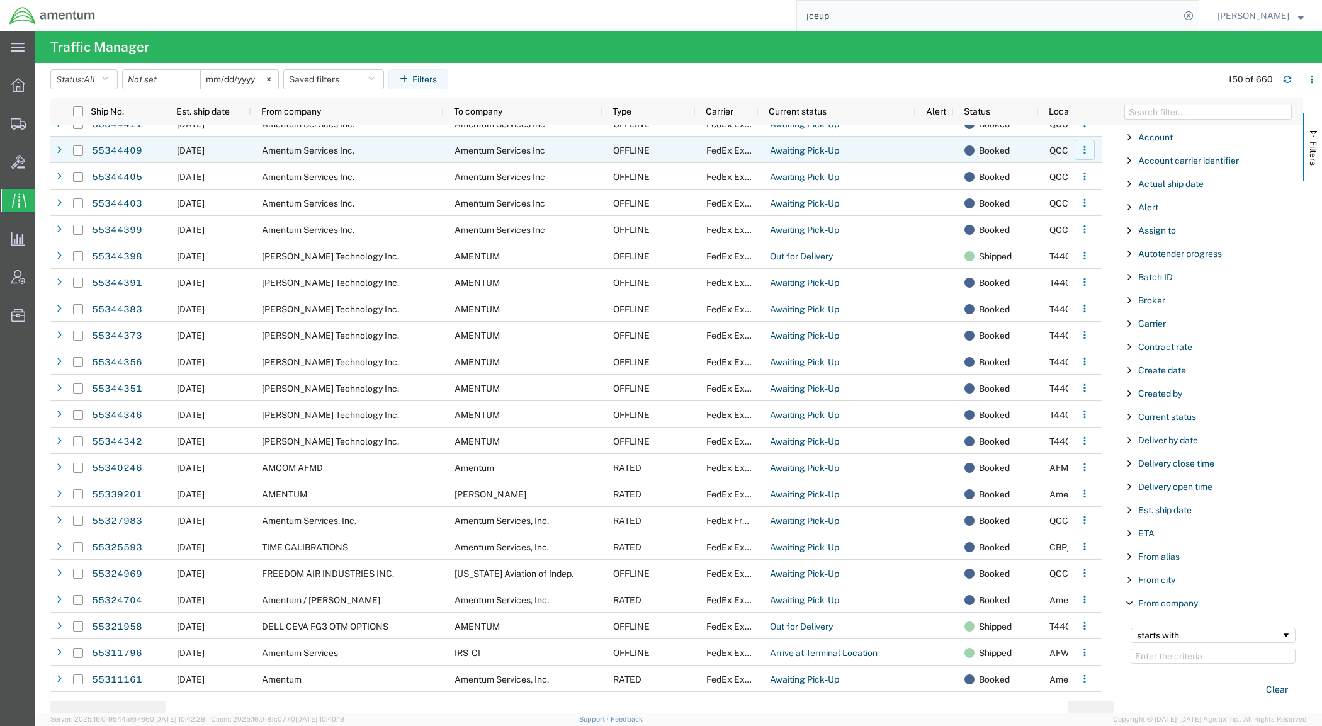
click at [1081, 151] on icon "button" at bounding box center [1084, 149] width 9 height 9
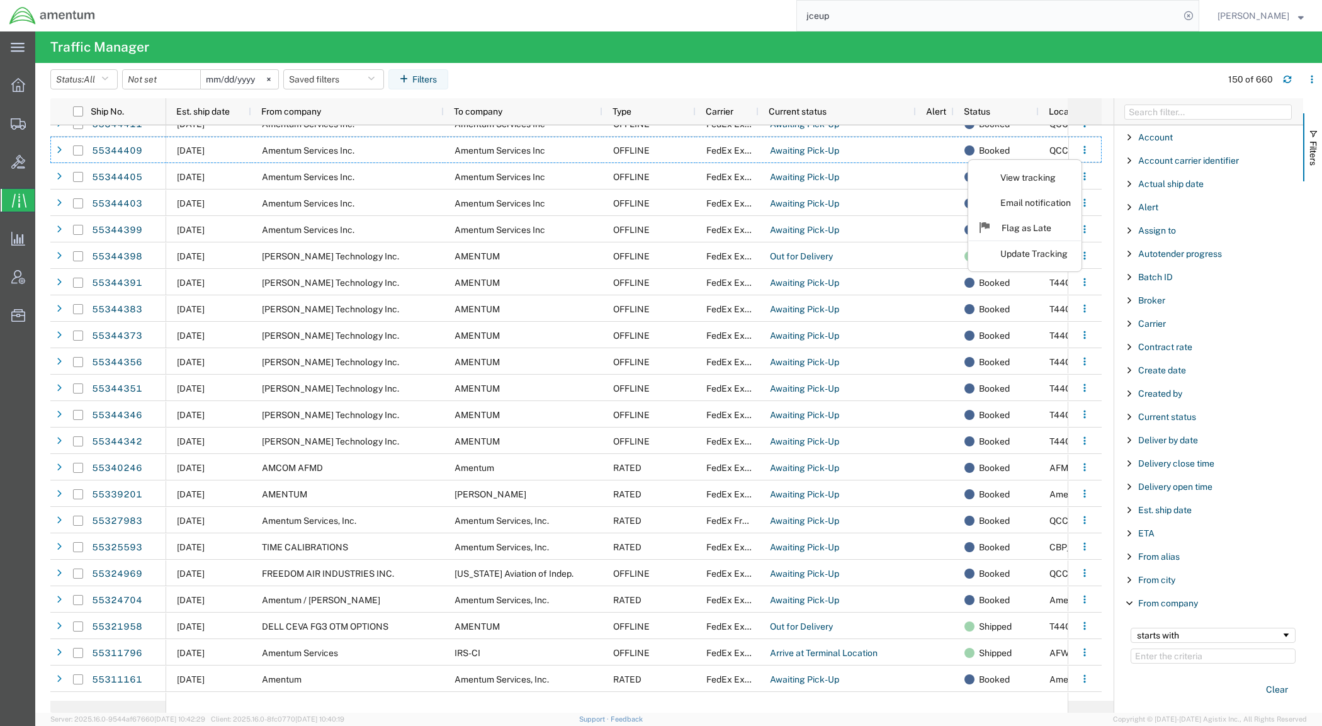
click at [1095, 108] on div at bounding box center [1086, 111] width 19 height 20
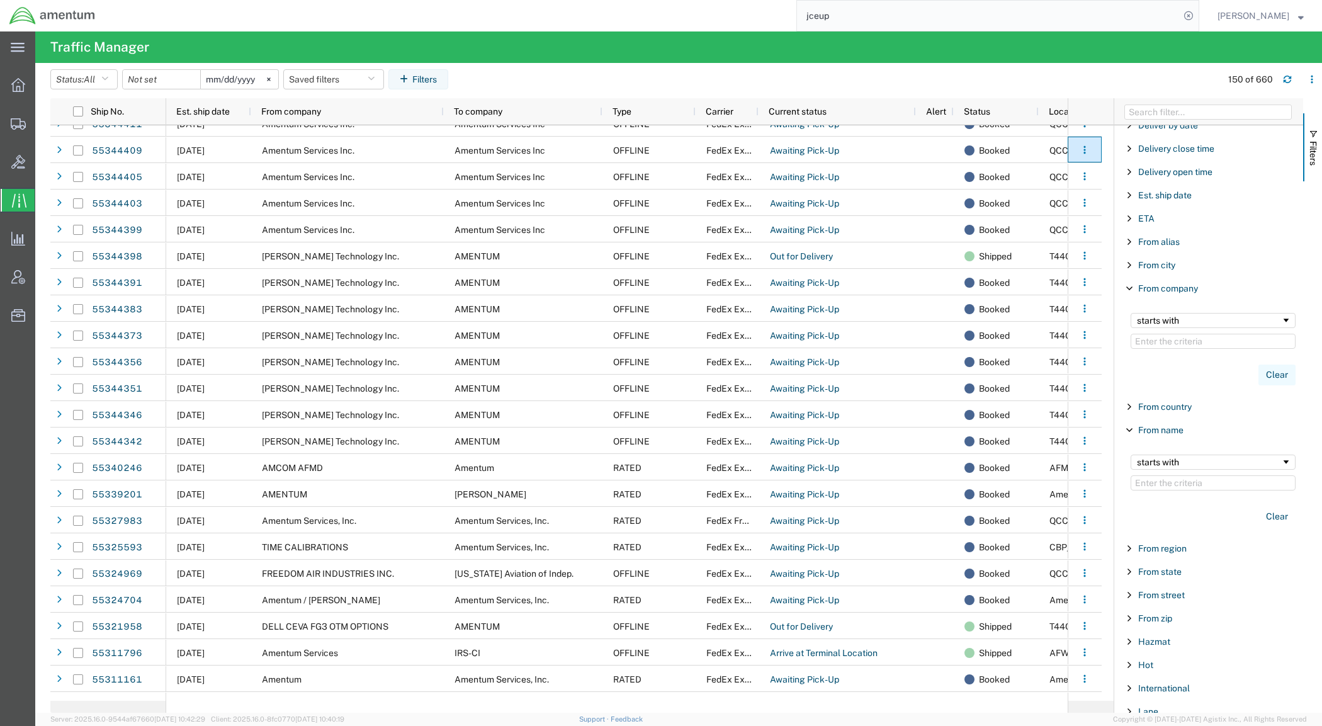
click at [1265, 375] on button "Clear" at bounding box center [1276, 374] width 37 height 21
click at [1269, 520] on button "Clear" at bounding box center [1276, 516] width 37 height 21
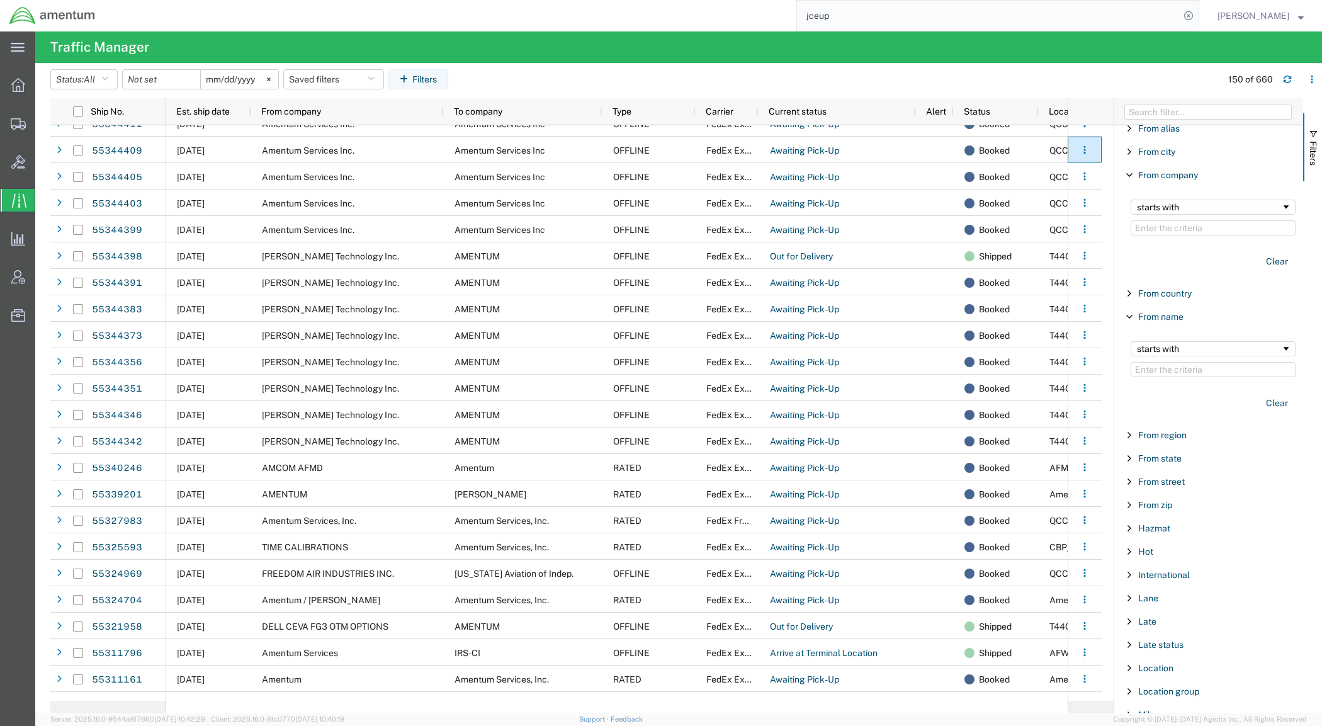
scroll to position [393, 0]
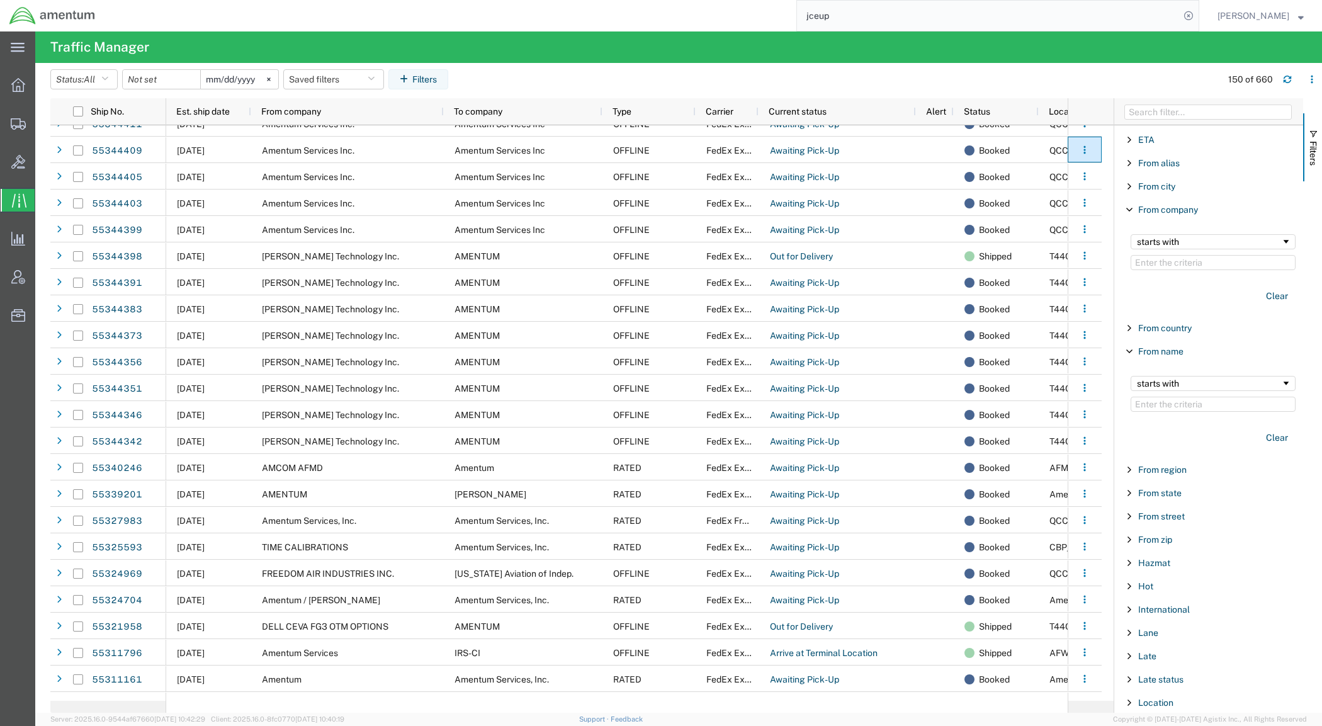
click at [1128, 353] on span "Filter List 67 Filters" at bounding box center [1129, 351] width 10 height 10
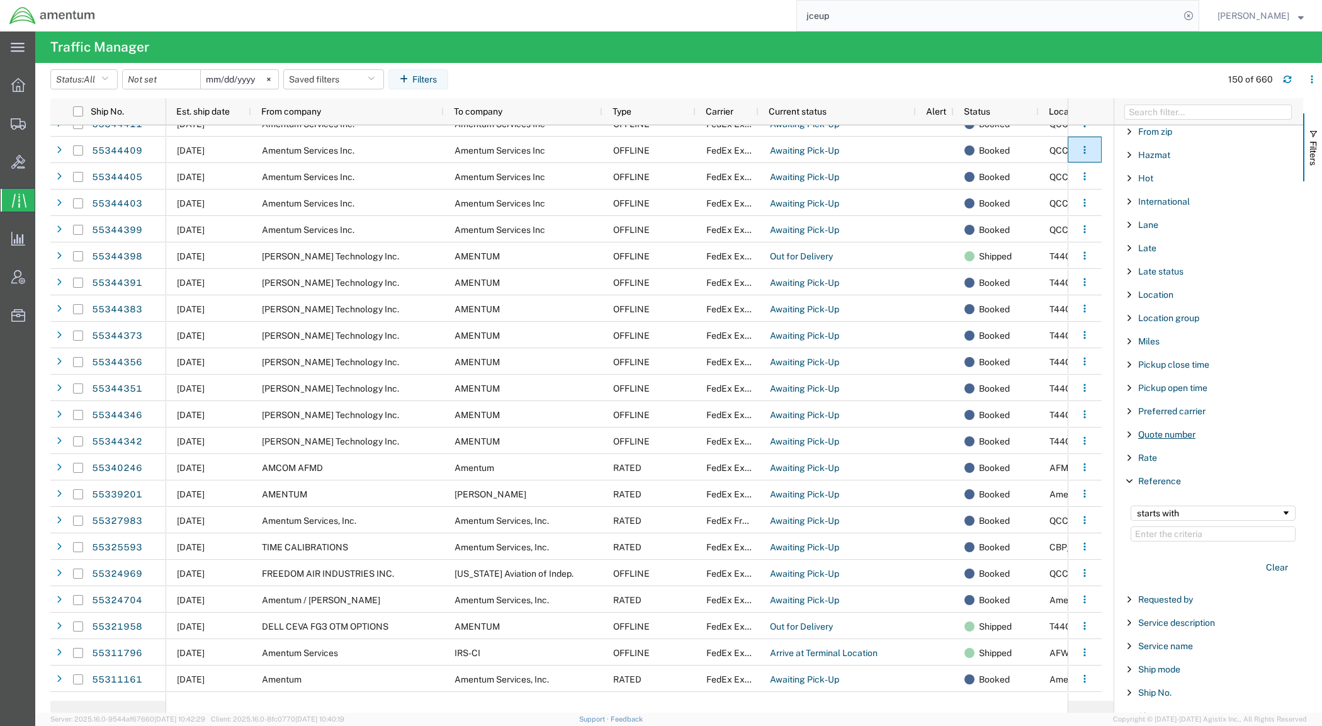
scroll to position [708, 0]
click at [1127, 484] on span "Filter List 67 Filters" at bounding box center [1129, 479] width 10 height 10
click at [1128, 507] on span "Filter List 67 Filters" at bounding box center [1129, 502] width 10 height 10
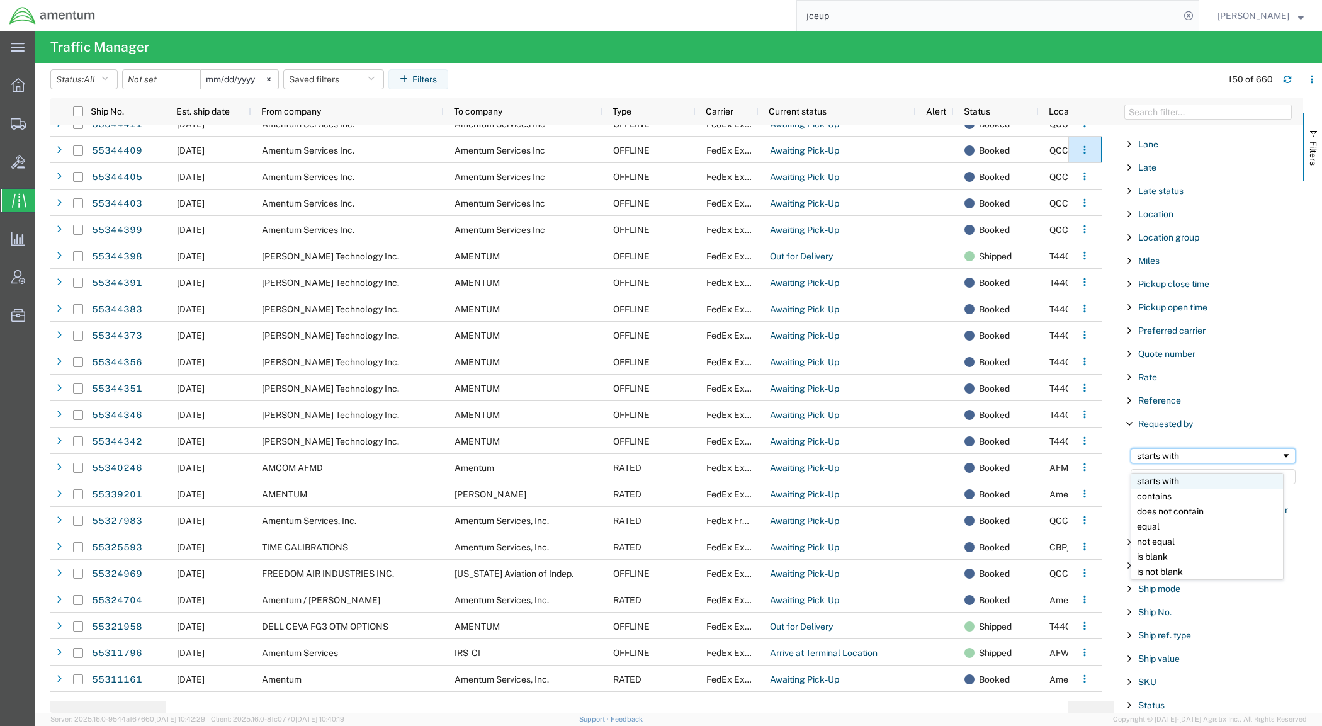
click at [1209, 461] on div "starts with" at bounding box center [1208, 456] width 144 height 10
click at [1172, 484] on input "Filter Value" at bounding box center [1212, 476] width 165 height 15
type input "[PERSON_NAME]"
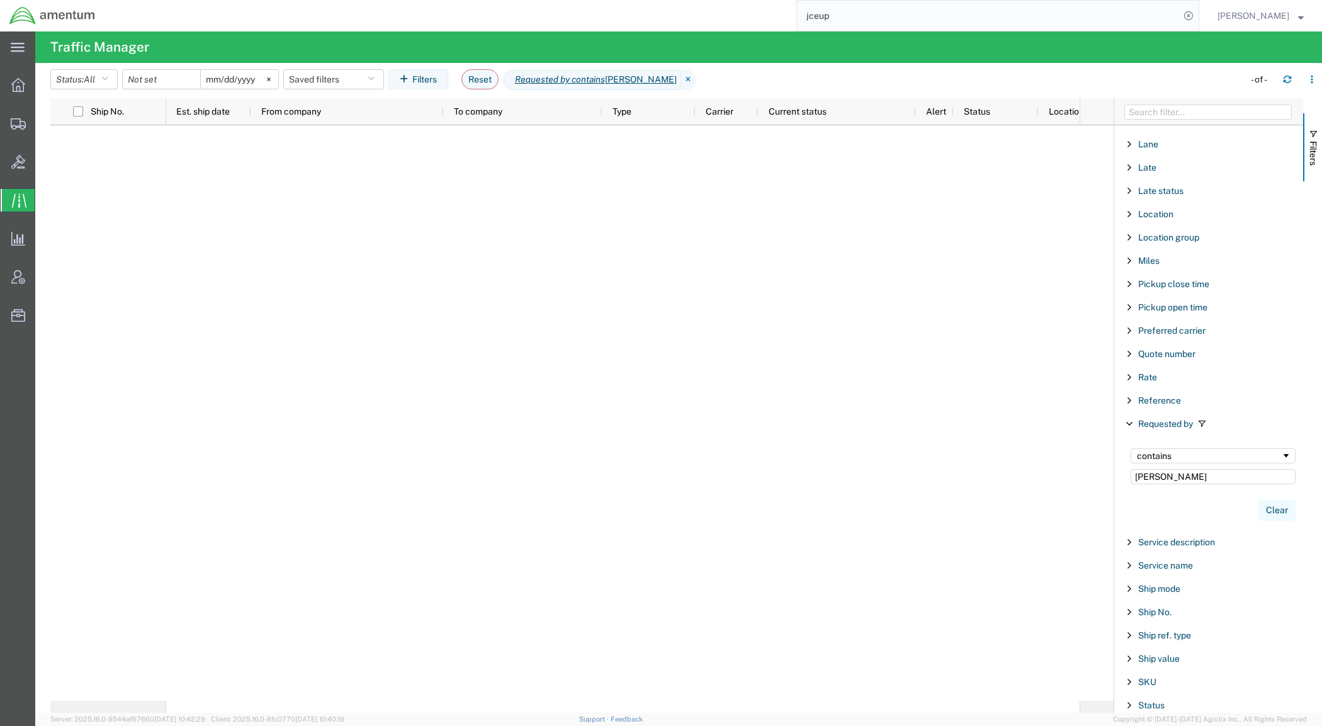
click at [1265, 517] on button "Clear" at bounding box center [1276, 510] width 37 height 21
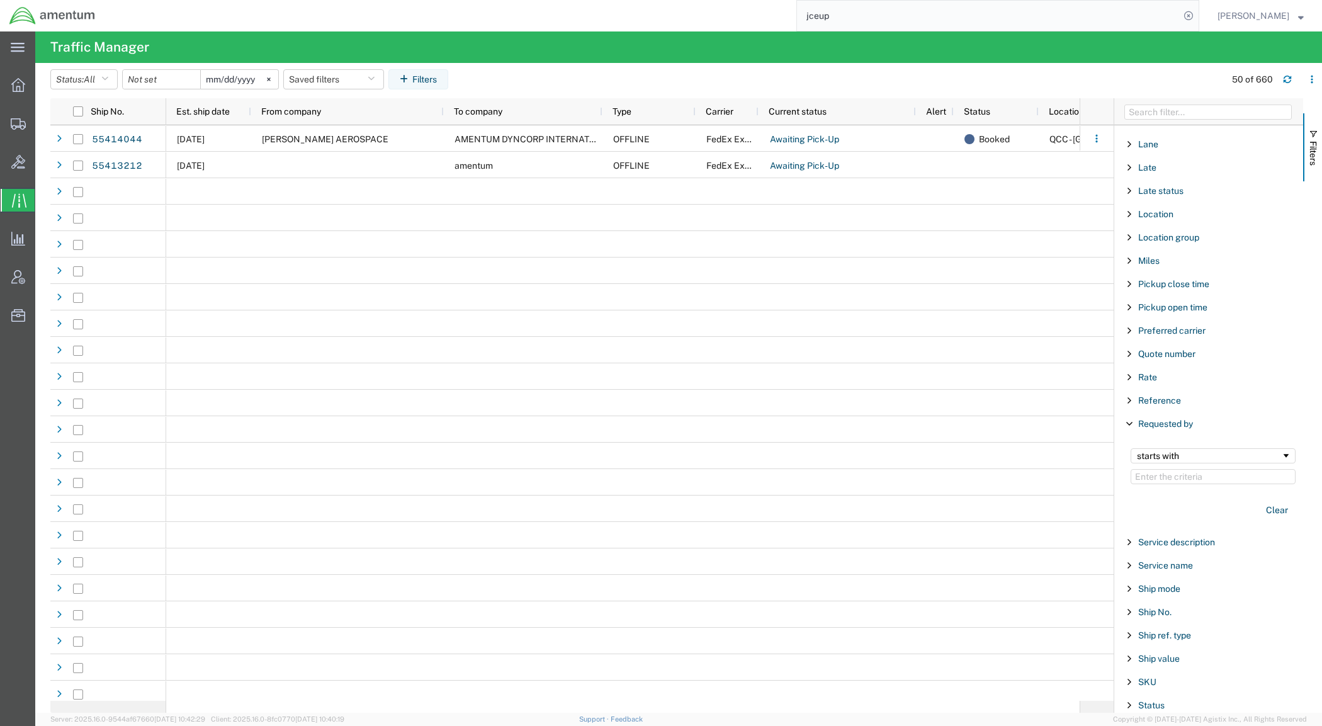
click at [1126, 429] on span "Filter List 67 Filters" at bounding box center [1129, 423] width 10 height 10
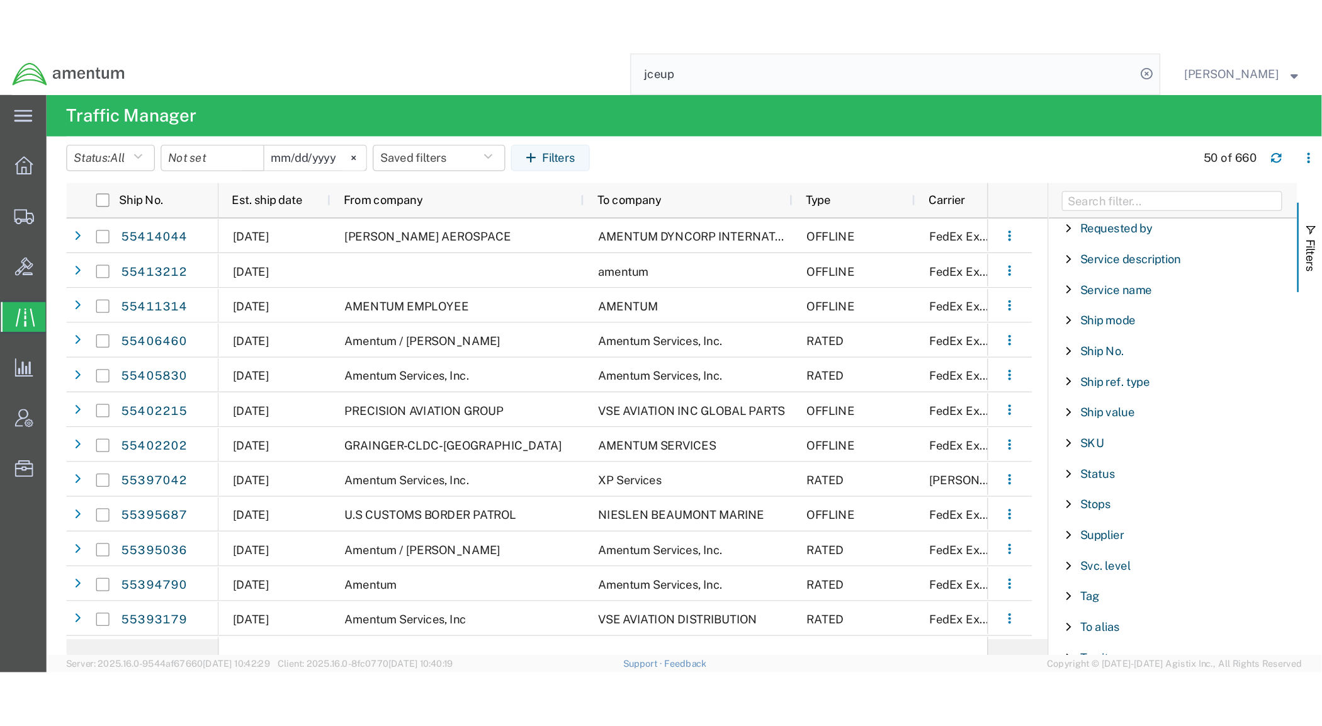
scroll to position [1077, 0]
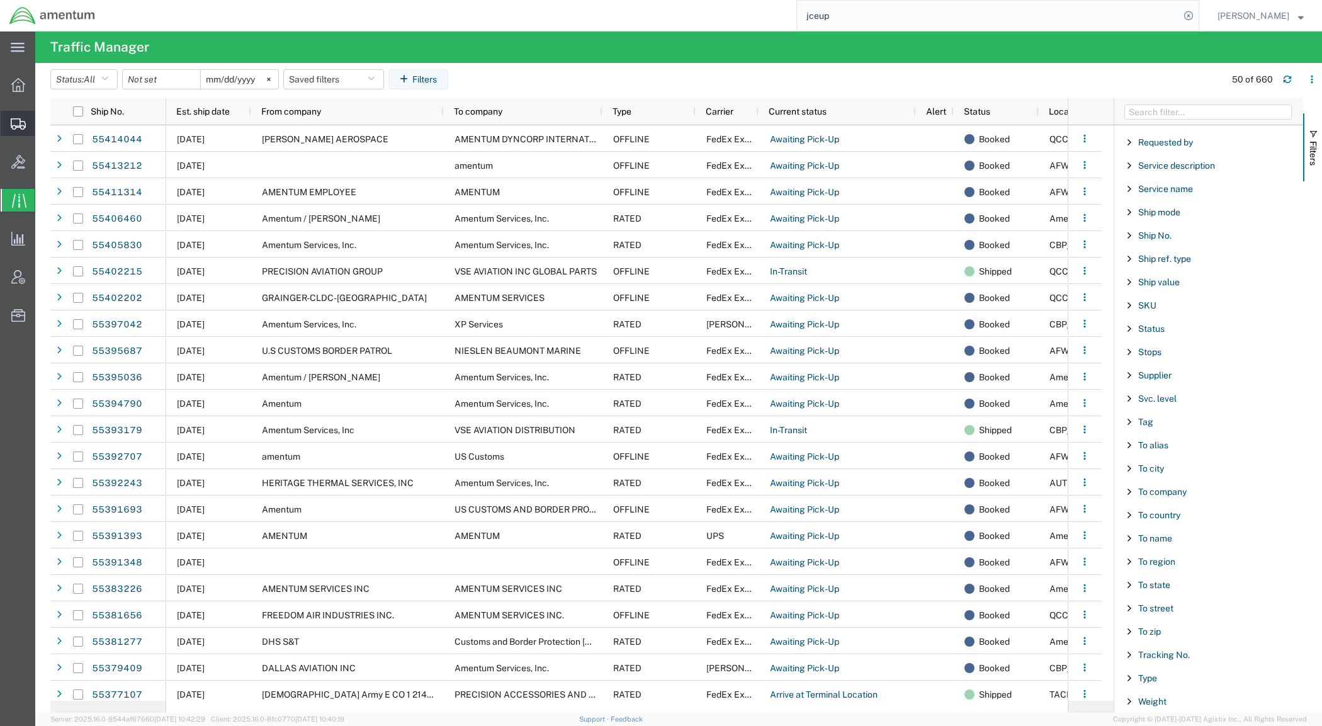
click at [43, 118] on span "Shipments" at bounding box center [39, 123] width 9 height 25
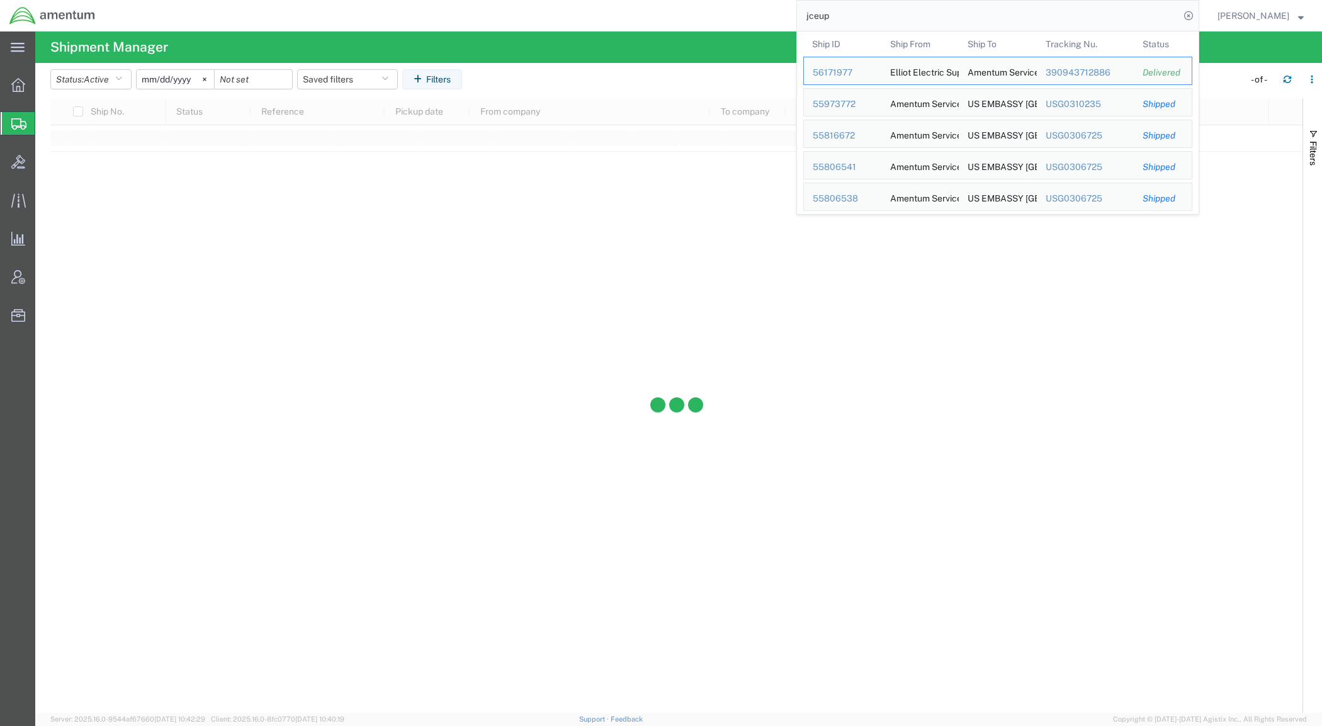
drag, startPoint x: 939, startPoint y: 11, endPoint x: 708, endPoint y: -6, distance: 231.6
click at [708, 0] on html "main_menu Created with Sketch. Collapse Menu Overview Shipments Shipment Manage…" at bounding box center [661, 363] width 1322 height 726
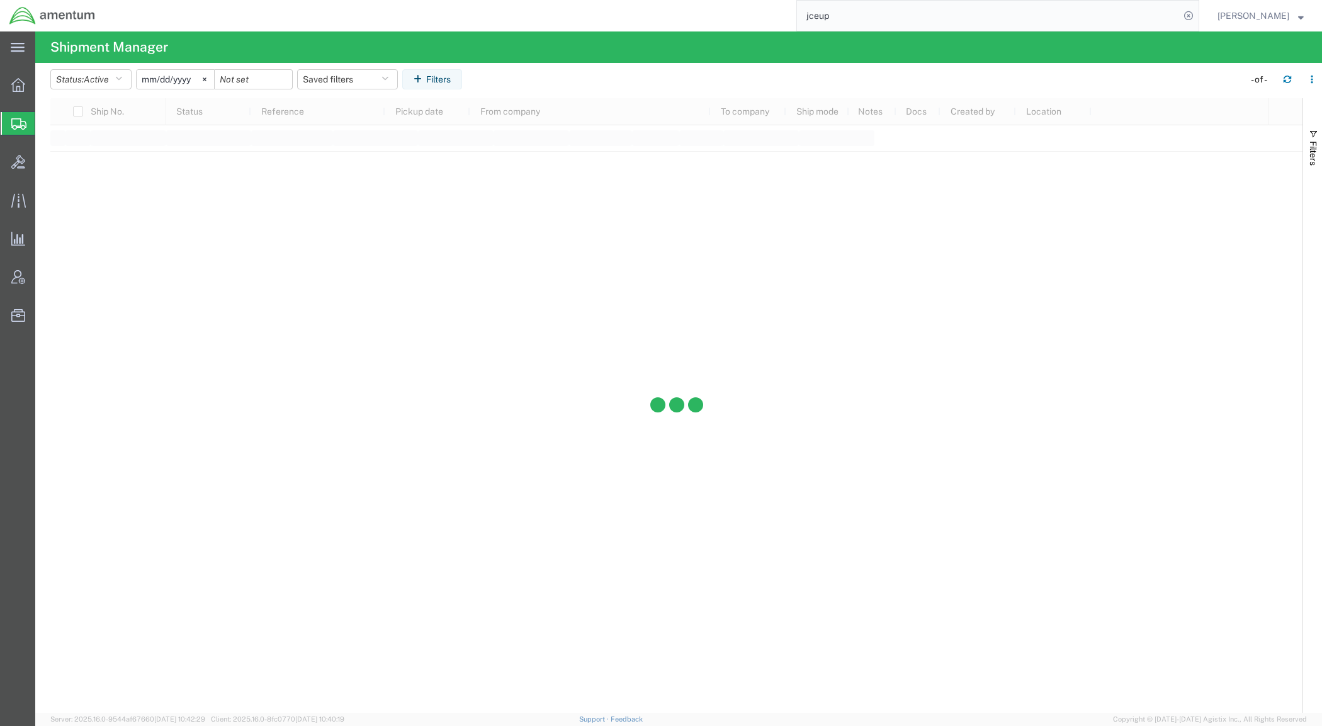
paste input "55298255"
type input "55298255"
click at [1197, 13] on icon at bounding box center [1188, 16] width 18 height 18
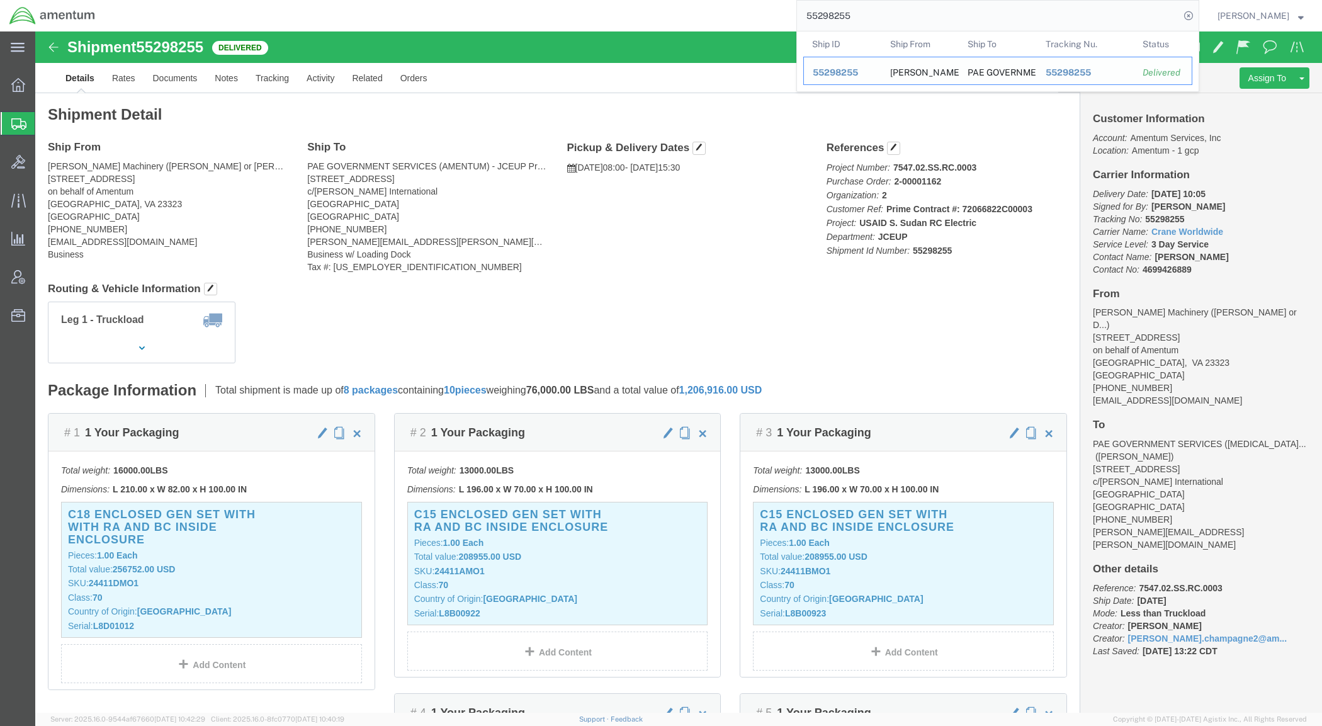
click at [860, 65] on td "Ship ID 55298255" at bounding box center [842, 71] width 78 height 28
click at [858, 70] on span "55298255" at bounding box center [834, 72] width 45 height 10
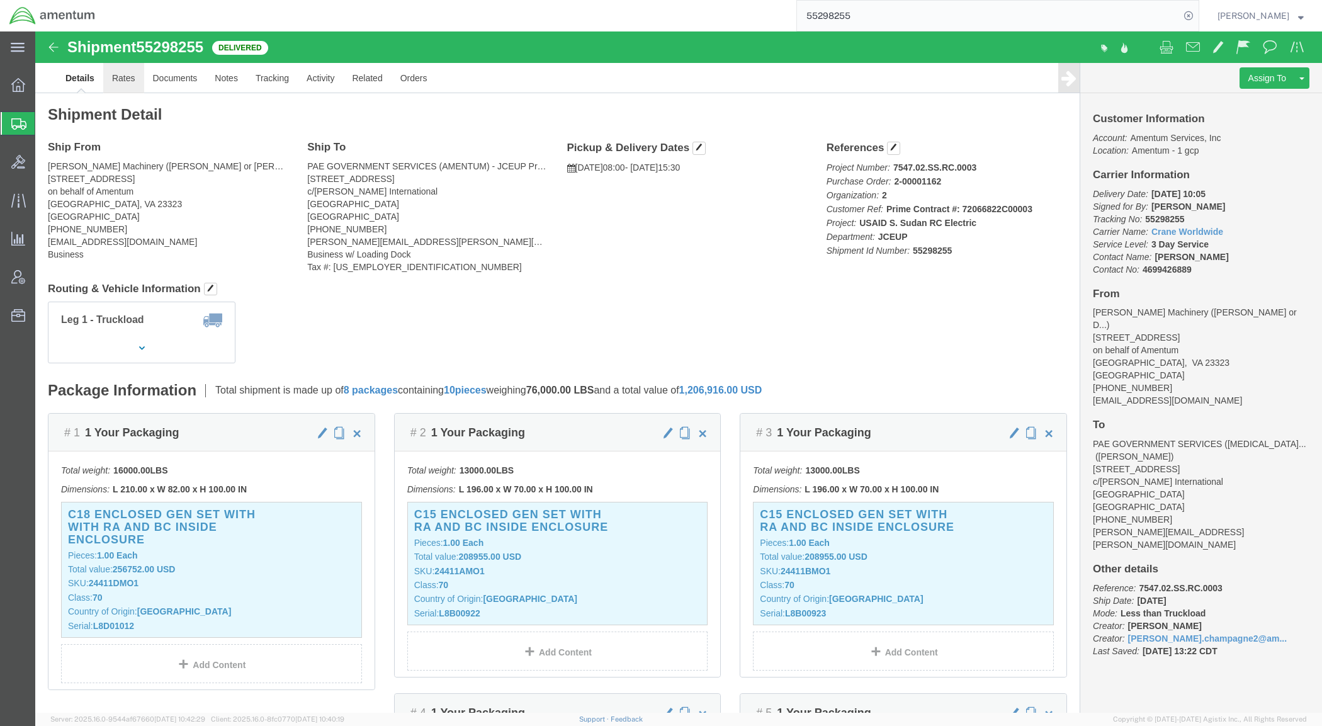
click link "Rates"
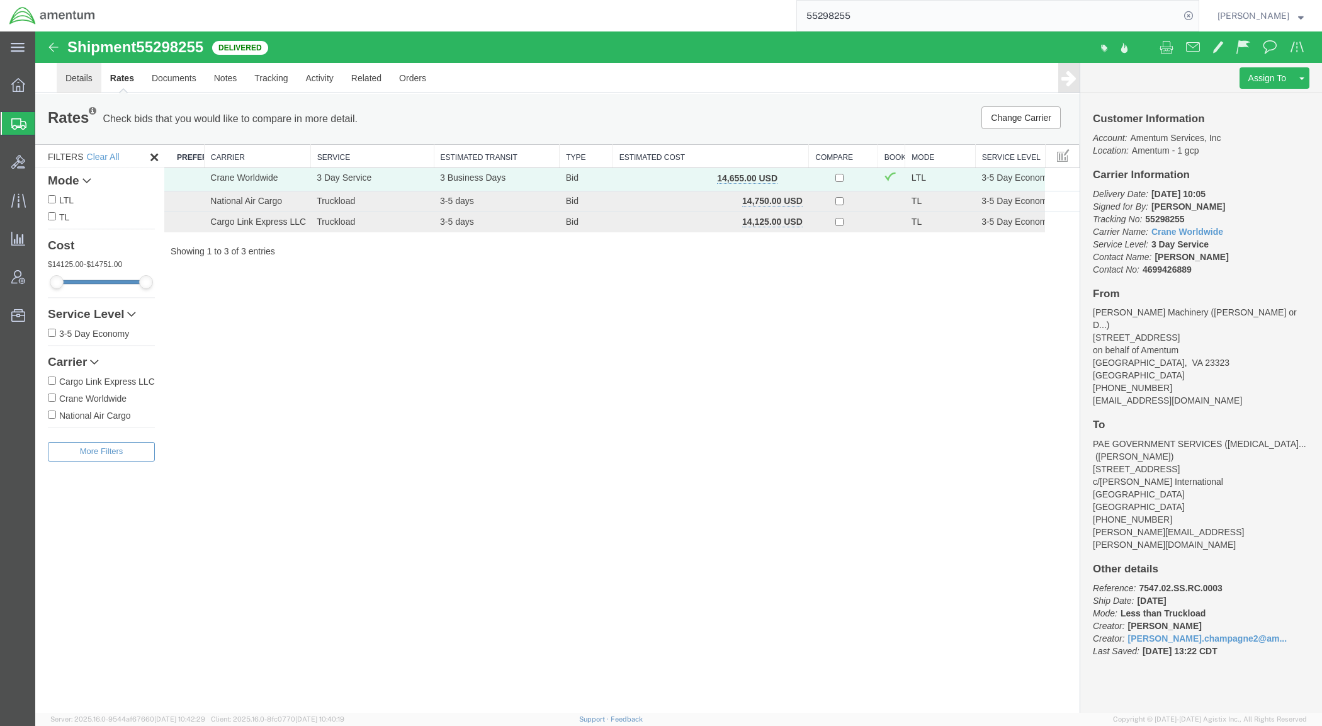
click at [76, 70] on link "Details" at bounding box center [79, 78] width 45 height 30
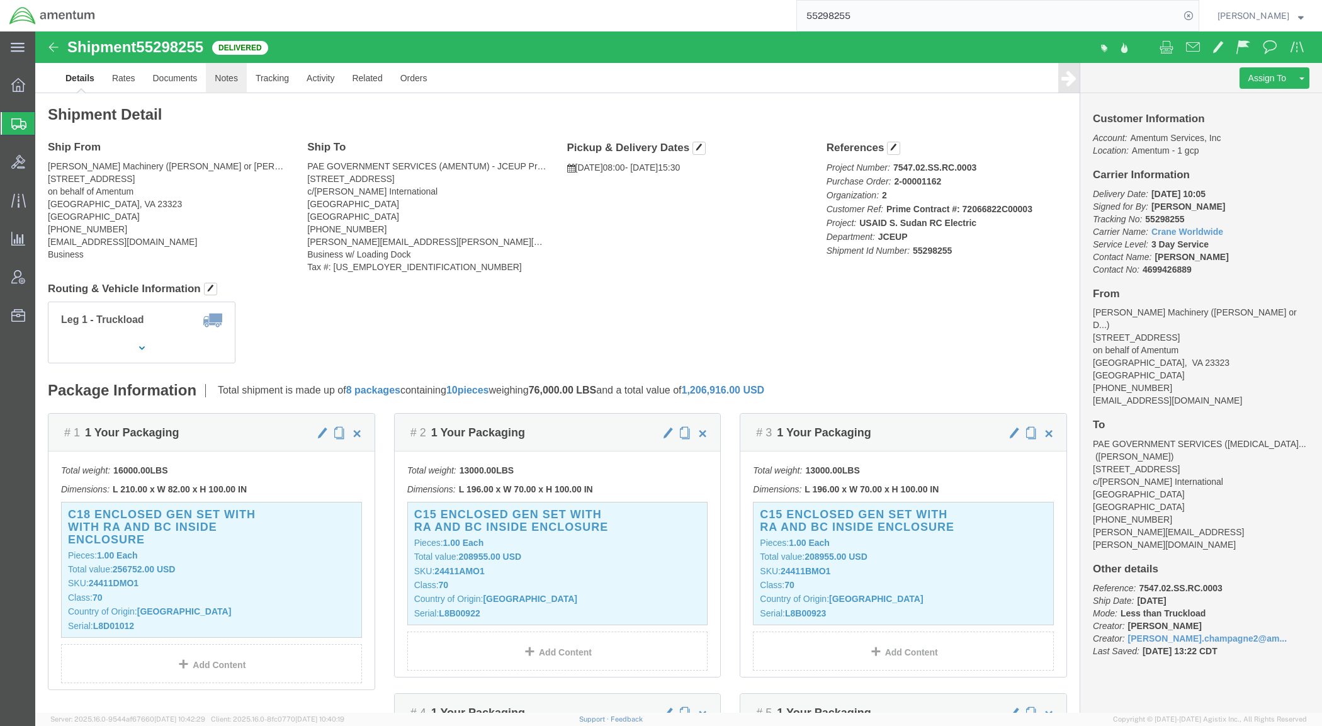
click link "Notes"
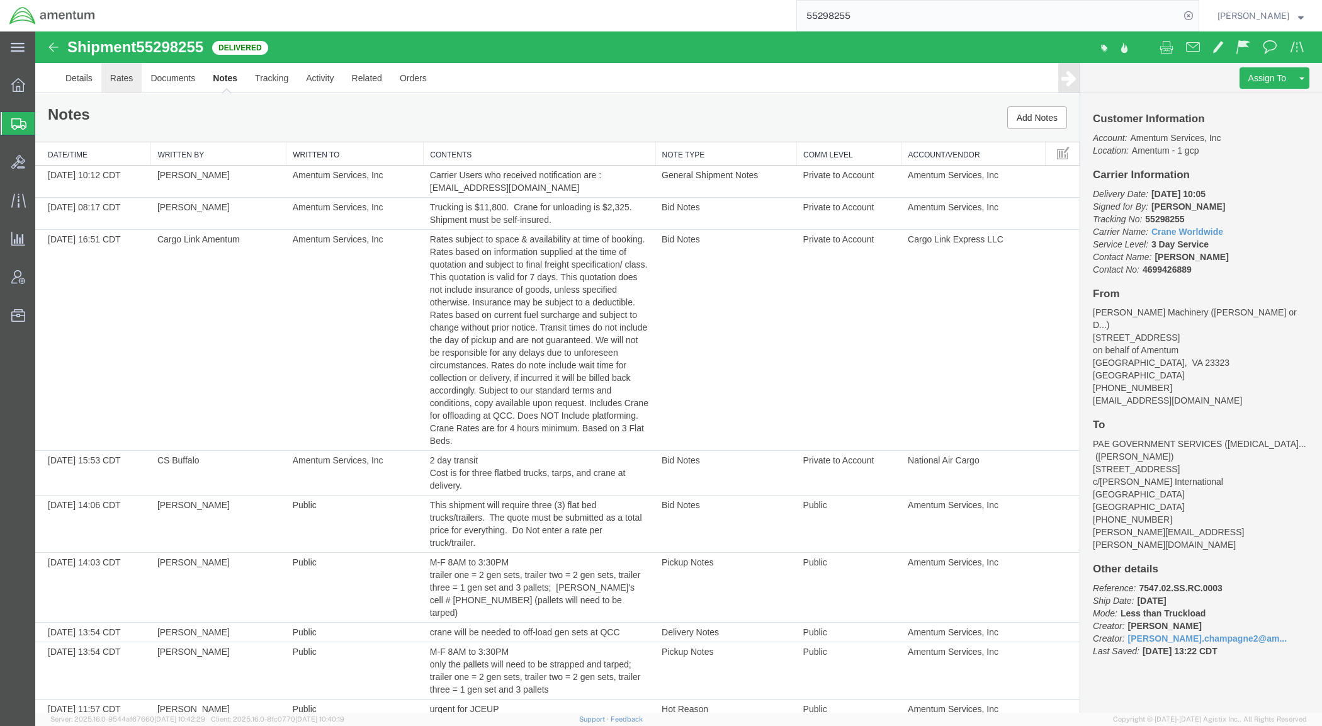
click at [116, 77] on link "Rates" at bounding box center [121, 78] width 41 height 30
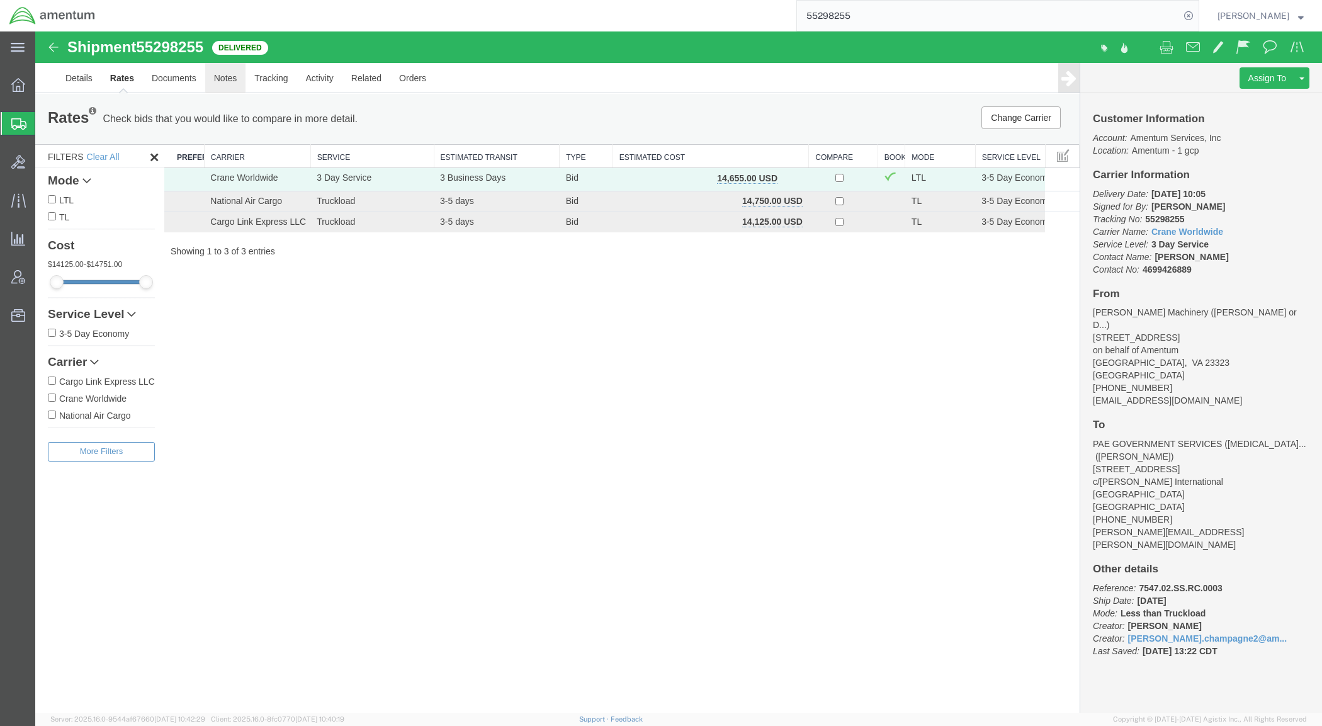
click at [220, 73] on link "Notes" at bounding box center [225, 78] width 41 height 30
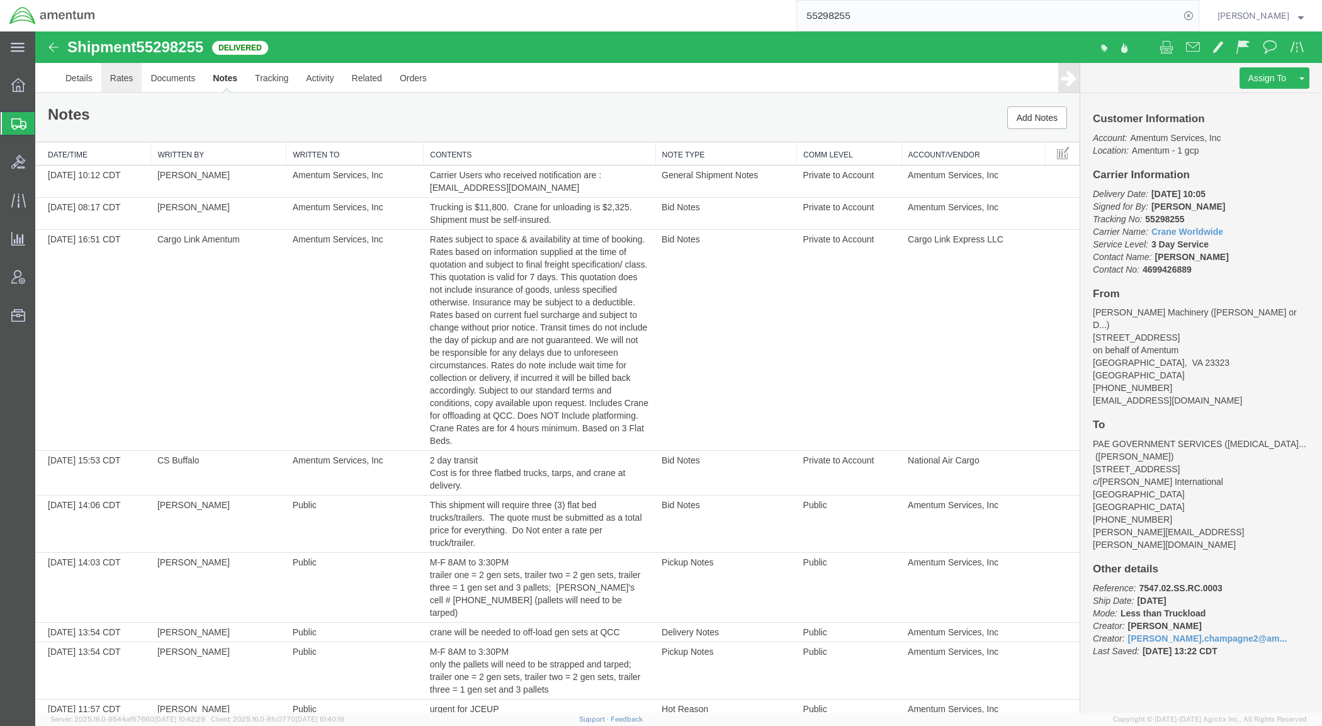
click at [134, 79] on link "Rates" at bounding box center [121, 78] width 41 height 30
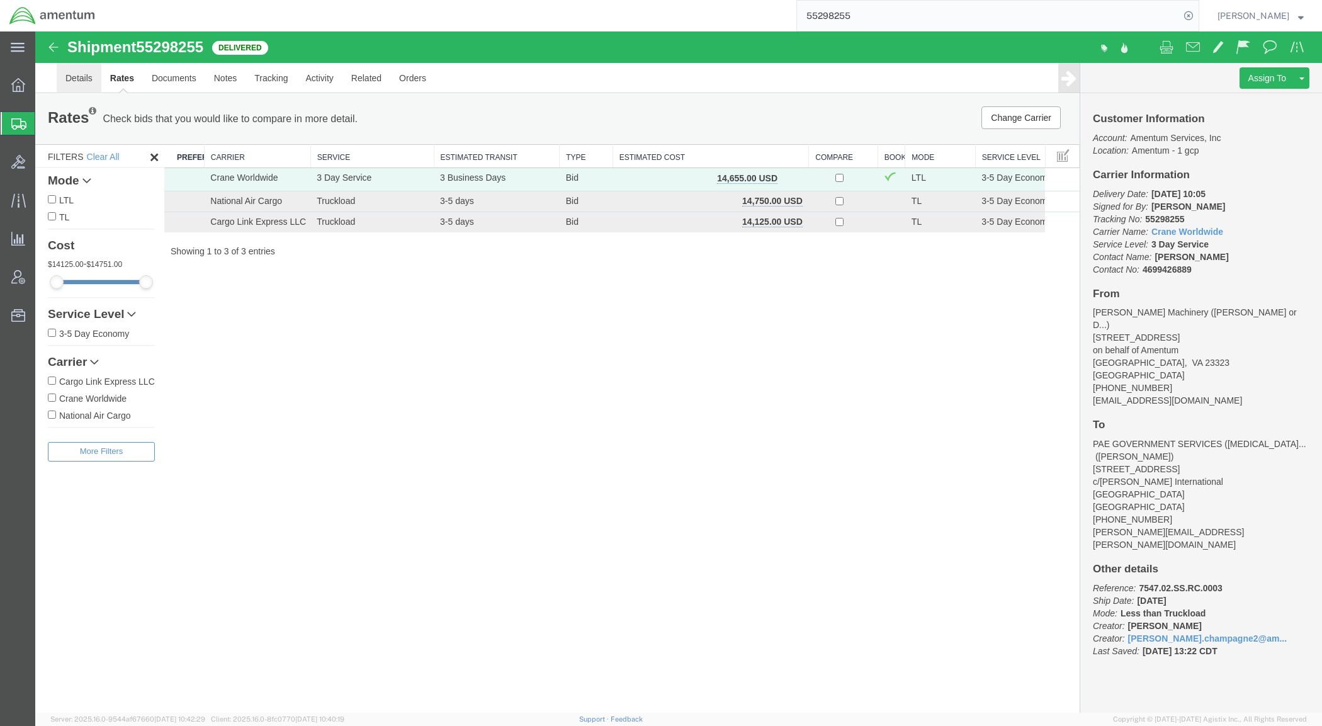
click at [74, 80] on link "Details" at bounding box center [79, 78] width 45 height 30
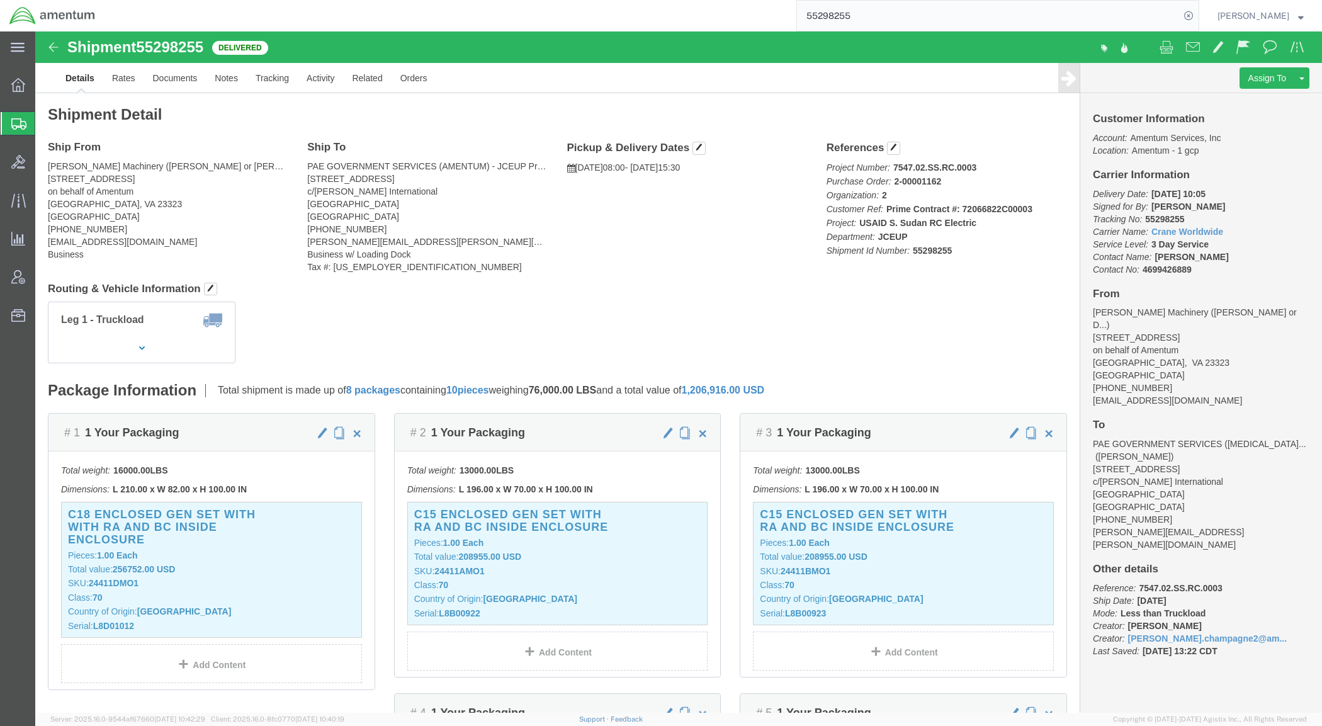
click span "55298255"
